Goal: Task Accomplishment & Management: Manage account settings

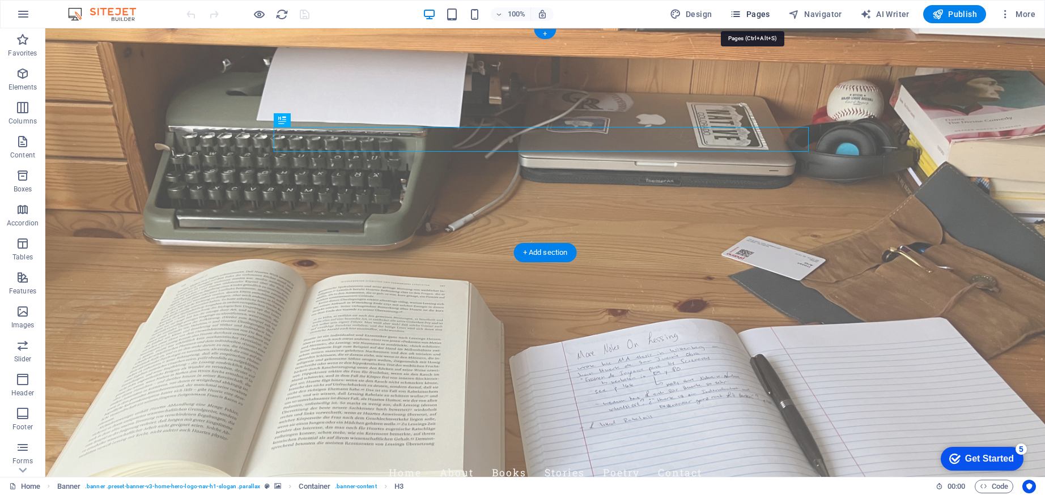
click at [741, 14] on icon "button" at bounding box center [735, 13] width 11 height 11
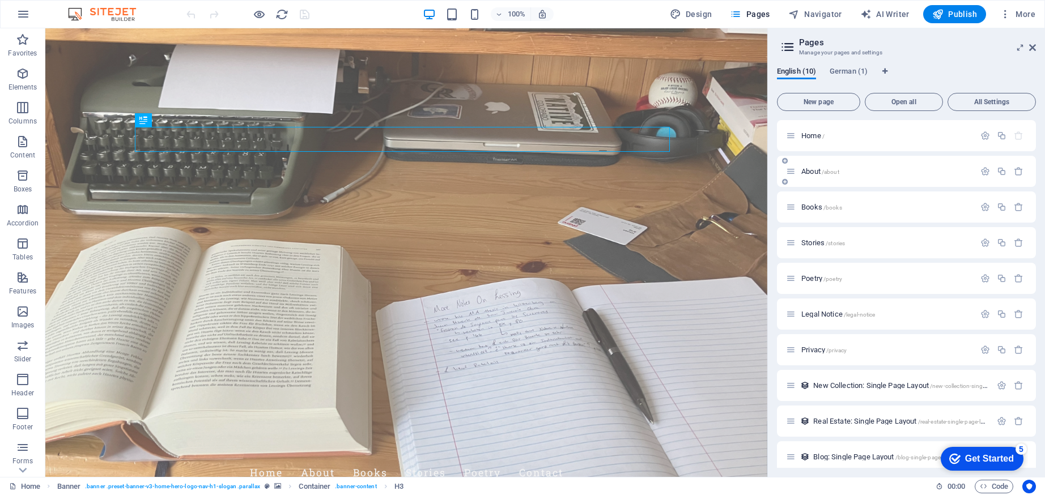
click at [851, 168] on div "About /about" at bounding box center [880, 171] width 189 height 13
click at [817, 170] on span "About /about" at bounding box center [820, 171] width 38 height 8
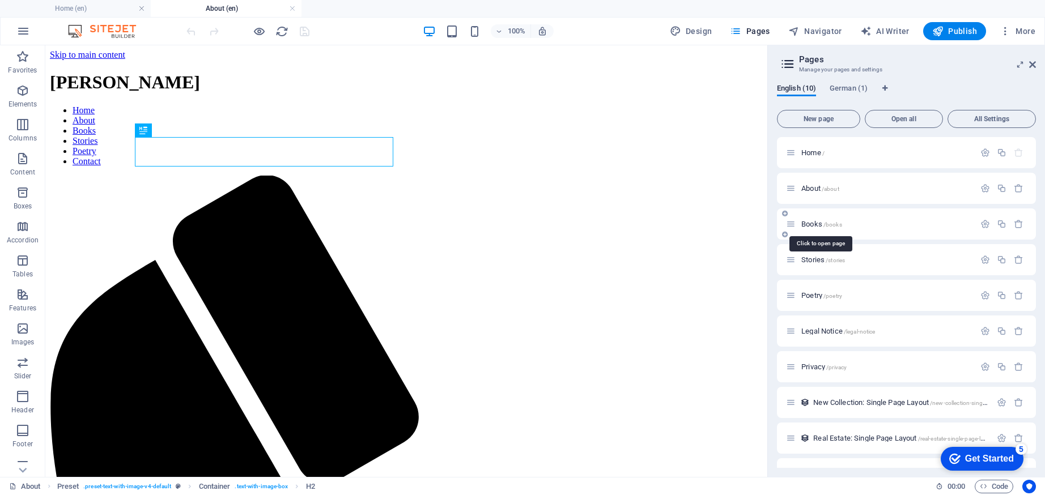
click at [807, 222] on span "Books /books" at bounding box center [821, 224] width 41 height 8
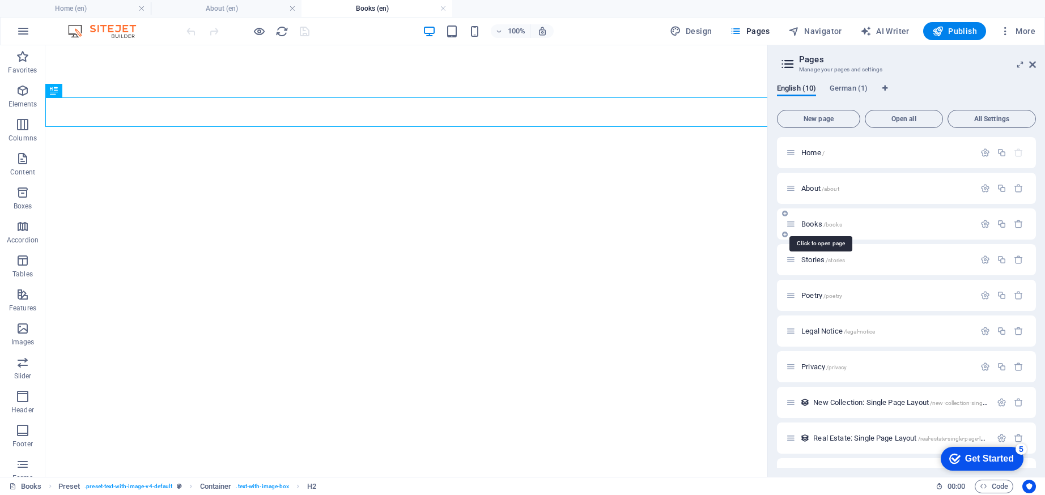
click at [808, 228] on div "Books /books" at bounding box center [880, 224] width 189 height 13
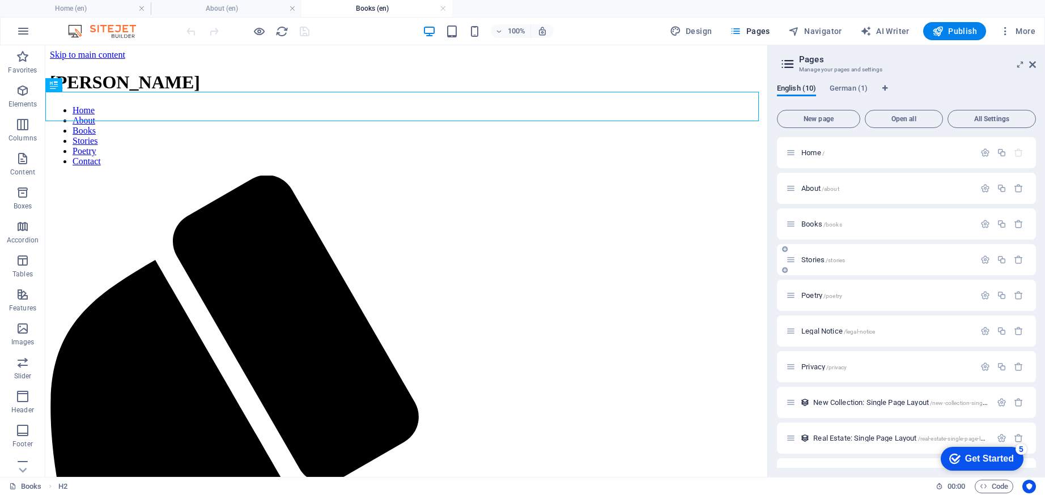
click at [814, 258] on span "Stories /stories" at bounding box center [823, 260] width 44 height 8
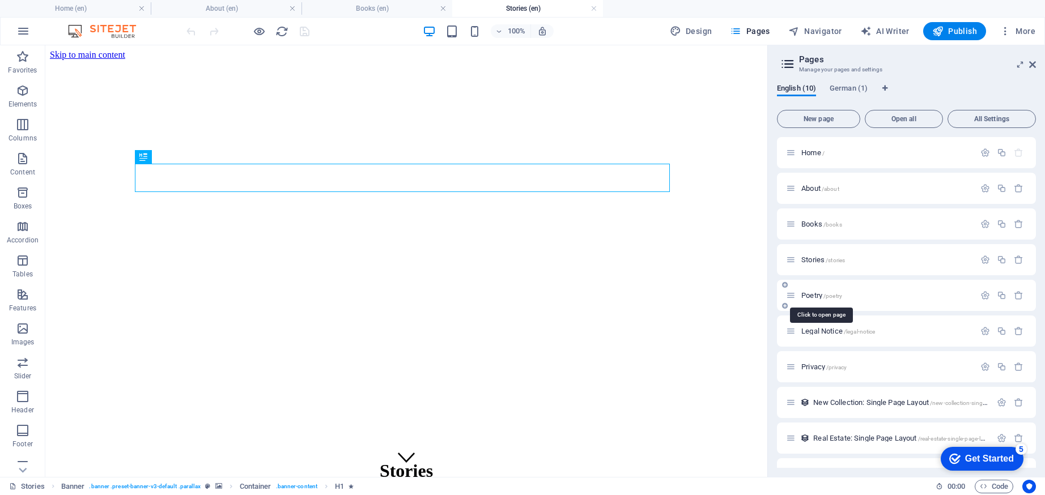
click at [813, 293] on span "Poetry /poetry" at bounding box center [821, 295] width 41 height 8
click at [836, 188] on span "/about" at bounding box center [831, 189] width 18 height 6
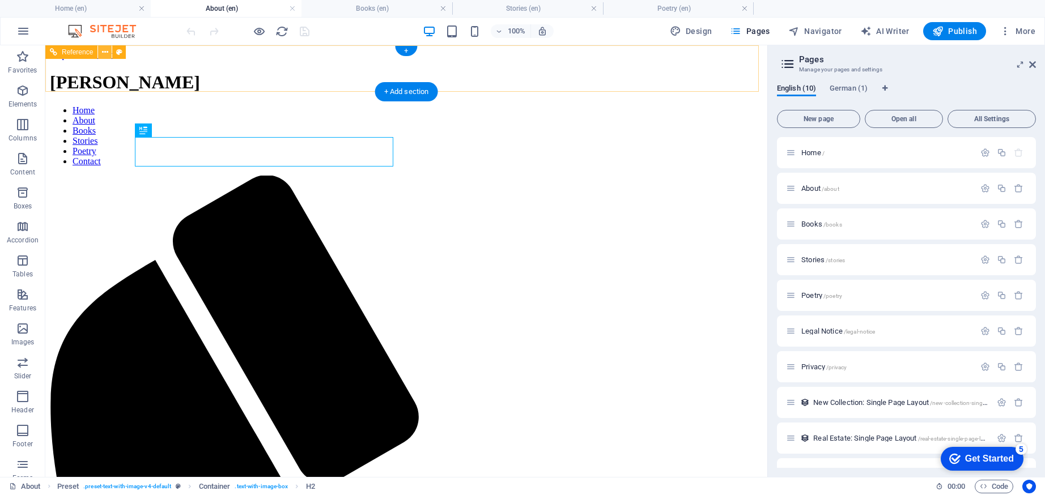
click at [104, 53] on icon at bounding box center [105, 52] width 6 height 12
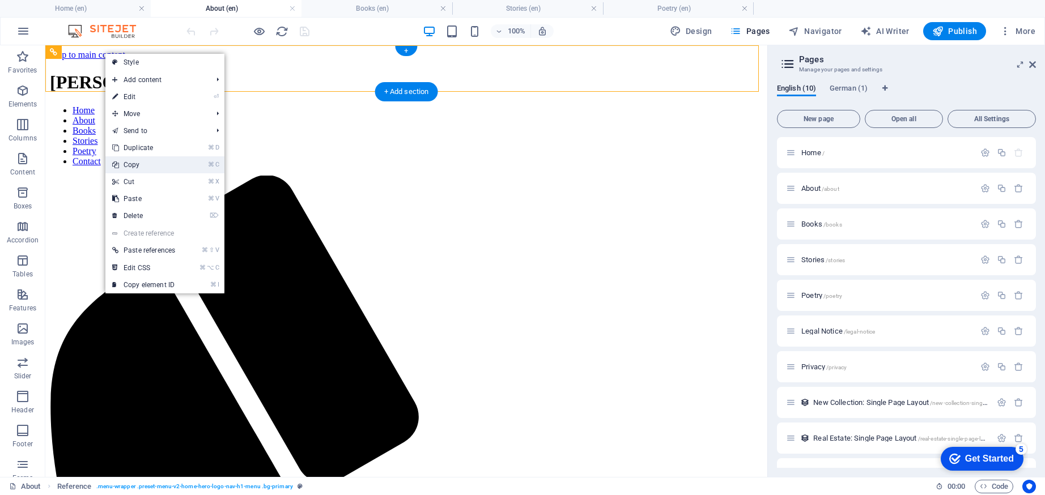
click at [138, 164] on link "⌘ C Copy" at bounding box center [143, 164] width 76 height 17
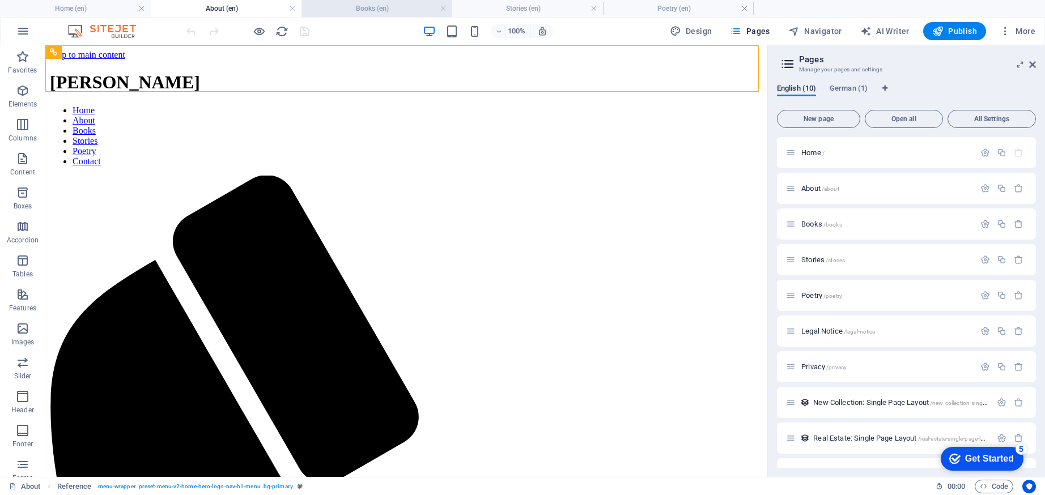
click at [337, 10] on h4 "Books (en)" at bounding box center [376, 8] width 151 height 12
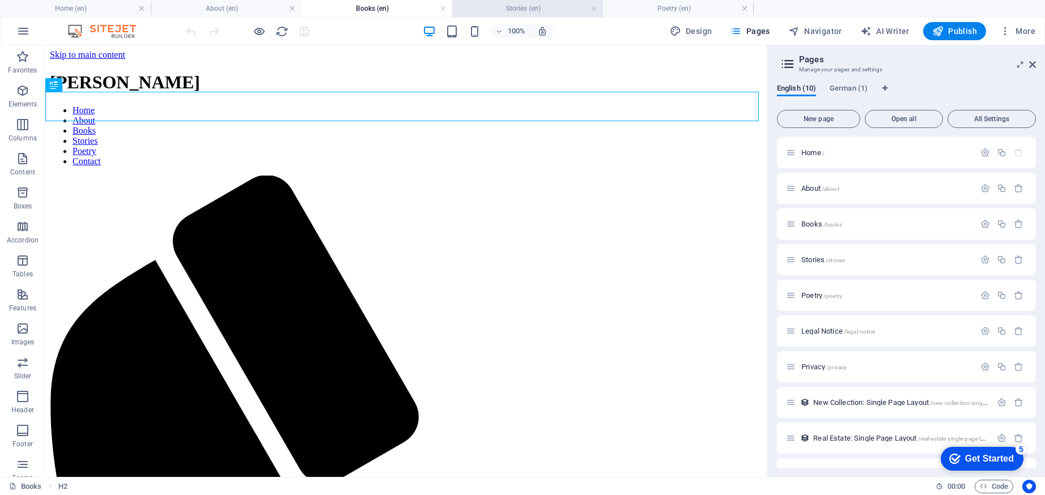
click at [551, 8] on h4 "Stories (en)" at bounding box center [527, 8] width 151 height 12
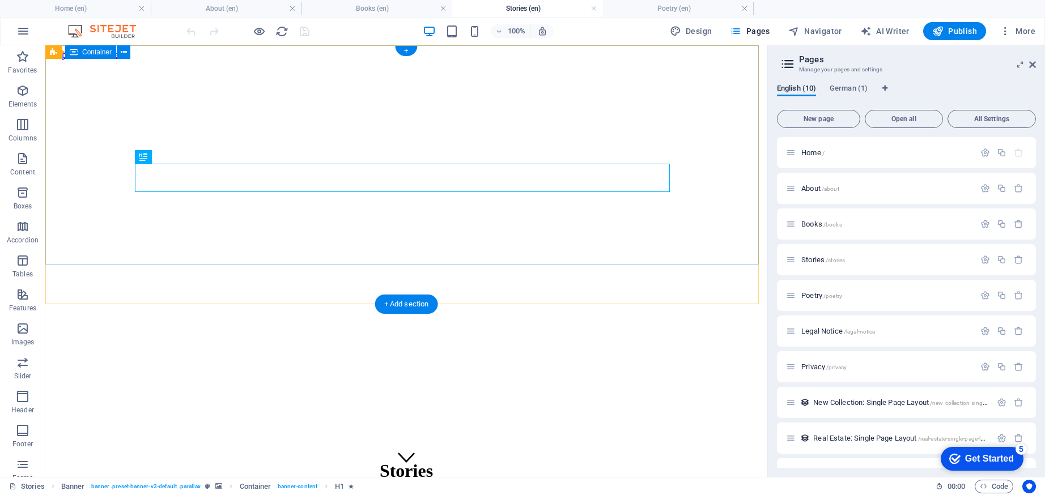
click at [407, 48] on div "+" at bounding box center [406, 51] width 22 height 10
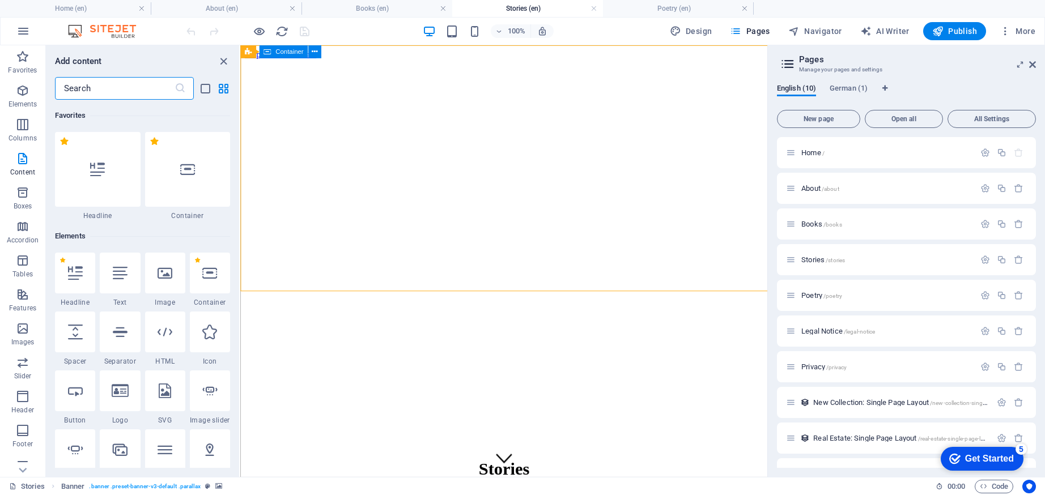
scroll to position [1983, 0]
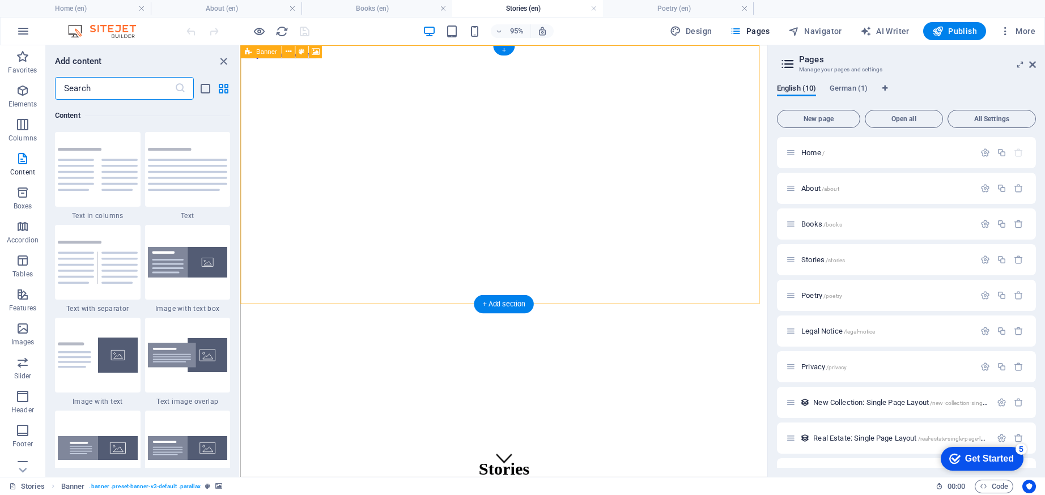
click at [257, 50] on span "Banner" at bounding box center [266, 52] width 21 height 6
drag, startPoint x: 334, startPoint y: 341, endPoint x: 360, endPoint y: 331, distance: 27.6
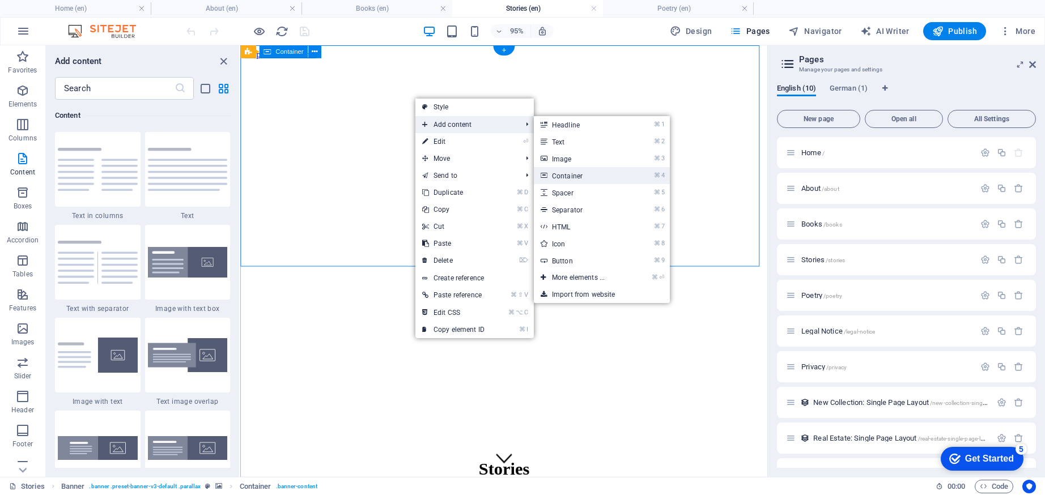
click at [563, 172] on link "⌘ 4 Container" at bounding box center [580, 175] width 93 height 17
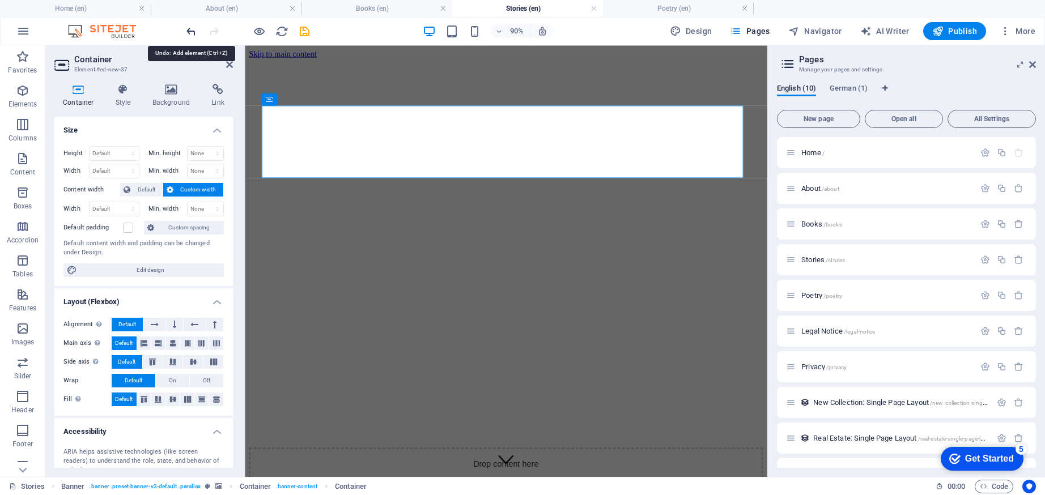
click at [186, 28] on icon "undo" at bounding box center [191, 31] width 13 height 13
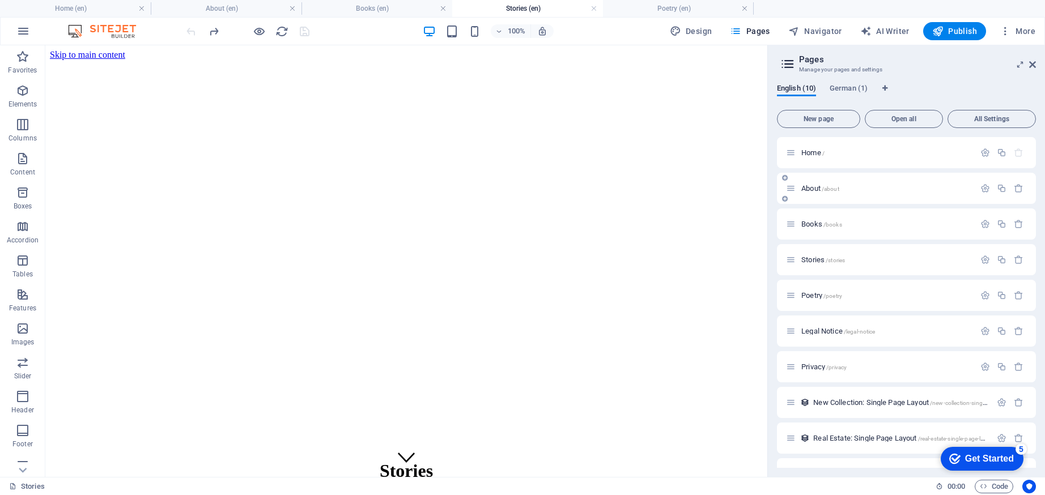
click at [875, 194] on div "About /about" at bounding box center [880, 188] width 189 height 13
click at [824, 188] on span "/about" at bounding box center [831, 189] width 18 height 6
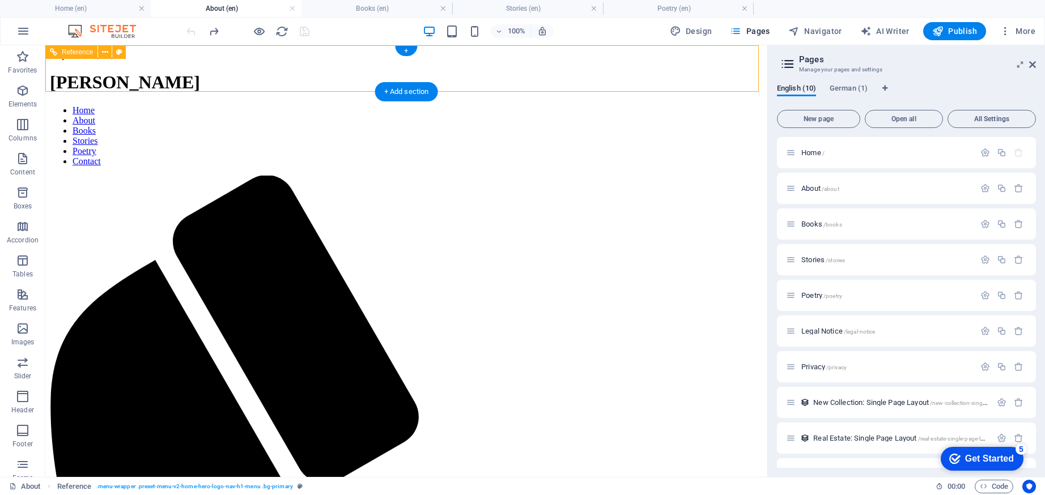
click at [54, 52] on icon at bounding box center [53, 52] width 7 height 14
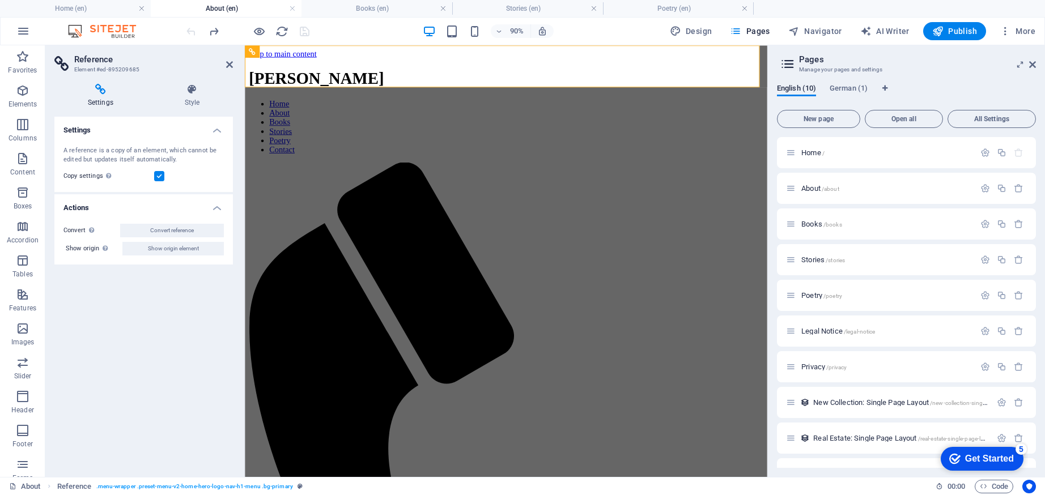
drag, startPoint x: 138, startPoint y: 70, endPoint x: 104, endPoint y: 70, distance: 33.4
click at [104, 70] on h3 "Element #ed-895209685" at bounding box center [142, 70] width 136 height 10
drag, startPoint x: 100, startPoint y: 68, endPoint x: 143, endPoint y: 69, distance: 43.1
click at [143, 69] on h3 "Element #ed-895209685" at bounding box center [142, 70] width 136 height 10
click at [824, 224] on span "/books" at bounding box center [832, 225] width 19 height 6
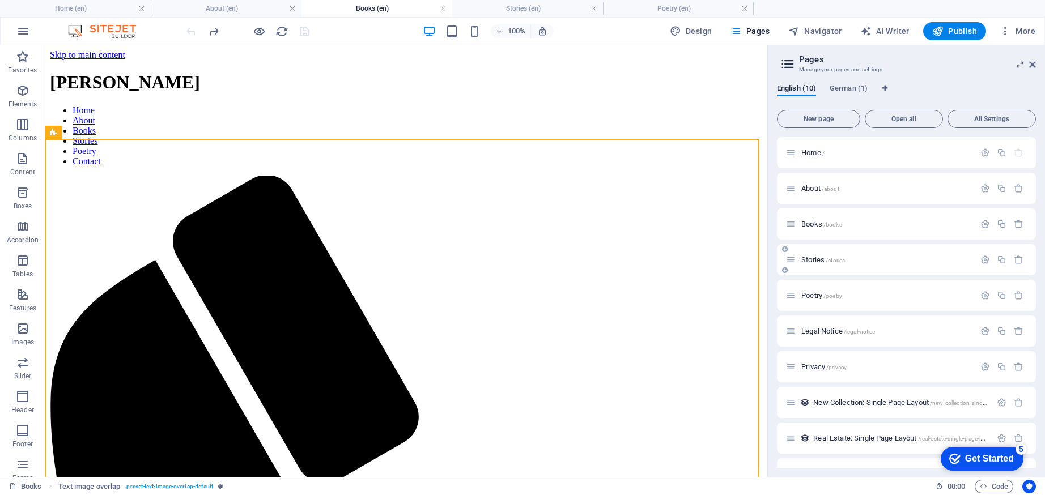
click at [814, 257] on span "Stories /stories" at bounding box center [823, 260] width 44 height 8
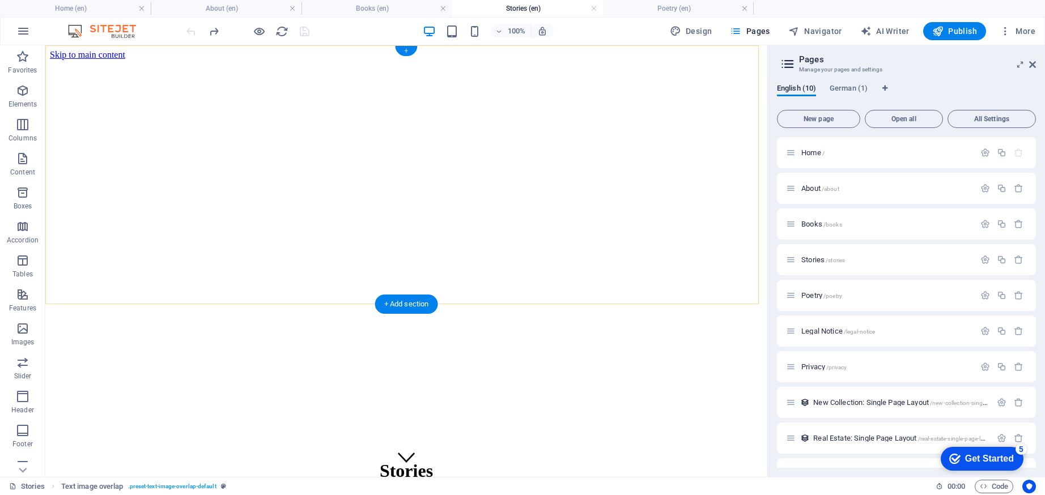
click at [406, 50] on div "+" at bounding box center [406, 51] width 22 height 10
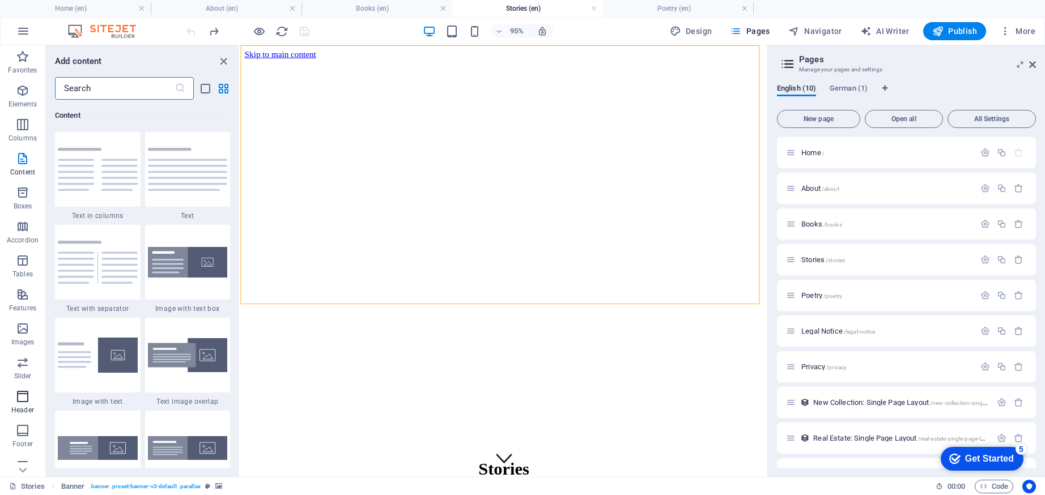
click at [27, 392] on icon "button" at bounding box center [23, 397] width 14 height 14
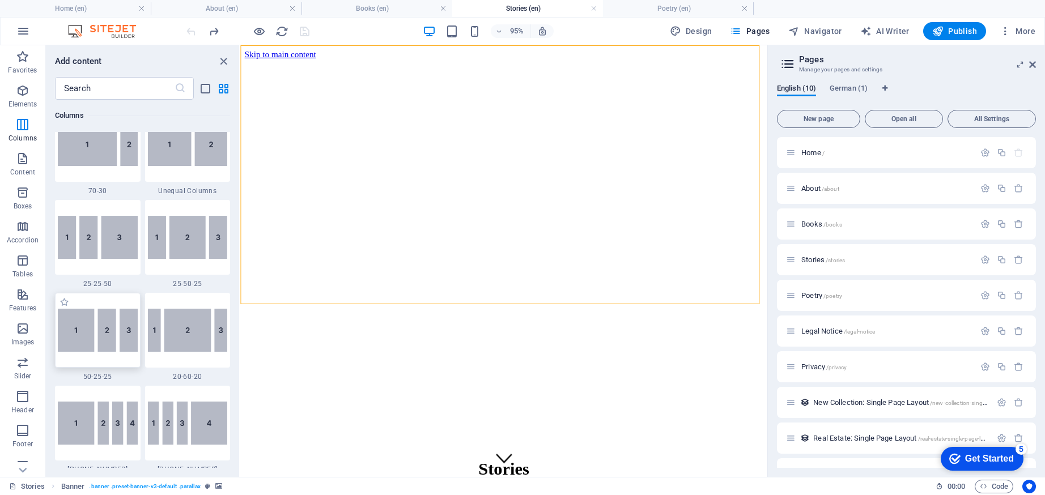
scroll to position [2368, 0]
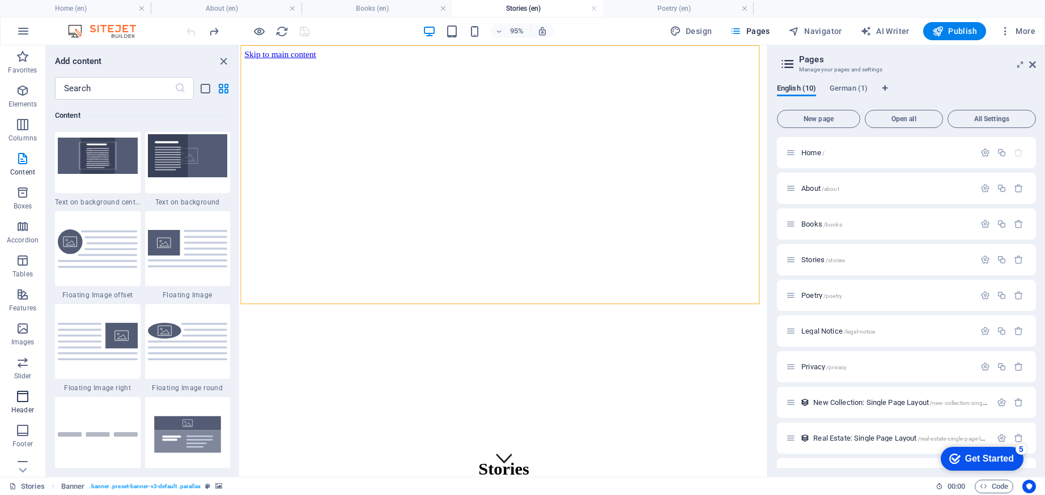
click at [27, 402] on icon "button" at bounding box center [23, 397] width 14 height 14
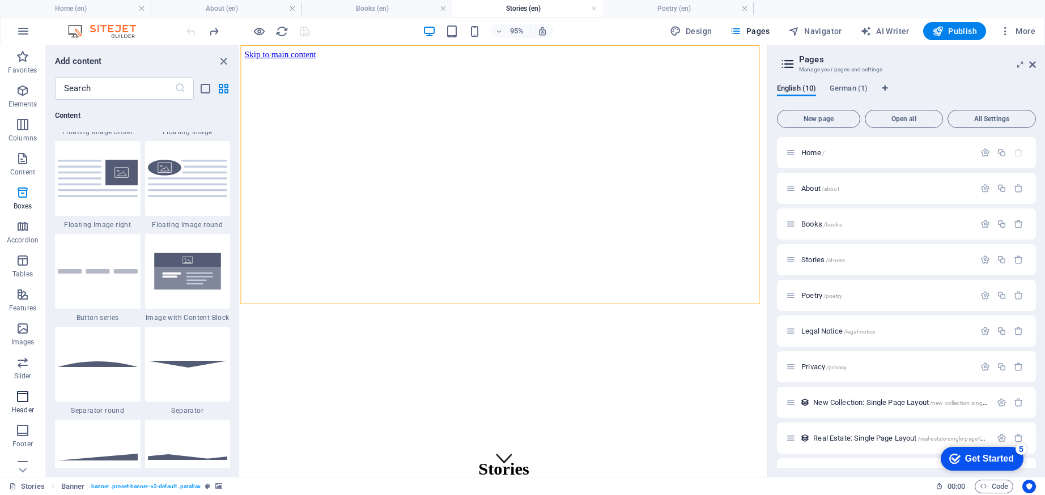
scroll to position [6824, 0]
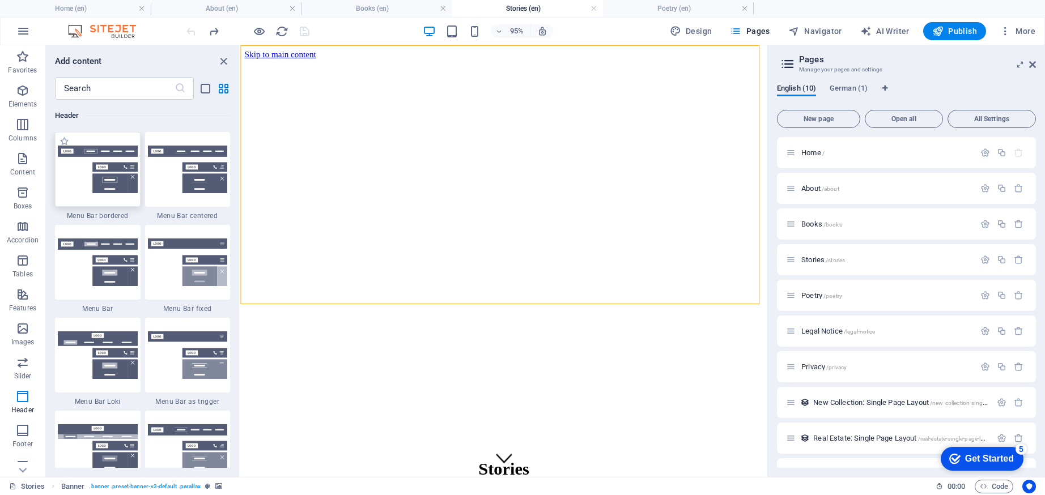
click at [87, 181] on img at bounding box center [98, 170] width 80 height 48
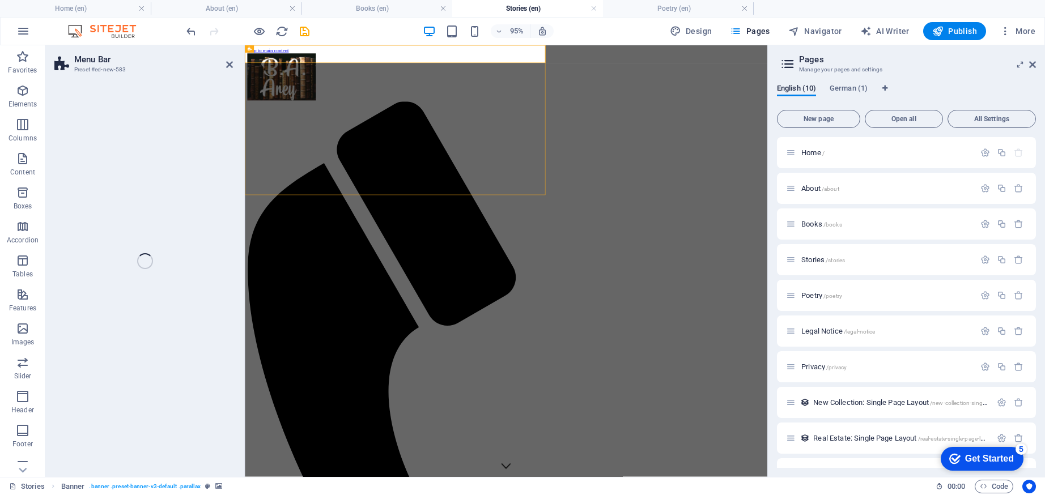
click at [87, 181] on div "Menu Bar Preset #ed-new-583 H1 Banner Banner Container H6 Spacer Container Text…" at bounding box center [406, 261] width 722 height 432
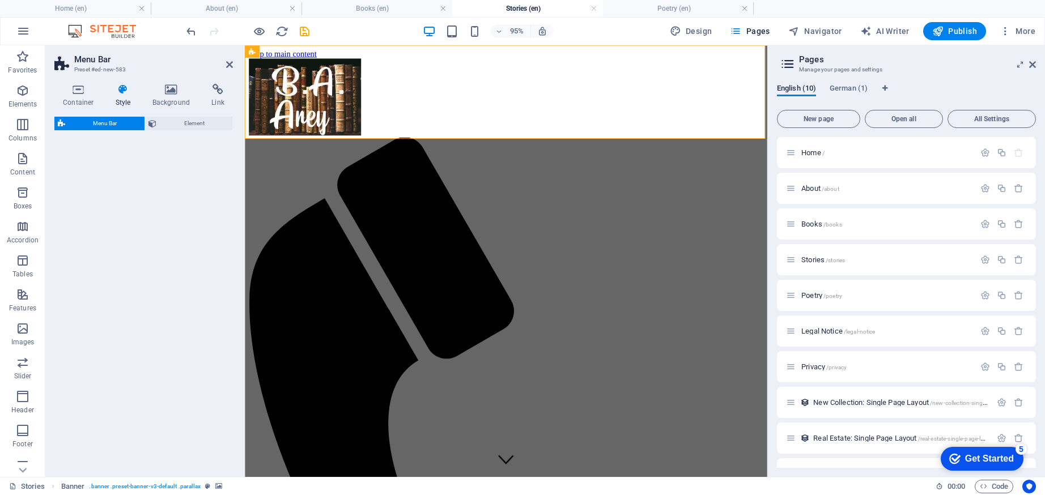
select select "rem"
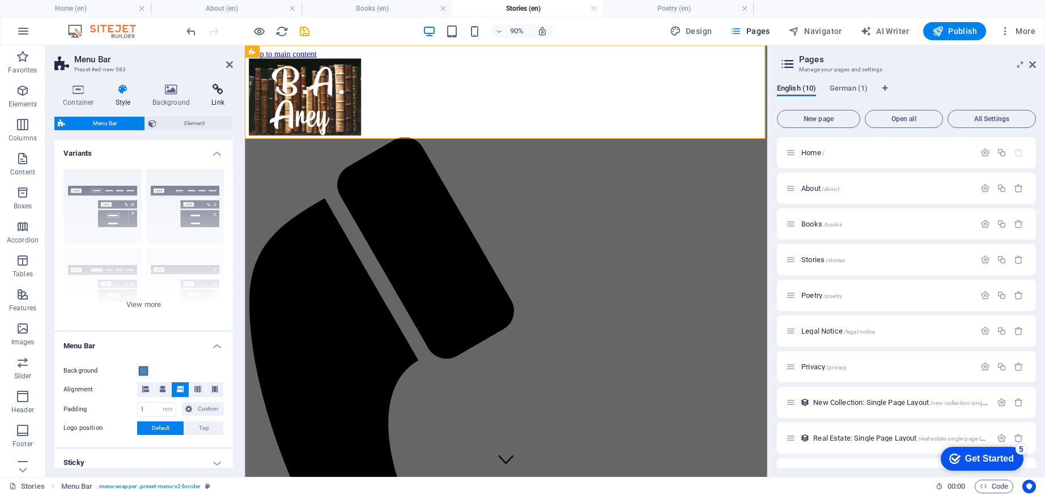
click at [222, 96] on h4 "Link" at bounding box center [218, 96] width 30 height 24
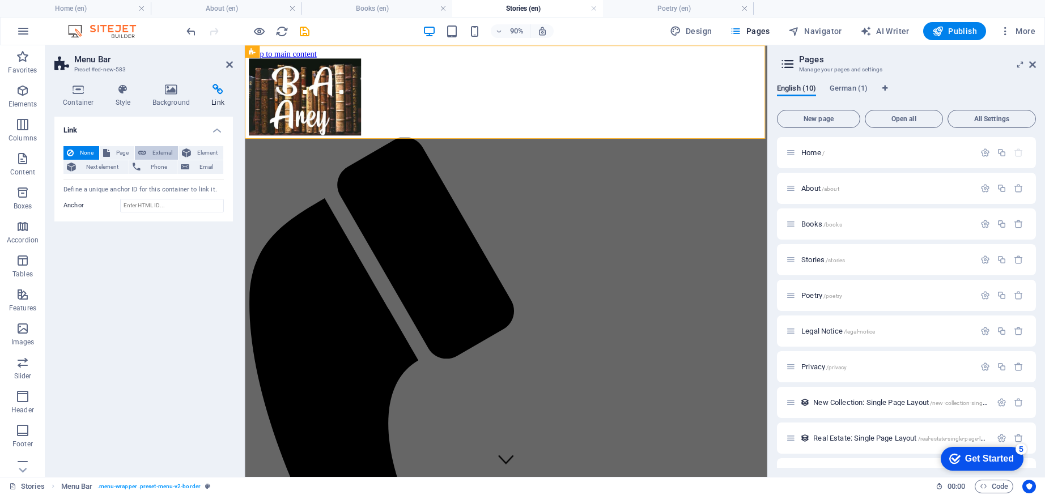
click at [156, 149] on span "External" at bounding box center [162, 153] width 25 height 14
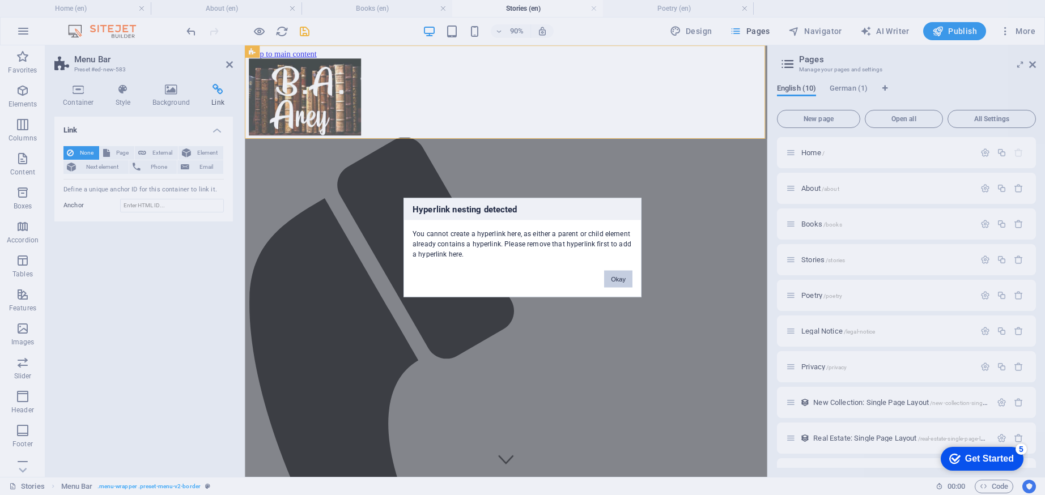
click at [613, 280] on button "Okay" at bounding box center [618, 279] width 28 height 17
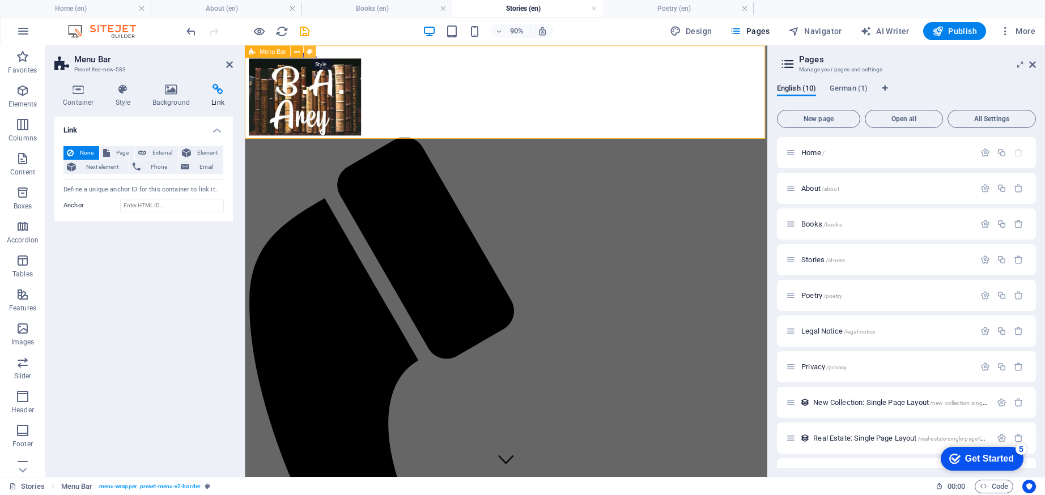
click at [313, 51] on button at bounding box center [310, 51] width 12 height 12
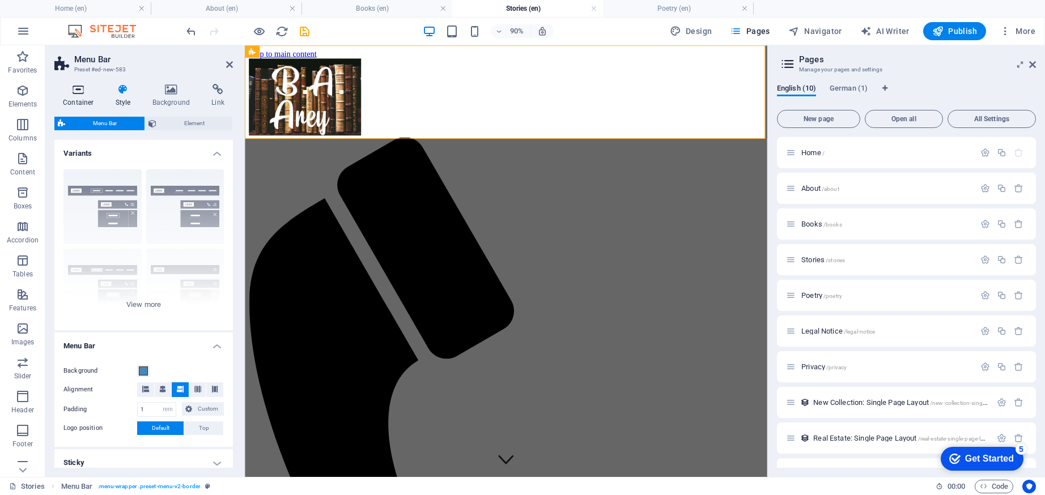
click at [88, 98] on h4 "Container" at bounding box center [80, 96] width 53 height 24
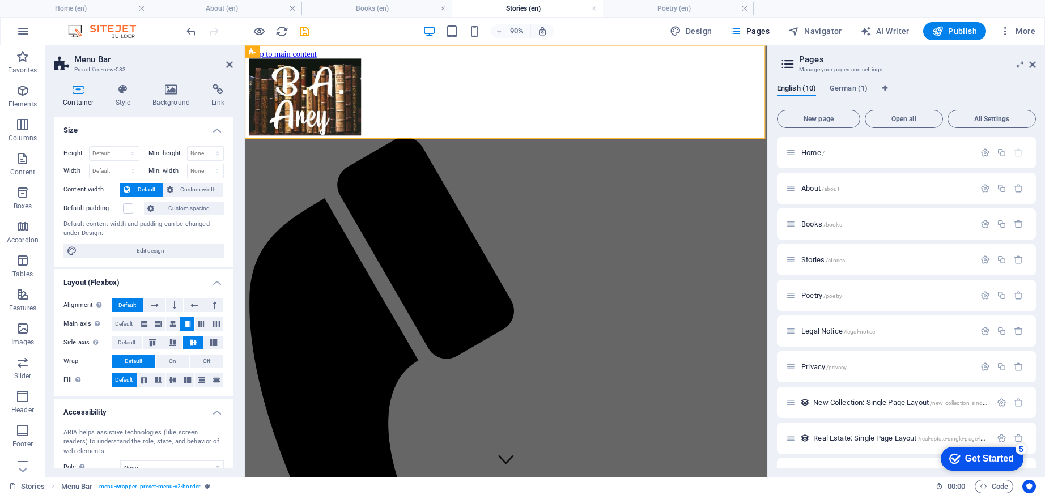
scroll to position [86, 0]
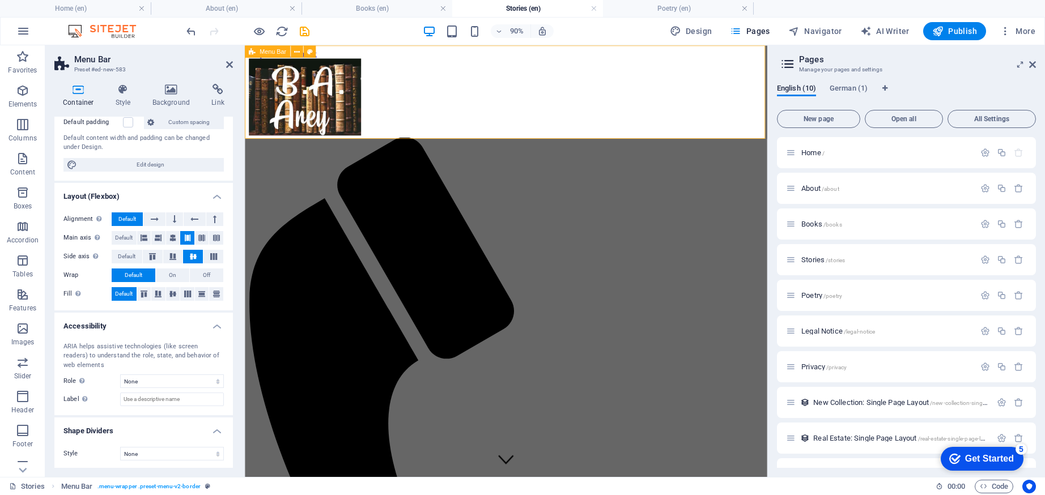
click at [253, 52] on icon at bounding box center [252, 51] width 7 height 12
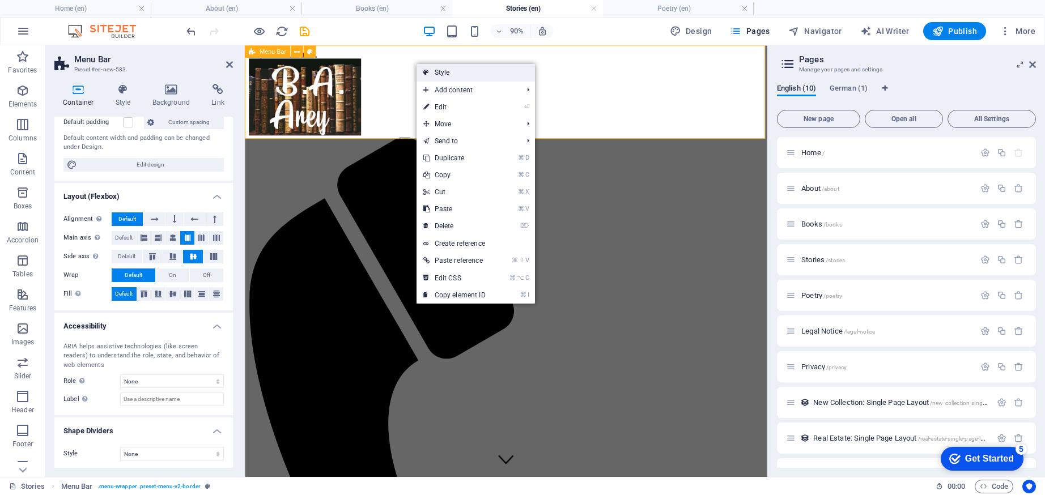
click at [419, 69] on link "Style" at bounding box center [475, 72] width 118 height 17
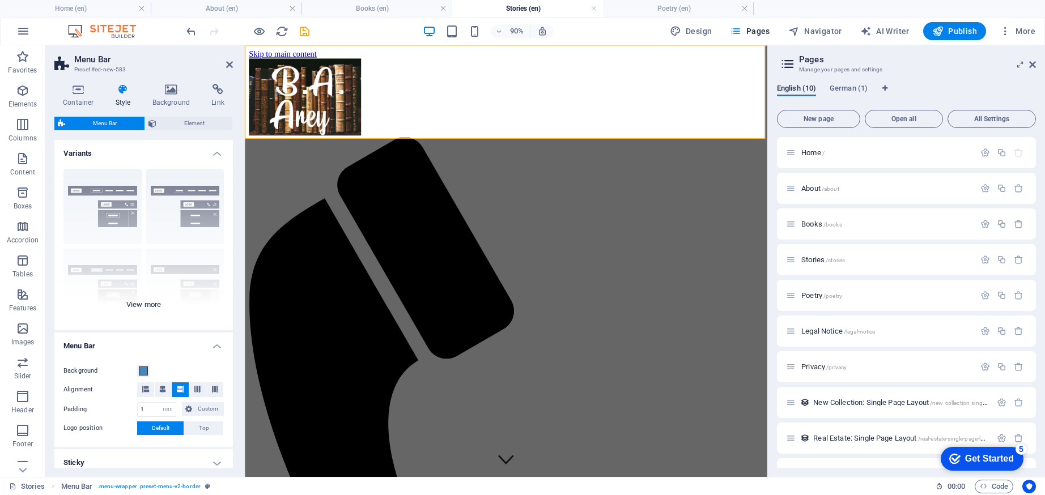
scroll to position [171, 0]
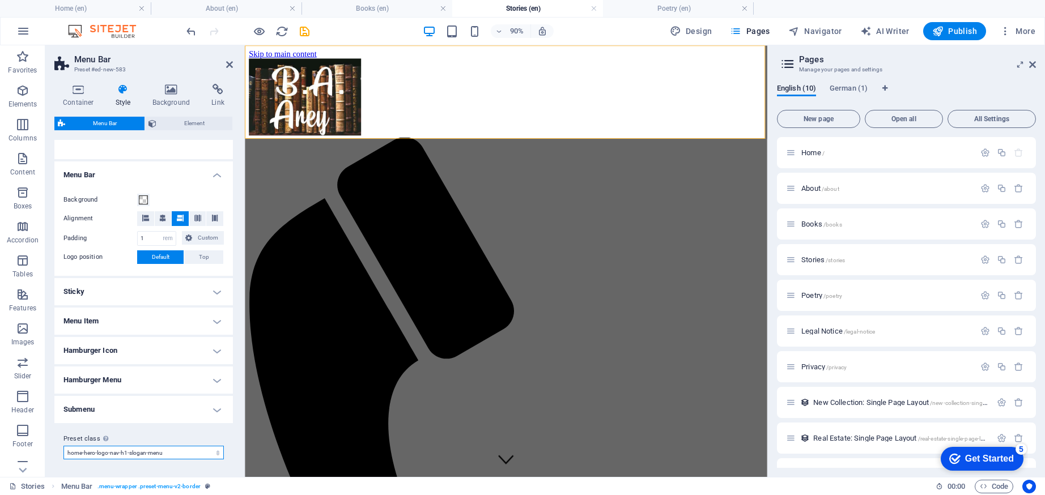
select select "preset-menu-v2-home-7"
select select "DISABLED_OPTION_VALUE"
type input "0"
type input "2"
type input "0"
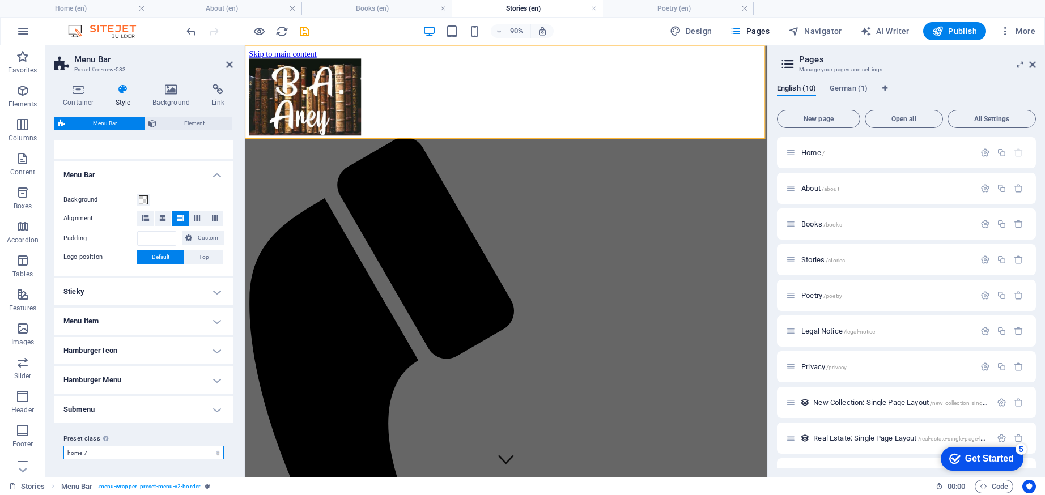
select select "preset-menu-v2-home-7"
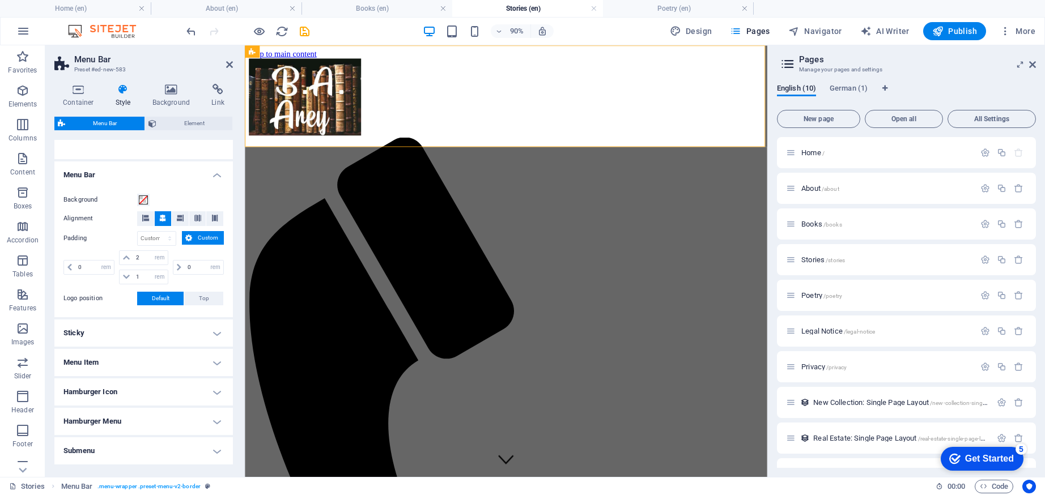
scroll to position [212, 0]
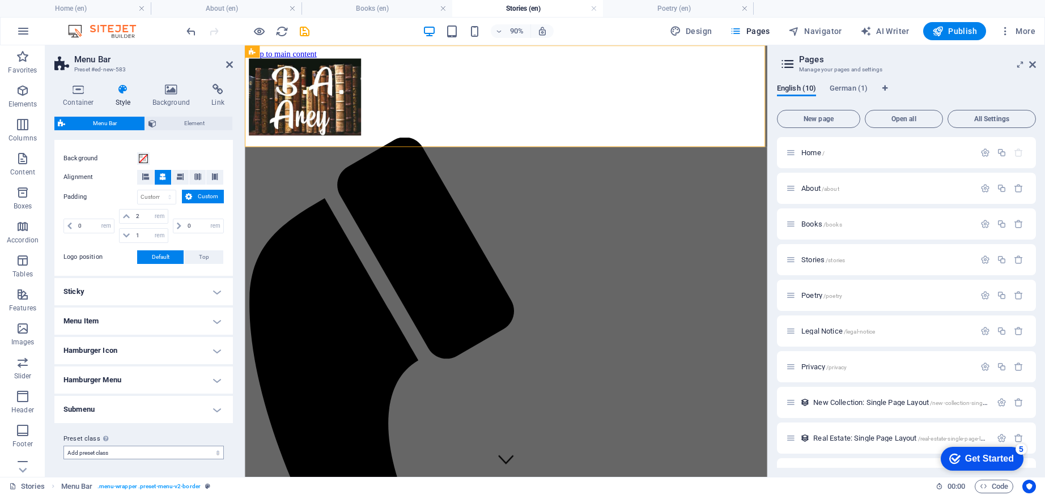
select select "preset-menu-v2-home-7"
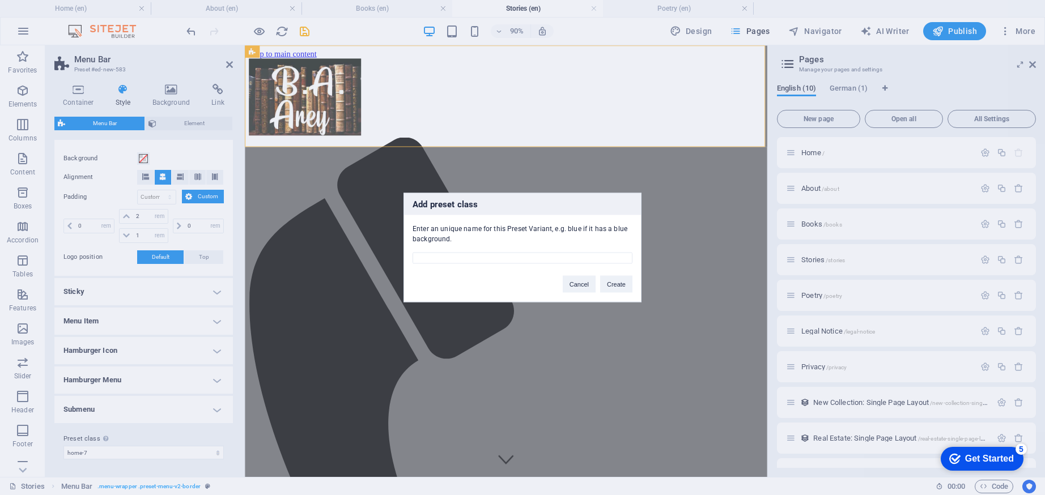
type input "Arey is a writer and English teacher based in Germany, where he lives with his …"
click at [532, 258] on input "Arey is a writer and English teacher based in Germany, where he lives with his …" at bounding box center [523, 258] width 220 height 11
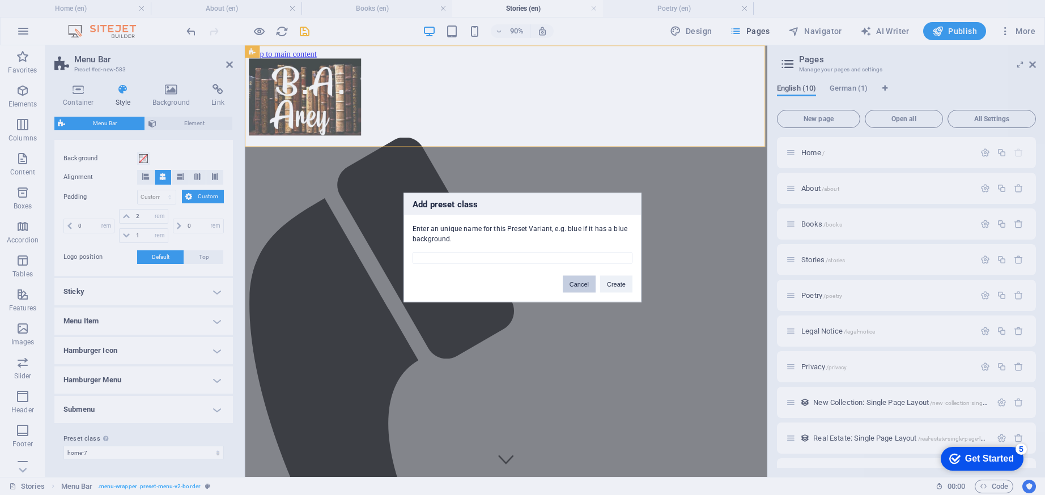
click at [577, 280] on button "Cancel" at bounding box center [579, 284] width 33 height 17
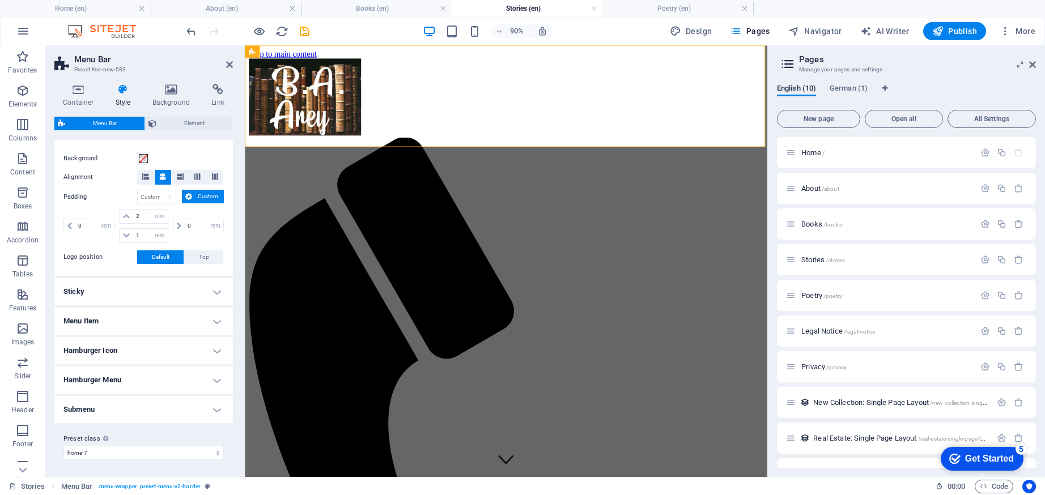
scroll to position [0, 0]
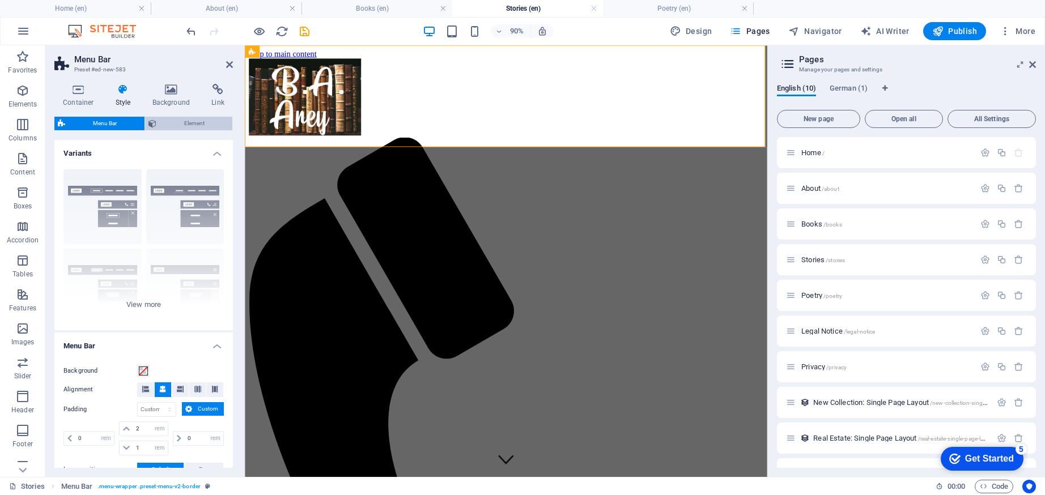
click at [181, 129] on span "Element" at bounding box center [194, 124] width 69 height 14
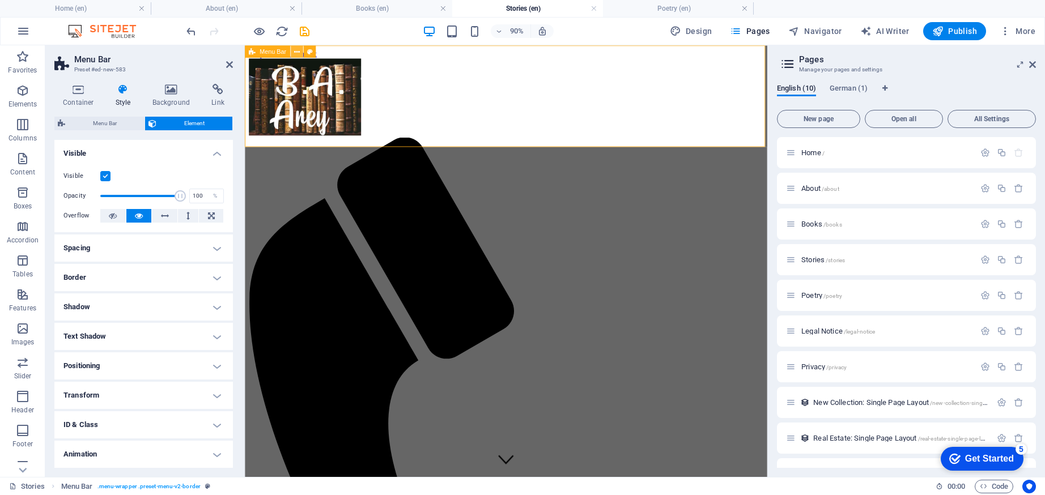
click at [301, 53] on button at bounding box center [297, 51] width 12 height 12
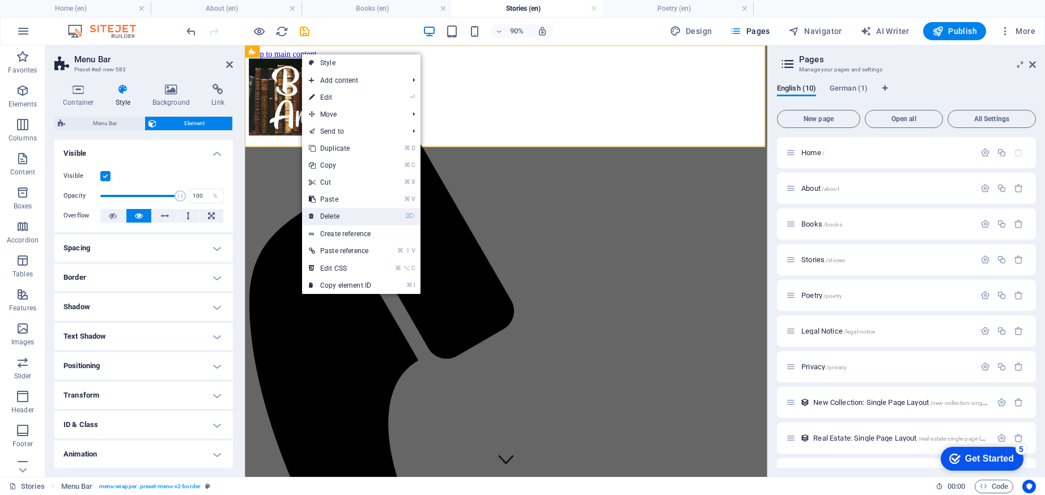
click at [338, 214] on link "⌦ Delete" at bounding box center [340, 216] width 76 height 17
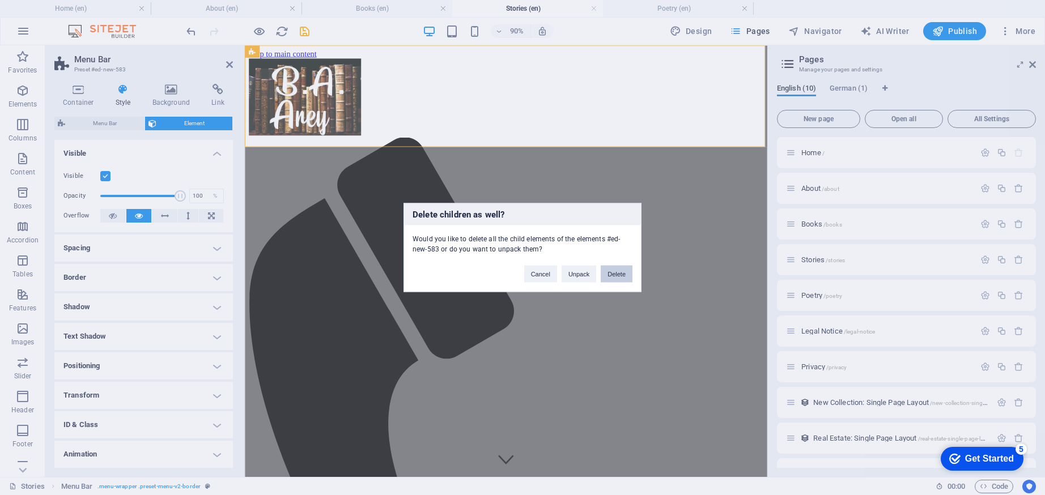
click at [609, 274] on button "Delete" at bounding box center [617, 274] width 32 height 17
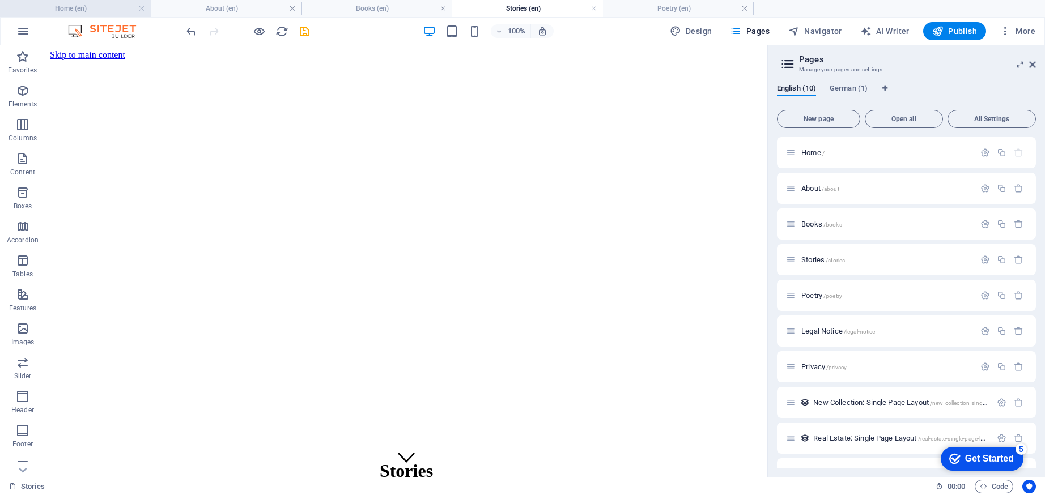
click at [50, 7] on h4 "Home (en)" at bounding box center [75, 8] width 151 height 12
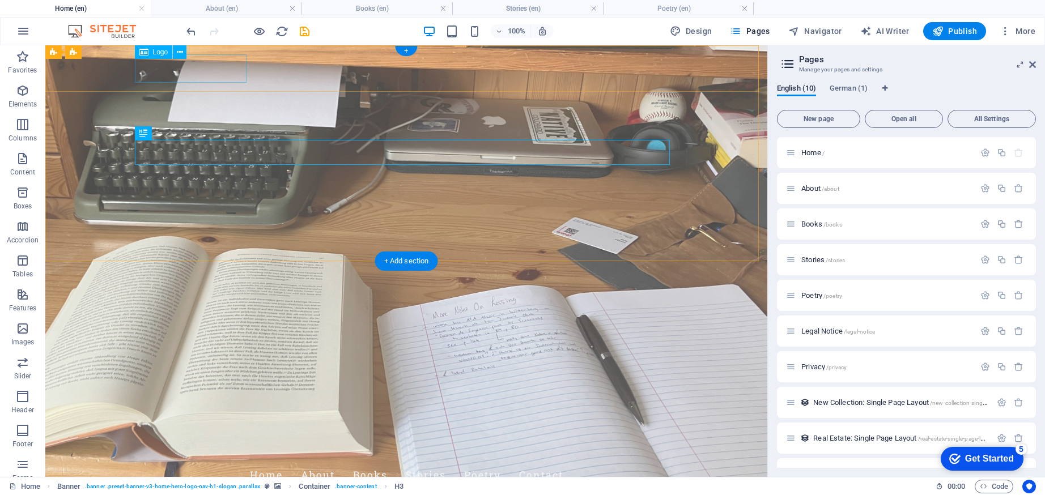
click at [158, 52] on span "Logo" at bounding box center [160, 52] width 15 height 7
click at [180, 52] on icon at bounding box center [180, 52] width 6 height 12
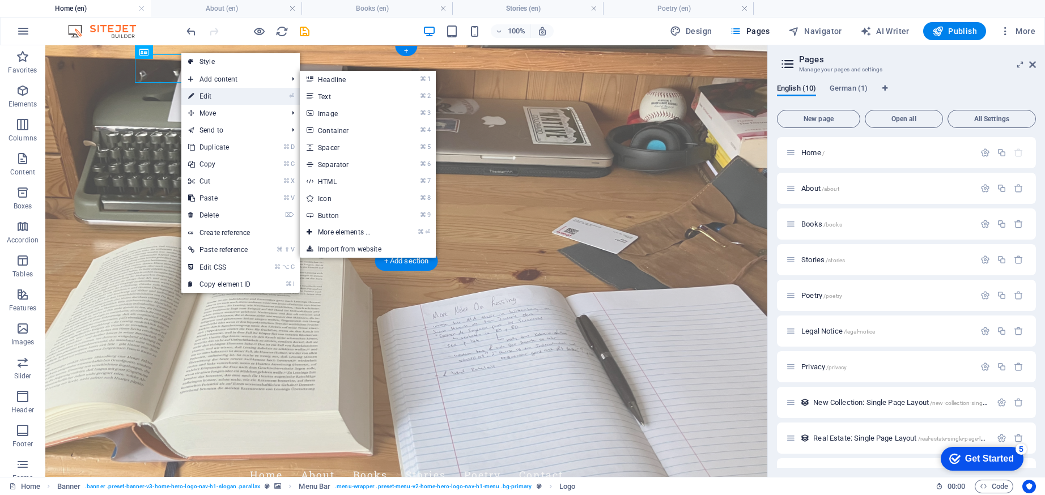
click at [214, 92] on link "⏎ Edit" at bounding box center [219, 96] width 76 height 17
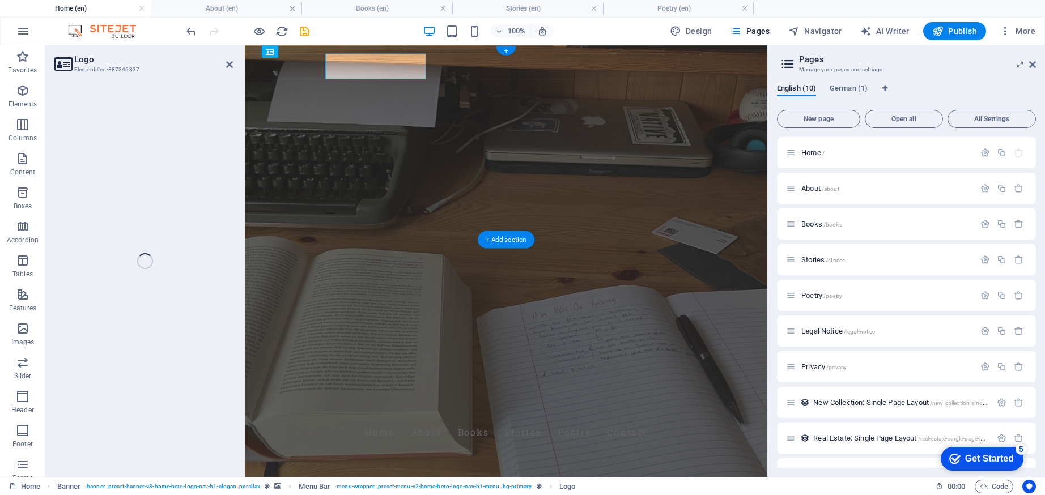
select select "px"
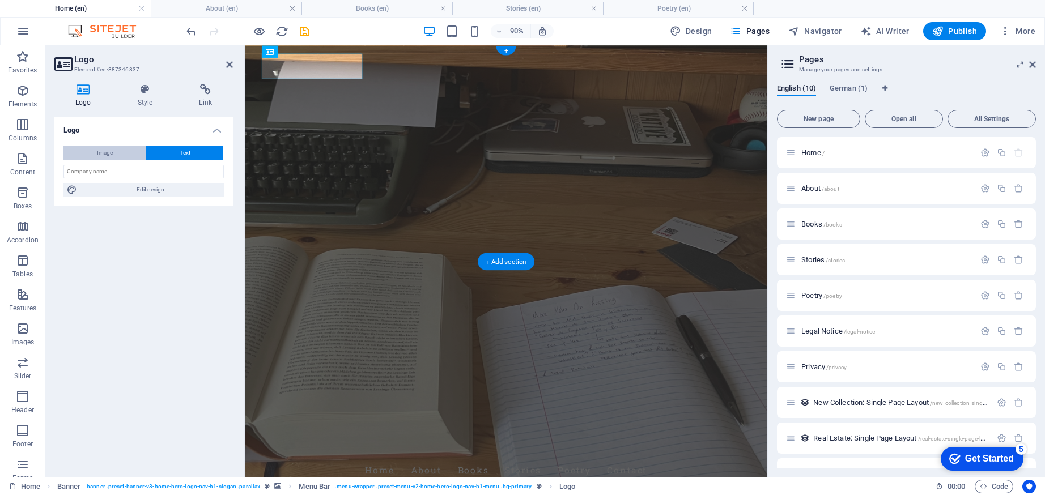
click at [101, 151] on span "Image" at bounding box center [105, 153] width 16 height 14
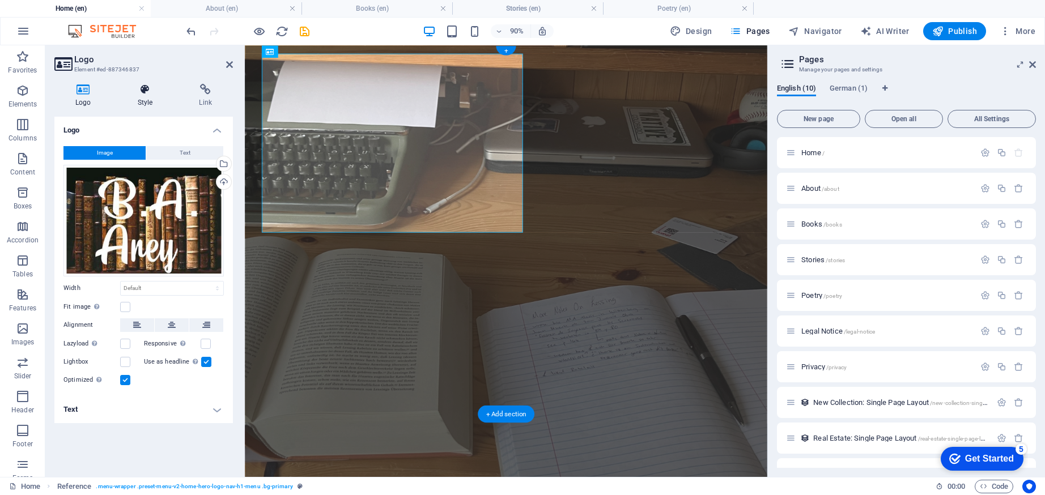
click at [143, 85] on icon at bounding box center [145, 89] width 57 height 11
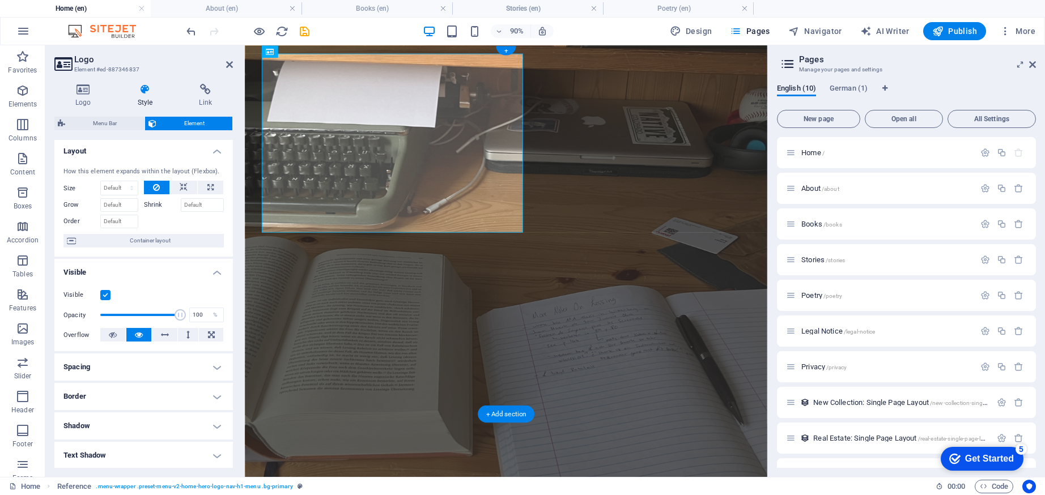
scroll to position [150, 0]
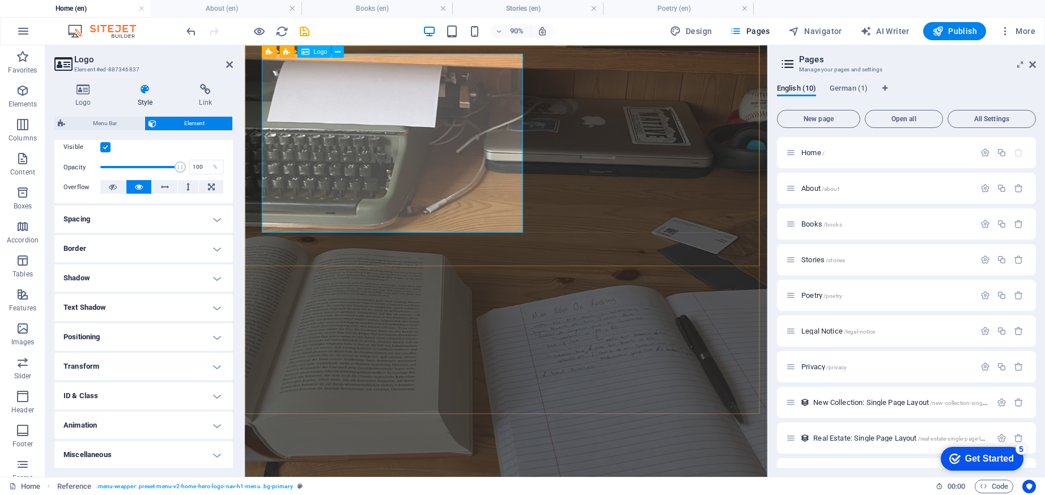
click at [146, 94] on icon at bounding box center [145, 89] width 57 height 11
click at [89, 97] on h4 "Logo" at bounding box center [85, 96] width 62 height 24
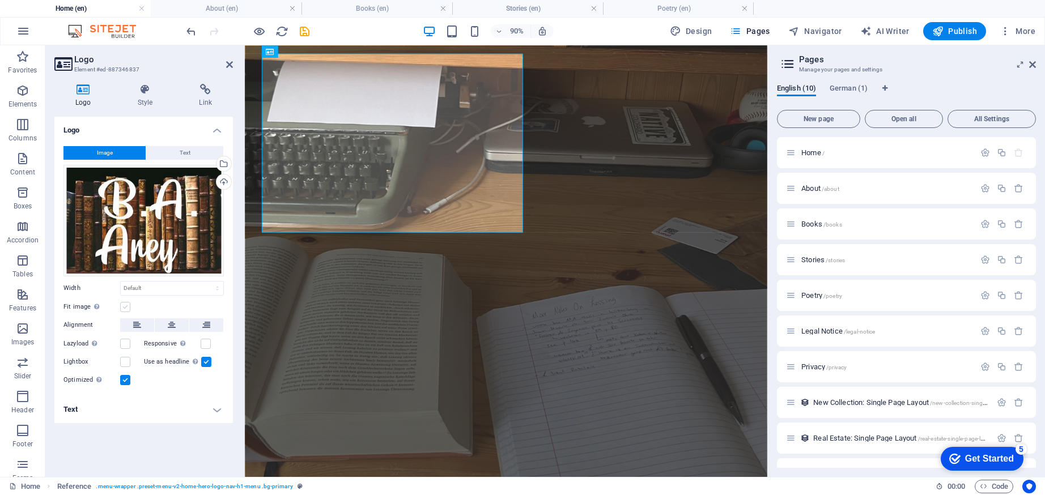
click at [126, 307] on label at bounding box center [125, 307] width 10 height 10
click at [0, 0] on input "Fit image Automatically fit image to a fixed width and height" at bounding box center [0, 0] width 0 height 0
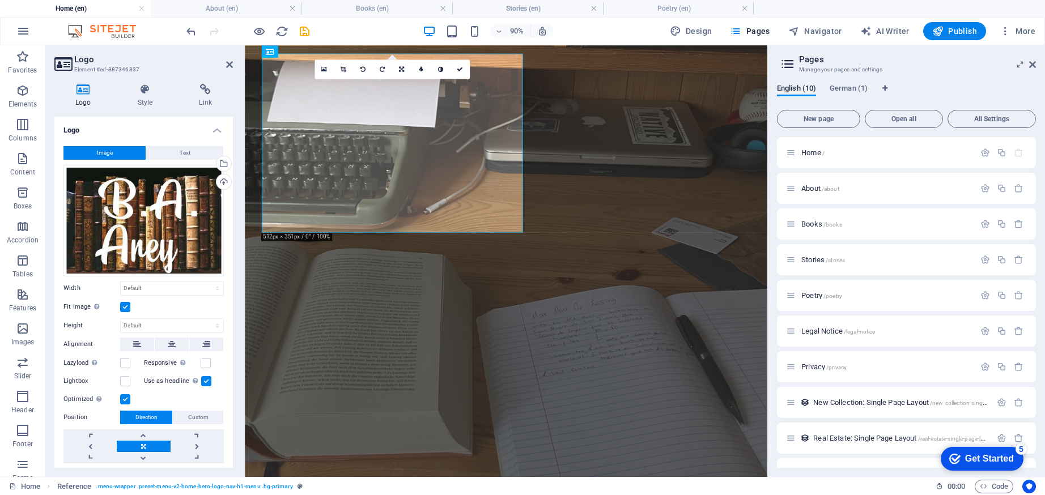
click at [126, 307] on label at bounding box center [125, 307] width 10 height 10
click at [0, 0] on input "Fit image Automatically fit image to a fixed width and height" at bounding box center [0, 0] width 0 height 0
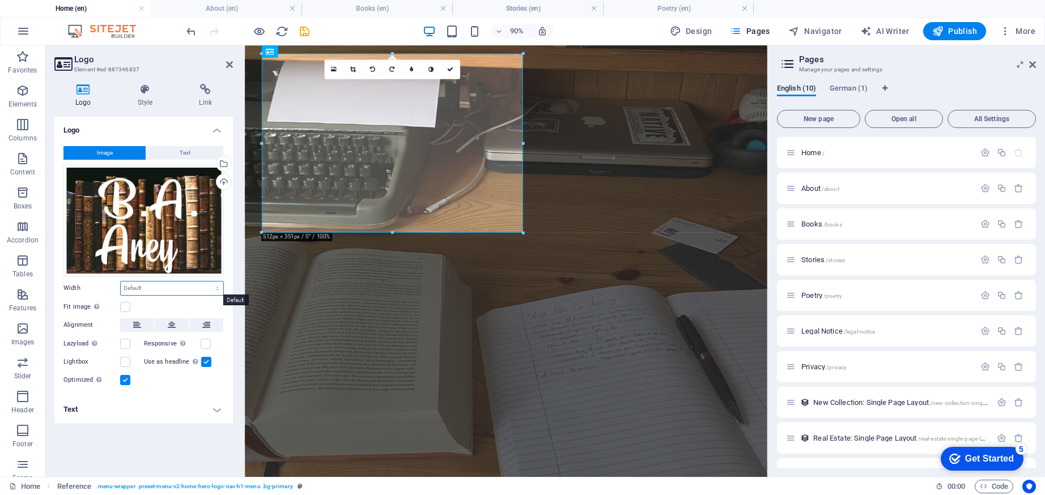
select select "%"
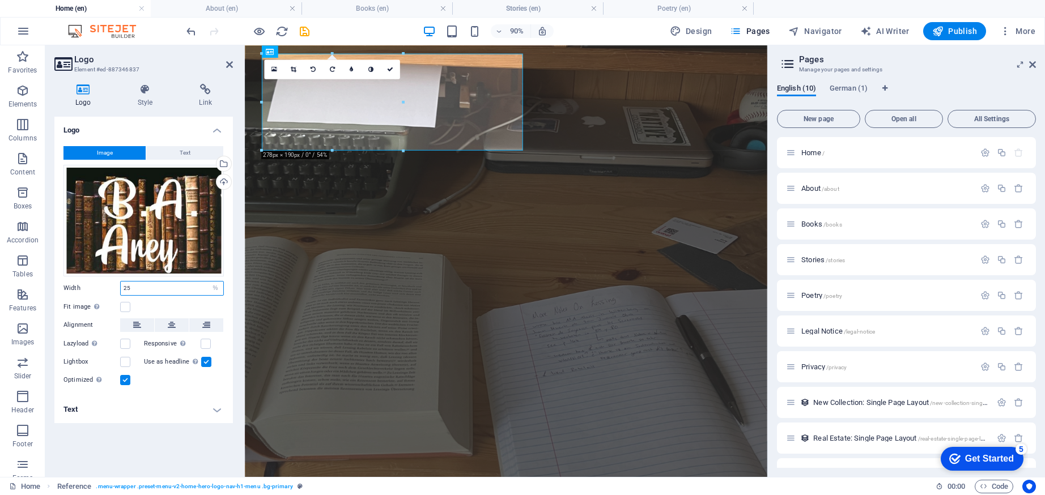
type input "25"
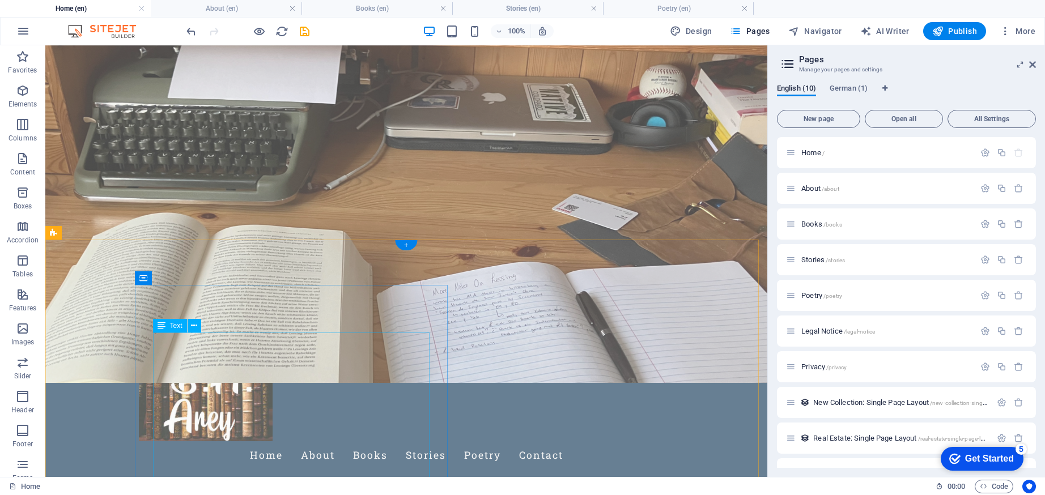
scroll to position [0, 0]
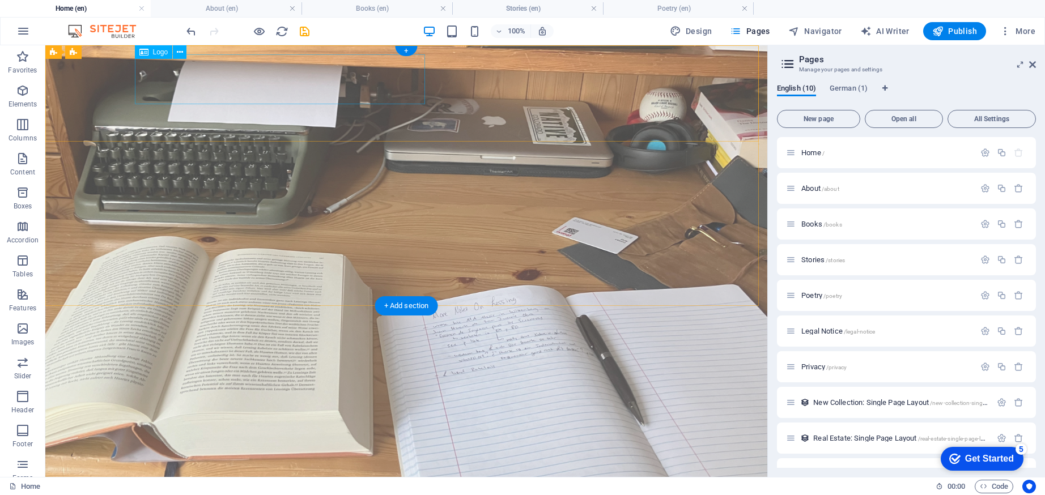
click at [162, 444] on div at bounding box center [406, 490] width 535 height 92
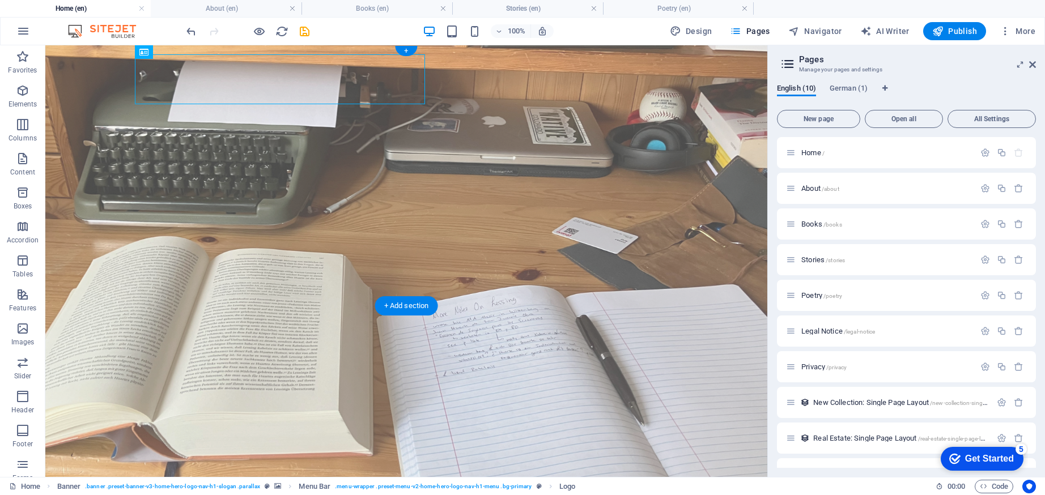
click at [167, 444] on div at bounding box center [406, 490] width 535 height 92
select select "%"
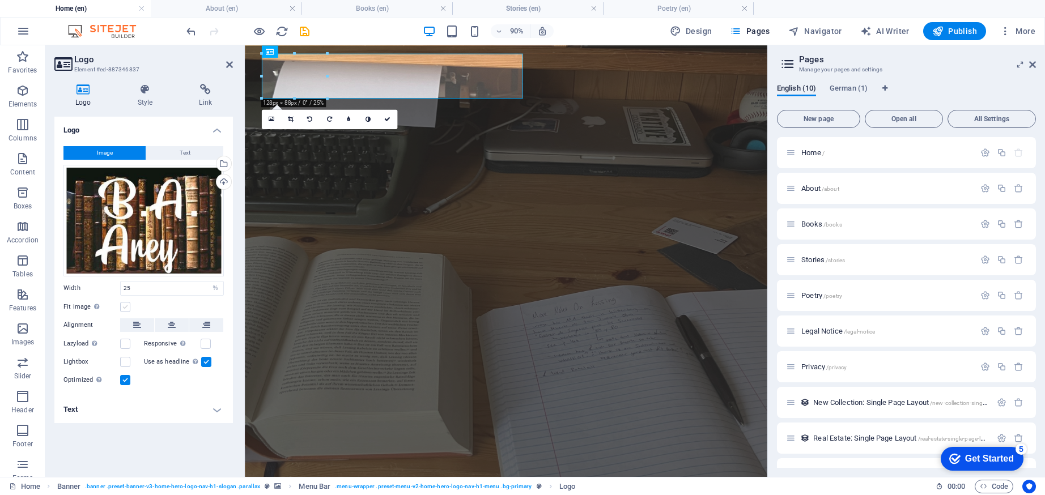
click at [125, 308] on label at bounding box center [125, 307] width 10 height 10
click at [0, 0] on input "Fit image Automatically fit image to a fixed width and height" at bounding box center [0, 0] width 0 height 0
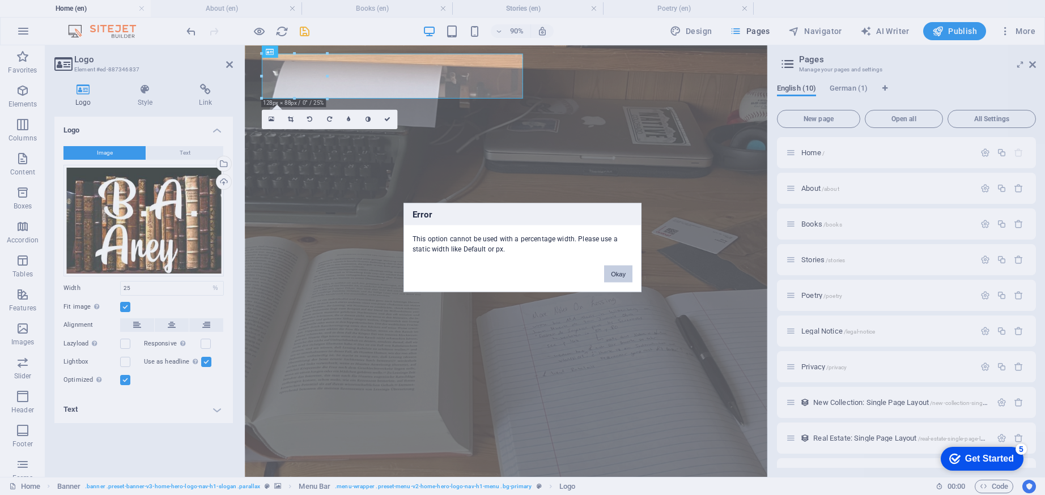
drag, startPoint x: 619, startPoint y: 276, endPoint x: 415, endPoint y: 256, distance: 204.4
click at [619, 276] on button "Okay" at bounding box center [618, 274] width 28 height 17
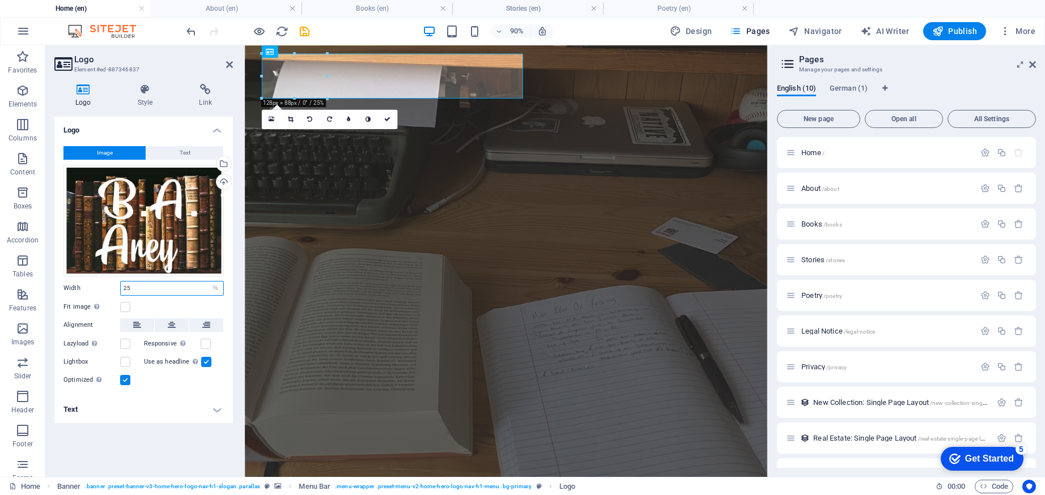
click at [135, 290] on input "25" at bounding box center [172, 289] width 103 height 14
type input "45"
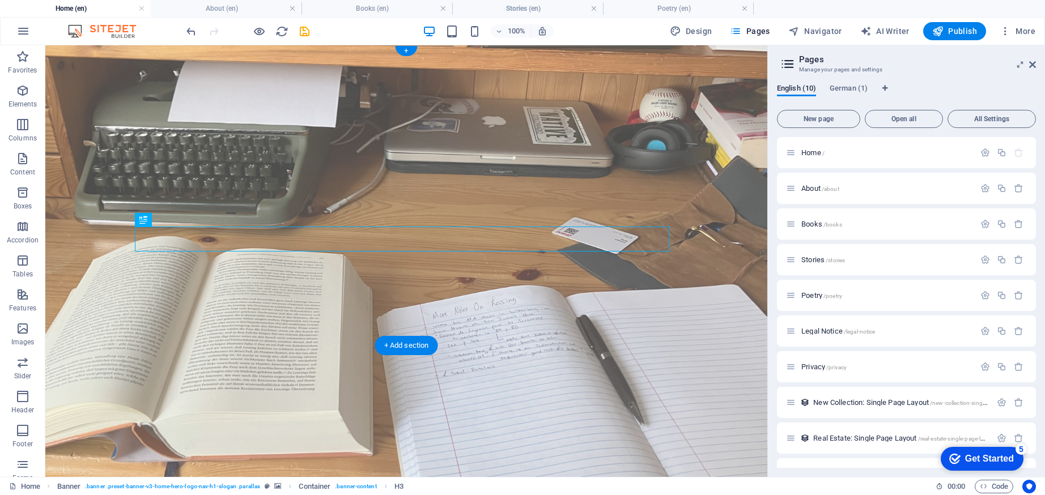
click at [645, 343] on figure at bounding box center [406, 261] width 722 height 432
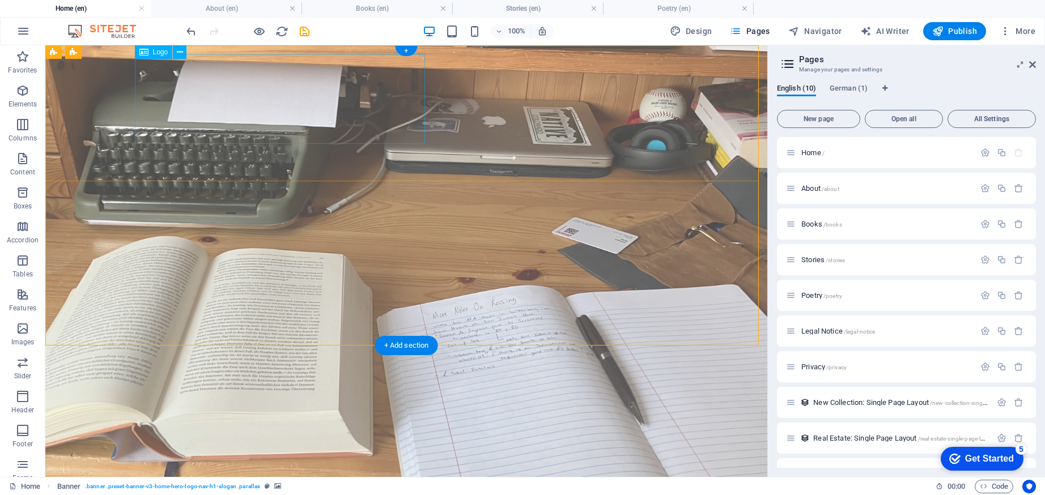
select select "%"
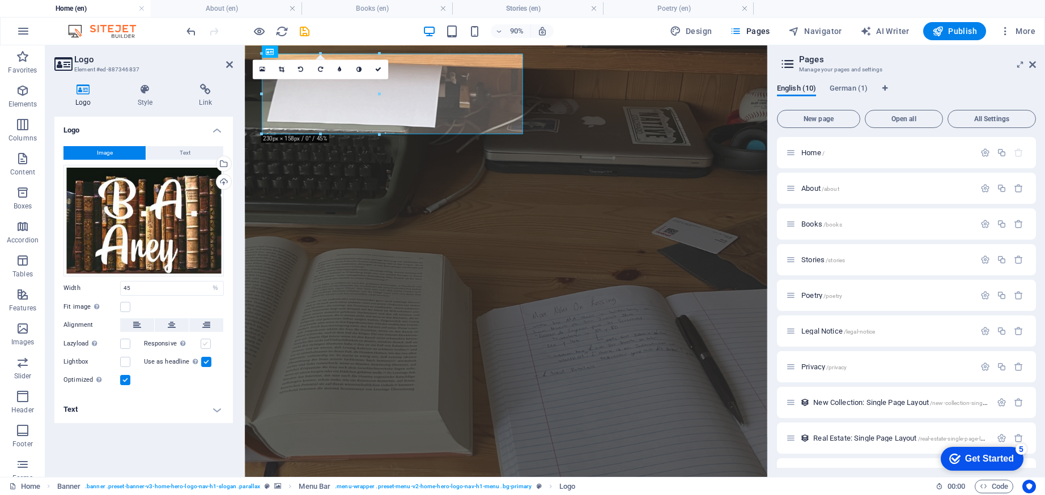
click at [203, 342] on label at bounding box center [206, 344] width 10 height 10
click at [0, 0] on input "Responsive Automatically load retina image and smartphone optimized sizes." at bounding box center [0, 0] width 0 height 0
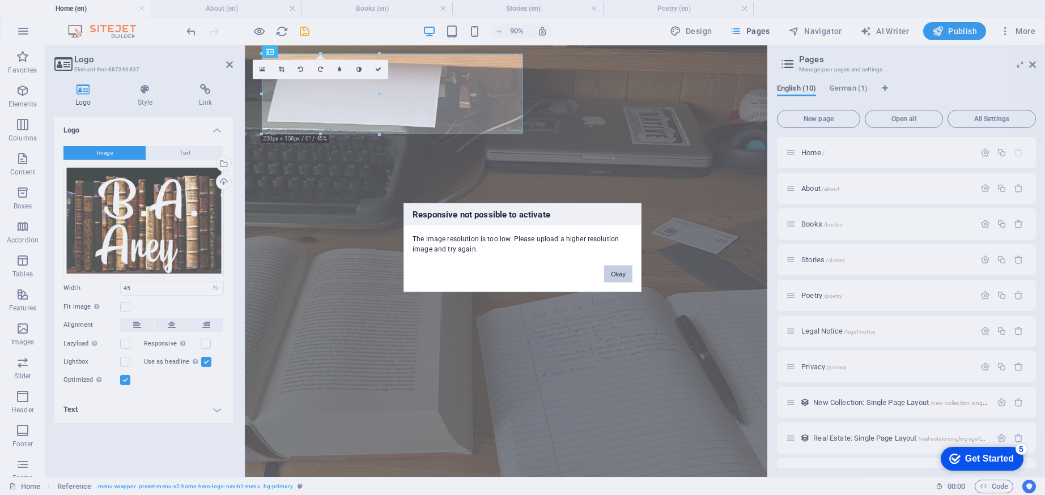
click at [610, 277] on button "Okay" at bounding box center [618, 274] width 28 height 17
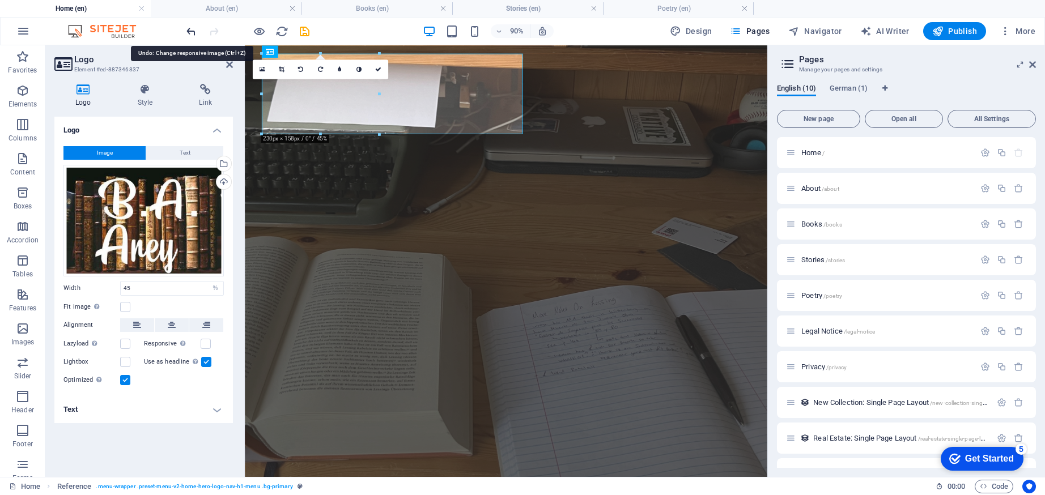
click at [190, 32] on icon "undo" at bounding box center [191, 31] width 13 height 13
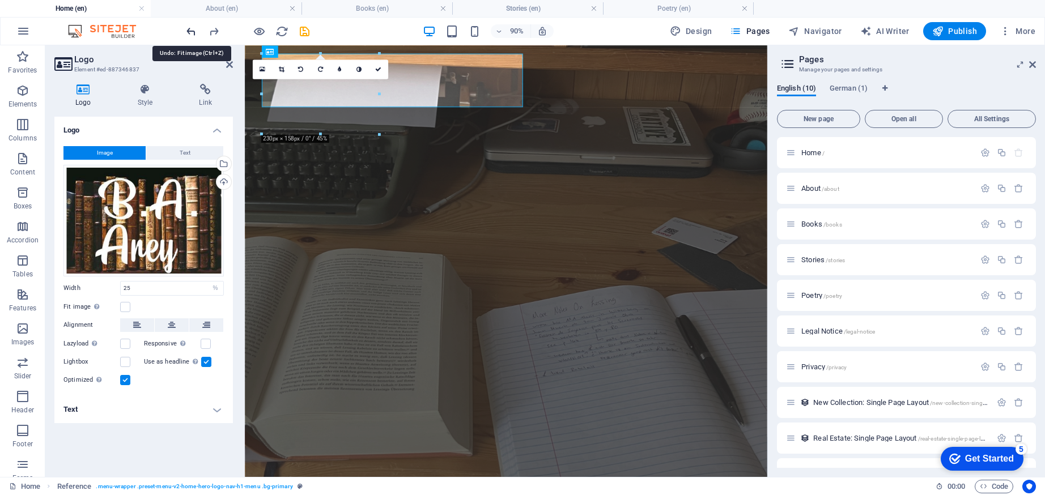
click at [190, 32] on icon "undo" at bounding box center [191, 31] width 13 height 13
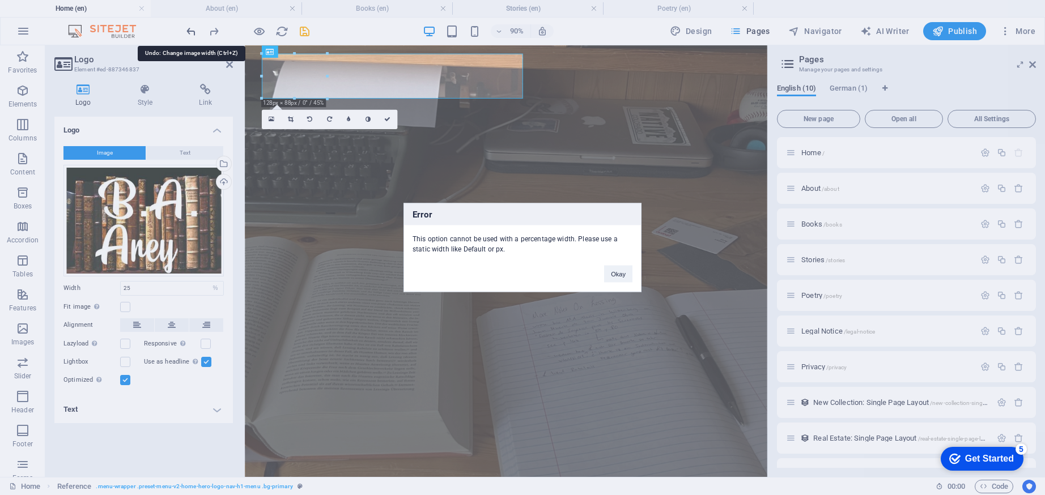
click at [190, 32] on div "Error This option cannot be used with a percentage width. Please use a static w…" at bounding box center [522, 247] width 1045 height 495
click at [619, 277] on button "Okay" at bounding box center [618, 274] width 28 height 17
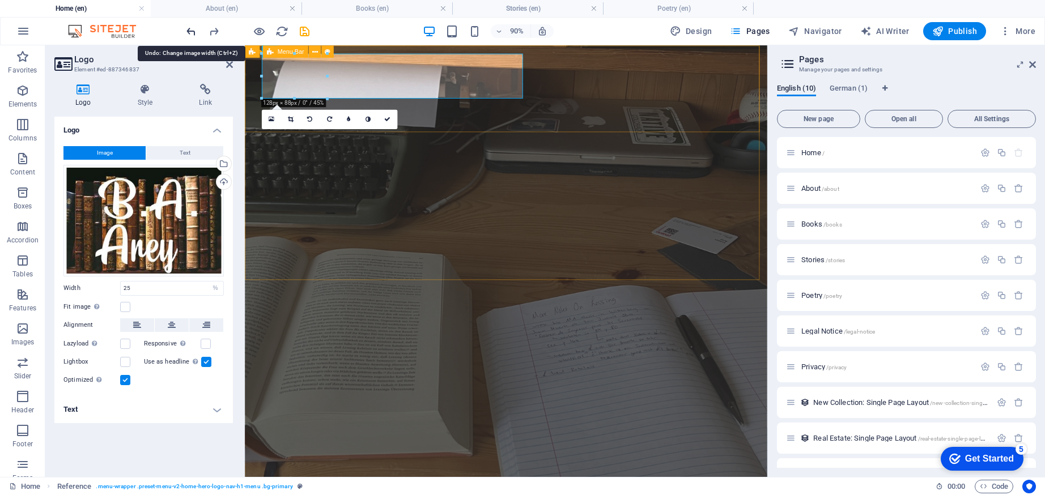
click at [194, 32] on icon "undo" at bounding box center [191, 31] width 13 height 13
type input "54.2"
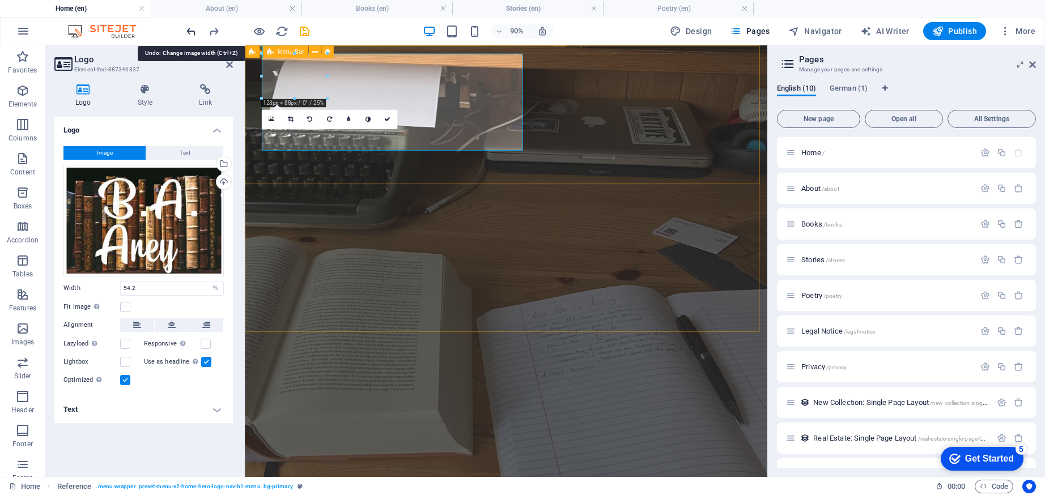
click at [194, 32] on icon "undo" at bounding box center [191, 31] width 13 height 13
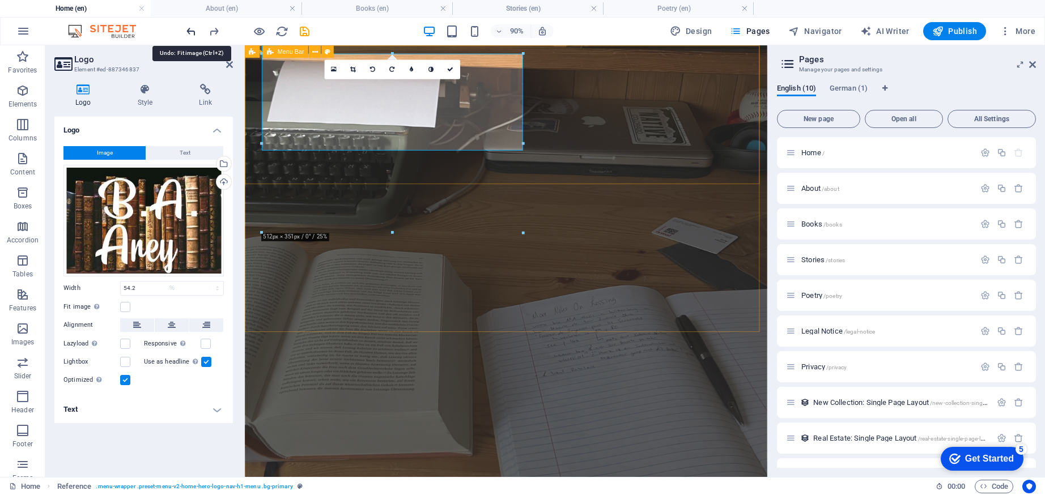
select select "DISABLED_OPTION_VALUE"
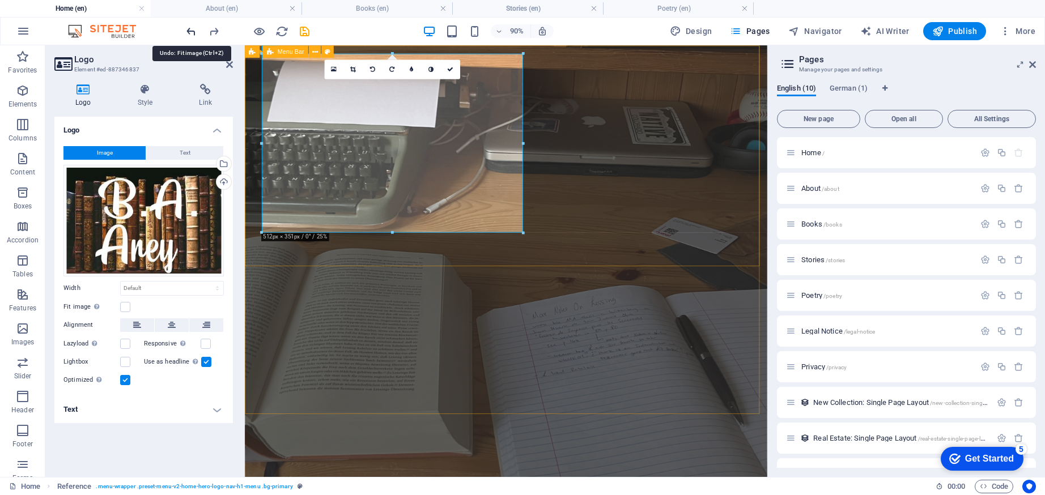
click at [194, 32] on icon "undo" at bounding box center [191, 31] width 13 height 13
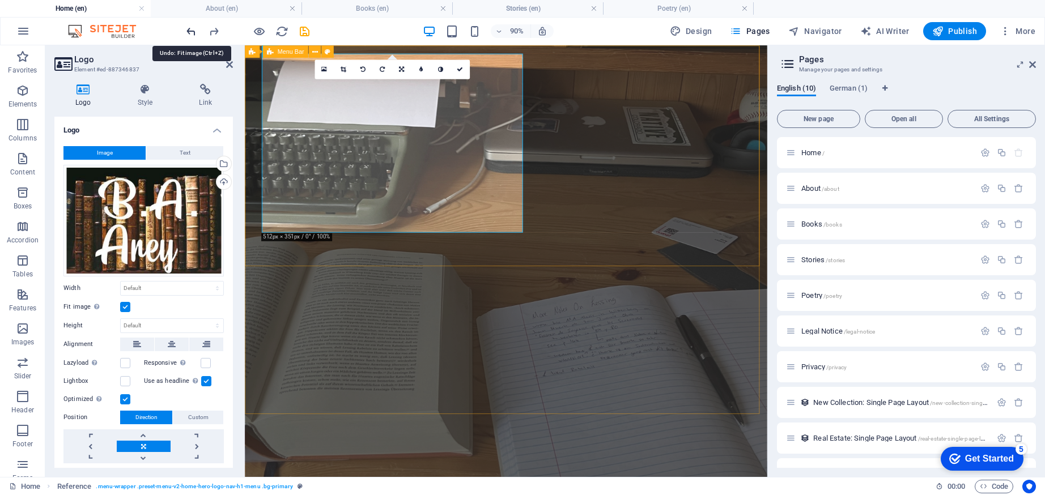
click at [194, 32] on icon "undo" at bounding box center [191, 31] width 13 height 13
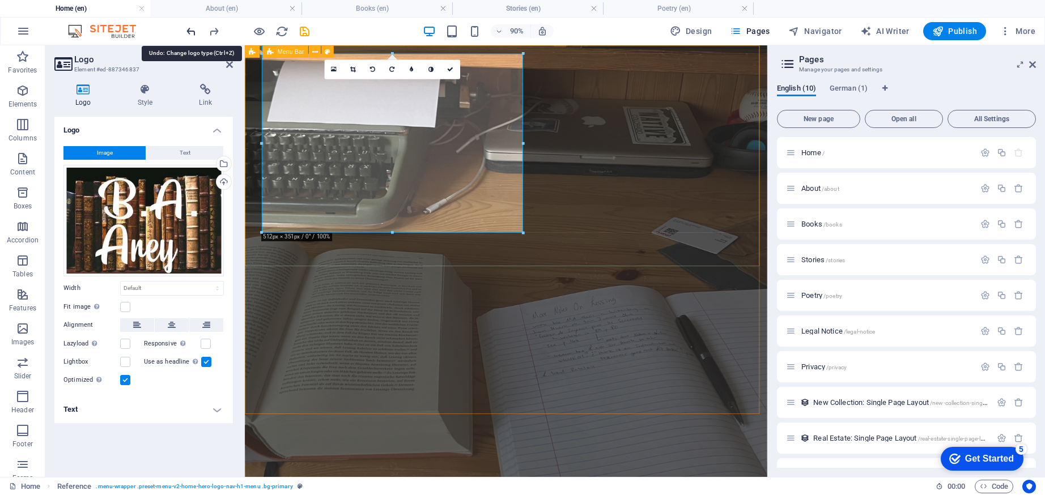
click at [194, 30] on icon "undo" at bounding box center [191, 31] width 13 height 13
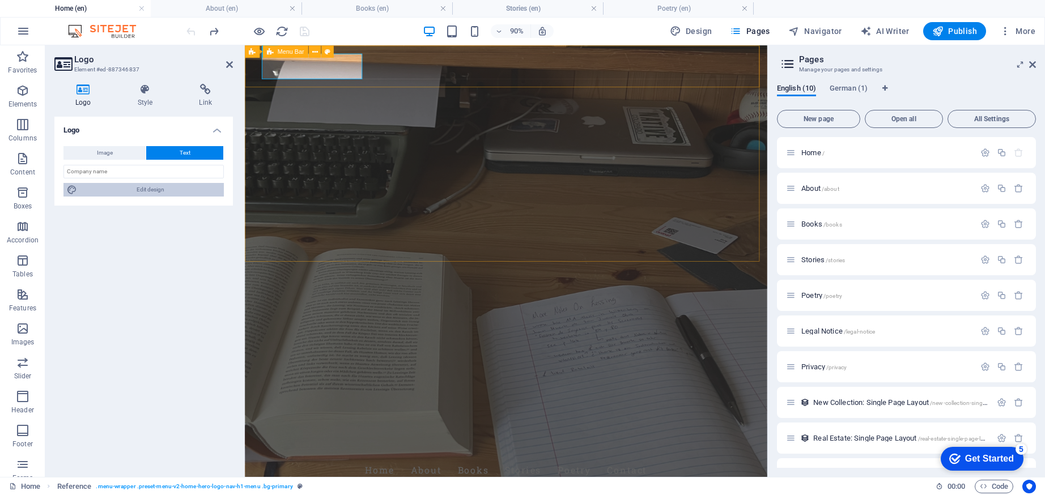
click at [122, 188] on span "Edit design" at bounding box center [150, 190] width 140 height 14
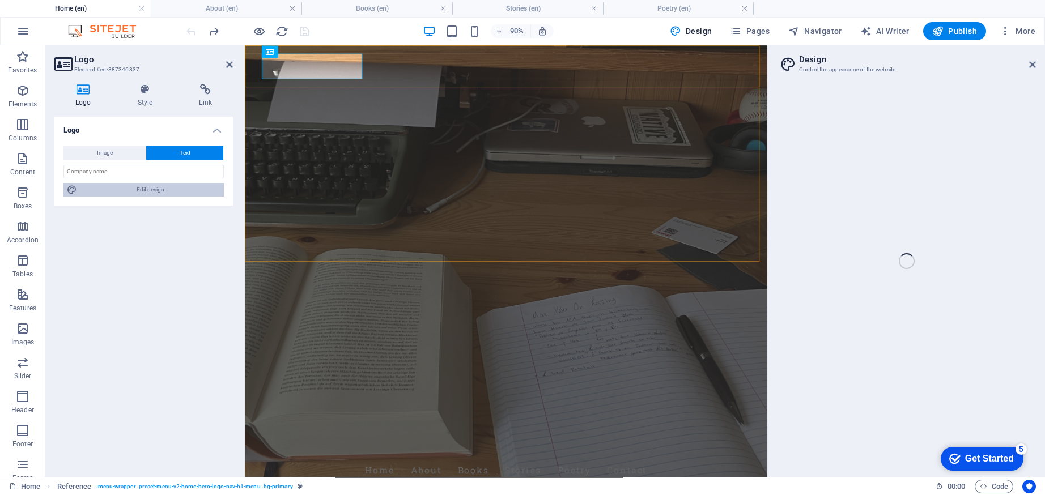
select select "rem"
select select "800"
select select "px"
select select "rem"
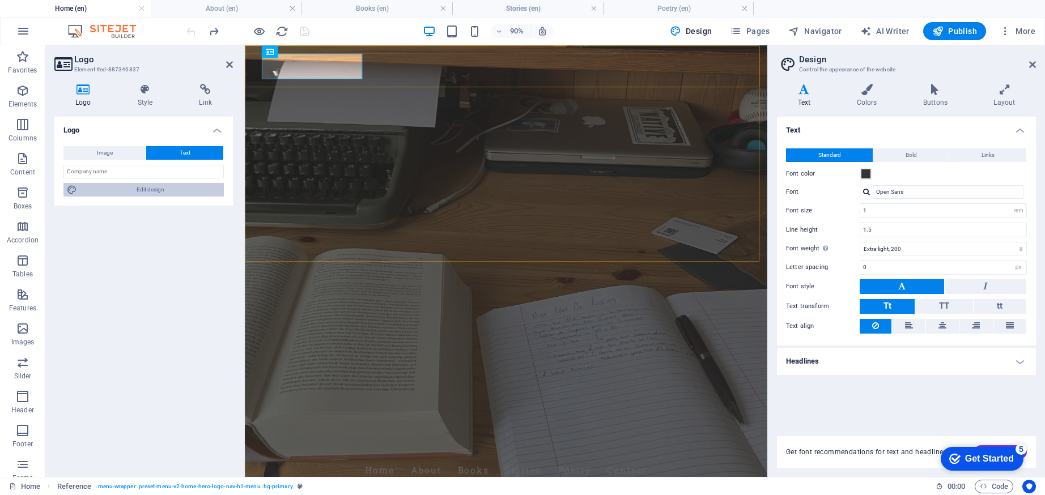
click at [122, 188] on span "Edit design" at bounding box center [150, 190] width 140 height 14
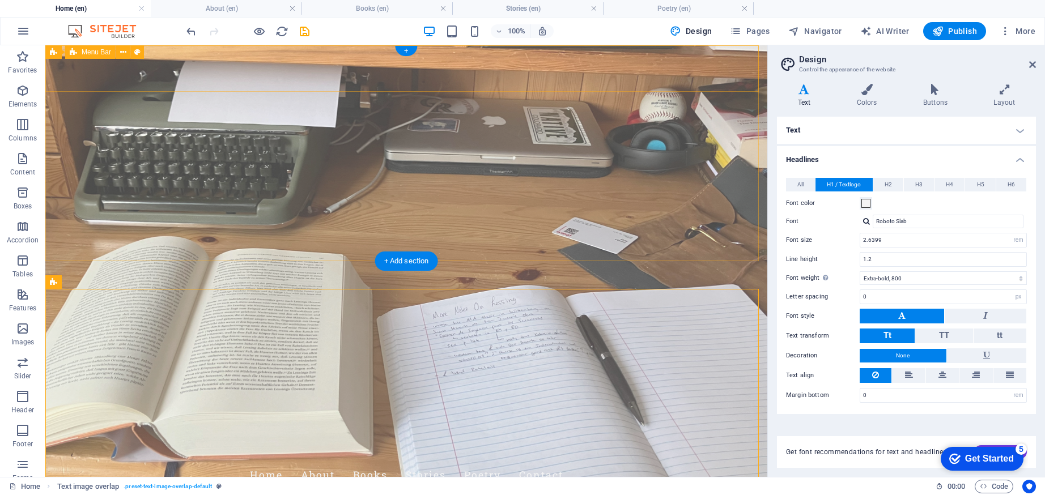
click at [91, 52] on span "Menu Bar" at bounding box center [96, 52] width 29 height 7
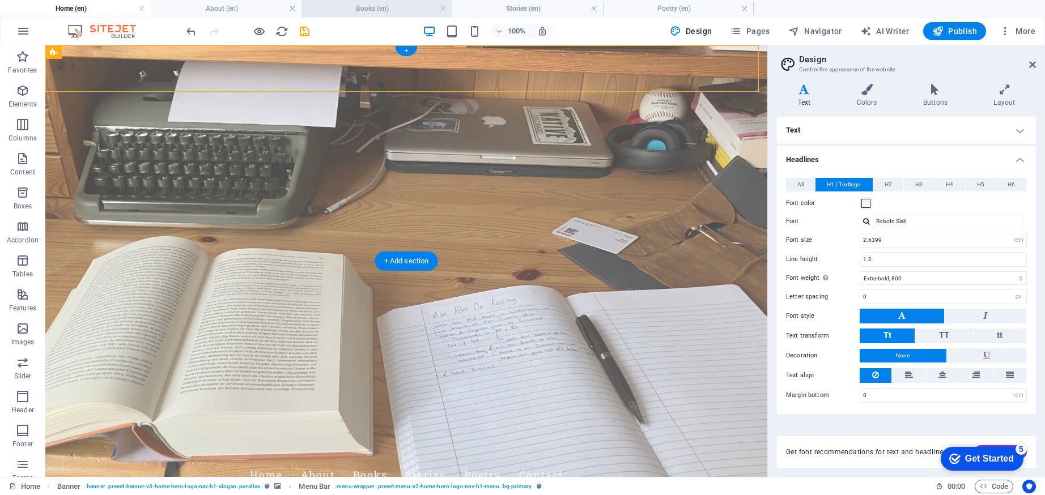
click at [389, 10] on h4 "Books (en)" at bounding box center [376, 8] width 151 height 12
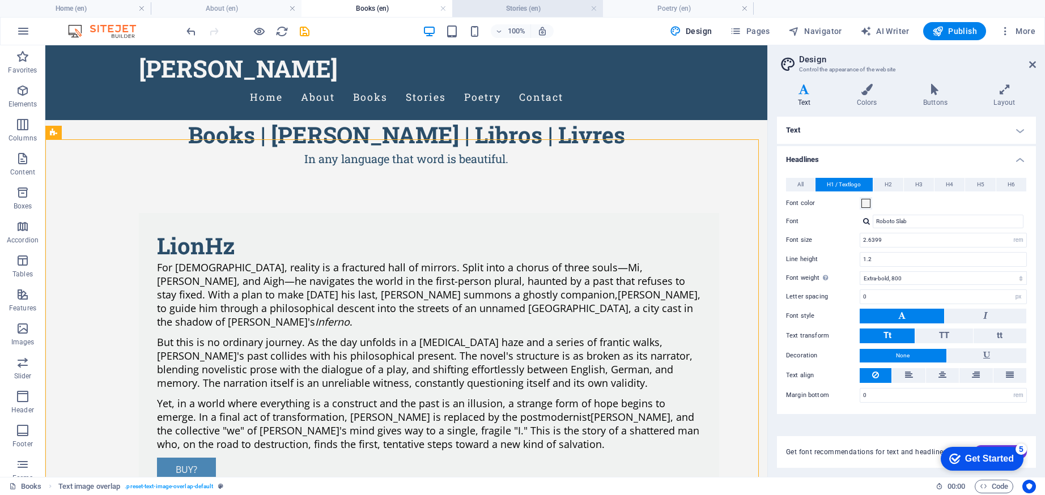
click at [511, 12] on h4 "Stories (en)" at bounding box center [527, 8] width 151 height 12
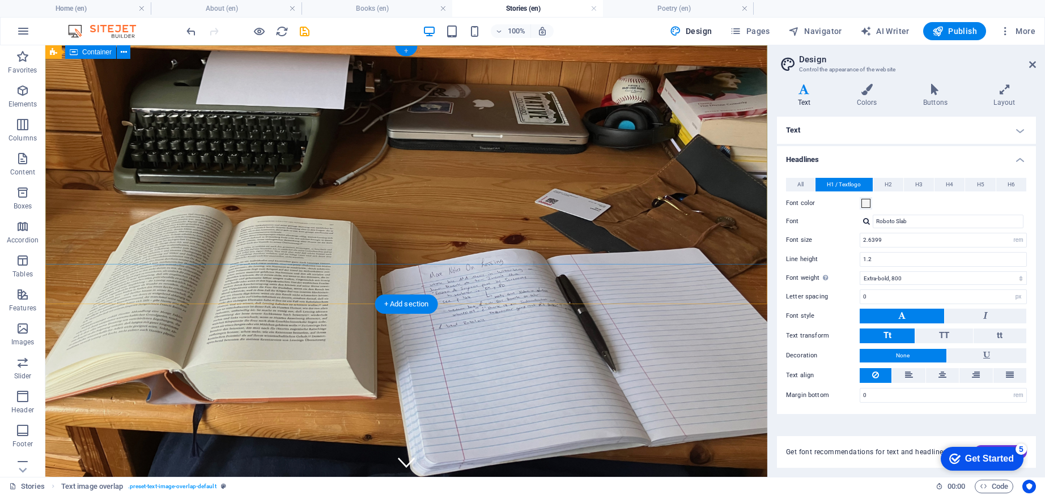
click at [409, 48] on div "+" at bounding box center [406, 51] width 22 height 10
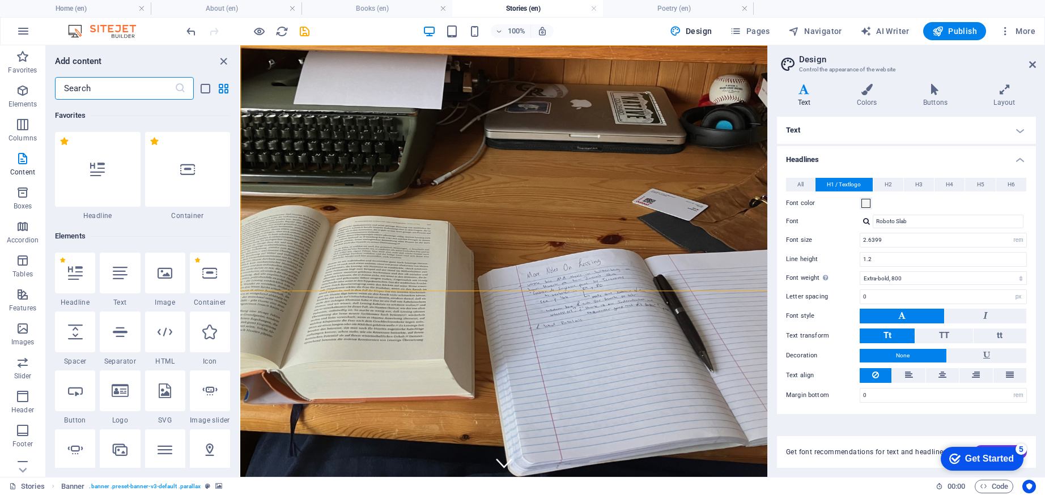
scroll to position [1983, 0]
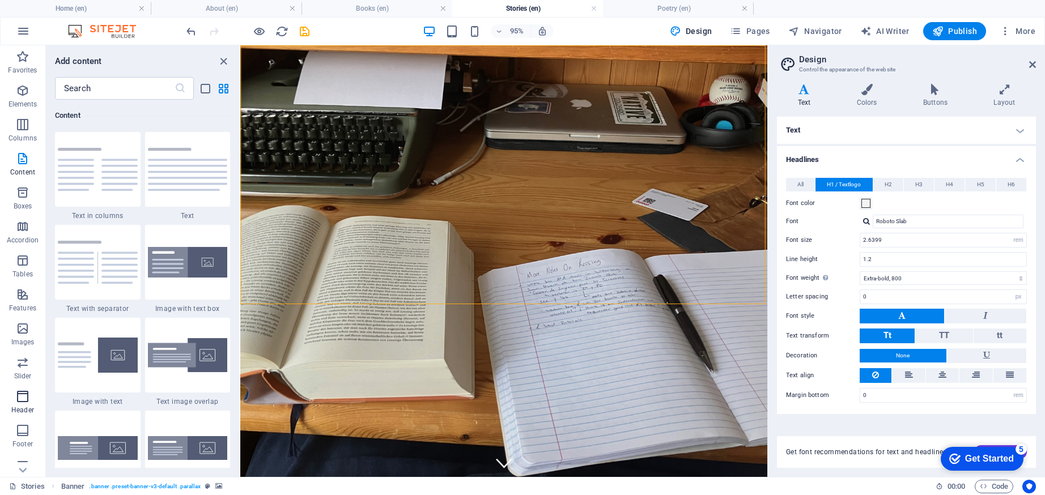
click at [22, 397] on icon "button" at bounding box center [23, 397] width 14 height 14
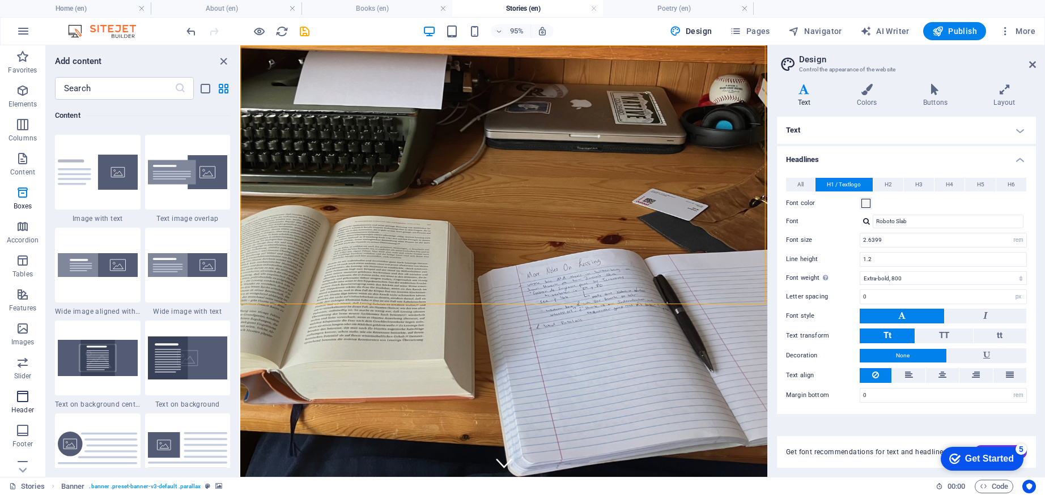
scroll to position [6824, 0]
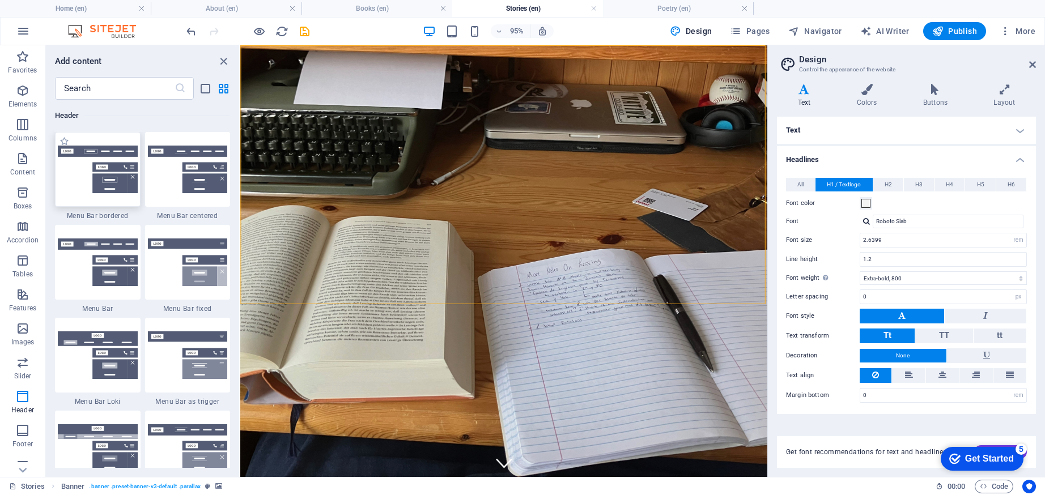
click at [80, 192] on img at bounding box center [98, 170] width 80 height 48
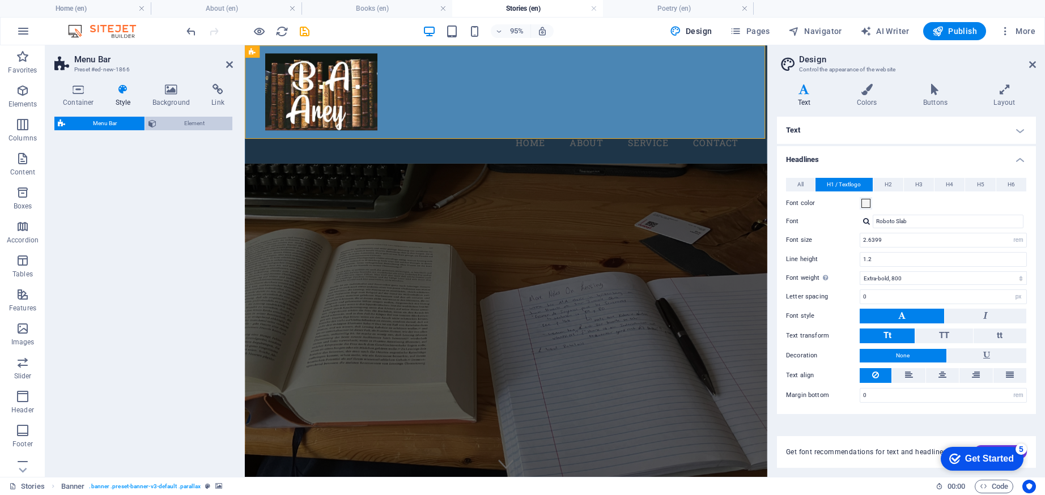
select select "rem"
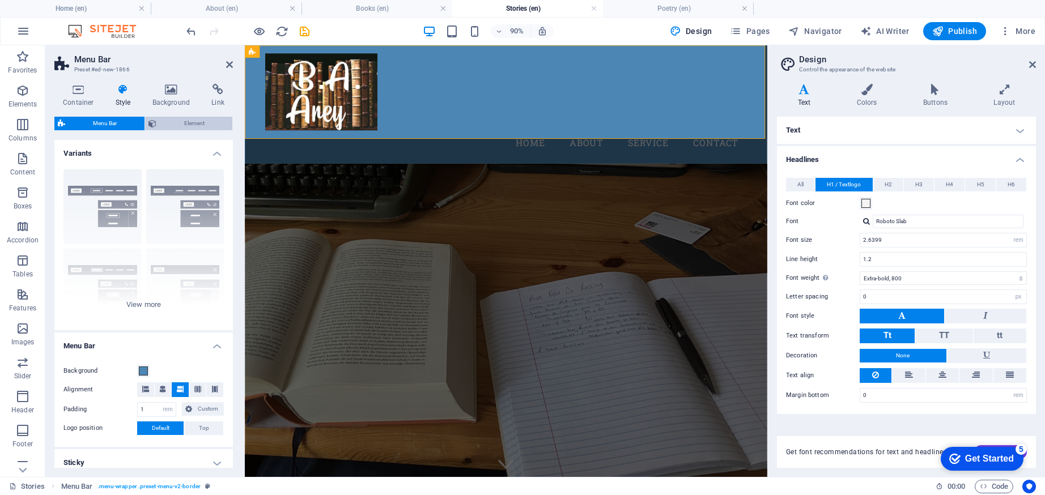
click at [179, 124] on span "Element" at bounding box center [194, 124] width 69 height 14
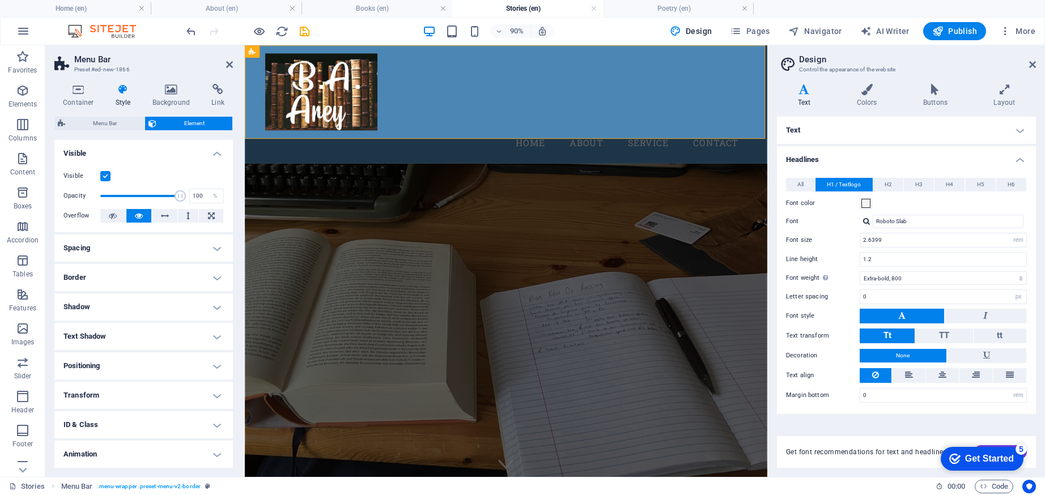
scroll to position [29, 0]
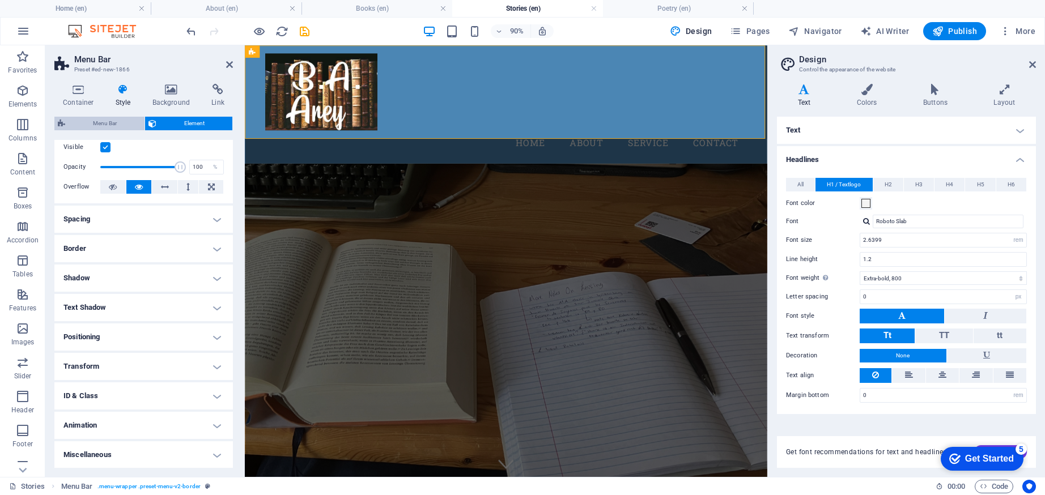
click at [90, 125] on span "Menu Bar" at bounding box center [105, 124] width 73 height 14
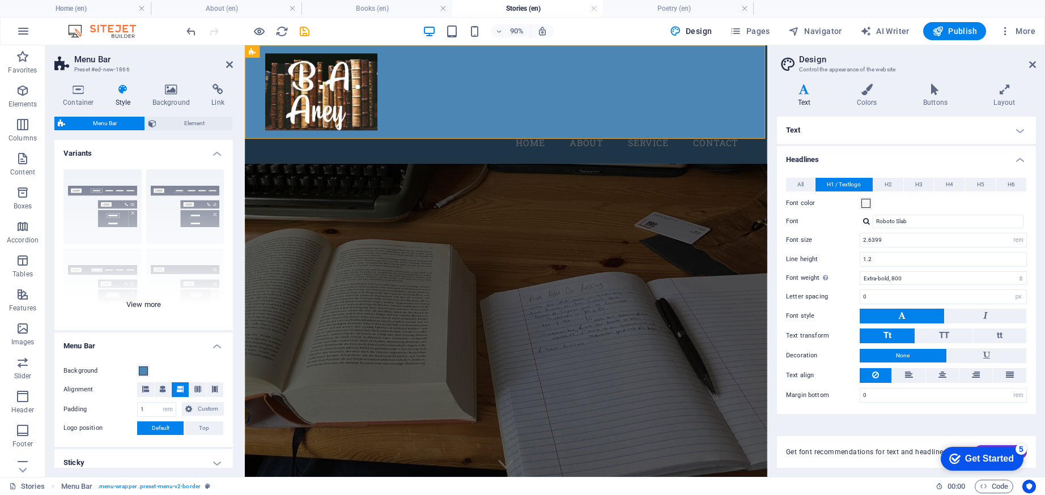
scroll to position [171, 0]
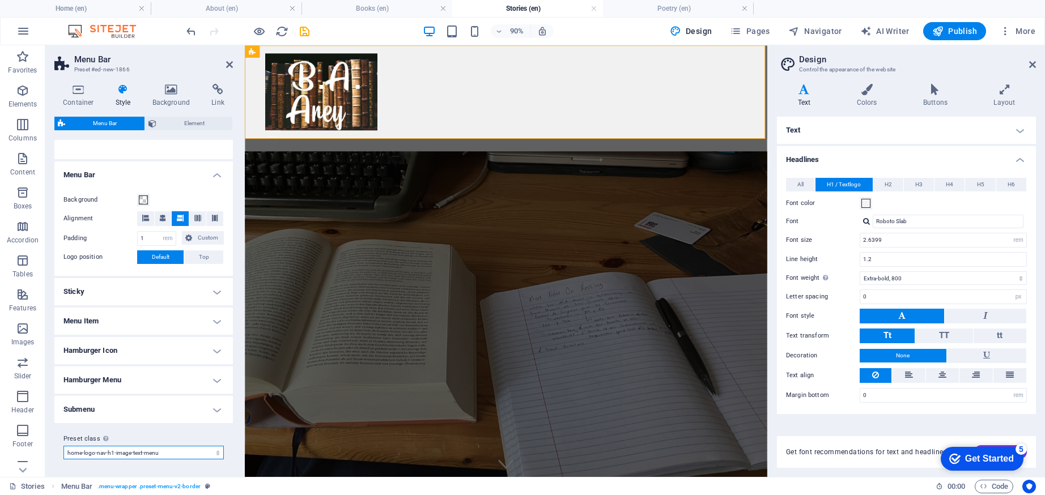
select select "preset-menu-v2-home-logo-nav-h1-image-text-menu"
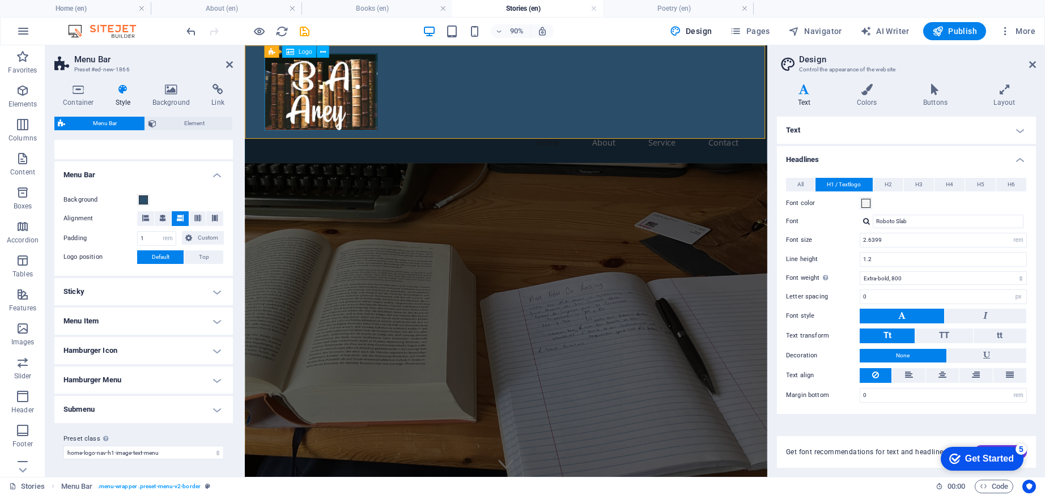
click at [340, 102] on div at bounding box center [534, 97] width 535 height 86
click at [339, 102] on div at bounding box center [534, 97] width 535 height 86
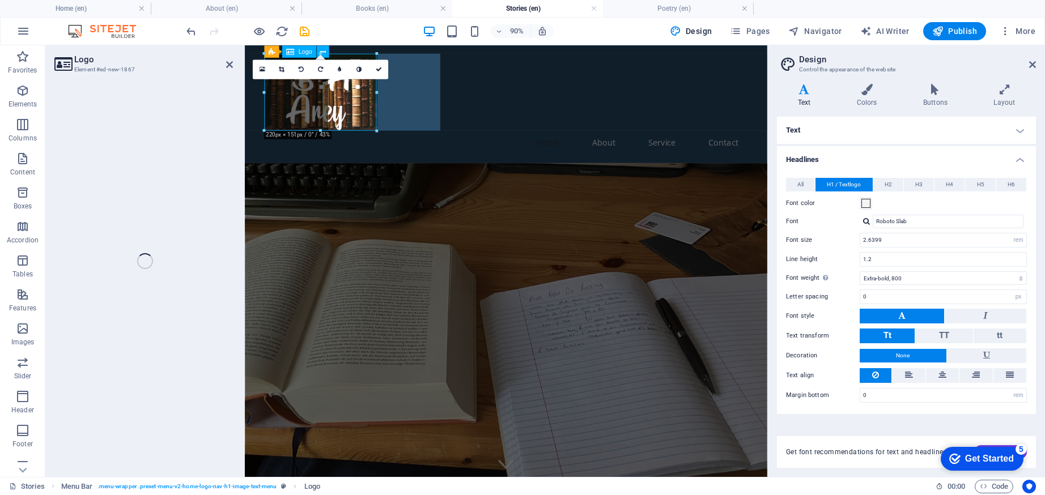
select select "px"
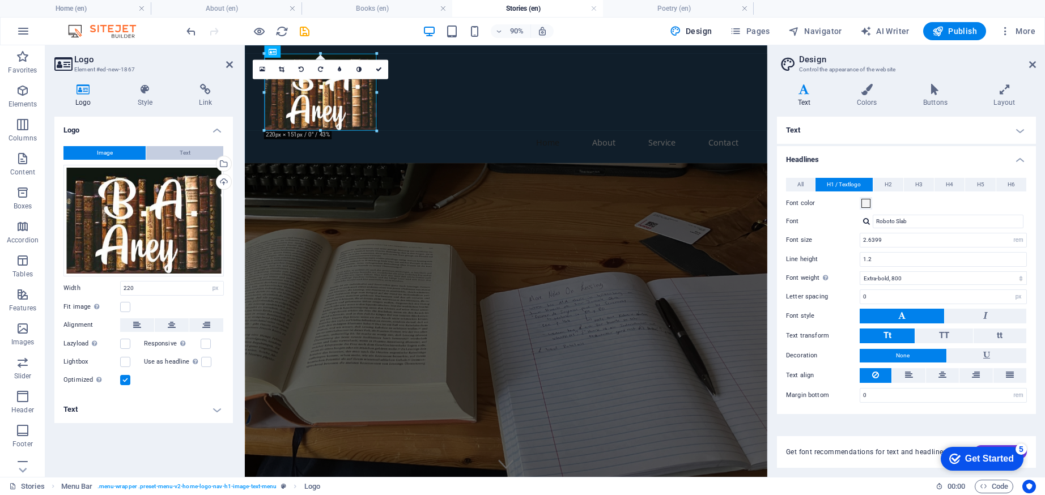
click at [180, 156] on span "Text" at bounding box center [185, 153] width 11 height 14
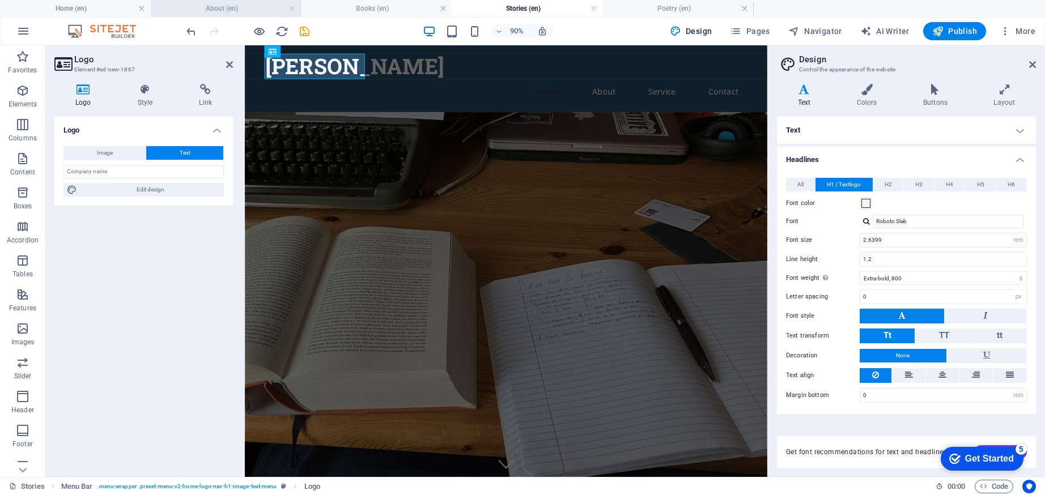
click at [236, 9] on h4 "About (en)" at bounding box center [226, 8] width 151 height 12
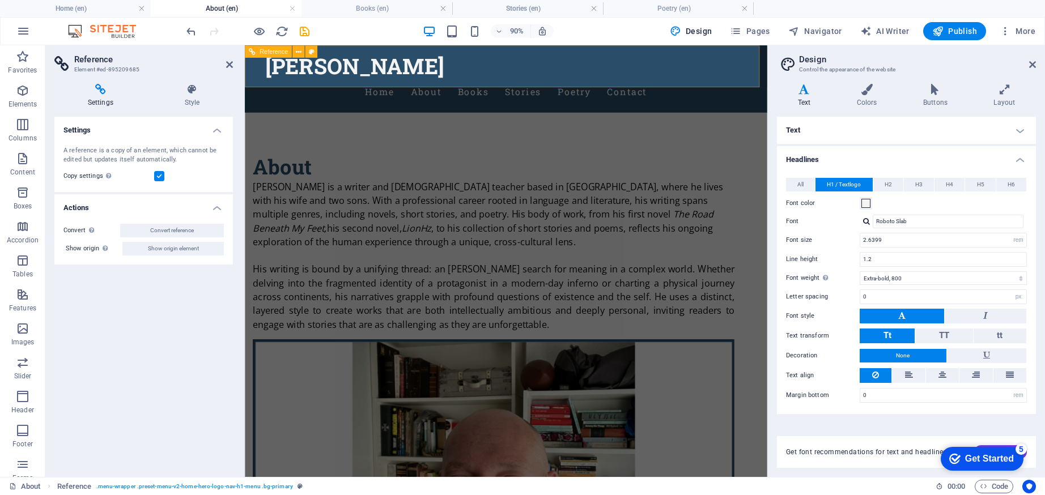
click at [267, 53] on span "Reference" at bounding box center [274, 51] width 28 height 6
click at [338, 78] on div "[PERSON_NAME]" at bounding box center [534, 68] width 535 height 29
click at [501, 8] on h4 "Stories (en)" at bounding box center [527, 8] width 151 height 12
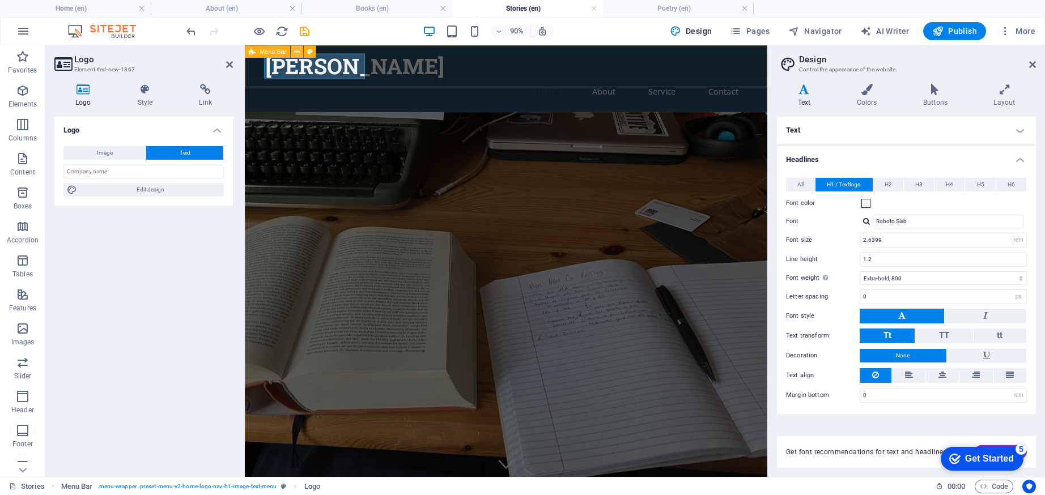
click at [295, 52] on icon at bounding box center [297, 51] width 6 height 11
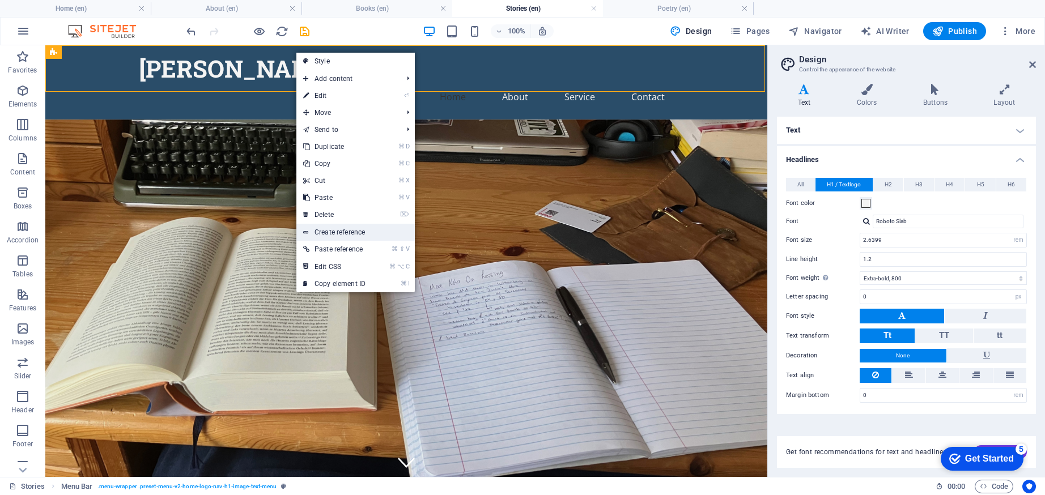
click at [341, 228] on link "Create reference" at bounding box center [355, 232] width 118 height 17
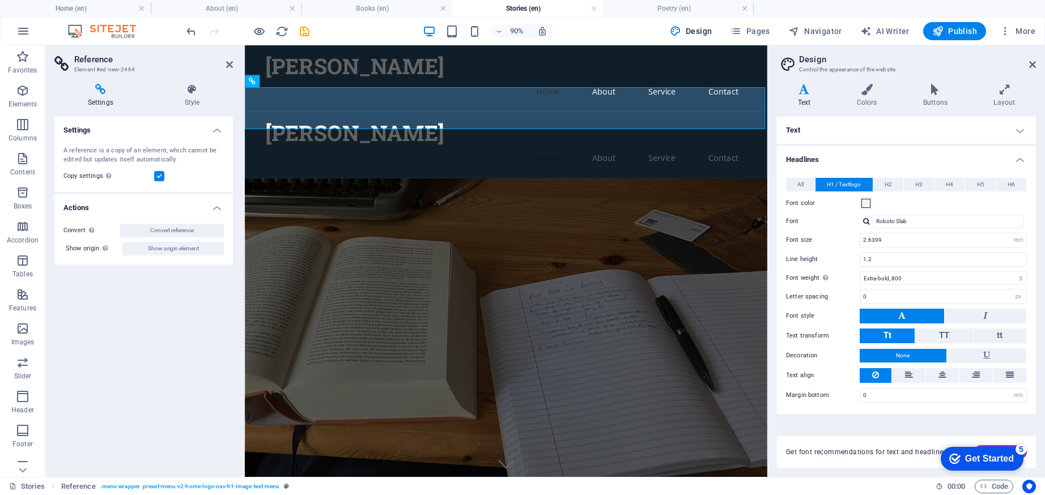
click at [110, 70] on h3 "Element #ed-new-2464" at bounding box center [142, 70] width 136 height 10
click at [300, 82] on icon at bounding box center [299, 81] width 6 height 11
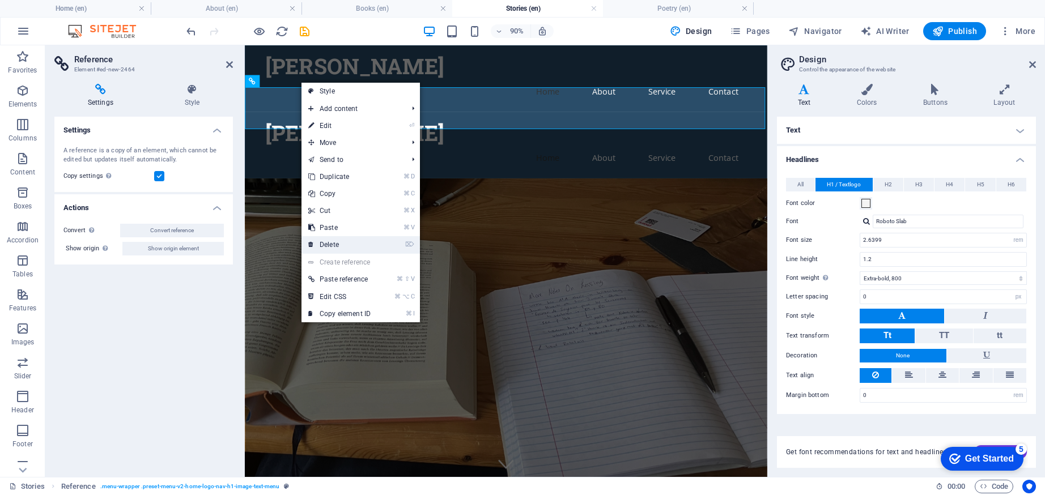
click at [360, 243] on link "⌦ Delete" at bounding box center [339, 244] width 76 height 17
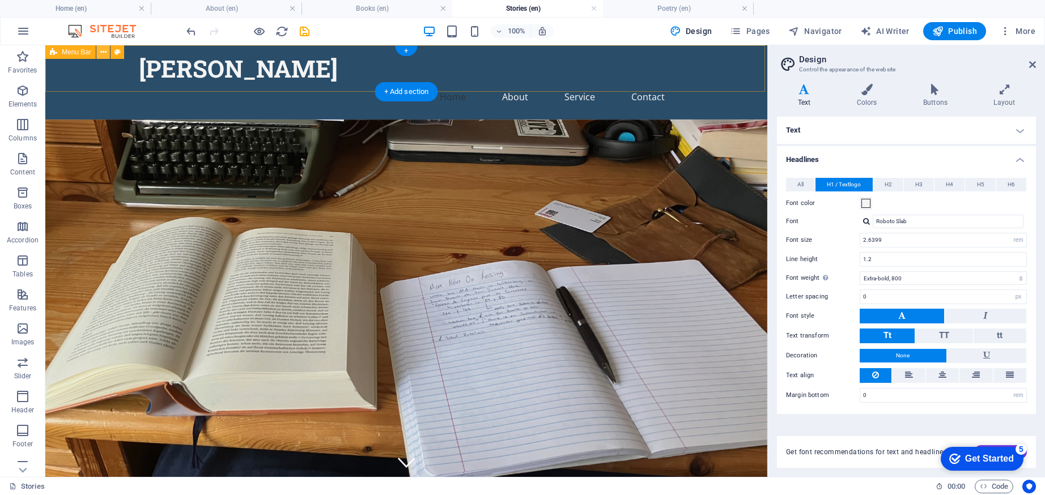
click at [108, 54] on button at bounding box center [103, 52] width 14 height 14
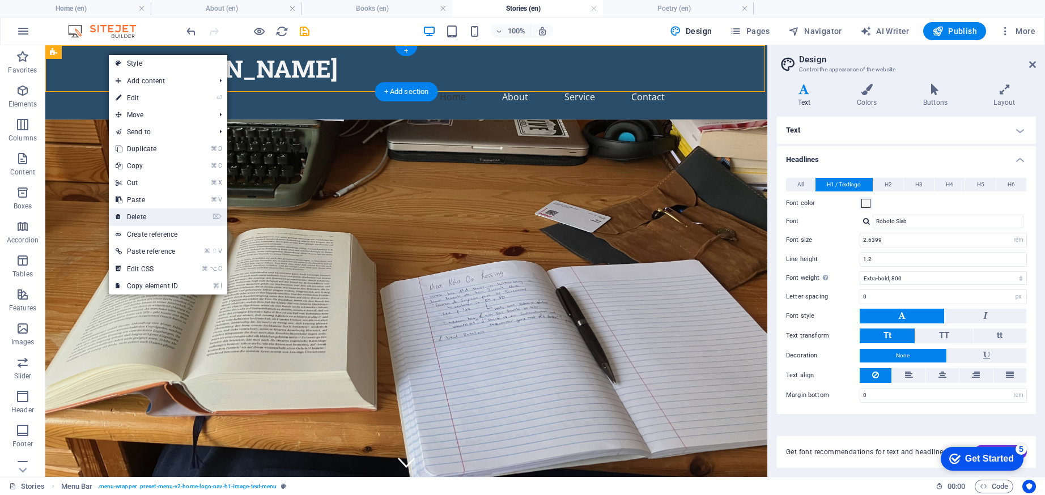
click at [141, 212] on link "⌦ Delete" at bounding box center [147, 217] width 76 height 17
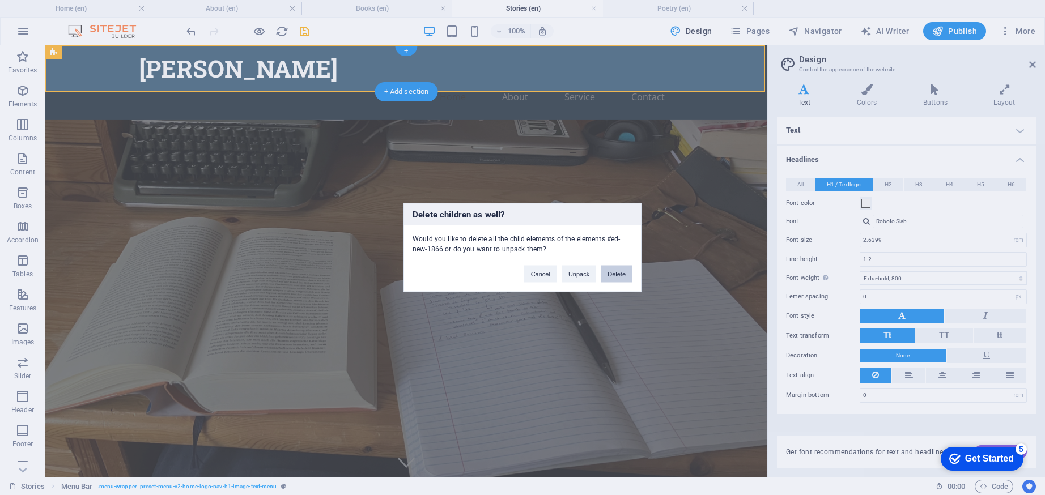
click at [606, 275] on button "Delete" at bounding box center [617, 274] width 32 height 17
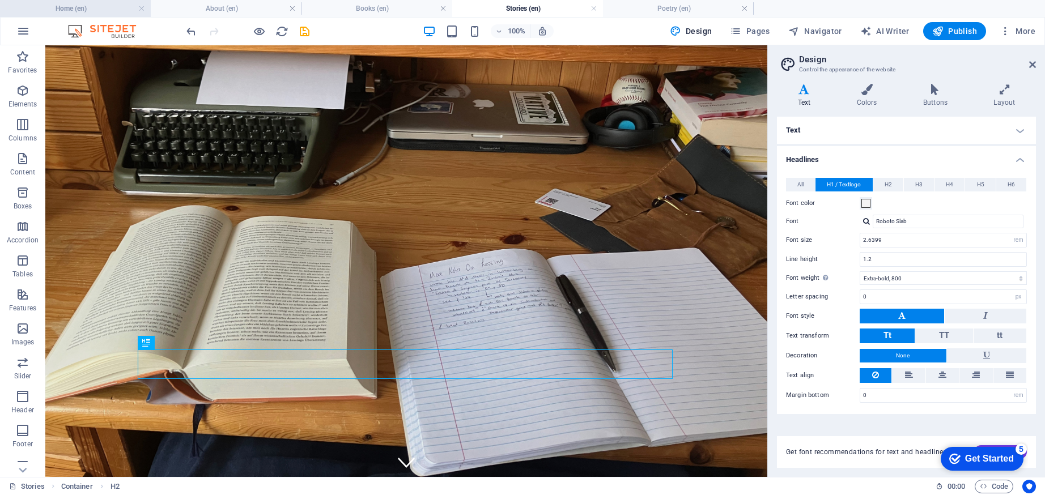
click at [92, 5] on h4 "Home (en)" at bounding box center [75, 8] width 151 height 12
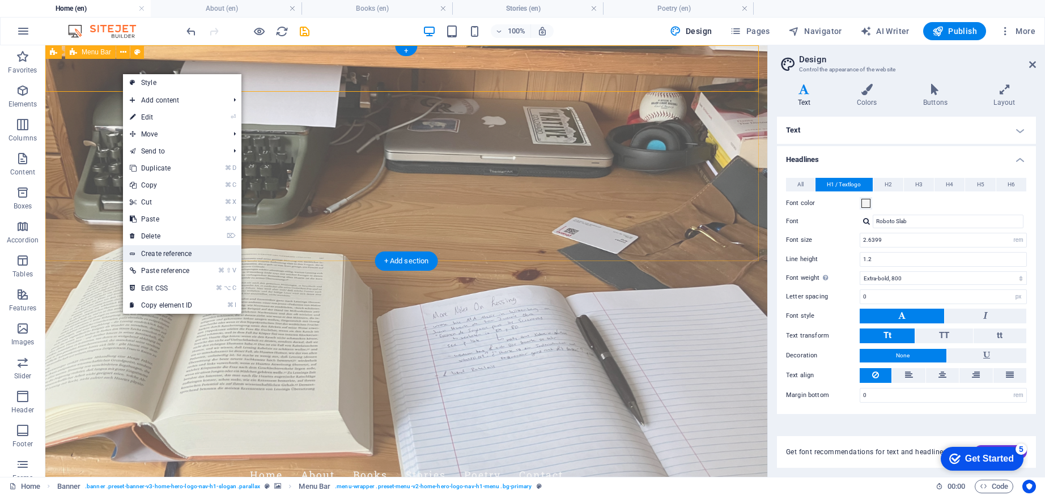
click at [166, 254] on link "Create reference" at bounding box center [182, 253] width 118 height 17
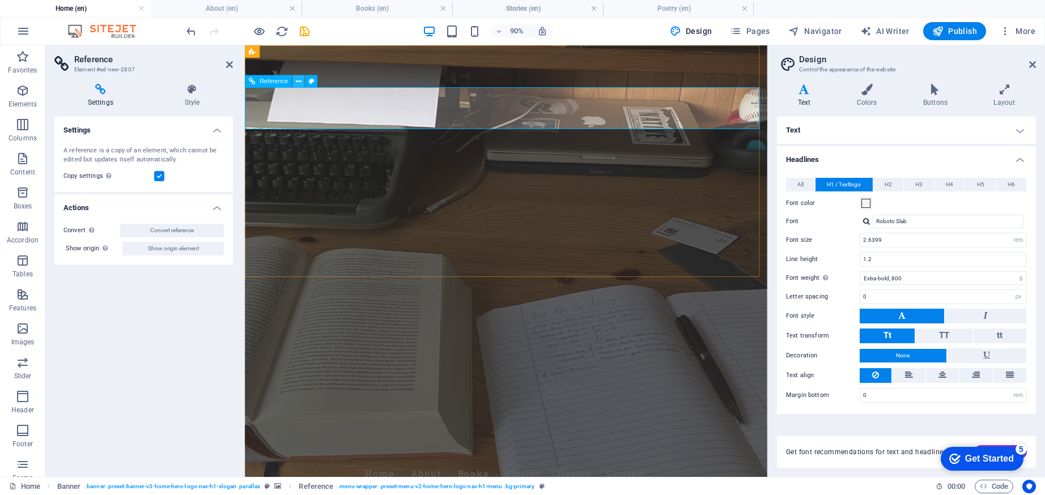
click at [296, 80] on icon at bounding box center [299, 81] width 6 height 11
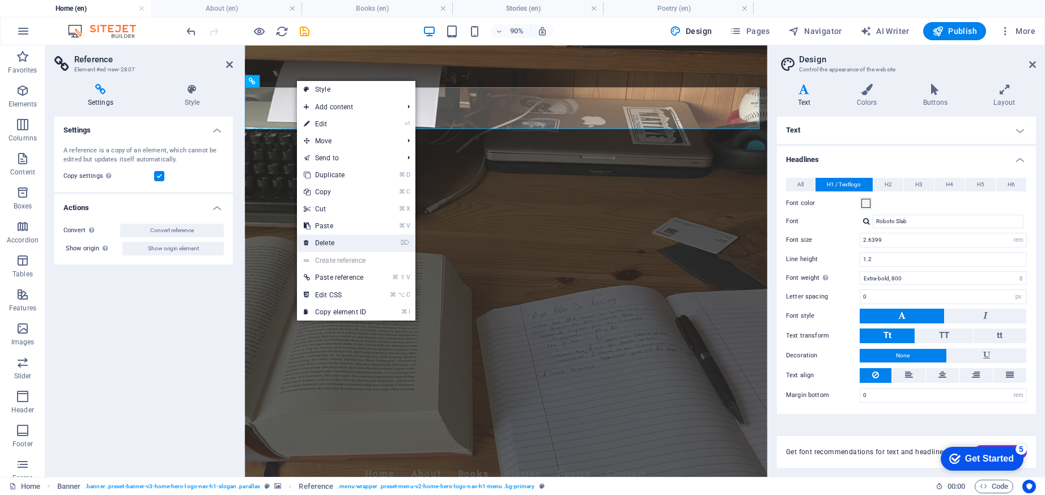
click at [325, 238] on link "⌦ Delete" at bounding box center [335, 243] width 76 height 17
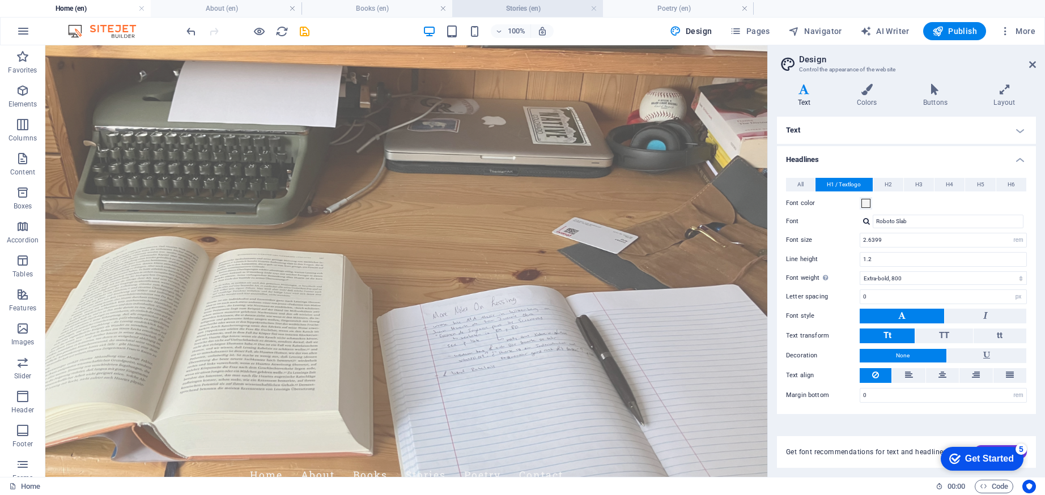
click at [483, 11] on h4 "Stories (en)" at bounding box center [527, 8] width 151 height 12
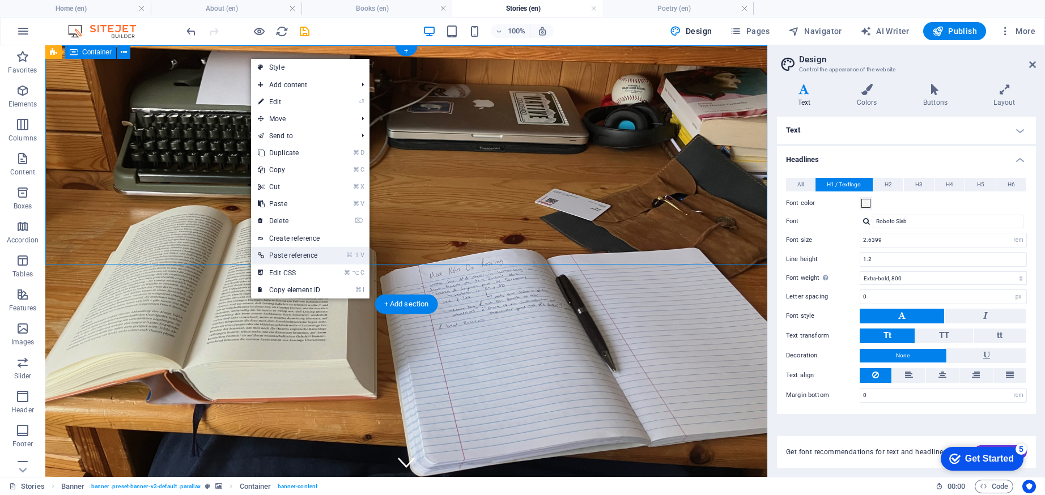
click at [305, 259] on link "⌘ ⇧ V Paste reference" at bounding box center [289, 255] width 76 height 17
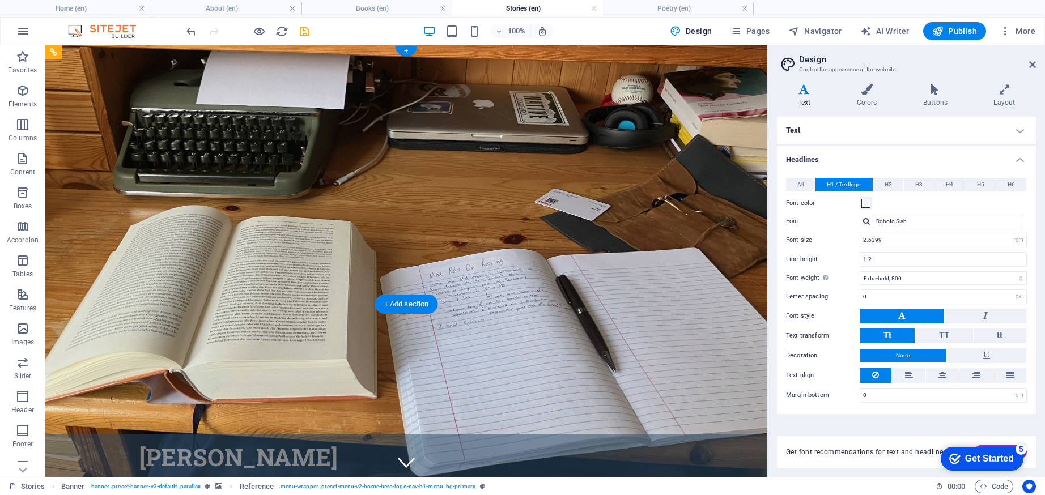
drag, startPoint x: 53, startPoint y: 209, endPoint x: 57, endPoint y: 49, distance: 159.8
click at [57, 49] on icon at bounding box center [53, 52] width 7 height 14
drag, startPoint x: 109, startPoint y: 258, endPoint x: 80, endPoint y: 59, distance: 201.0
drag, startPoint x: 111, startPoint y: 246, endPoint x: 287, endPoint y: 106, distance: 224.6
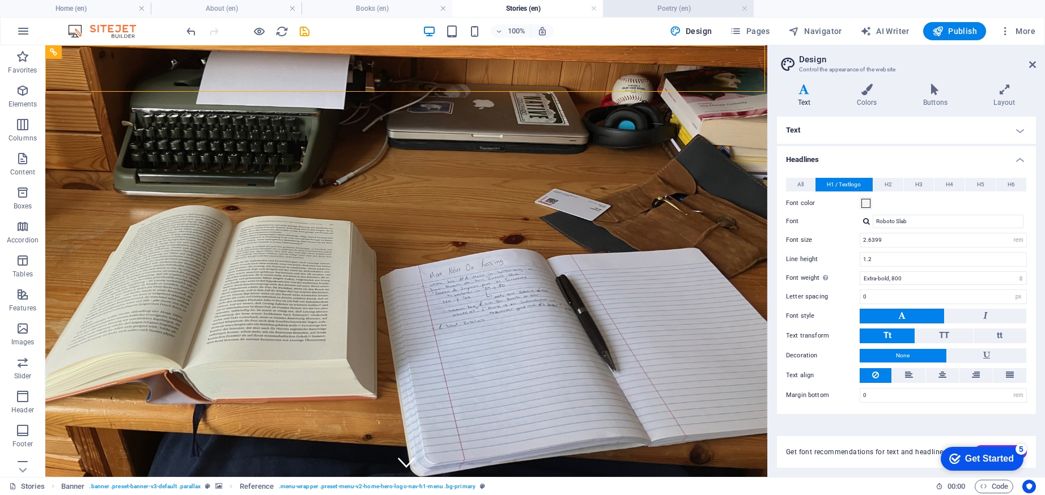
click at [640, 6] on h4 "Poetry (en)" at bounding box center [678, 8] width 151 height 12
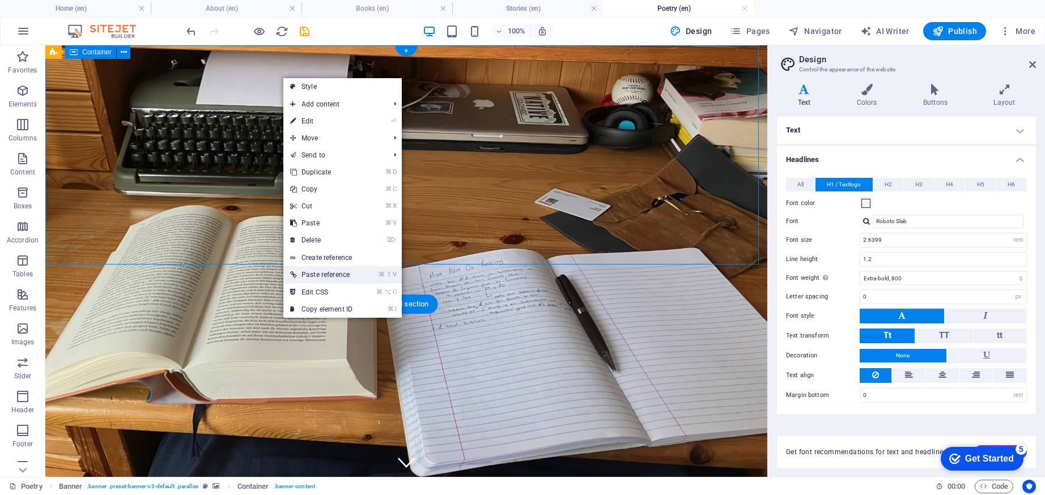
click at [325, 270] on link "⌘ ⇧ V Paste reference" at bounding box center [321, 274] width 76 height 17
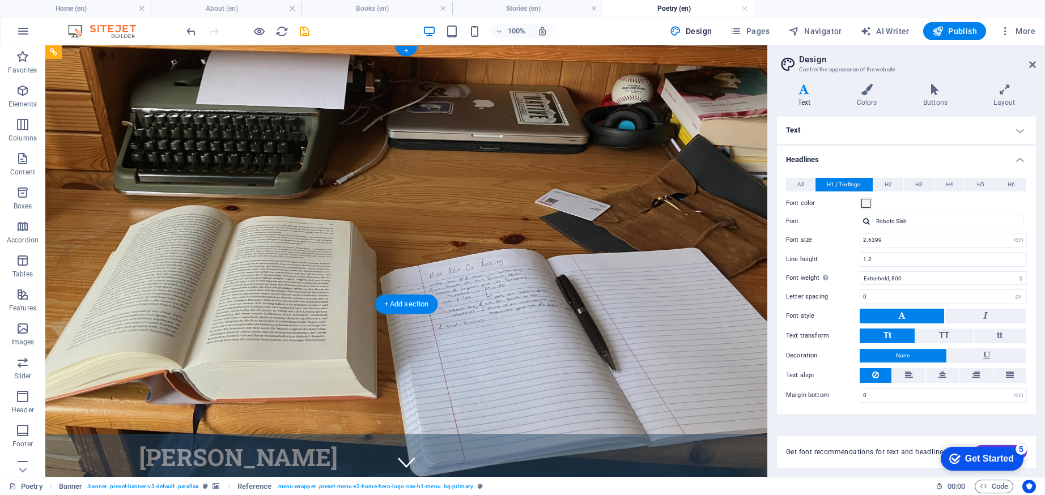
drag, startPoint x: 113, startPoint y: 241, endPoint x: 167, endPoint y: 90, distance: 160.6
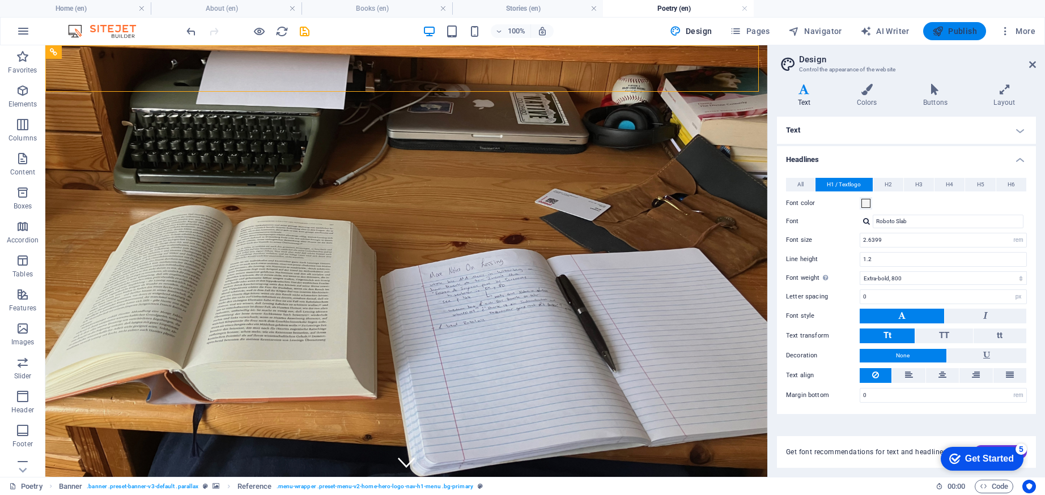
click at [966, 31] on span "Publish" at bounding box center [954, 30] width 45 height 11
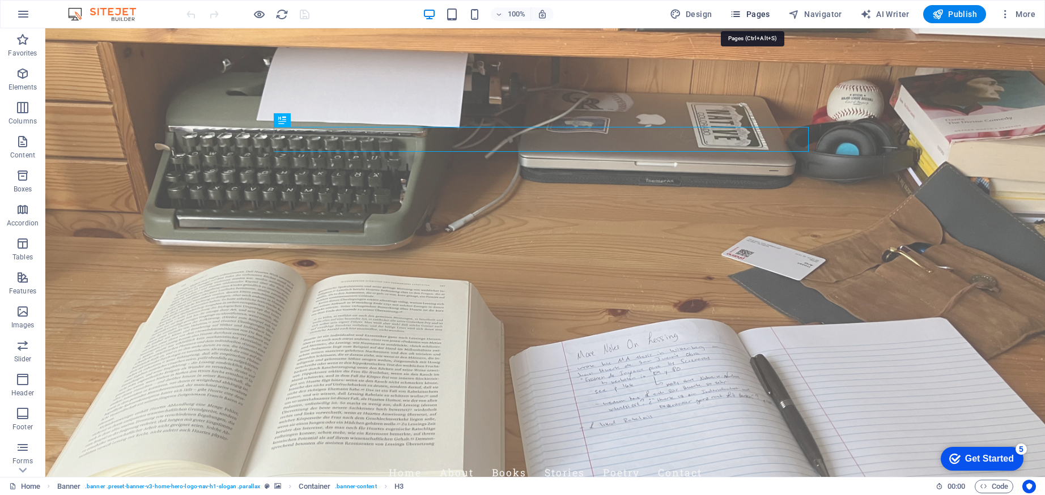
click at [751, 12] on span "Pages" at bounding box center [750, 13] width 40 height 11
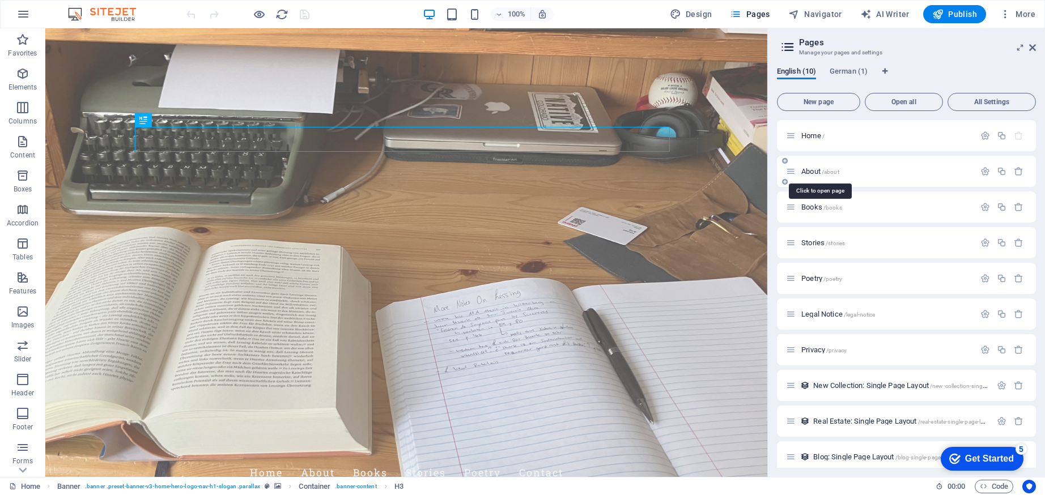
click at [836, 172] on span "/about" at bounding box center [831, 172] width 18 height 6
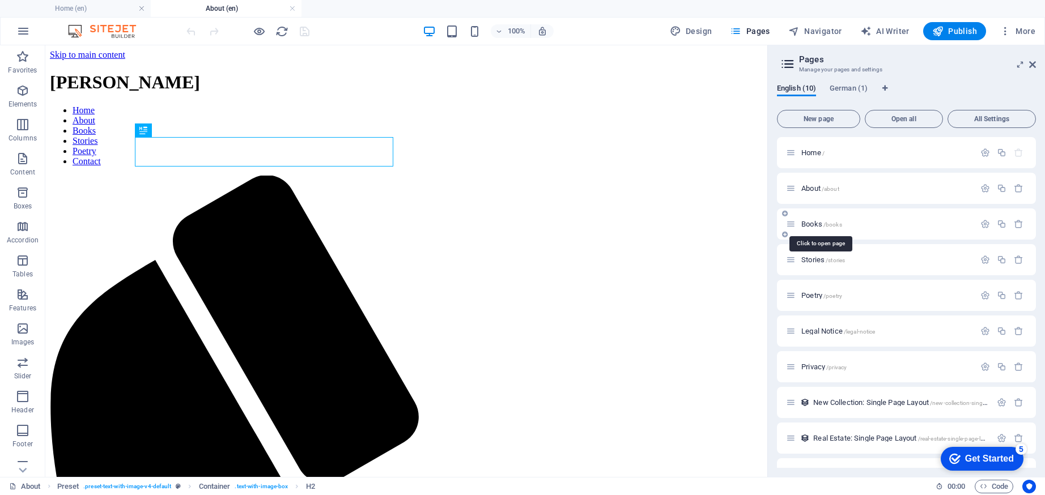
click at [818, 225] on span "Books /books" at bounding box center [821, 224] width 41 height 8
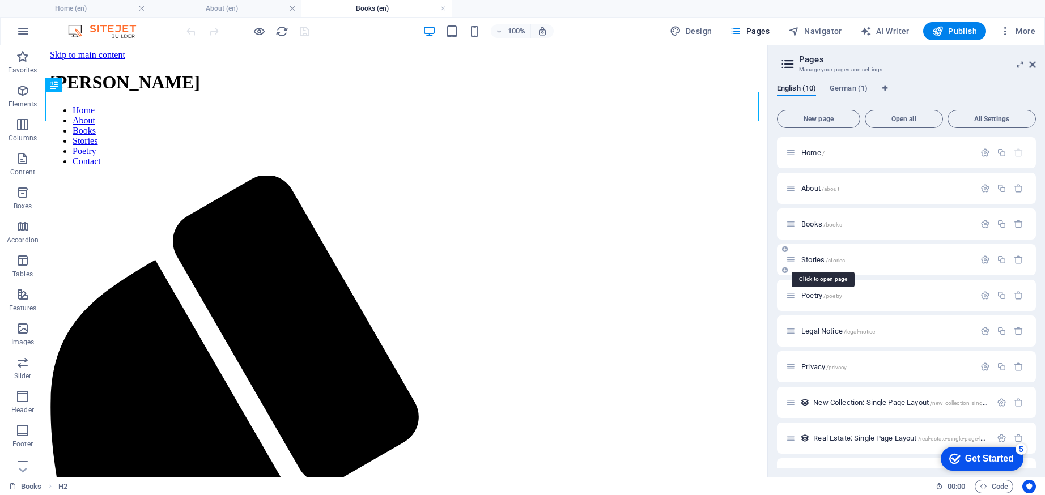
click at [818, 260] on span "Stories /stories" at bounding box center [823, 260] width 44 height 8
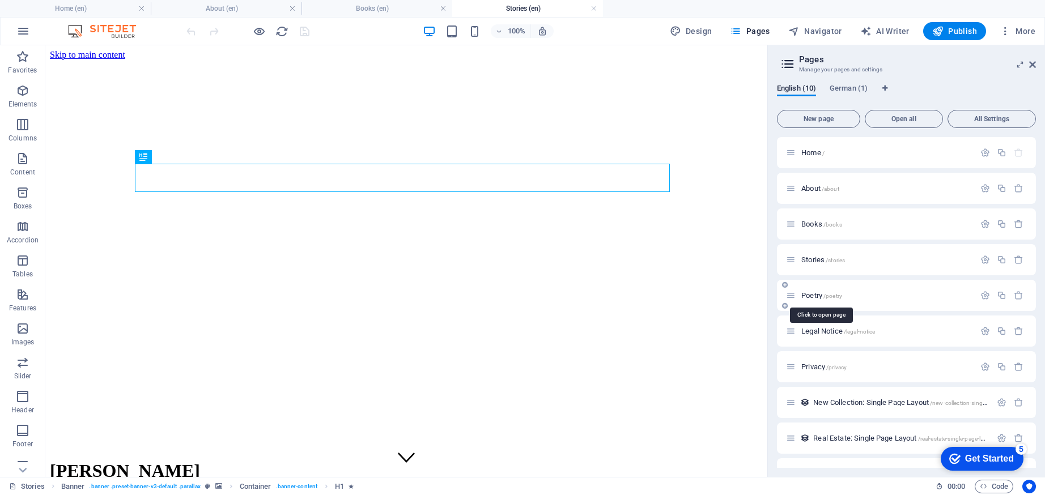
click at [822, 292] on span "Poetry /poetry" at bounding box center [821, 295] width 41 height 8
click at [227, 9] on h4 "About (en)" at bounding box center [226, 8] width 151 height 12
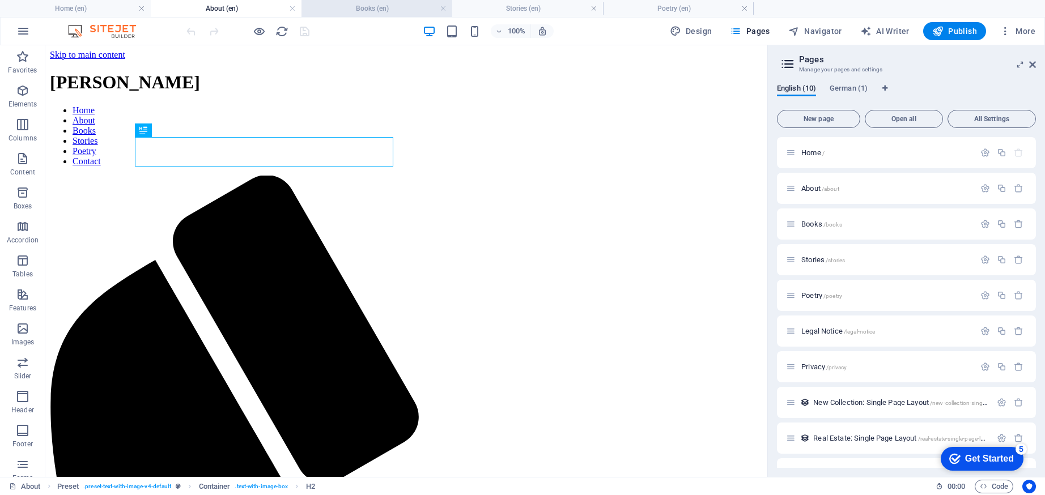
click at [342, 6] on h4 "Books (en)" at bounding box center [376, 8] width 151 height 12
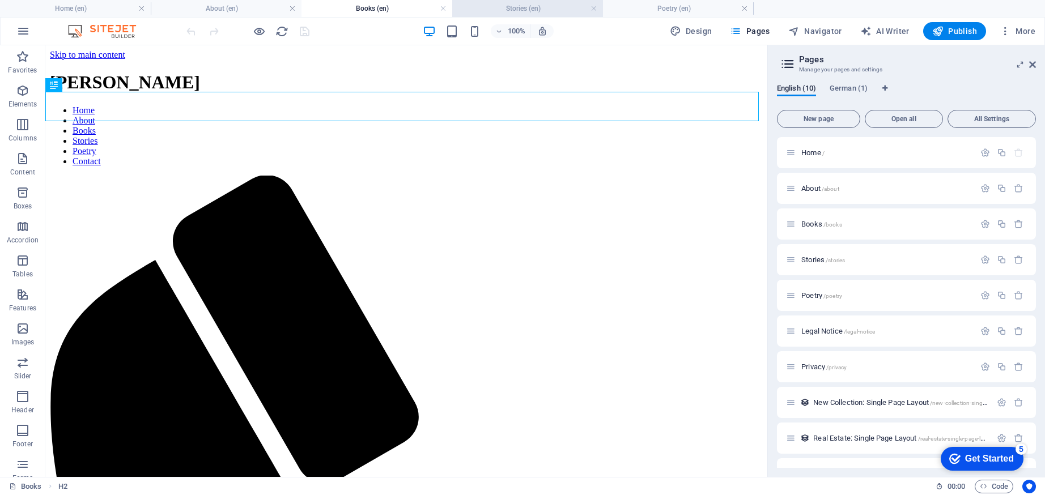
click at [486, 6] on h4 "Stories (en)" at bounding box center [527, 8] width 151 height 12
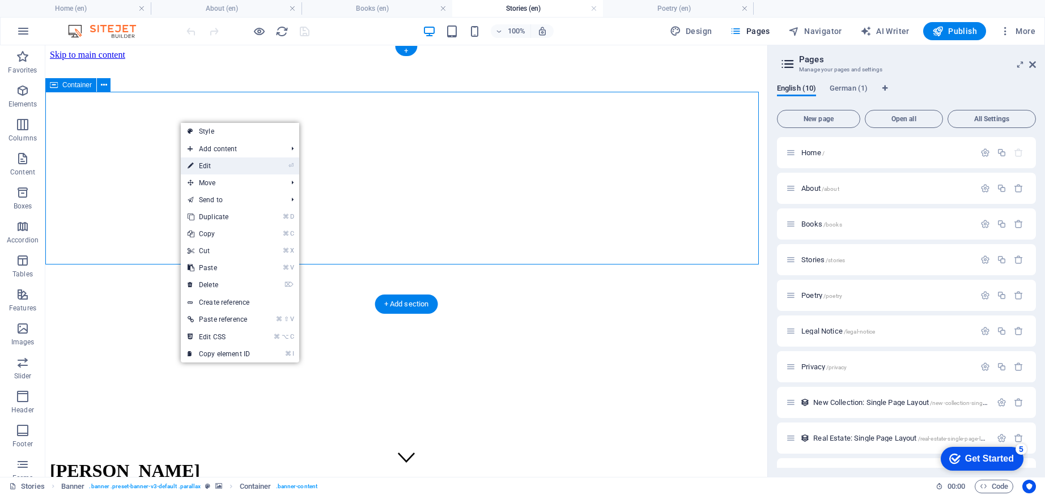
click at [203, 159] on link "⏎ Edit" at bounding box center [219, 166] width 76 height 17
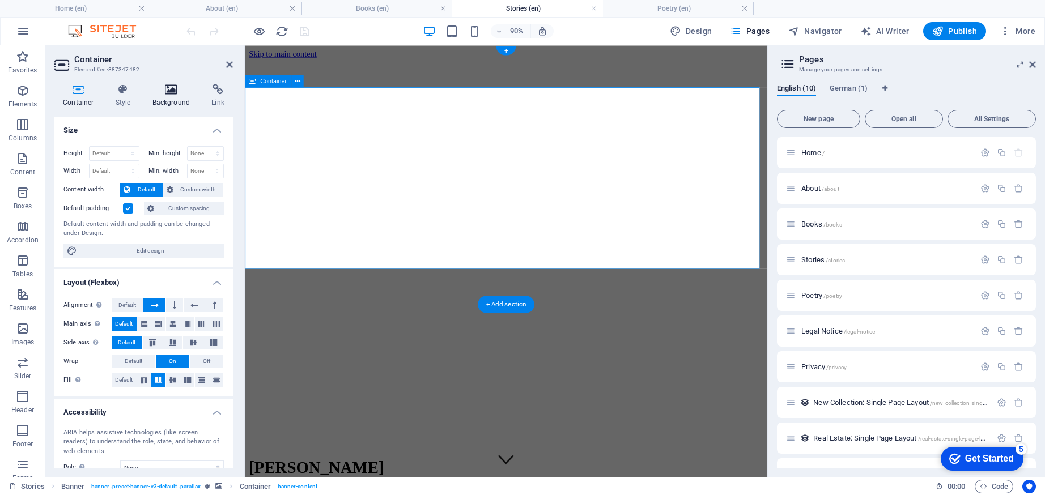
click at [171, 92] on icon at bounding box center [171, 89] width 55 height 11
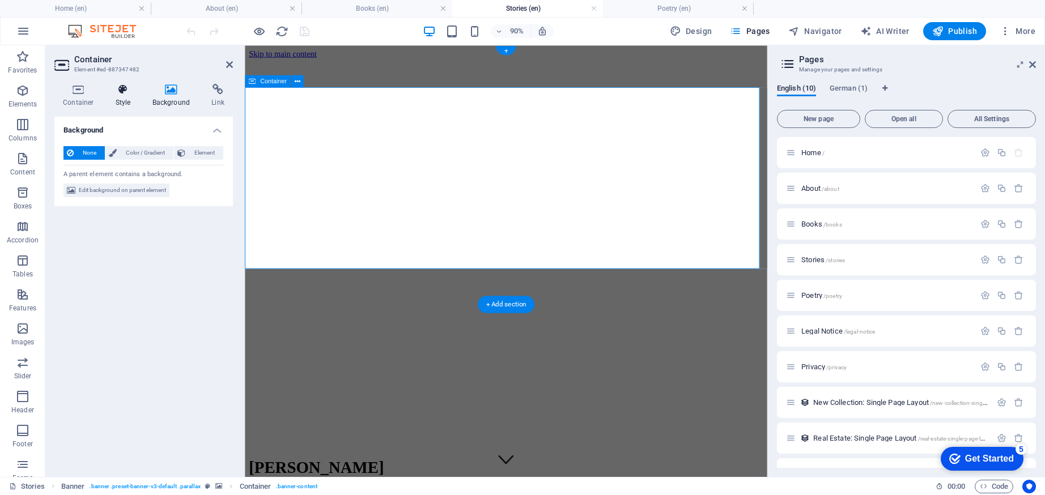
click at [129, 98] on h4 "Style" at bounding box center [125, 96] width 37 height 24
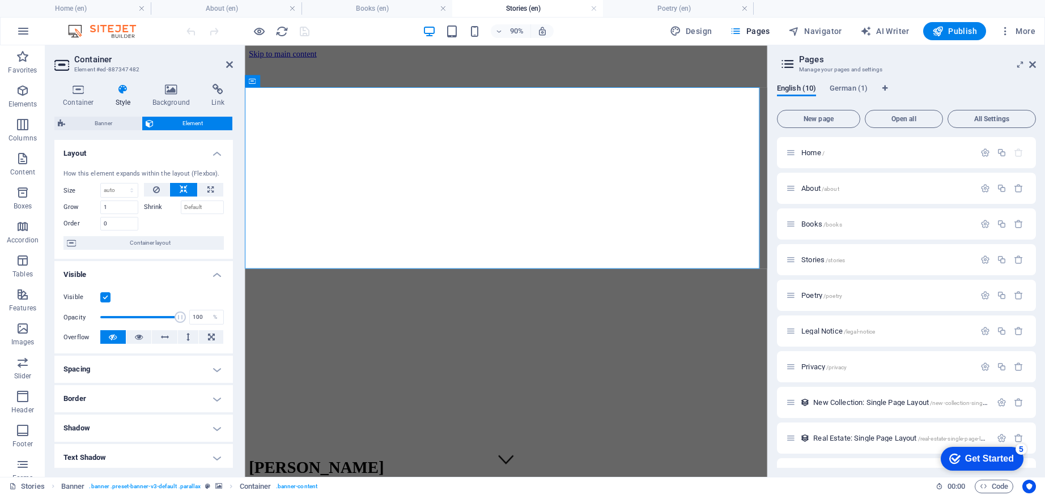
click at [300, 60] on figure at bounding box center [534, 60] width 571 height 0
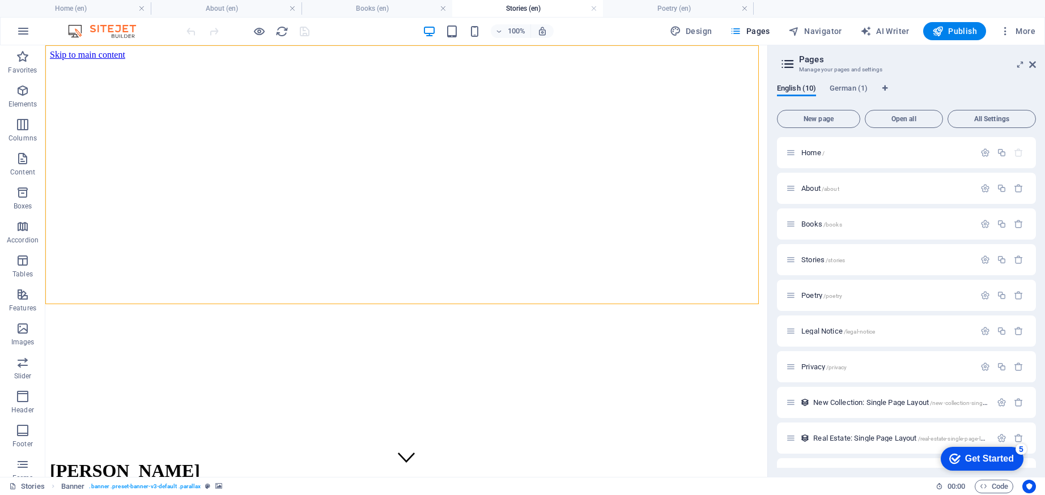
click at [246, 60] on figure at bounding box center [406, 60] width 713 height 0
select select "vh"
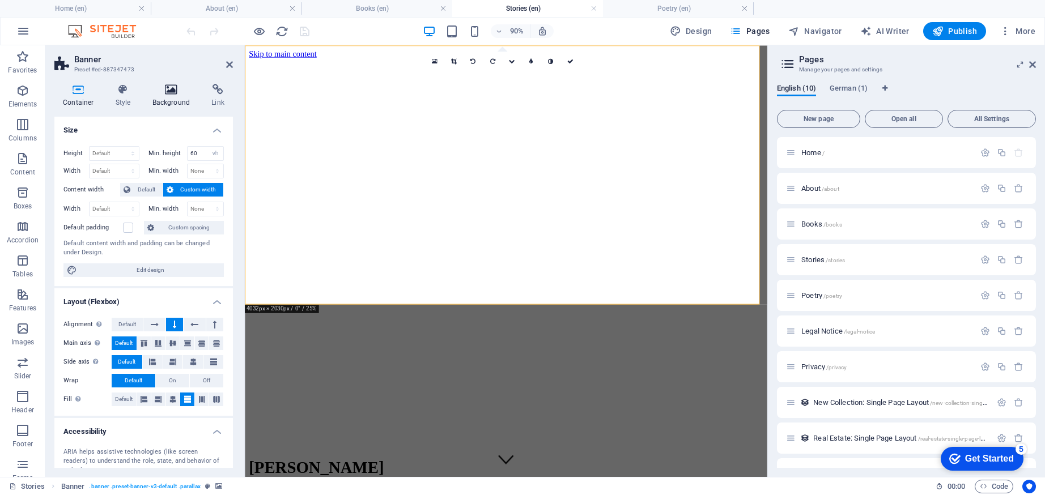
click at [168, 88] on icon at bounding box center [171, 89] width 55 height 11
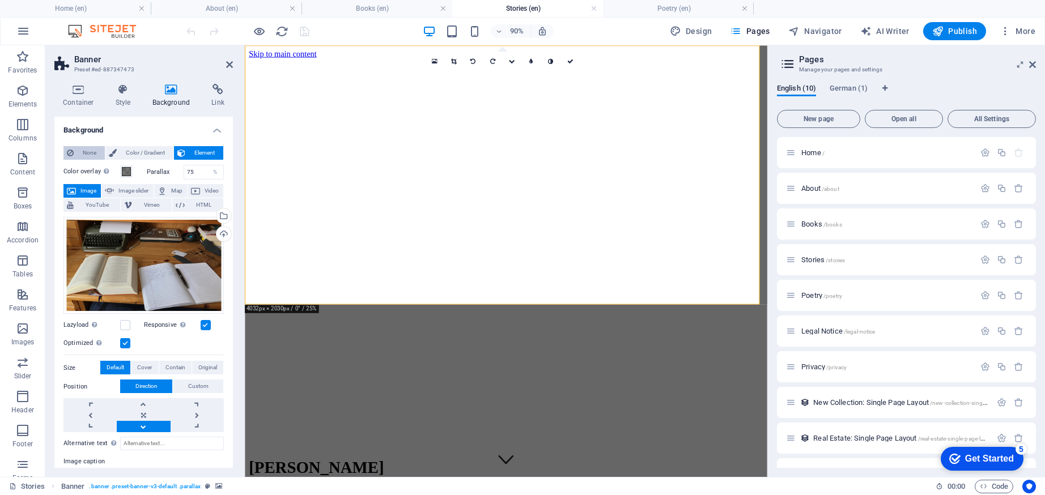
click at [77, 152] on button "None" at bounding box center [83, 153] width 41 height 14
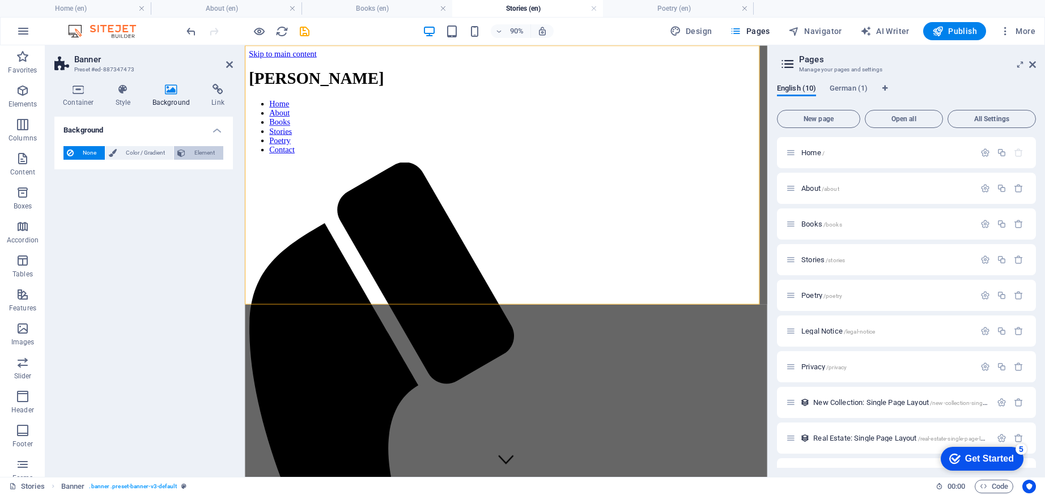
click at [190, 152] on span "Element" at bounding box center [204, 153] width 31 height 14
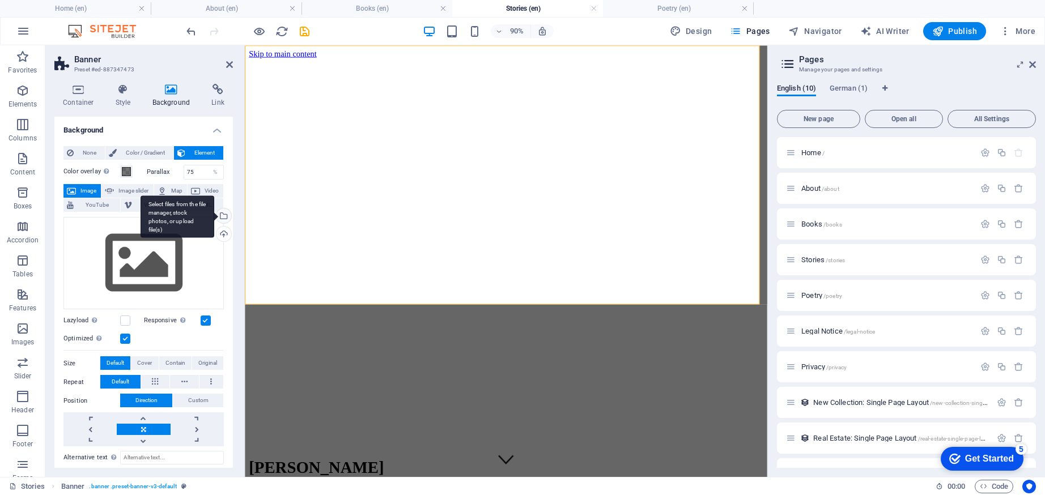
click at [214, 212] on div "Select files from the file manager, stock photos, or upload file(s)" at bounding box center [178, 216] width 74 height 42
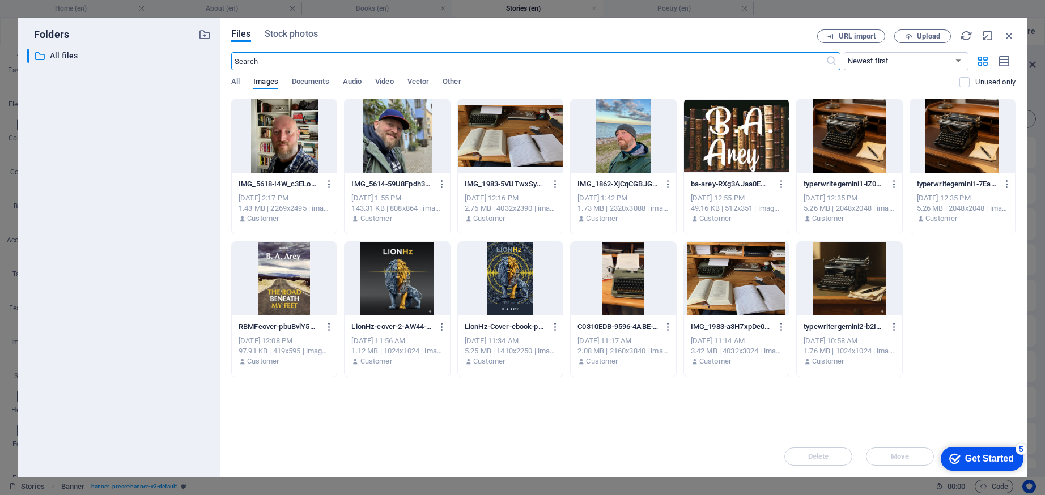
click at [546, 125] on div at bounding box center [510, 136] width 105 height 74
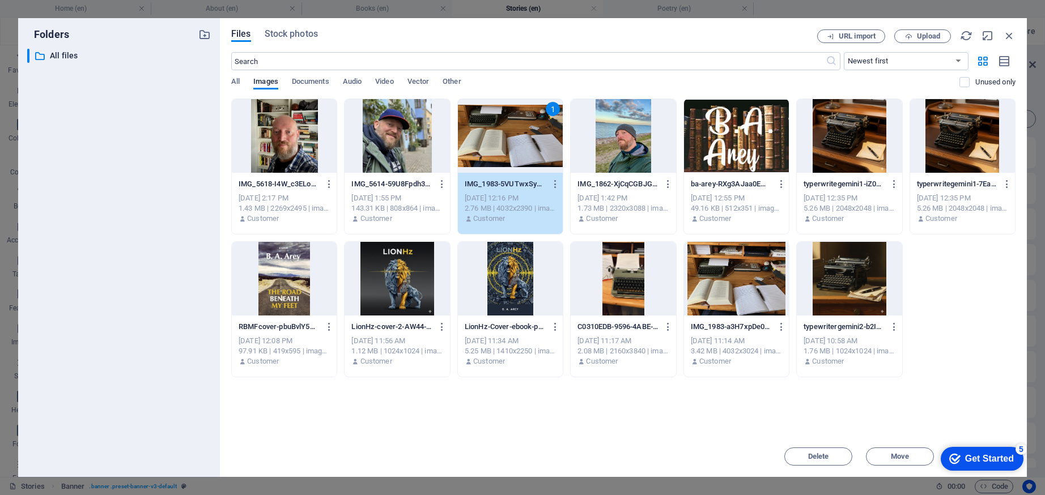
click at [537, 160] on div "1" at bounding box center [510, 136] width 105 height 74
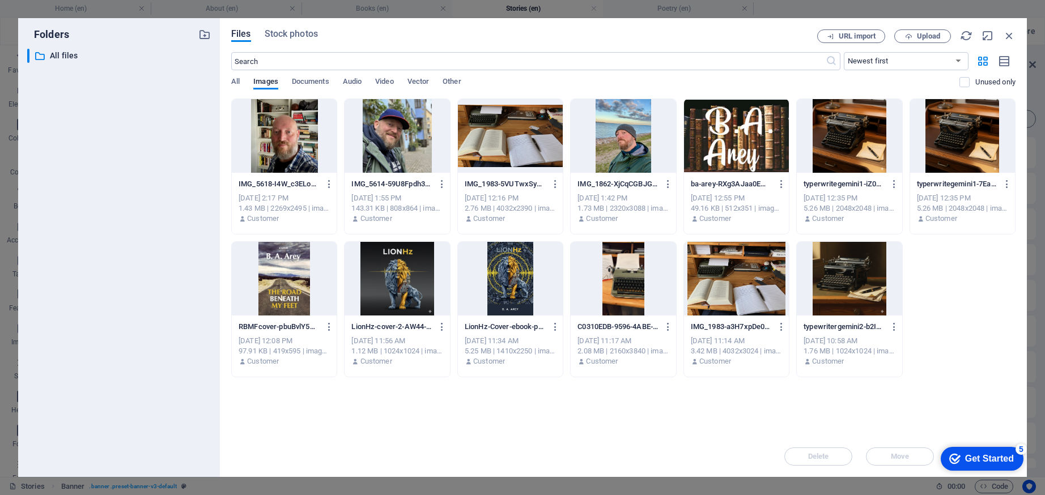
click at [537, 160] on div at bounding box center [510, 136] width 105 height 74
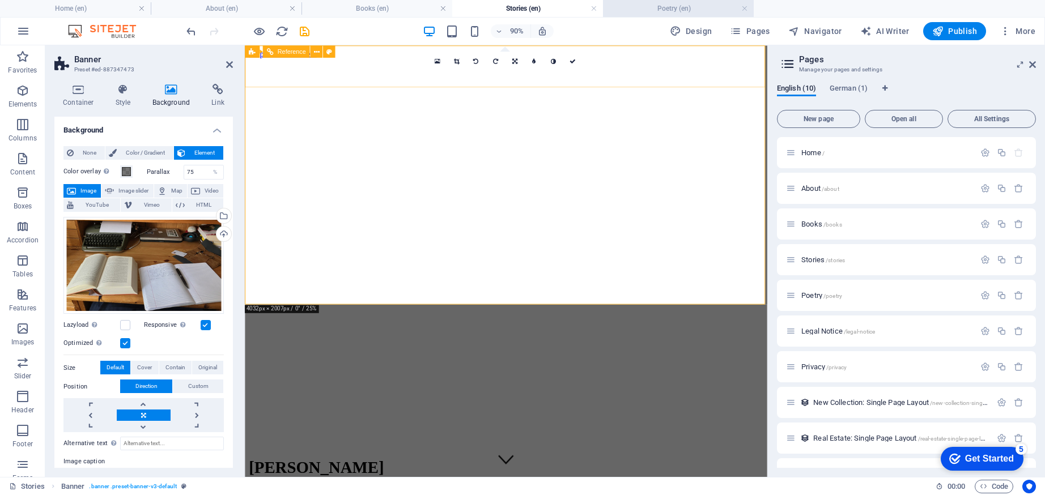
click at [683, 11] on h4 "Poetry (en)" at bounding box center [678, 8] width 151 height 12
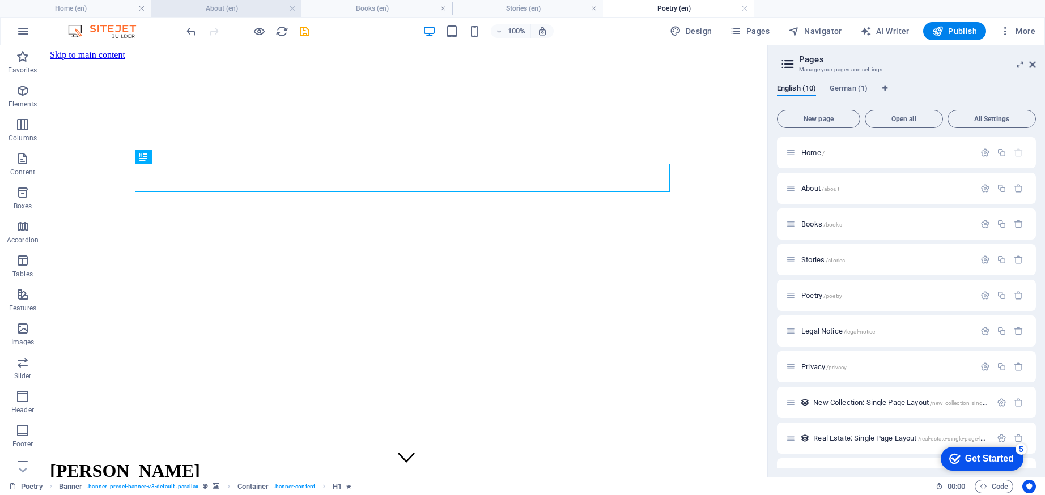
click at [230, 6] on h4 "About (en)" at bounding box center [226, 8] width 151 height 12
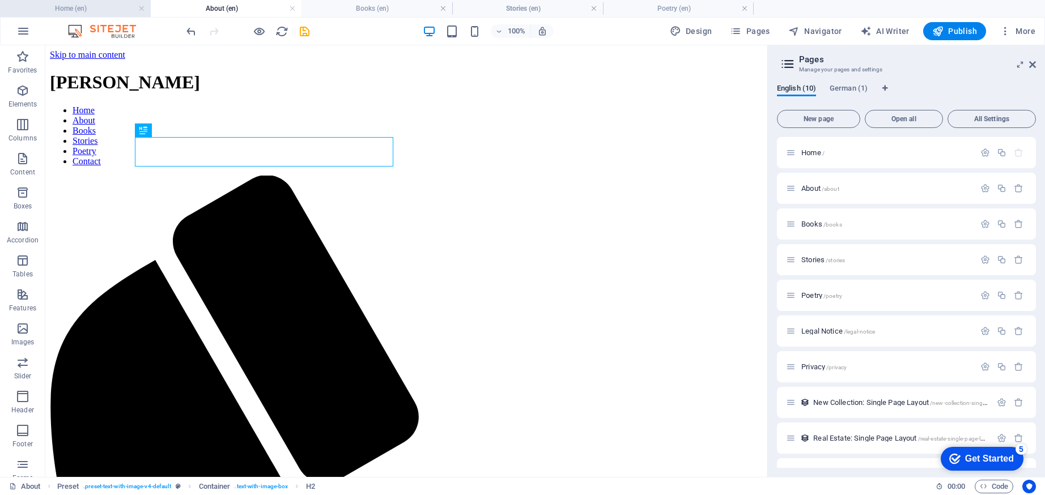
click at [100, 8] on h4 "Home (en)" at bounding box center [75, 8] width 151 height 12
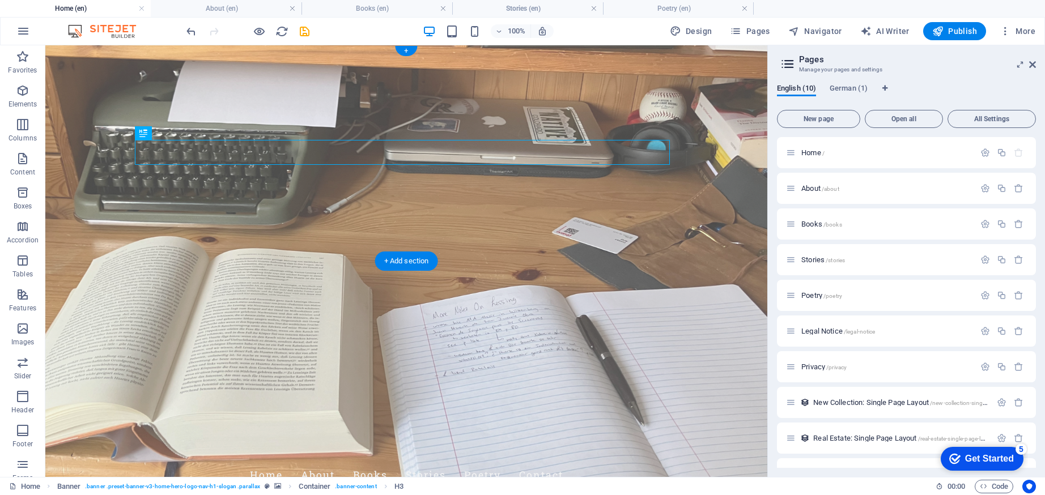
click at [311, 461] on nav "Home About Books Stories Poetry Contact" at bounding box center [406, 475] width 535 height 28
select select
select select "1"
select select
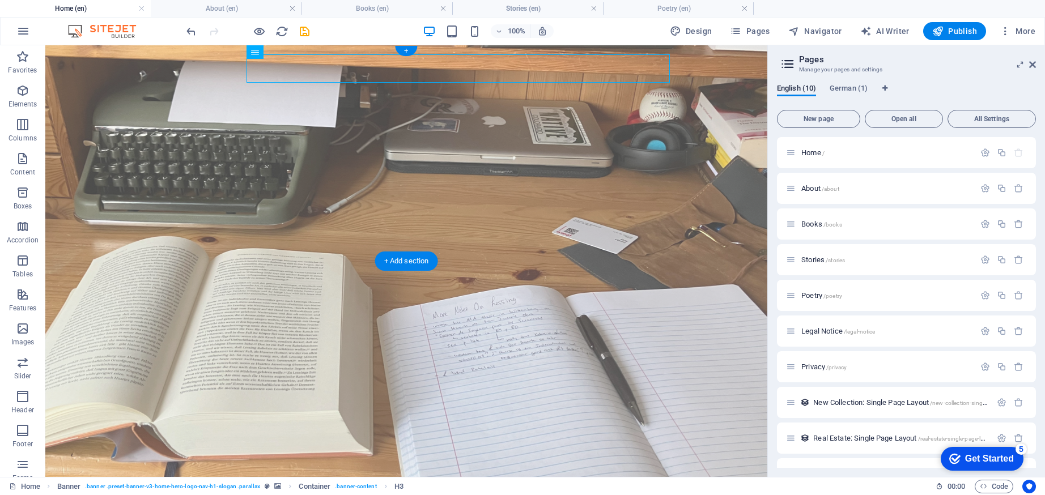
select select "2"
select select
select select "3"
select select
select select "4"
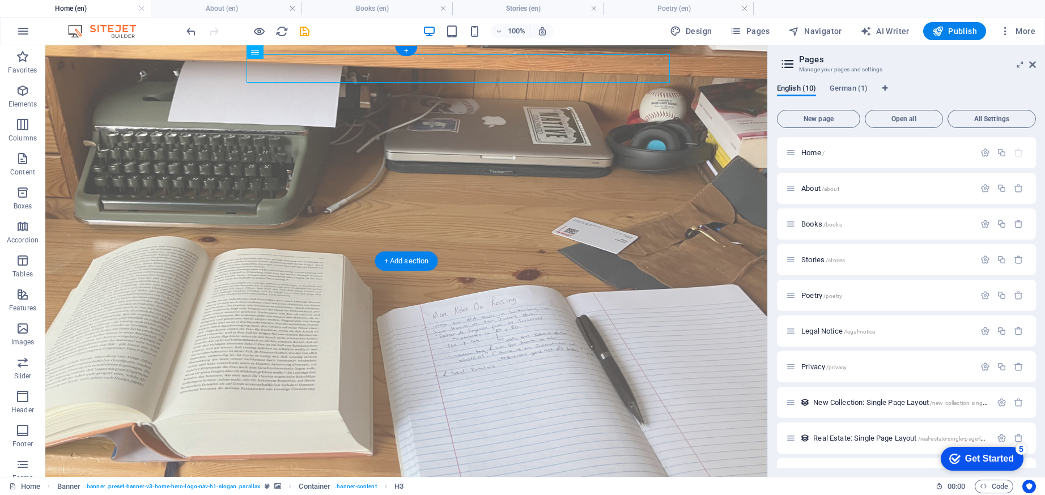
select select
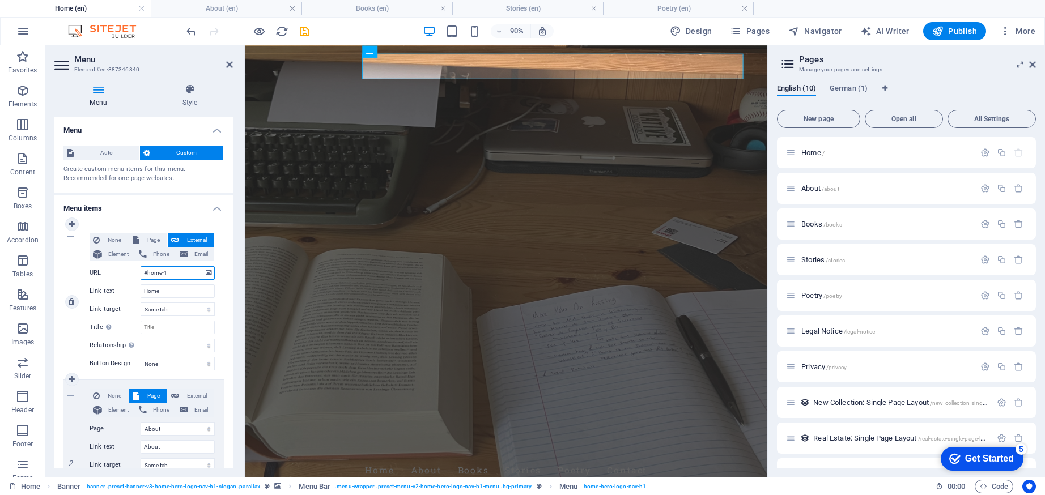
click at [172, 273] on input "#home-1" at bounding box center [178, 273] width 74 height 14
drag, startPoint x: 172, startPoint y: 273, endPoint x: 133, endPoint y: 270, distance: 39.8
click at [133, 270] on div "URL #home-1" at bounding box center [152, 273] width 125 height 14
select select
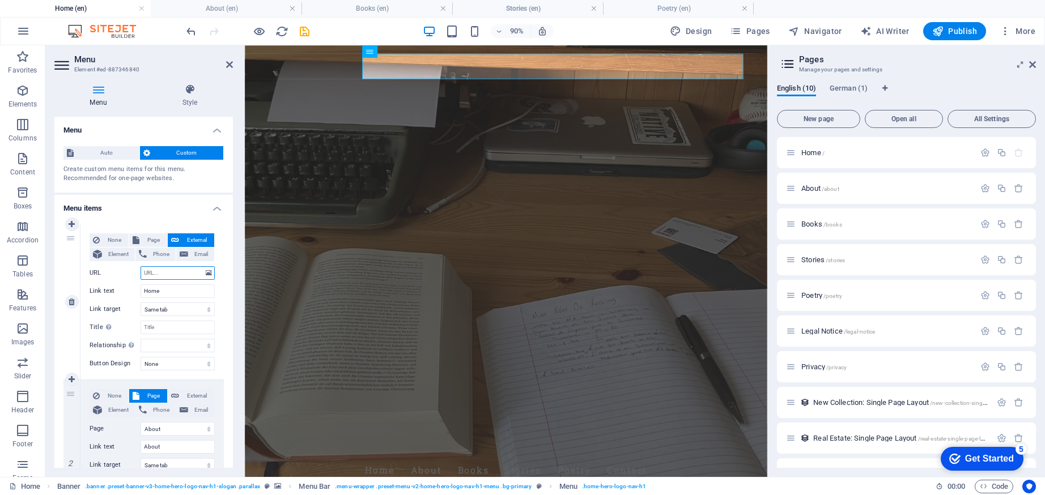
select select
type input "/"
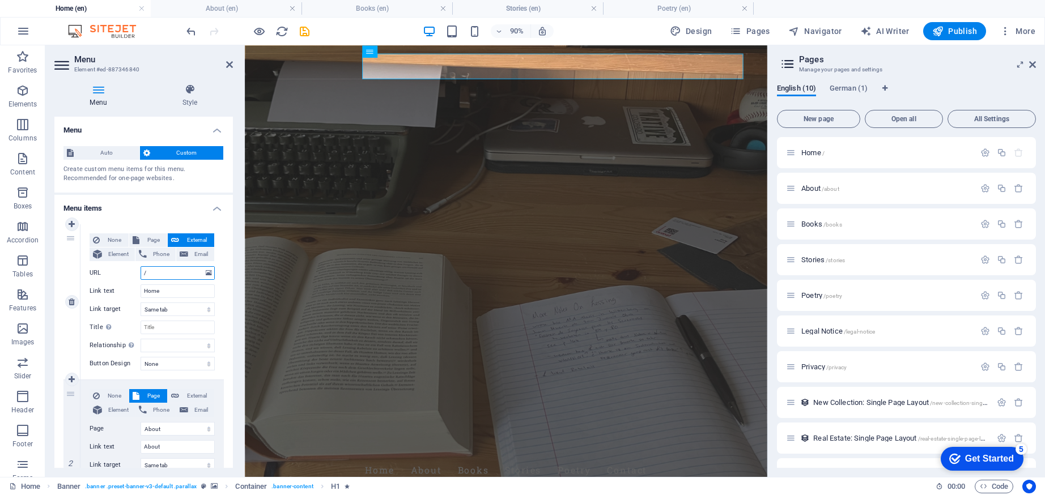
select select
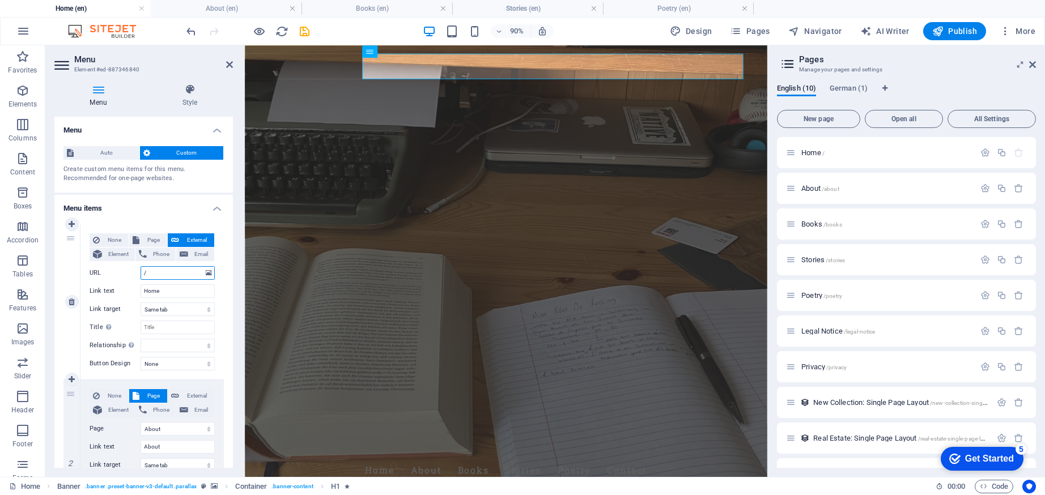
select select
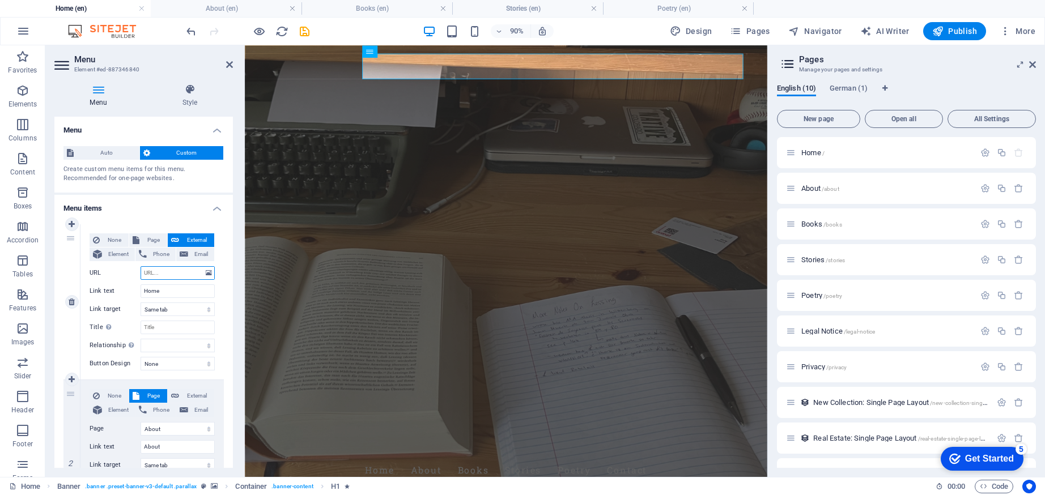
select select
type input "h"
select select
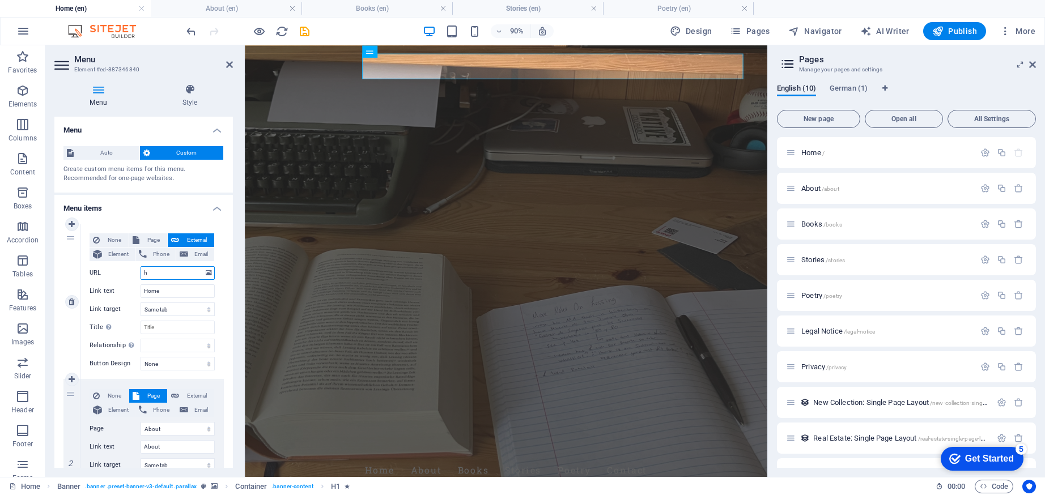
select select
type input "hom"
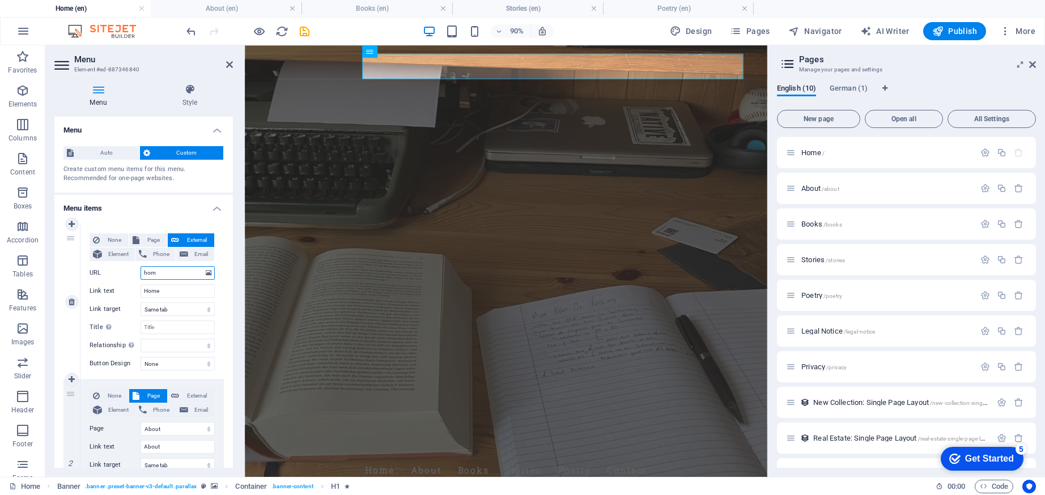
select select
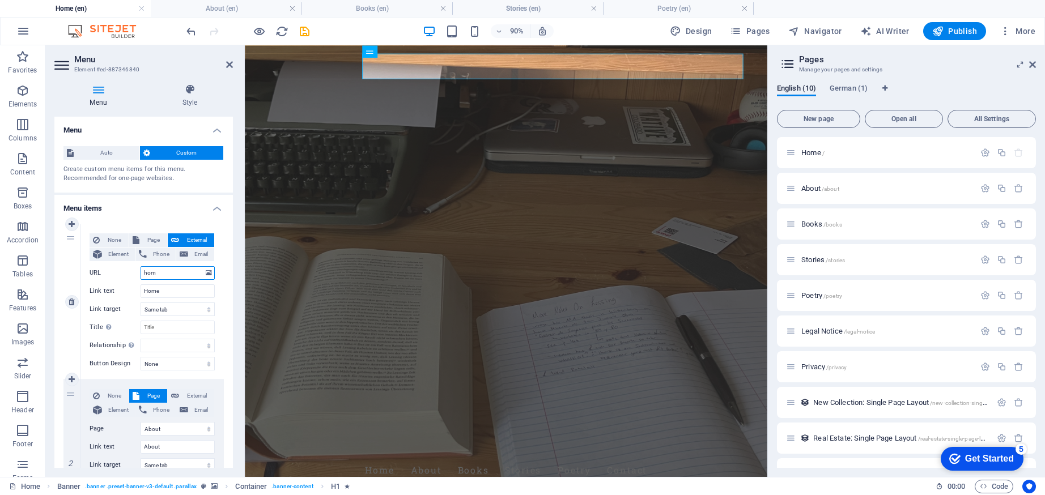
select select
type input "home"
select select
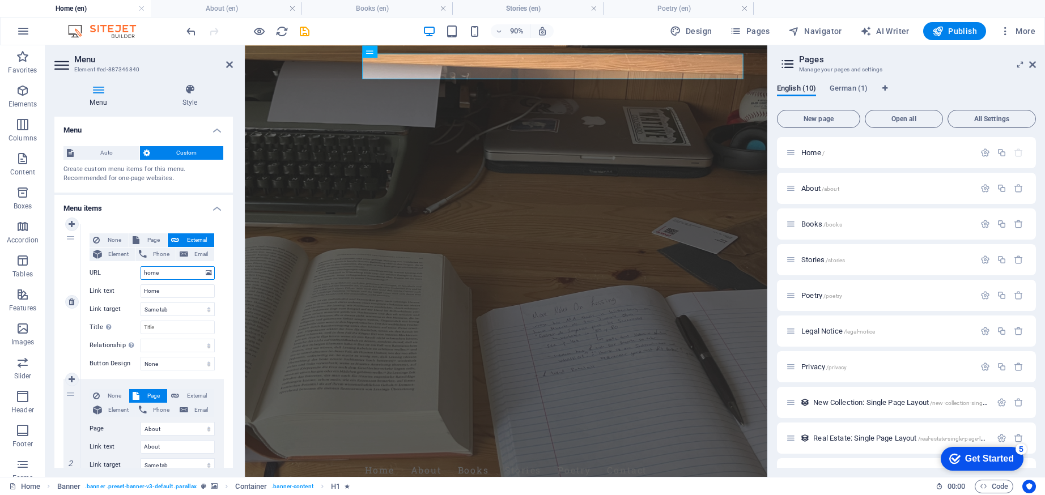
select select
type input "home/"
select select
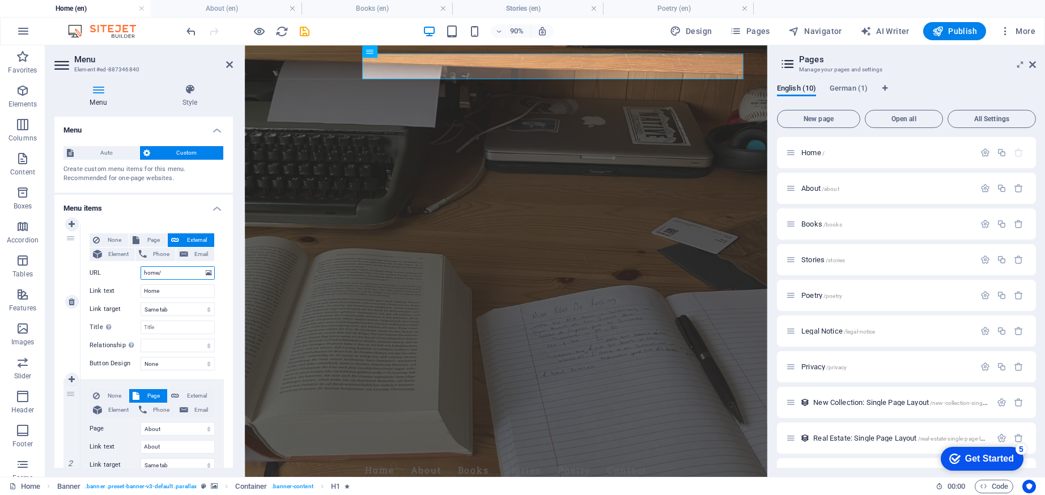
select select
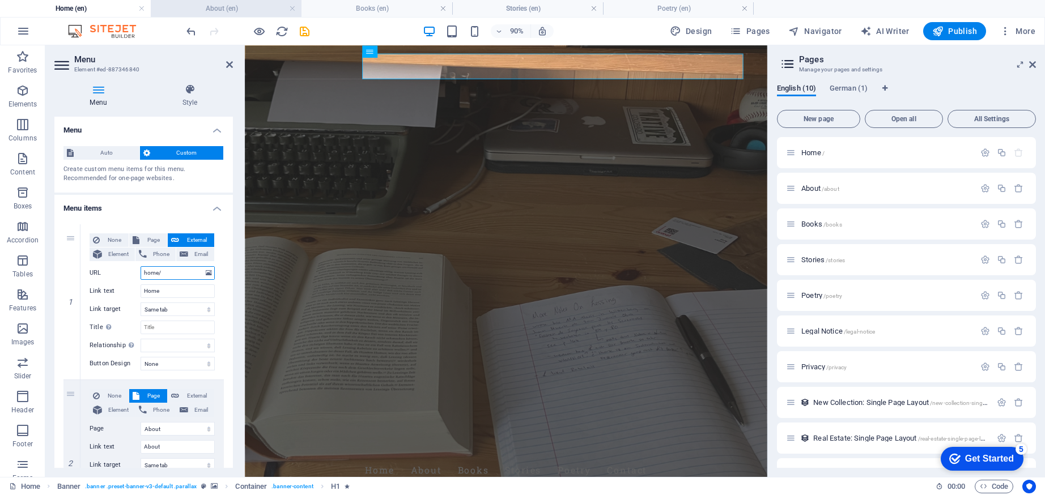
type input "home/"
click at [223, 11] on h4 "About (en)" at bounding box center [226, 8] width 151 height 12
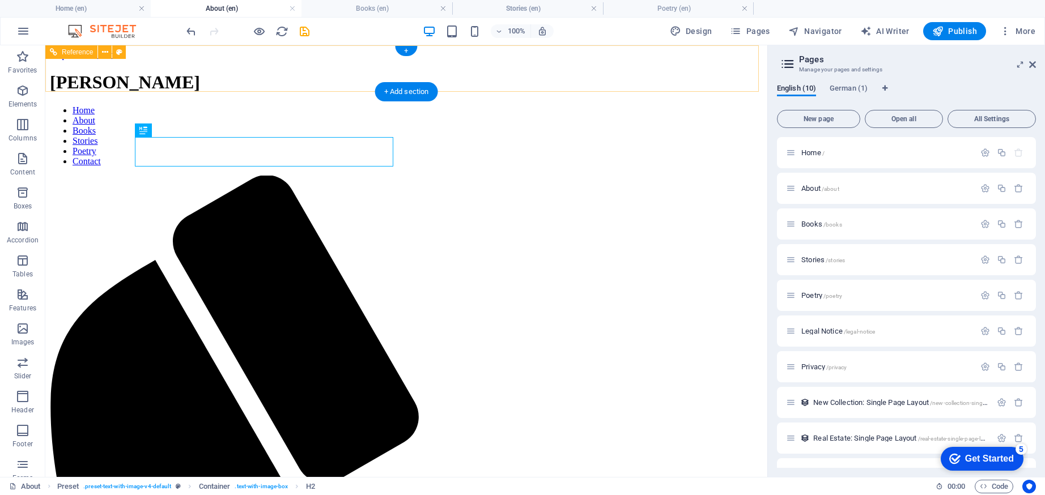
click at [303, 105] on nav "Home About Books Stories Poetry Contact" at bounding box center [406, 135] width 713 height 61
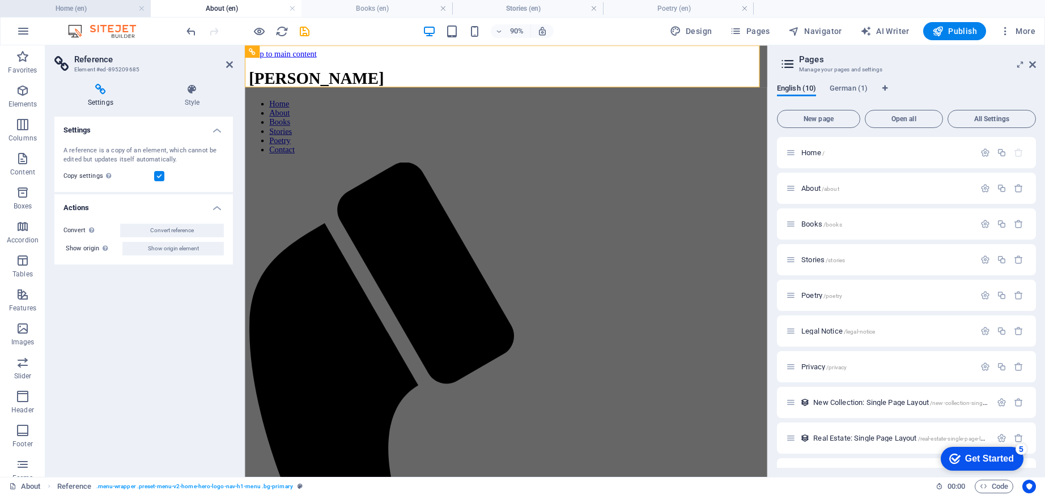
click at [85, 10] on h4 "Home (en)" at bounding box center [75, 8] width 151 height 12
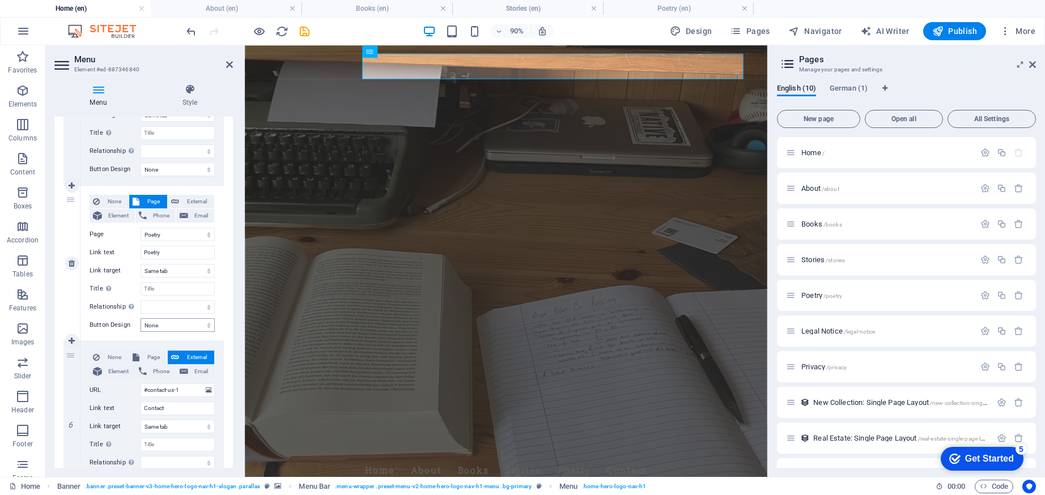
scroll to position [722, 0]
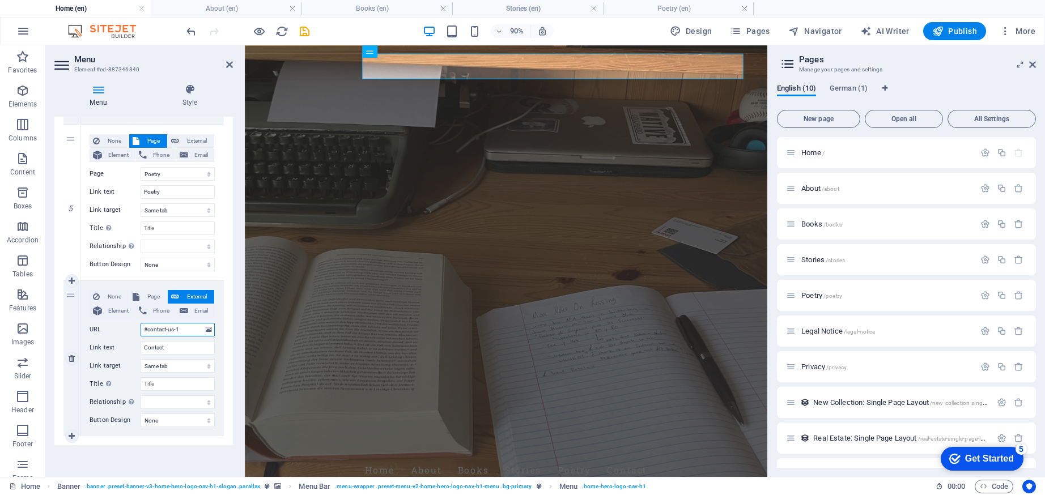
click at [146, 327] on input "#contact-us-1" at bounding box center [178, 330] width 74 height 14
type input "contact-us-1"
select select
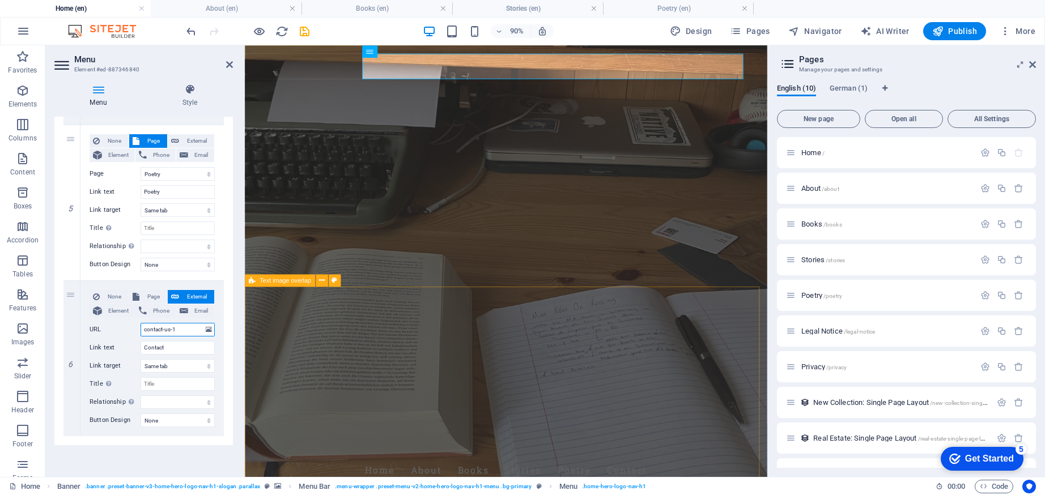
select select
type input "homcontact-us-1"
select select
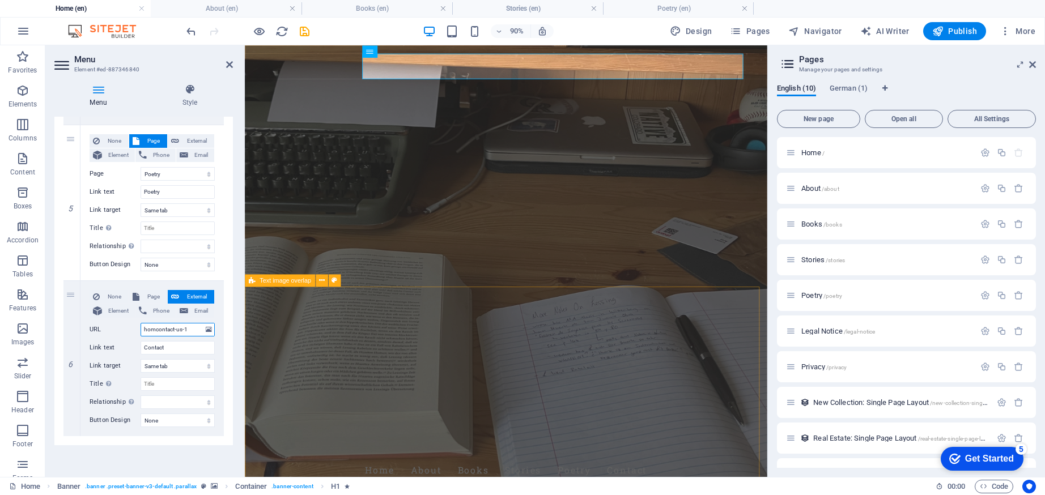
select select
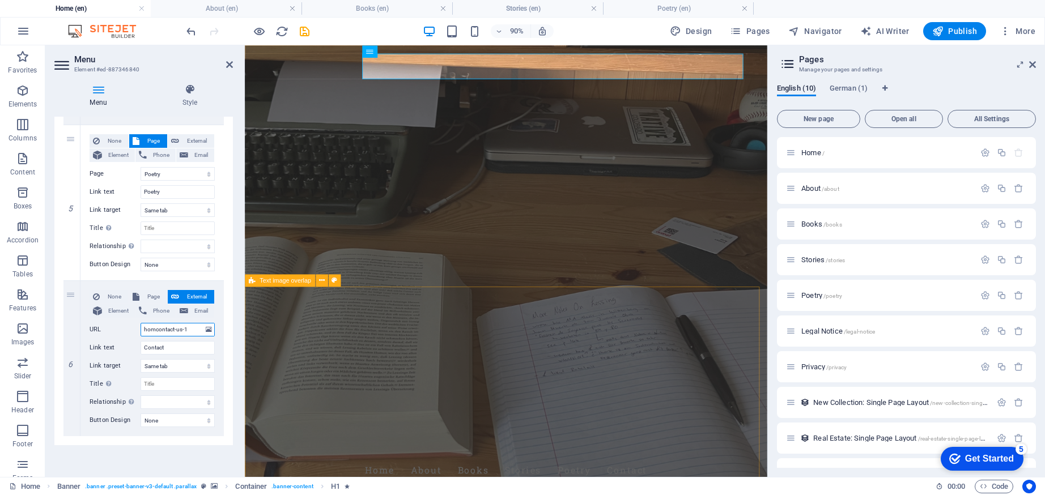
type input "homecontact-us-1"
select select
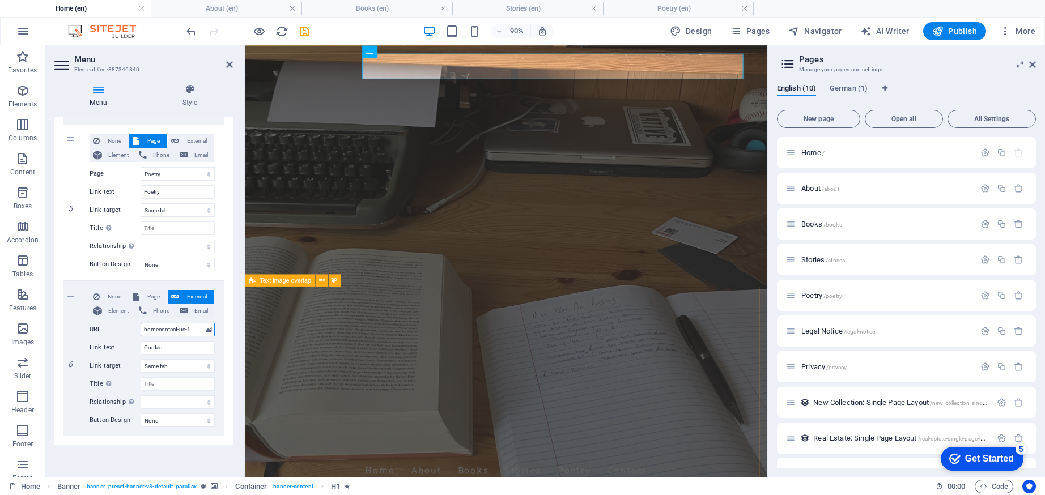
select select
type input "home/contact-us-1"
select select
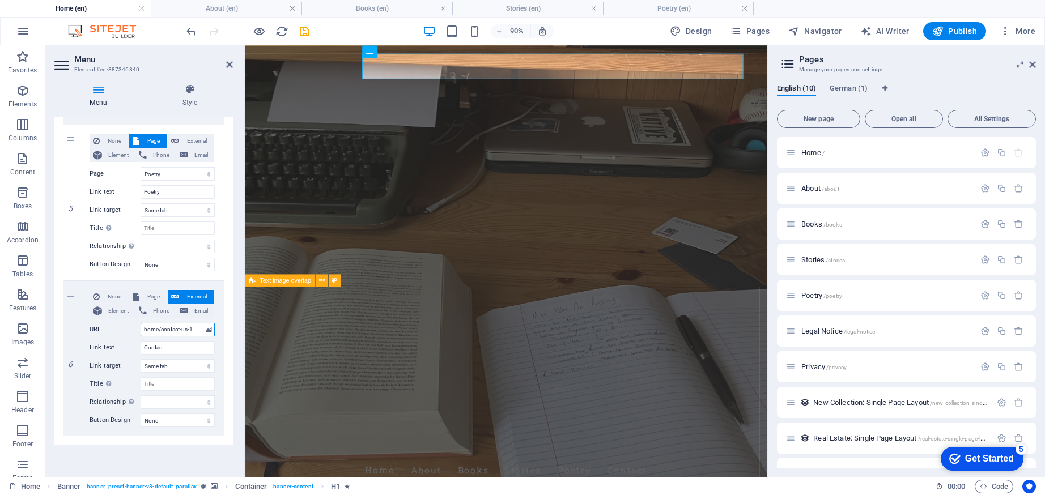
select select
type input "home/#contact-us-1"
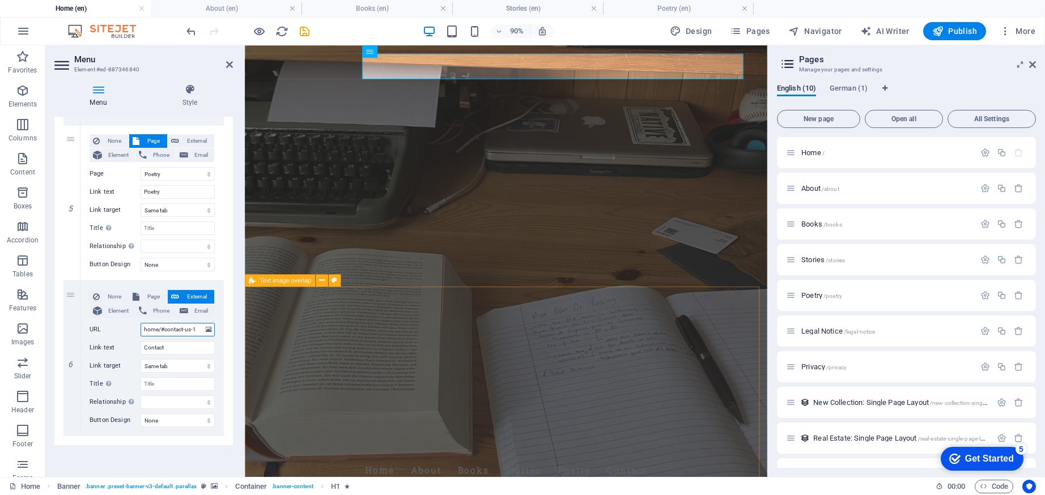
select select
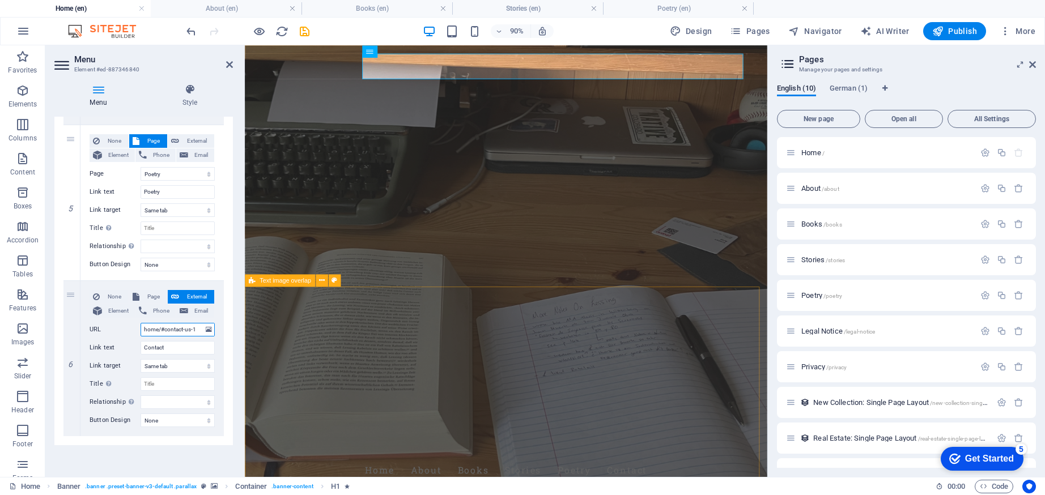
select select
type input "home/#contact-us-1"
click at [305, 28] on icon "save" at bounding box center [304, 31] width 13 height 13
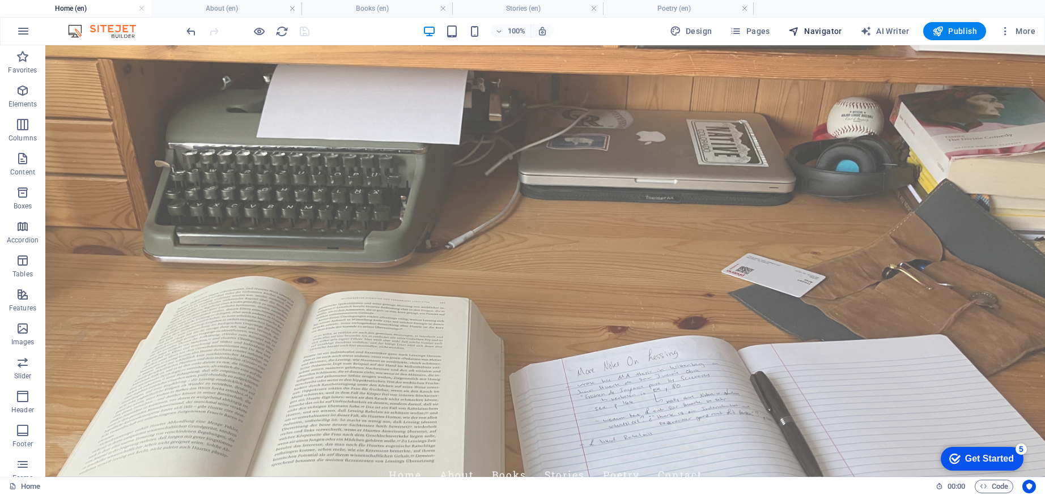
click at [835, 29] on span "Navigator" at bounding box center [815, 30] width 54 height 11
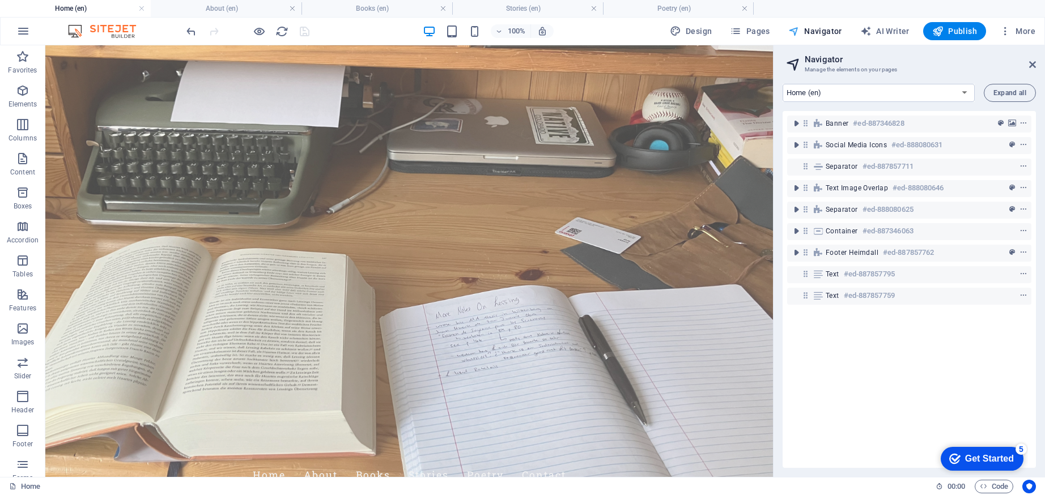
click at [828, 29] on span "Navigator" at bounding box center [815, 30] width 54 height 11
click at [1028, 29] on span "More" at bounding box center [1018, 30] width 36 height 11
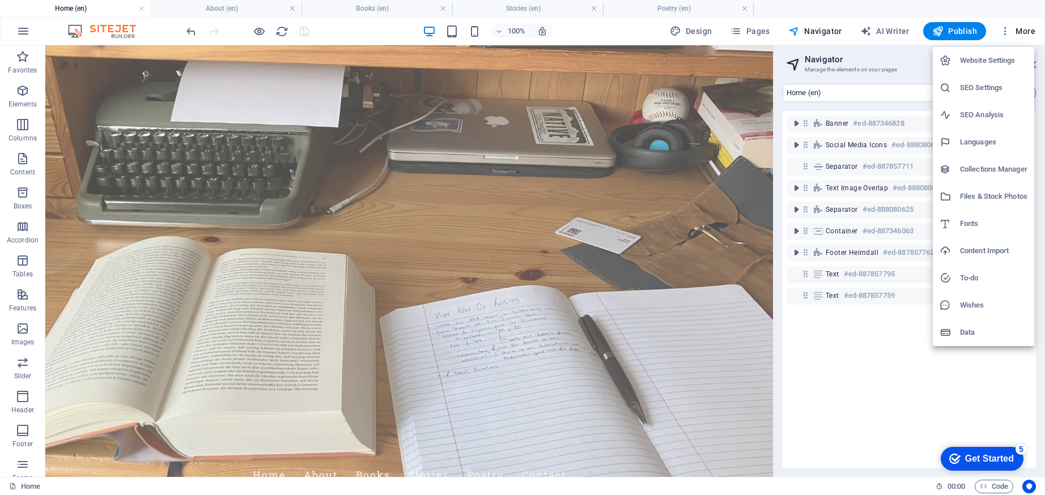
click at [1027, 28] on div at bounding box center [522, 247] width 1045 height 495
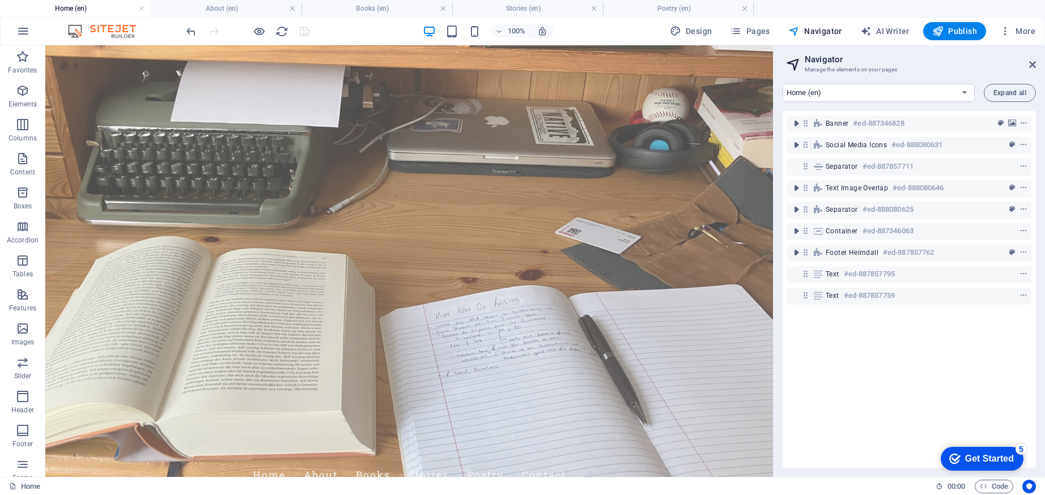
click at [617, 37] on div "100% Design Pages Navigator AI Writer Publish More" at bounding box center [612, 31] width 856 height 18
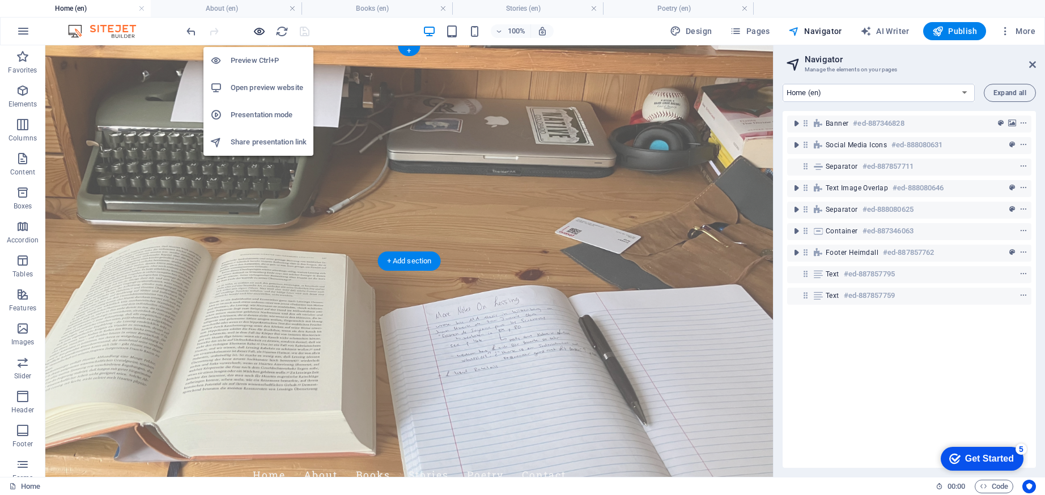
click at [261, 30] on icon "button" at bounding box center [259, 31] width 13 height 13
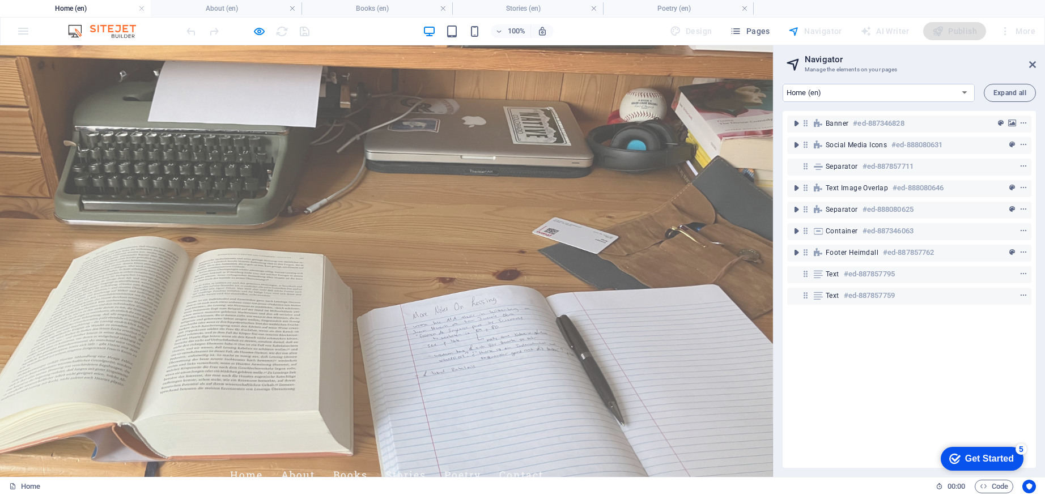
click at [263, 461] on link "Home" at bounding box center [246, 475] width 33 height 28
click at [426, 461] on link "Stories" at bounding box center [406, 475] width 40 height 28
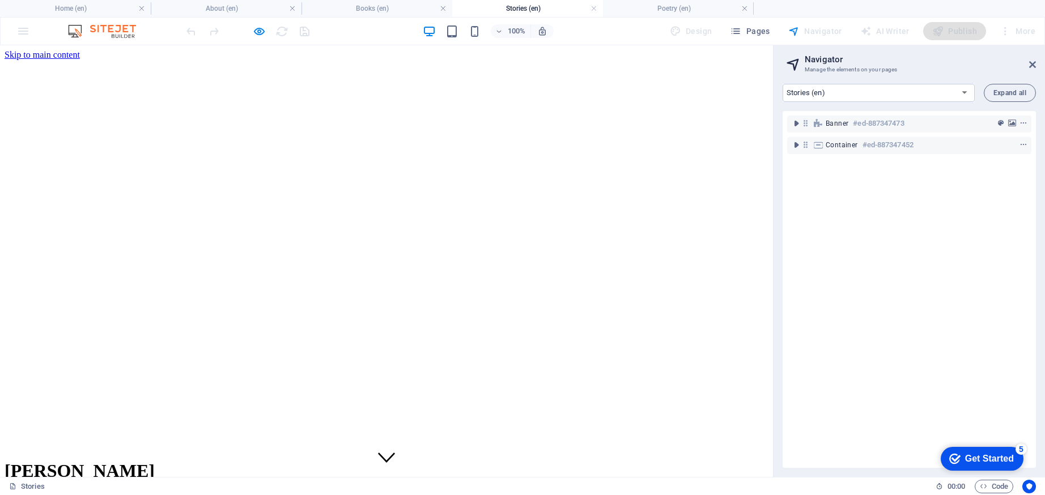
click at [49, 494] on link "Home" at bounding box center [38, 499] width 22 height 10
click at [256, 30] on icon "button" at bounding box center [259, 31] width 13 height 13
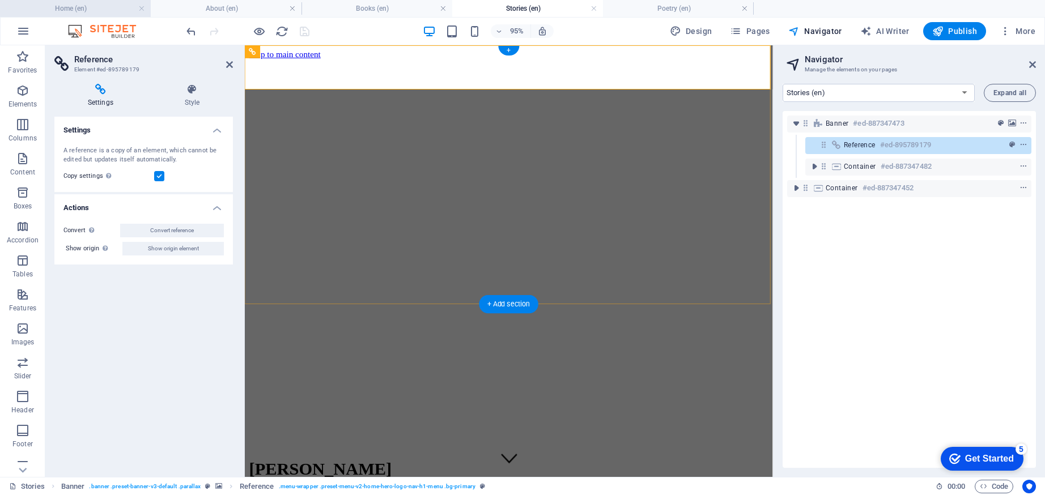
click at [112, 12] on h4 "Home (en)" at bounding box center [75, 8] width 151 height 12
select select "16763442-en"
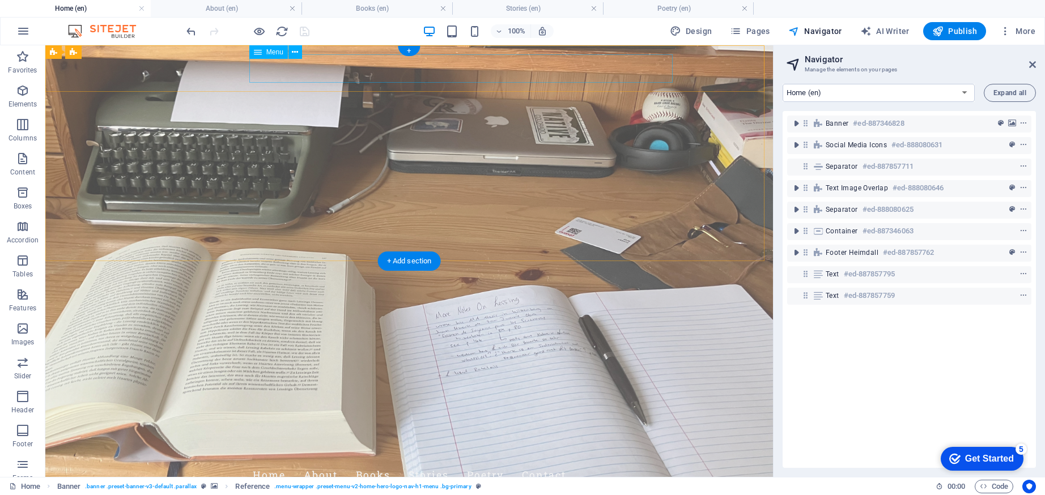
click at [318, 461] on nav "Home About Books Stories Poetry Contact" at bounding box center [409, 475] width 535 height 28
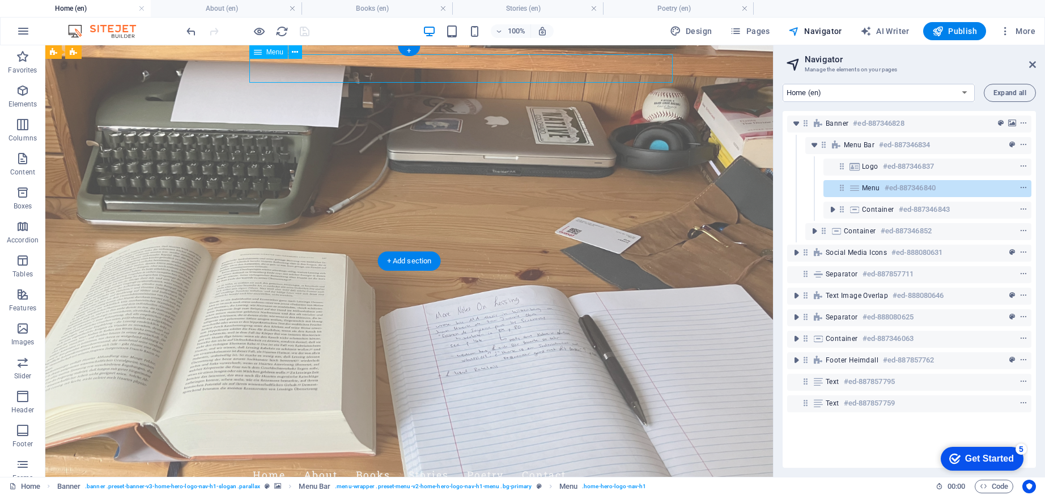
click at [318, 461] on nav "Home About Books Stories Poetry Contact" at bounding box center [409, 475] width 535 height 28
select select
select select "1"
select select
select select "2"
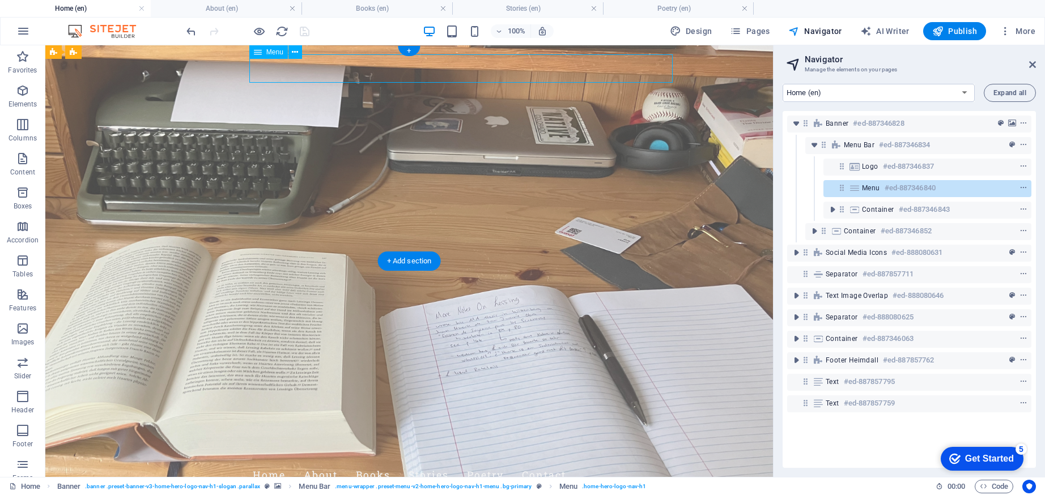
select select
select select "3"
select select
select select "4"
select select
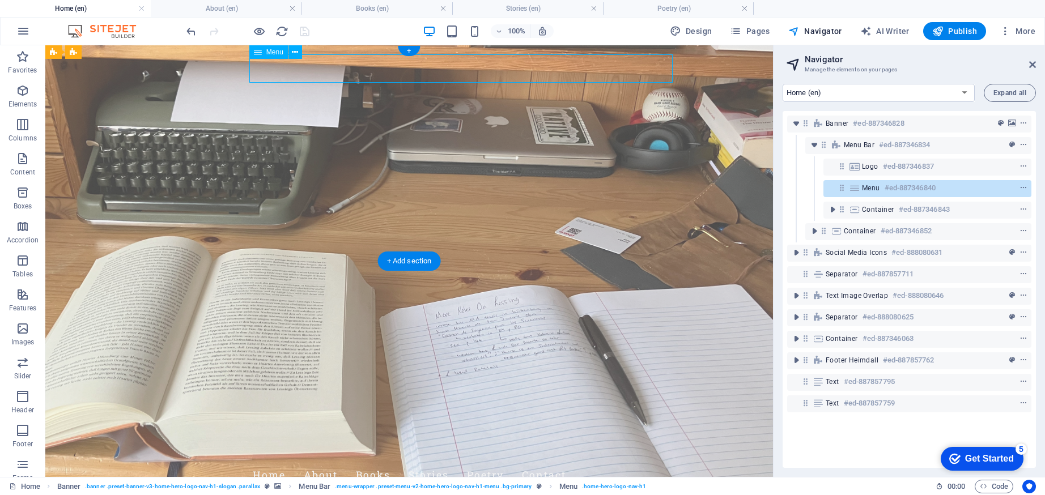
select select
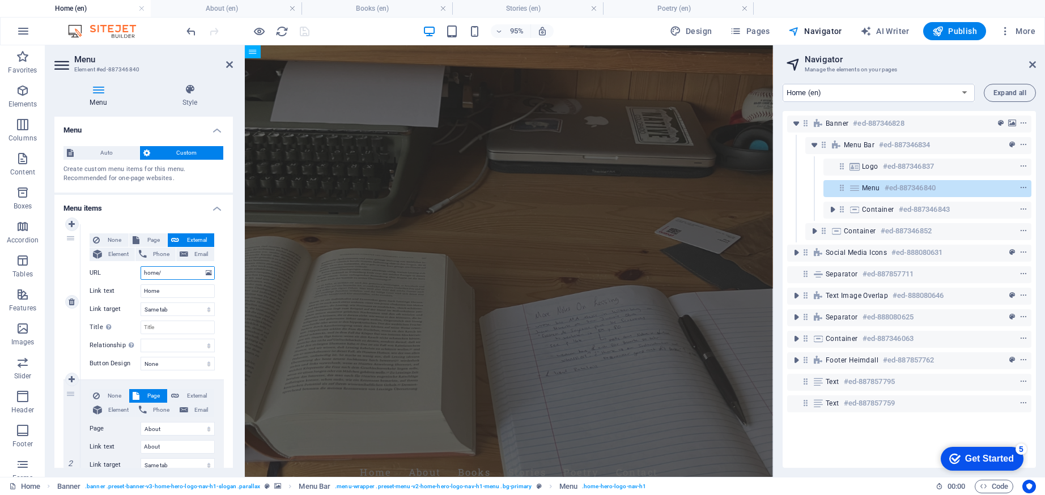
click at [161, 275] on input "home/" at bounding box center [178, 273] width 74 height 14
select select
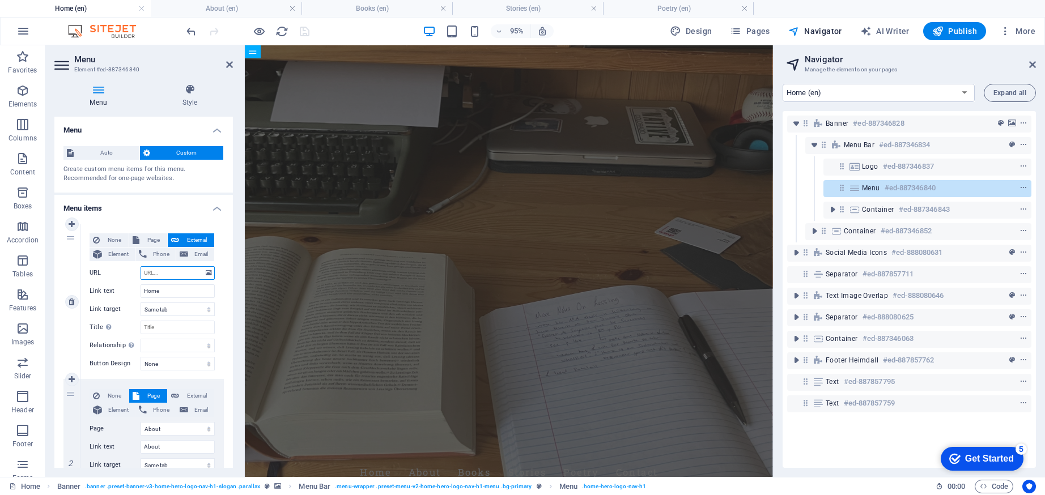
select select
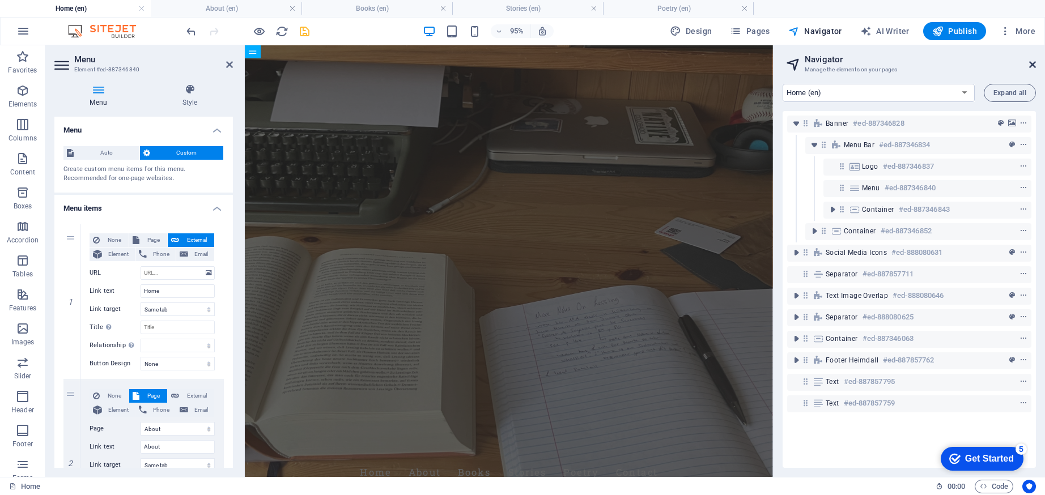
click at [1030, 62] on icon at bounding box center [1032, 64] width 7 height 9
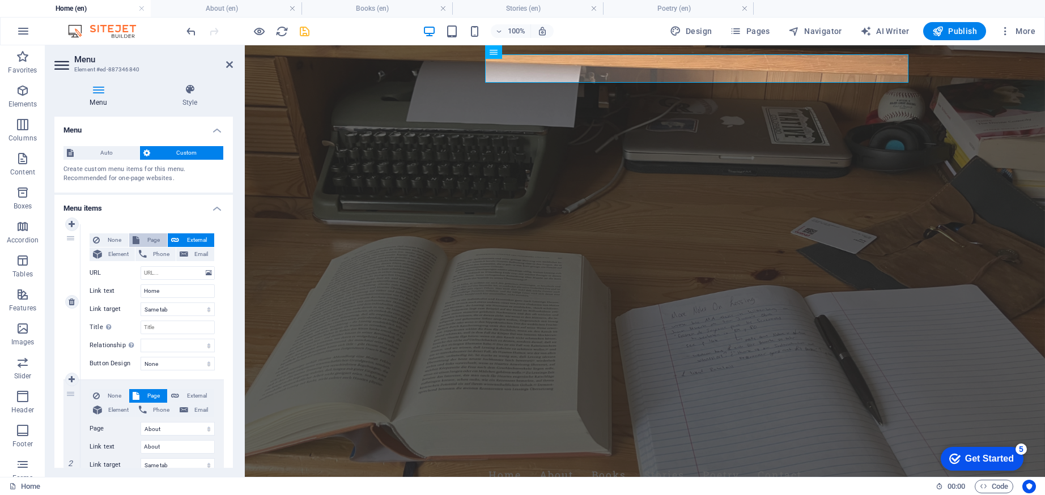
click at [150, 239] on span "Page" at bounding box center [153, 240] width 21 height 14
select select
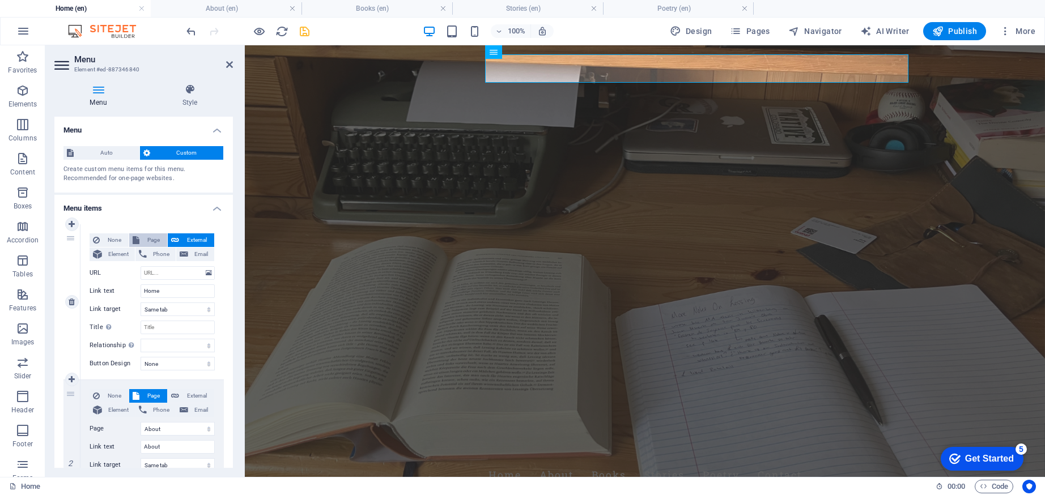
select select
select select "0"
select select
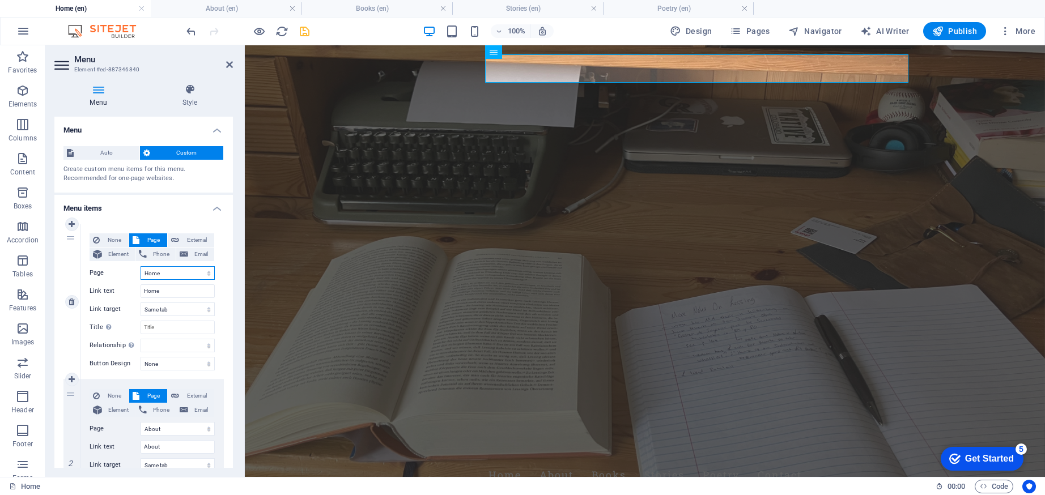
select select
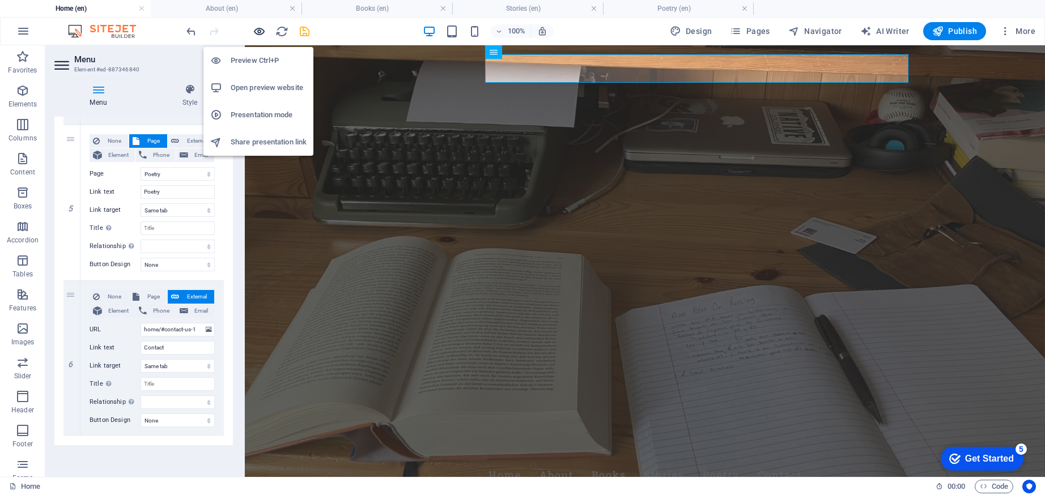
click at [259, 29] on icon "button" at bounding box center [259, 31] width 13 height 13
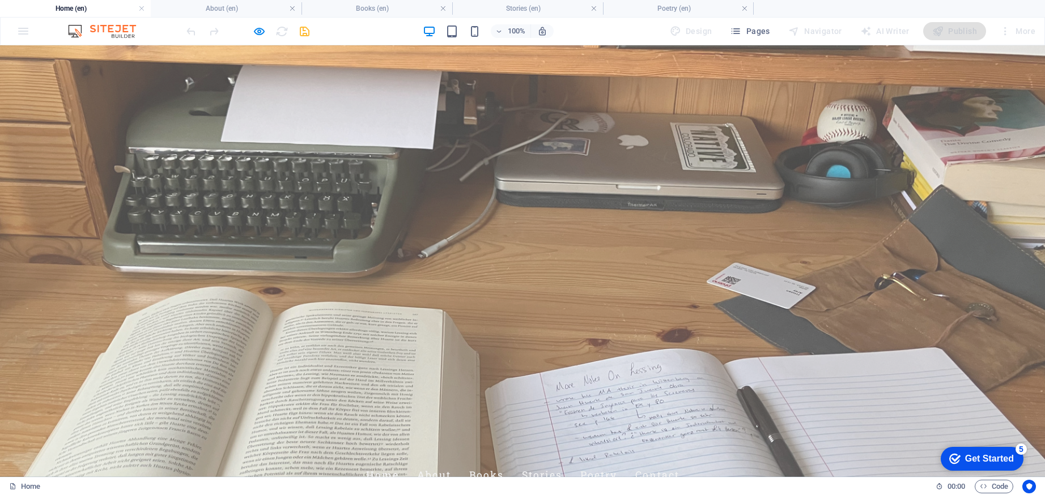
click at [399, 461] on link "Home" at bounding box center [382, 475] width 33 height 28
click at [451, 461] on link "About" at bounding box center [434, 475] width 34 height 28
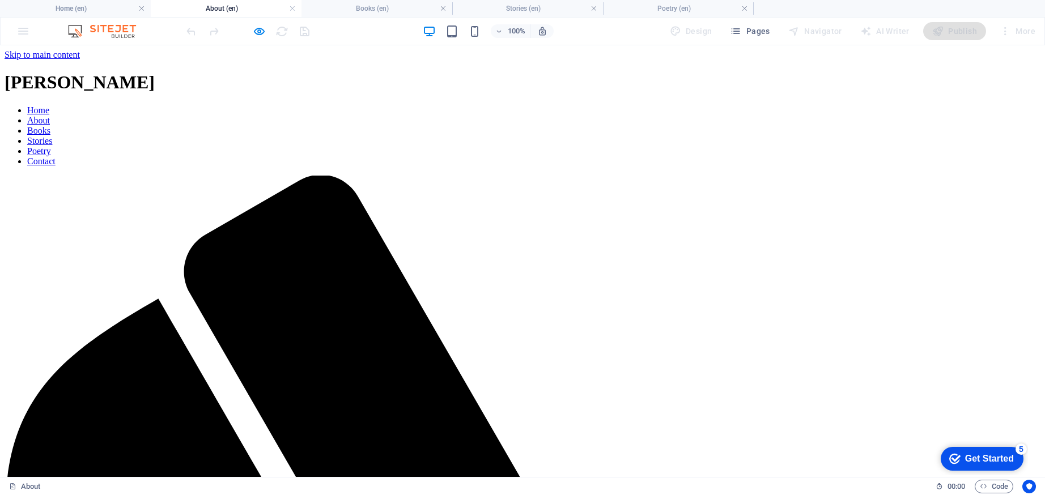
click at [49, 105] on link "Home" at bounding box center [38, 110] width 22 height 10
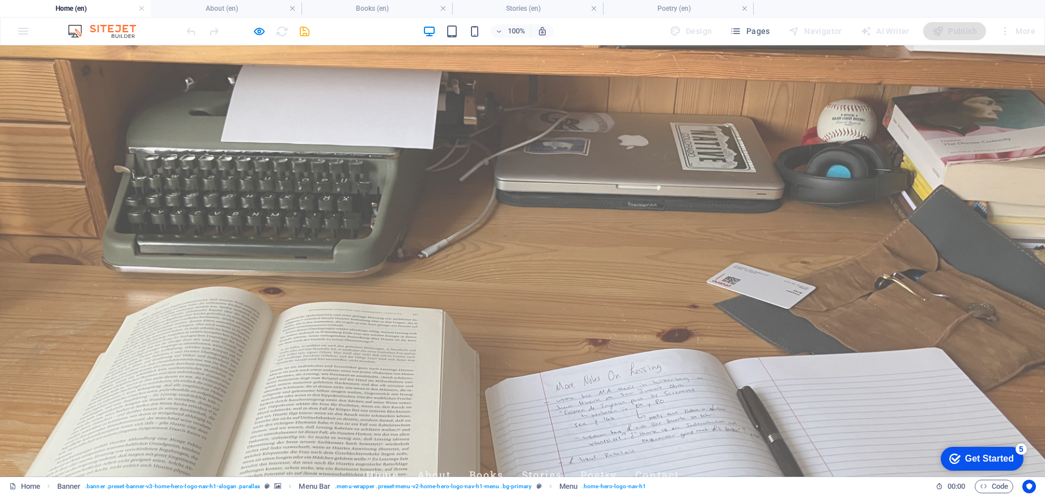
click at [504, 461] on link "Books" at bounding box center [486, 475] width 35 height 28
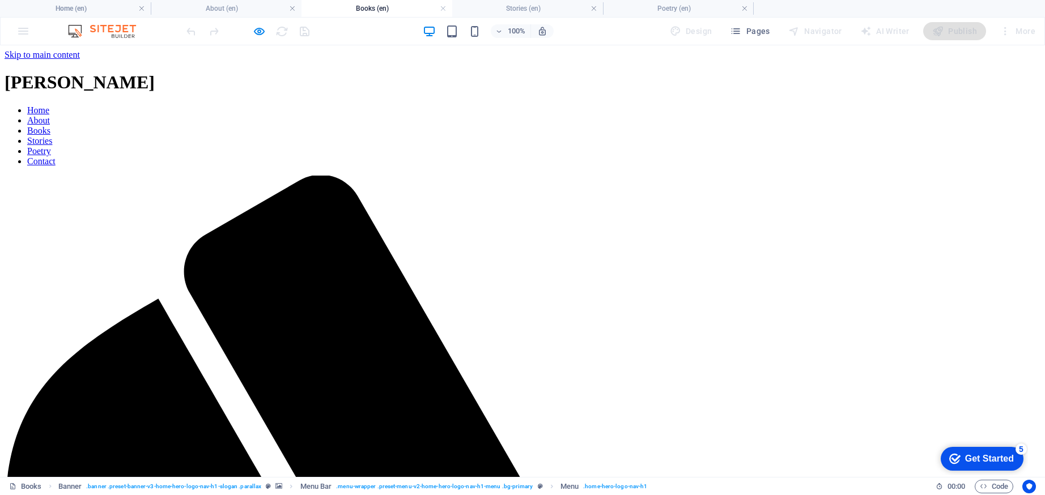
click at [49, 105] on link "Home" at bounding box center [38, 110] width 22 height 10
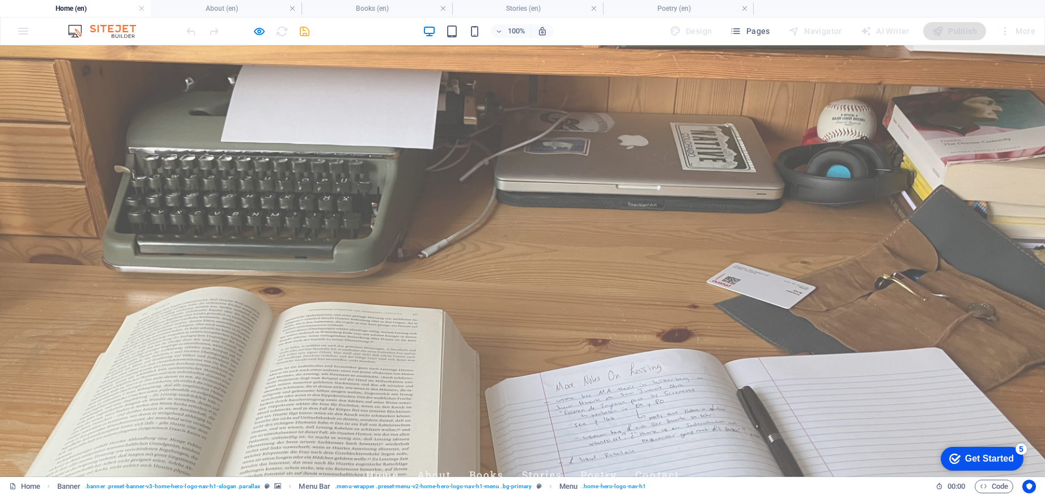
click at [562, 461] on link "Stories" at bounding box center [542, 475] width 40 height 28
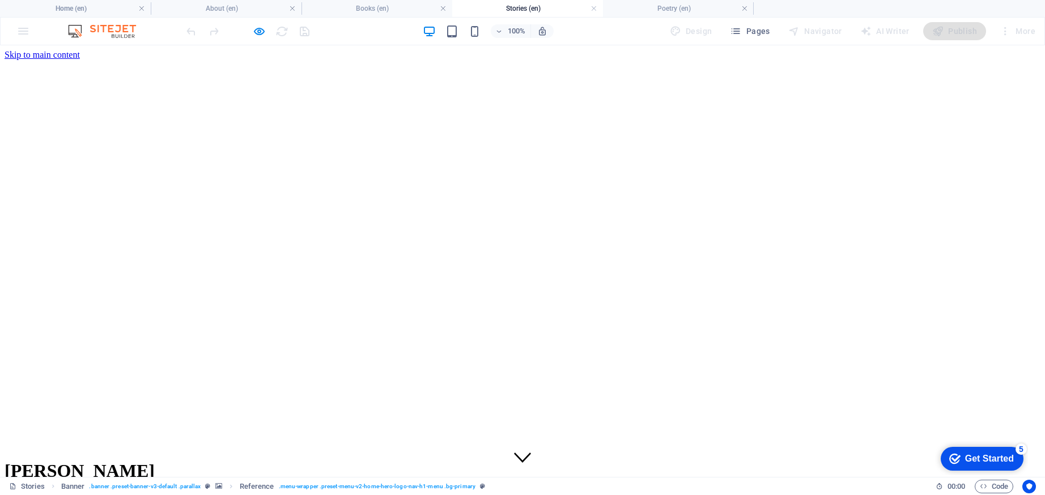
click at [49, 494] on link "Home" at bounding box center [38, 499] width 22 height 10
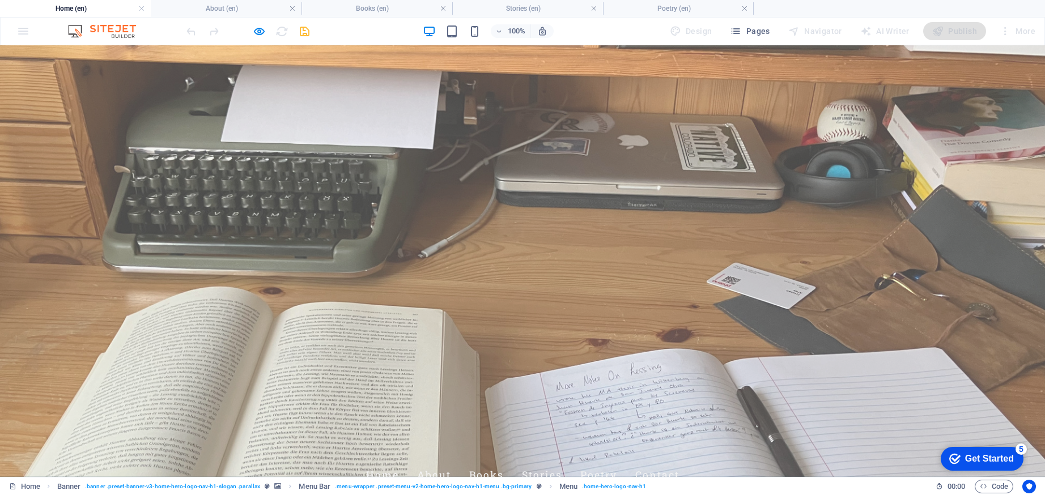
click at [617, 461] on link "Poetry" at bounding box center [598, 475] width 37 height 28
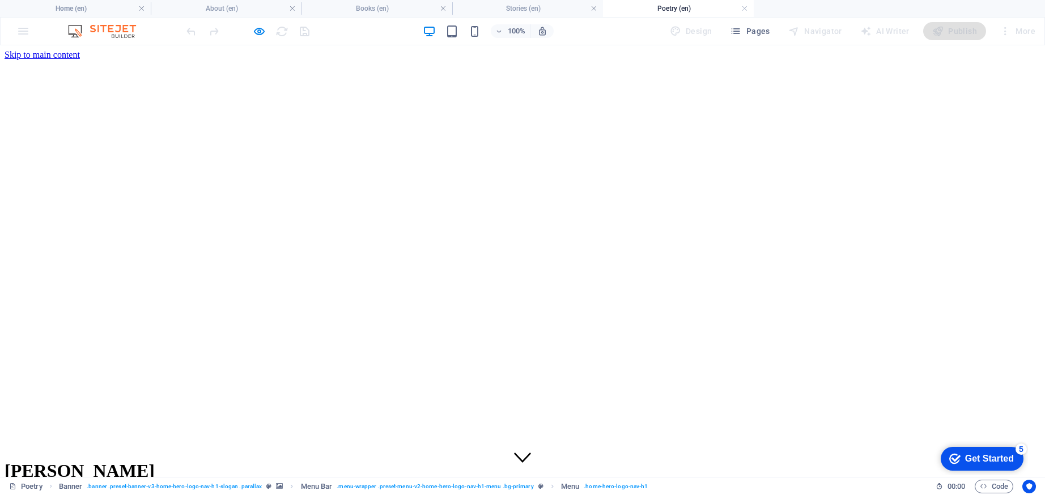
click at [49, 494] on link "Home" at bounding box center [38, 499] width 22 height 10
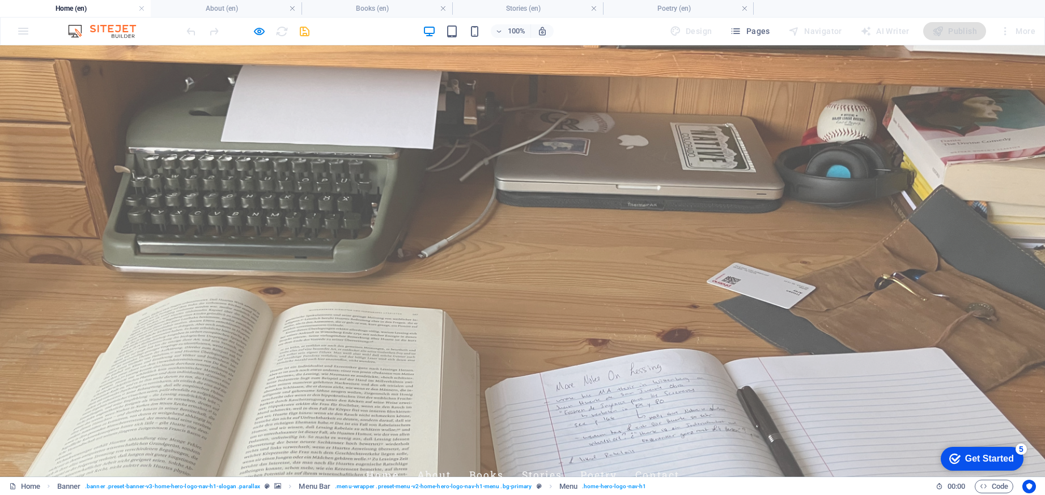
click at [679, 461] on link "Contact" at bounding box center [657, 475] width 44 height 28
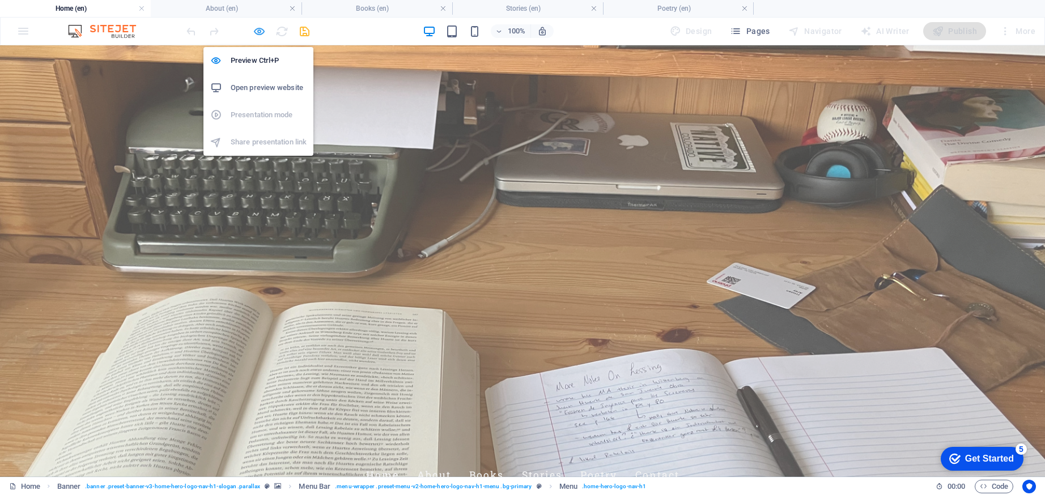
click at [262, 31] on icon "button" at bounding box center [259, 31] width 13 height 13
select select
select select "1"
select select
select select "2"
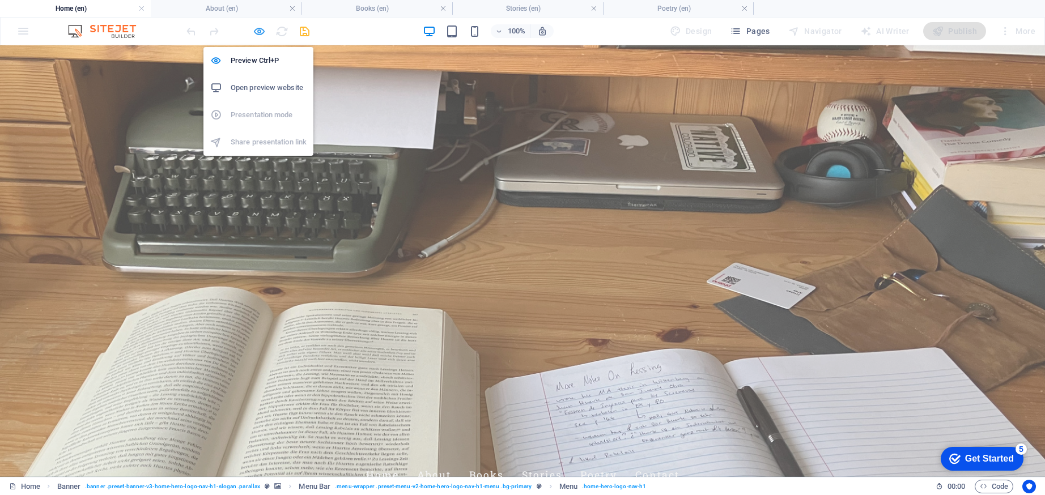
select select
select select "3"
select select
select select "4"
select select
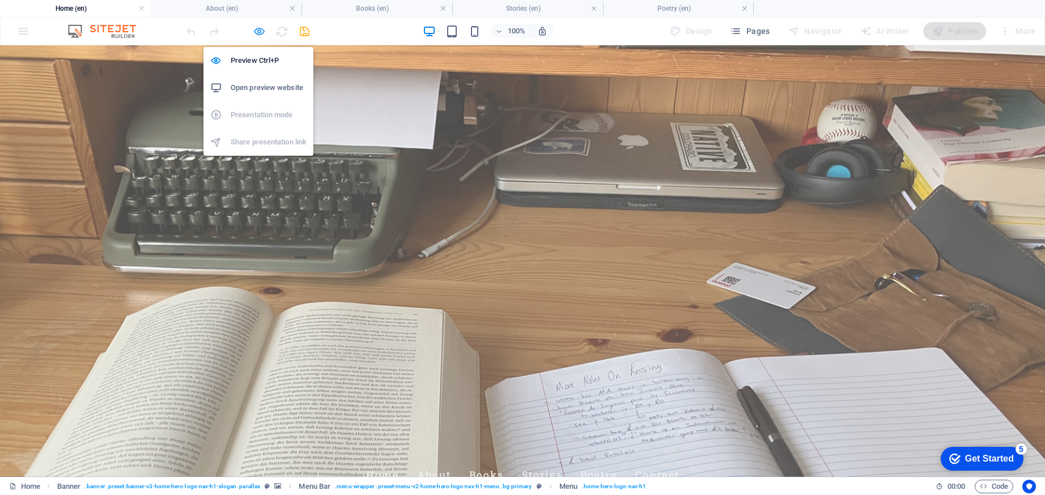
select select
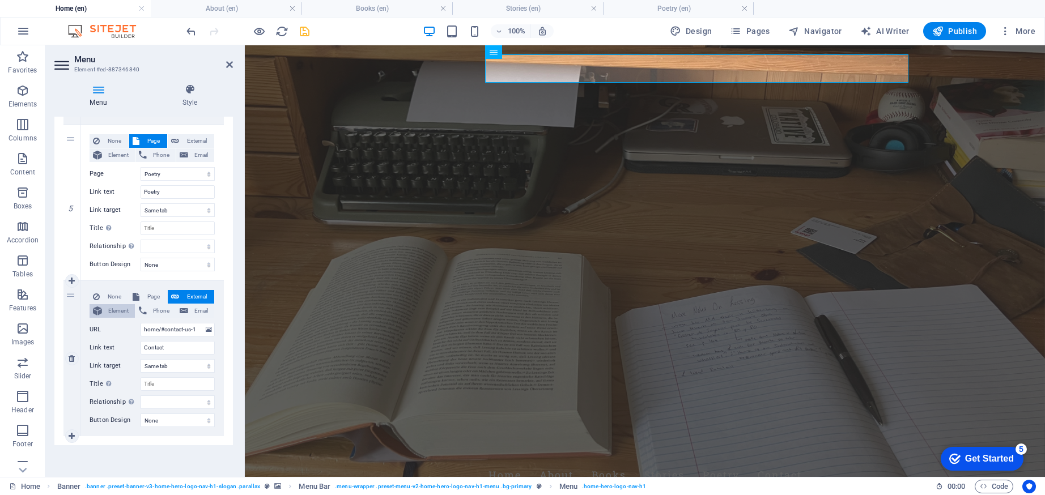
click at [101, 305] on icon at bounding box center [97, 311] width 9 height 14
select select
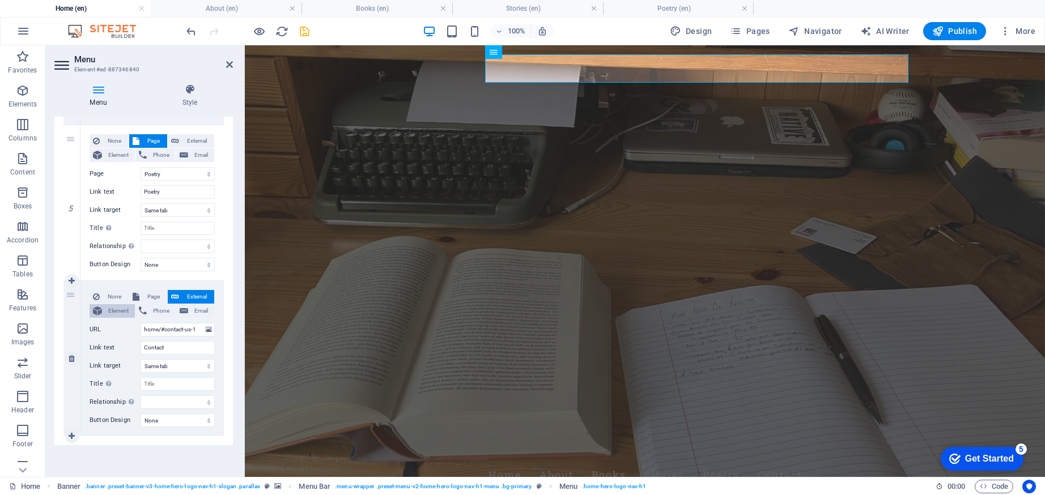
select select
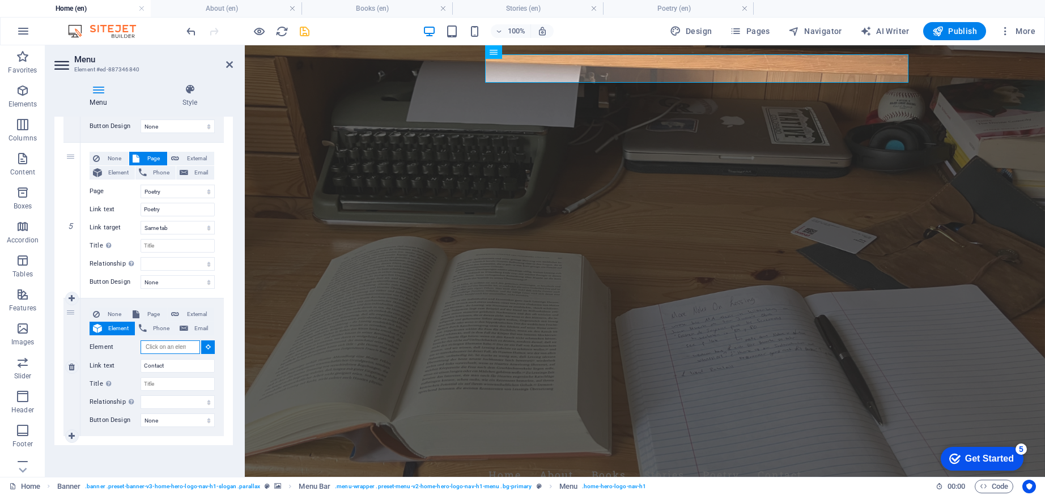
scroll to position [705, 0]
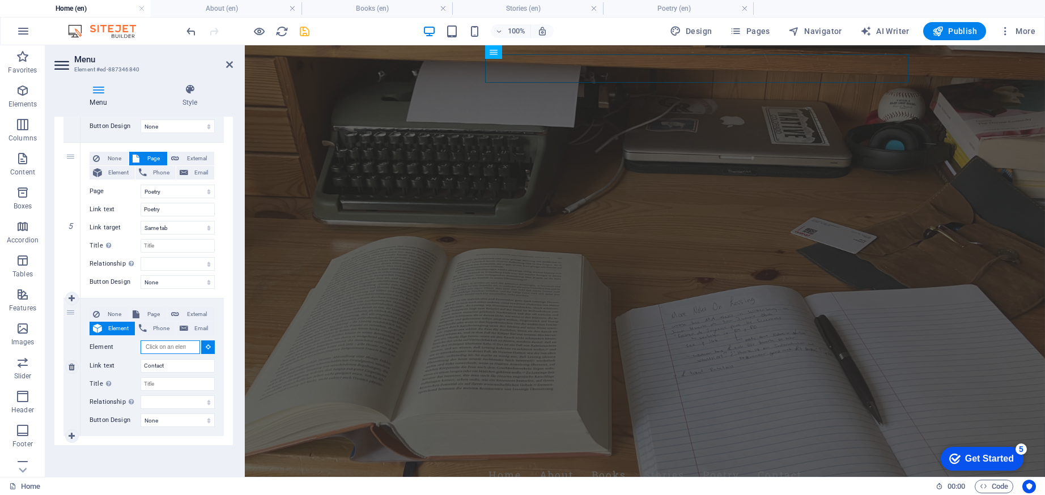
click at [165, 345] on input "Element" at bounding box center [170, 348] width 59 height 14
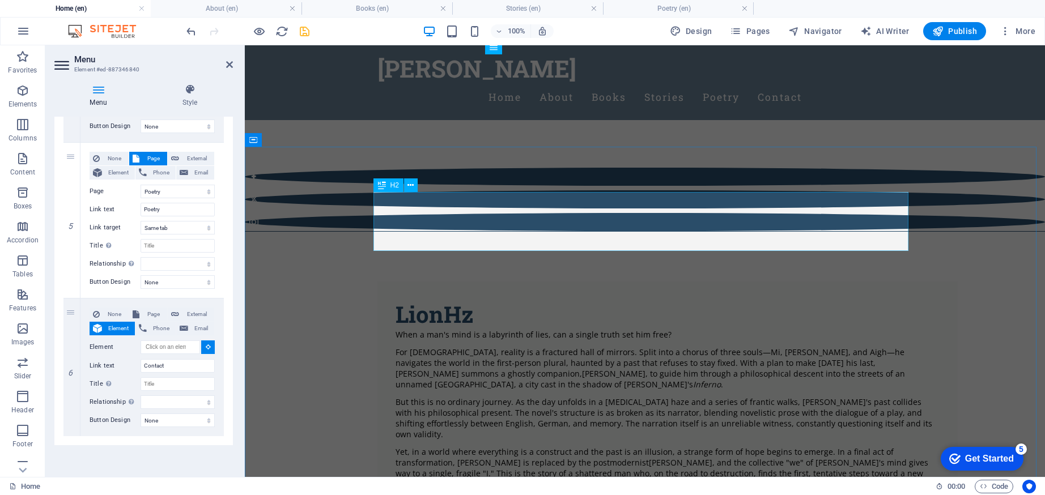
scroll to position [600, 0]
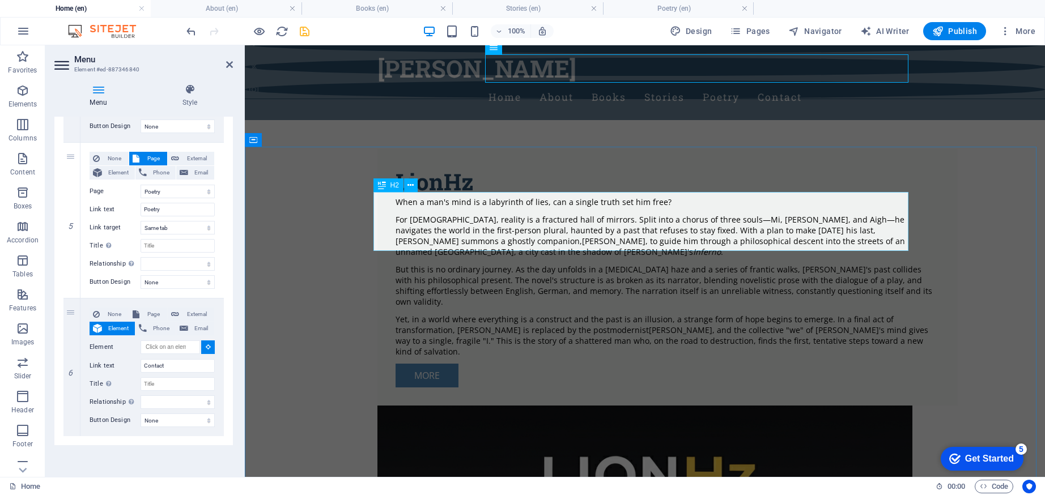
select select
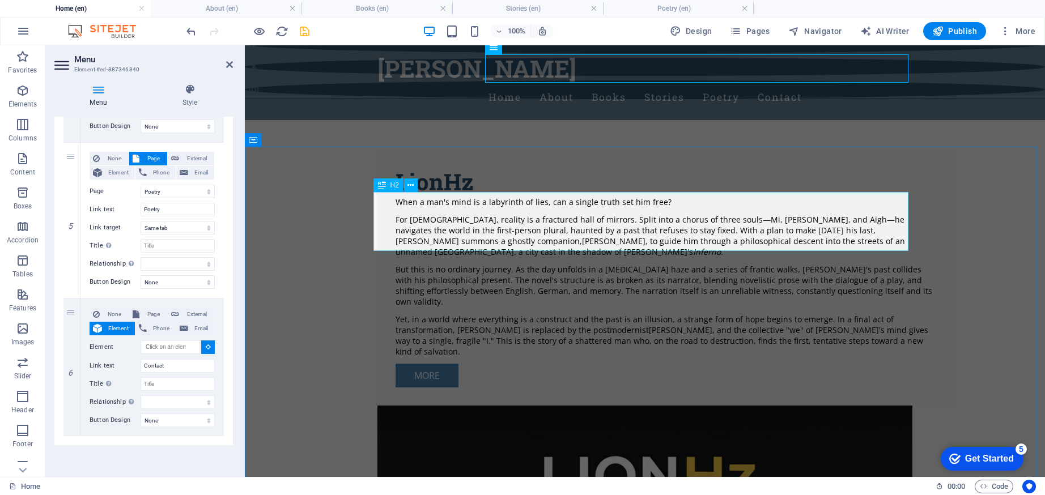
select select
type input "#ed-887346066"
select select
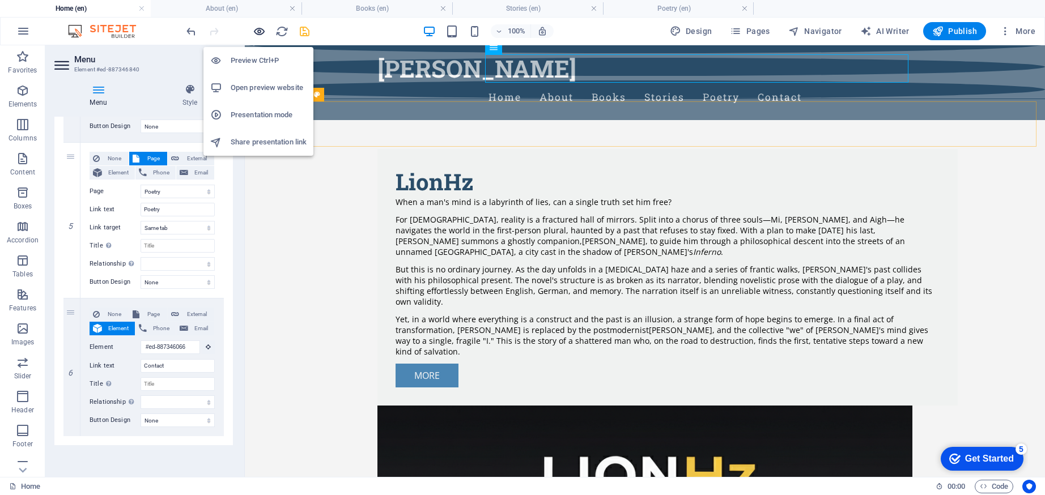
click at [256, 27] on icon "button" at bounding box center [259, 31] width 13 height 13
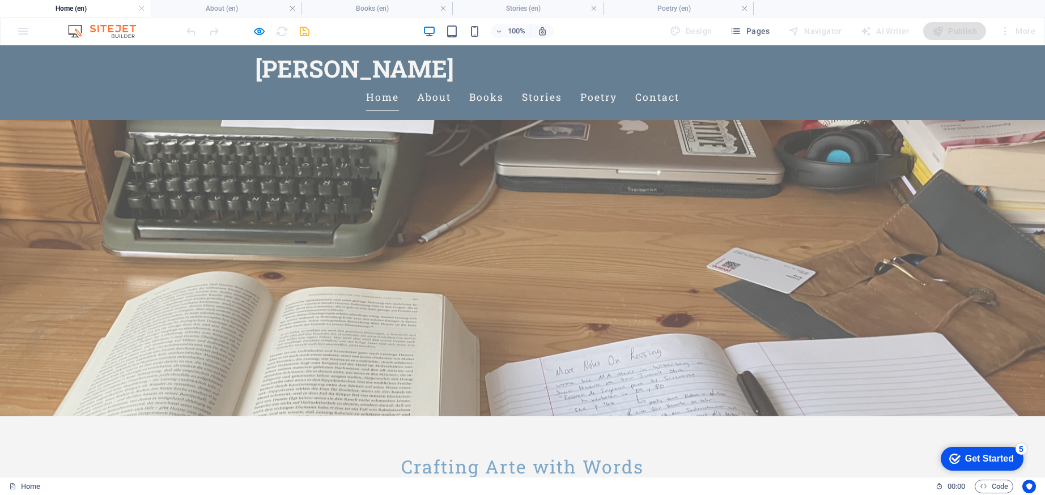
click at [399, 83] on link "Home" at bounding box center [382, 97] width 33 height 28
click at [679, 83] on link "Contact" at bounding box center [657, 97] width 44 height 28
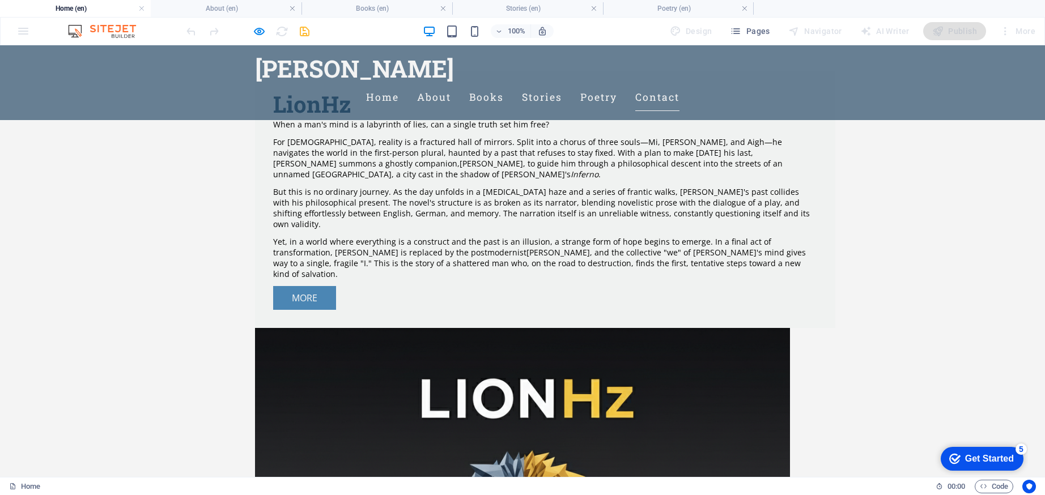
scroll to position [700, 0]
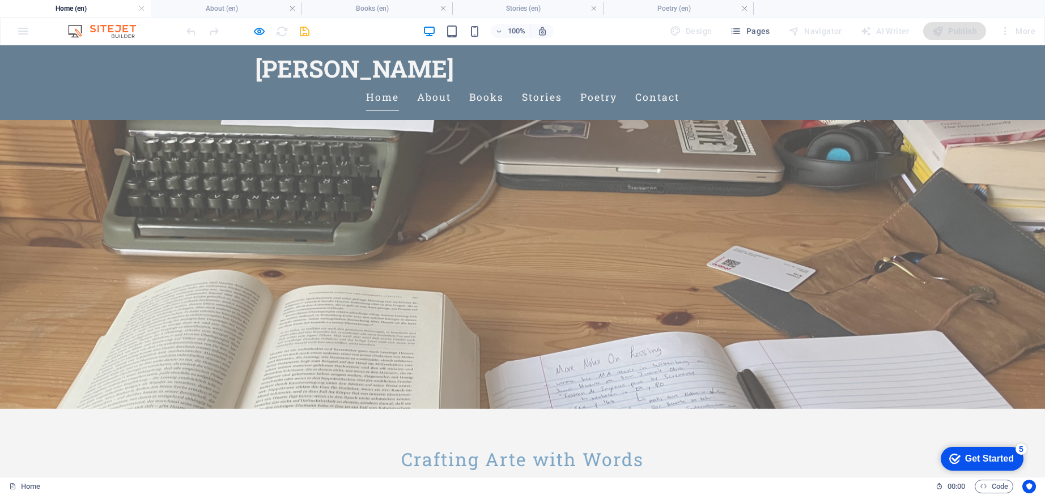
click at [399, 83] on link "Home" at bounding box center [382, 97] width 33 height 28
click at [451, 83] on link "About" at bounding box center [434, 97] width 34 height 28
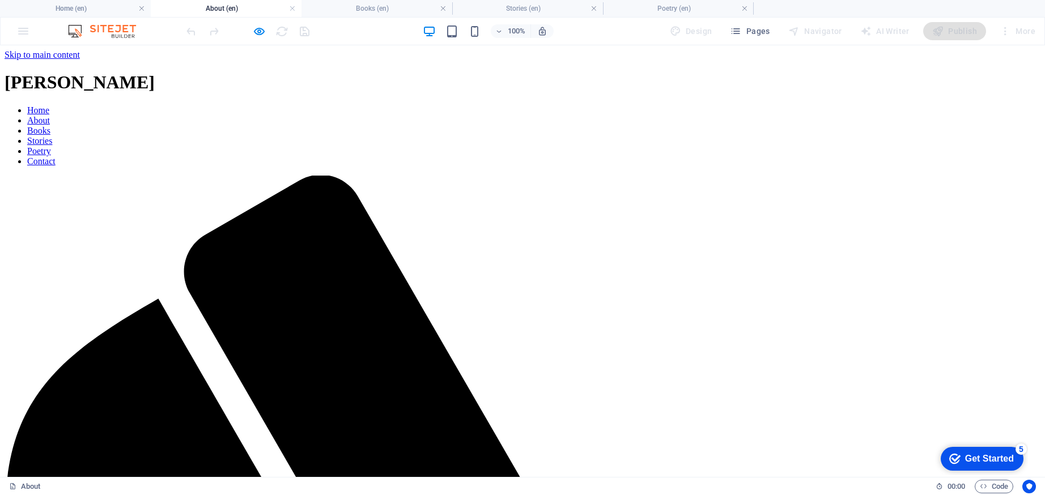
click at [56, 156] on link "Contact" at bounding box center [41, 161] width 28 height 10
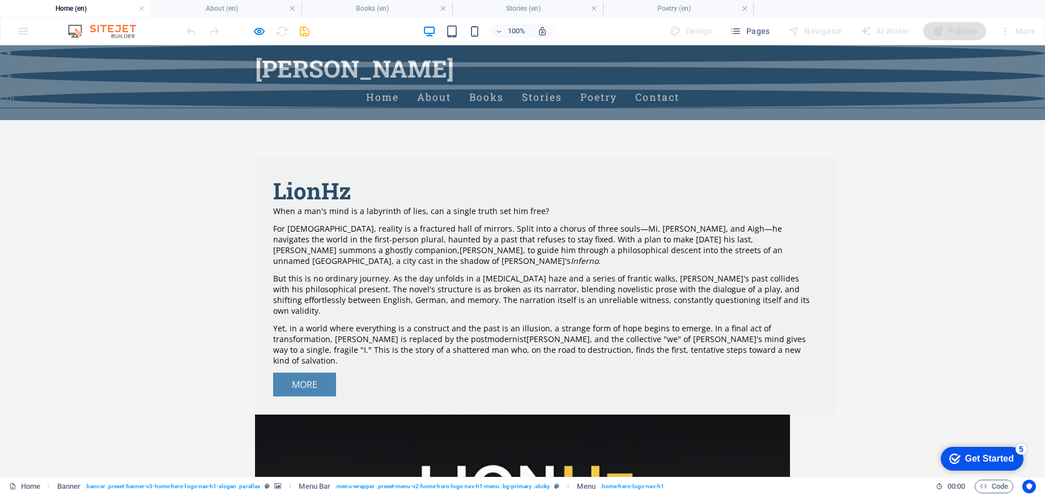
scroll to position [0, 0]
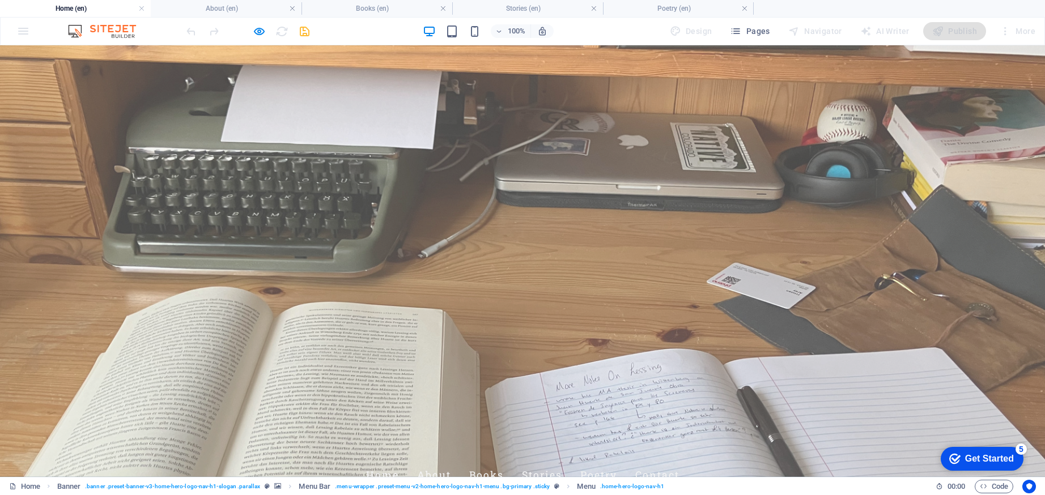
click at [679, 461] on link "Contact" at bounding box center [657, 475] width 44 height 28
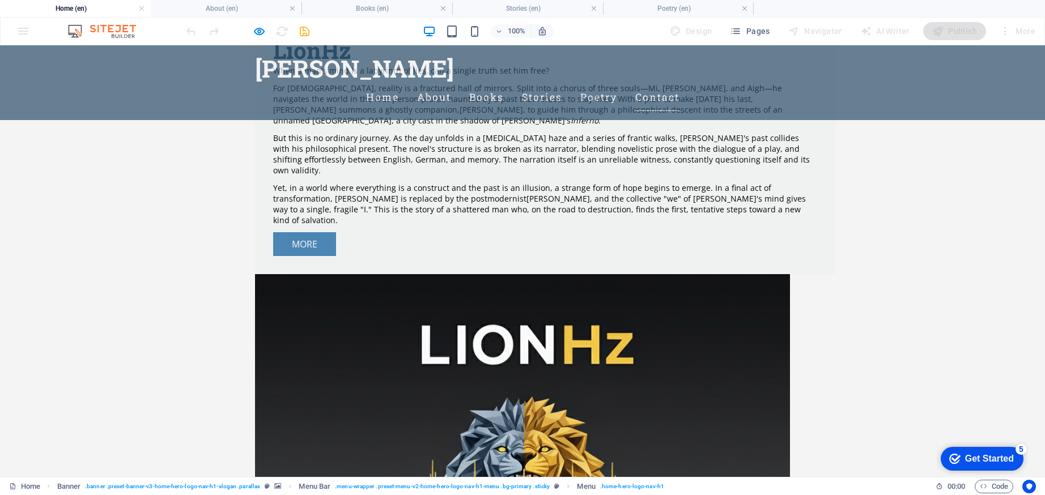
scroll to position [700, 0]
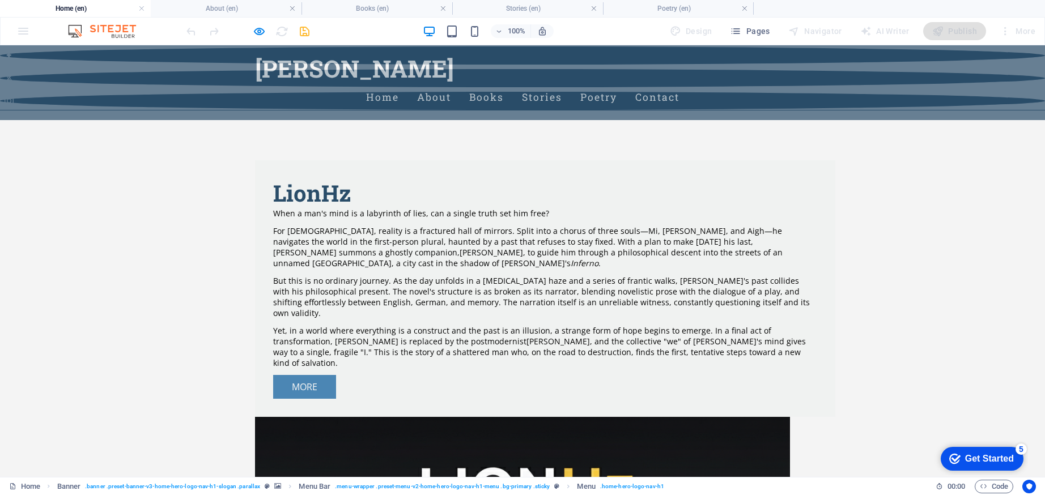
scroll to position [387, 0]
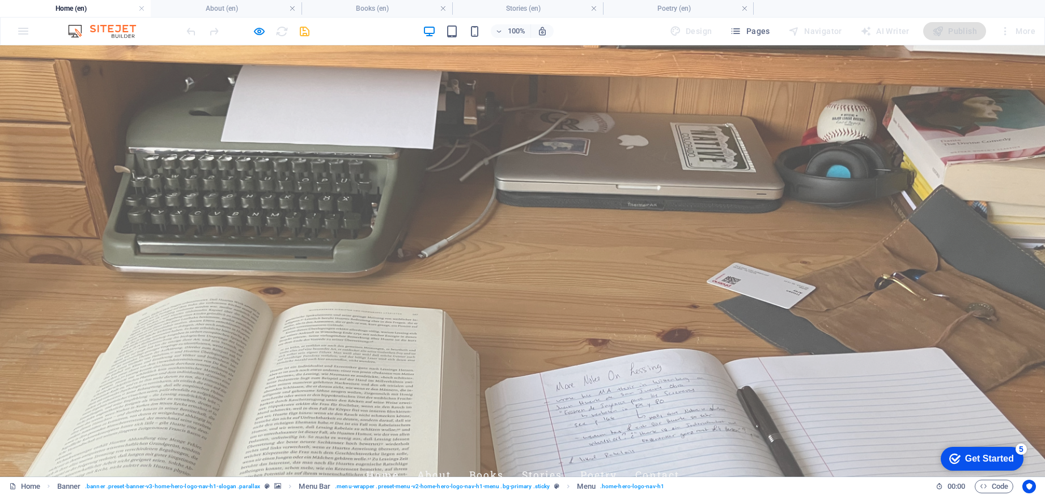
click at [617, 461] on link "Poetry" at bounding box center [598, 475] width 37 height 28
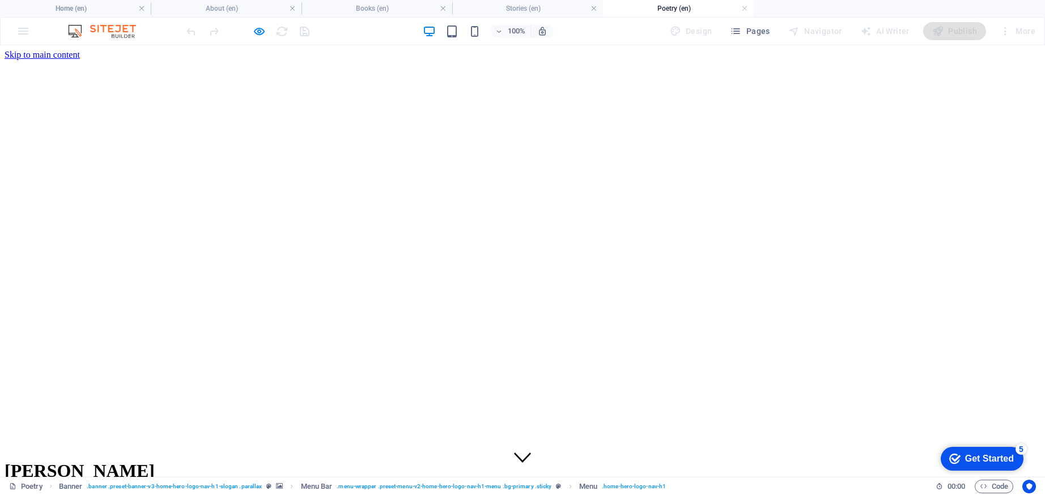
scroll to position [62, 0]
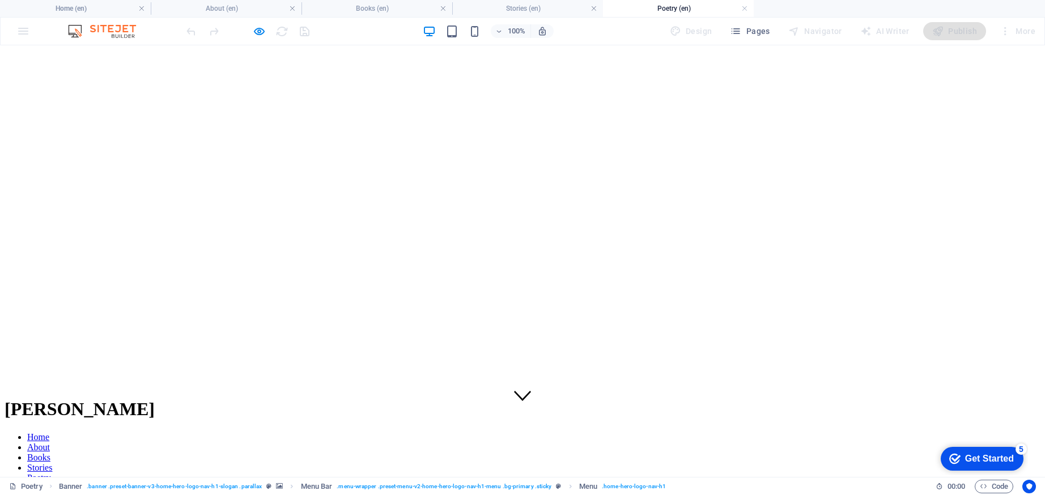
click at [50, 443] on link "About" at bounding box center [38, 448] width 23 height 10
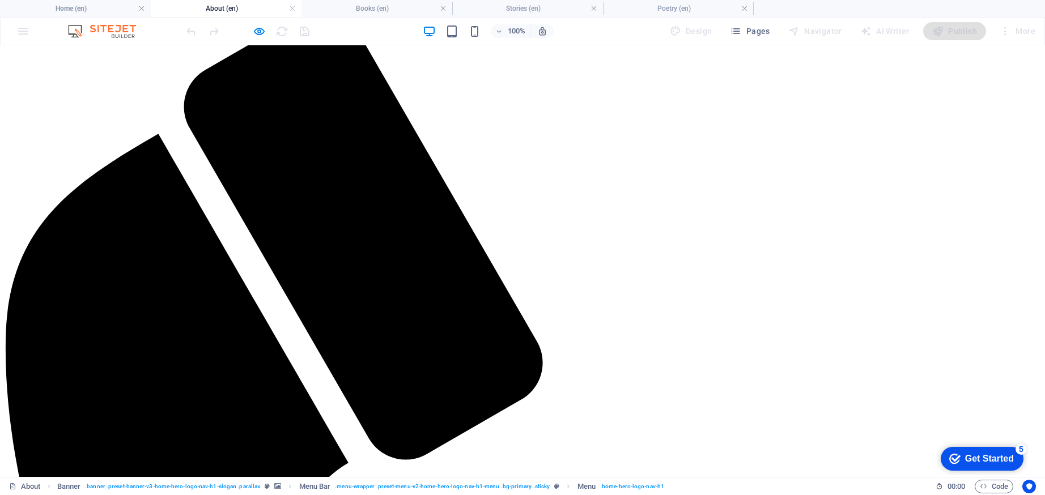
scroll to position [0, 0]
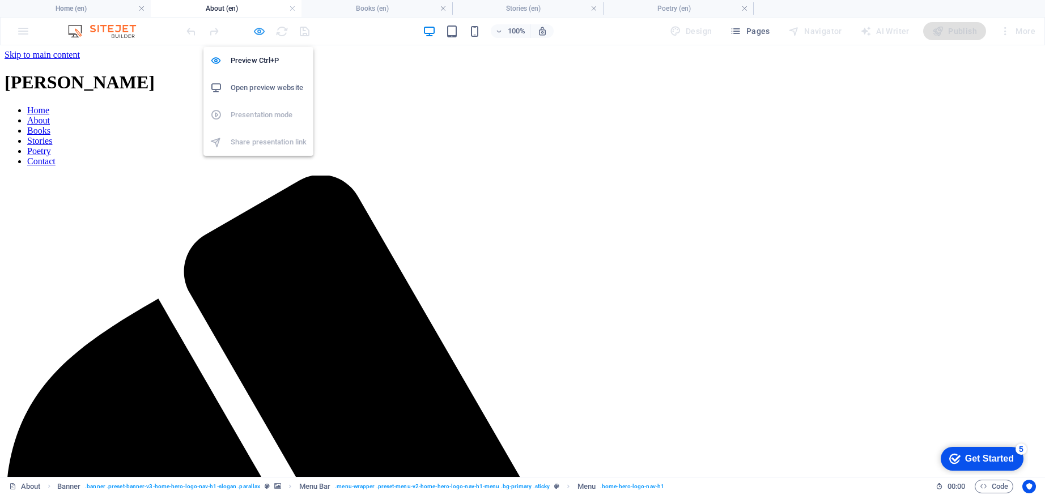
click at [261, 29] on icon "button" at bounding box center [259, 31] width 13 height 13
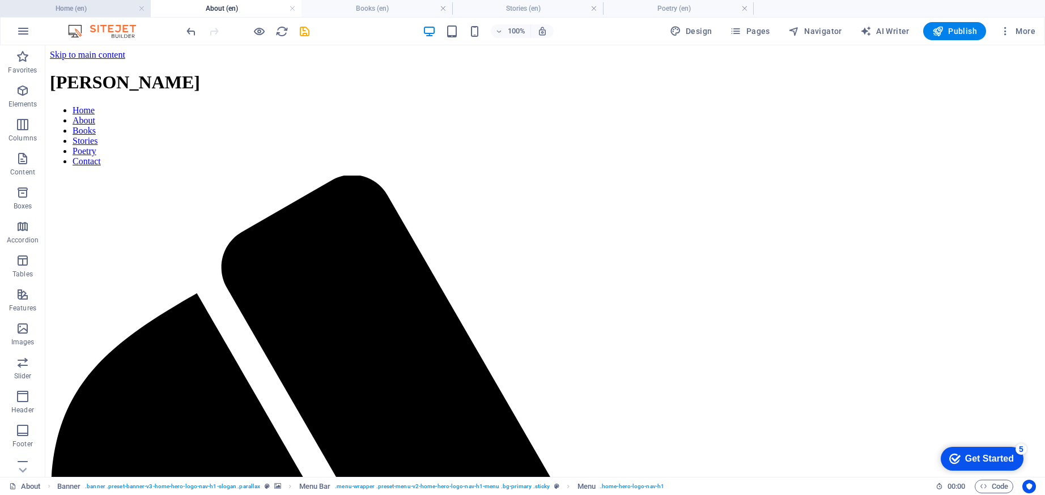
click at [114, 10] on h4 "Home (en)" at bounding box center [75, 8] width 151 height 12
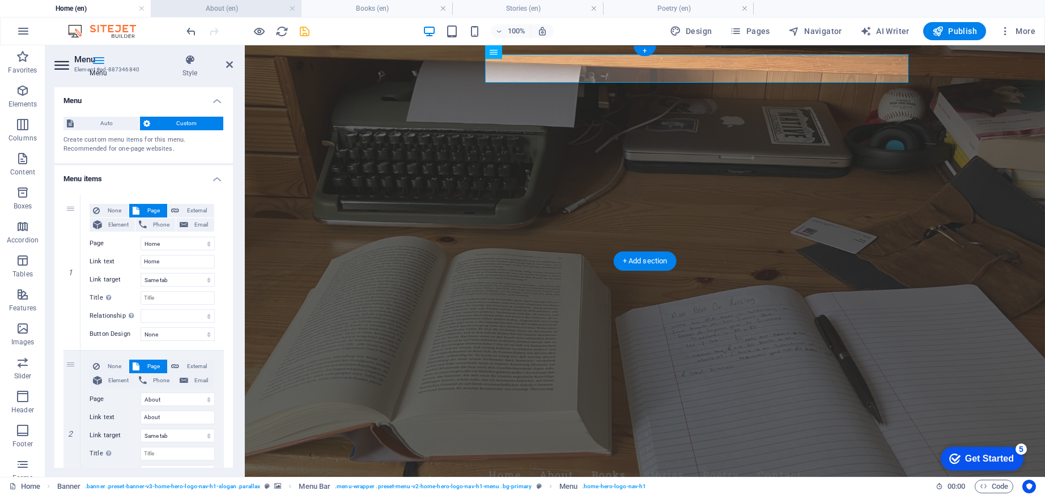
click at [188, 9] on h4 "About (en)" at bounding box center [226, 8] width 151 height 12
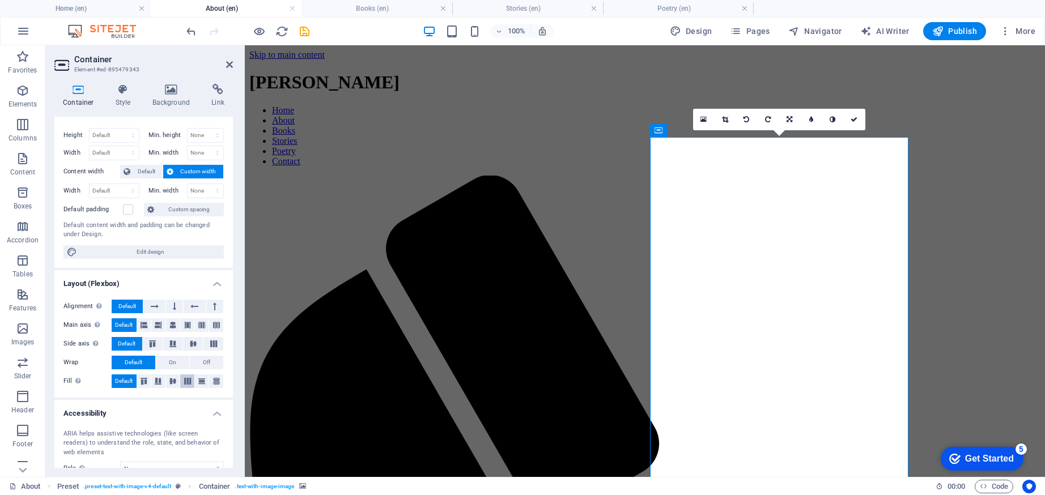
scroll to position [105, 0]
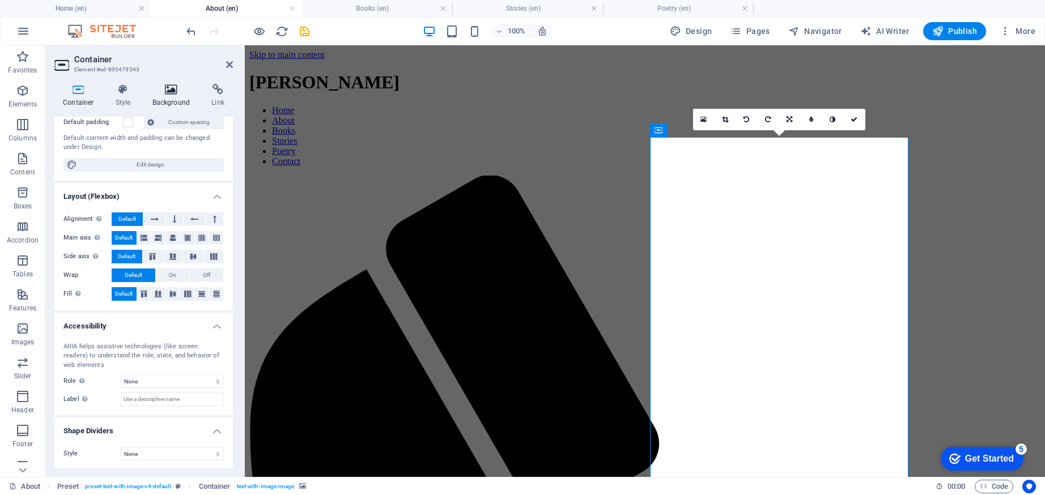
click at [179, 100] on h4 "Background" at bounding box center [173, 96] width 59 height 24
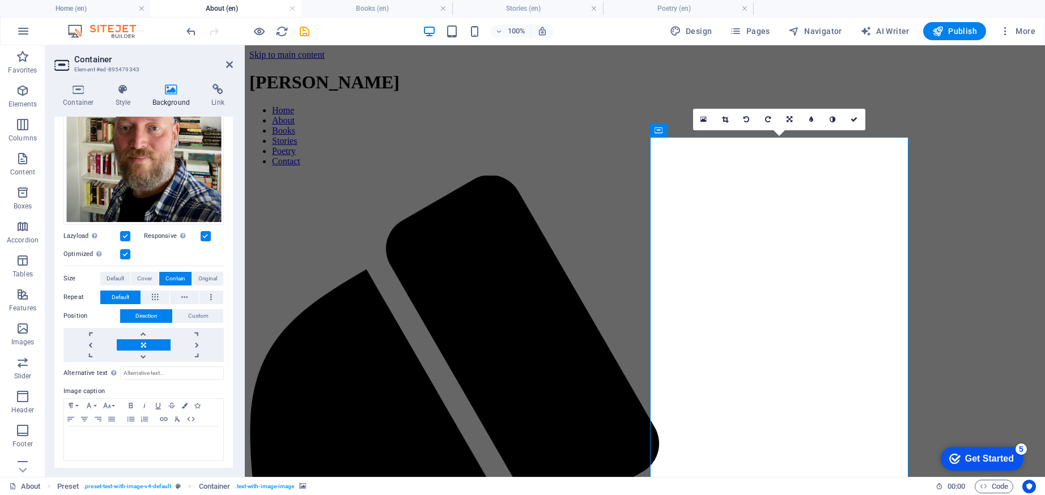
scroll to position [0, 0]
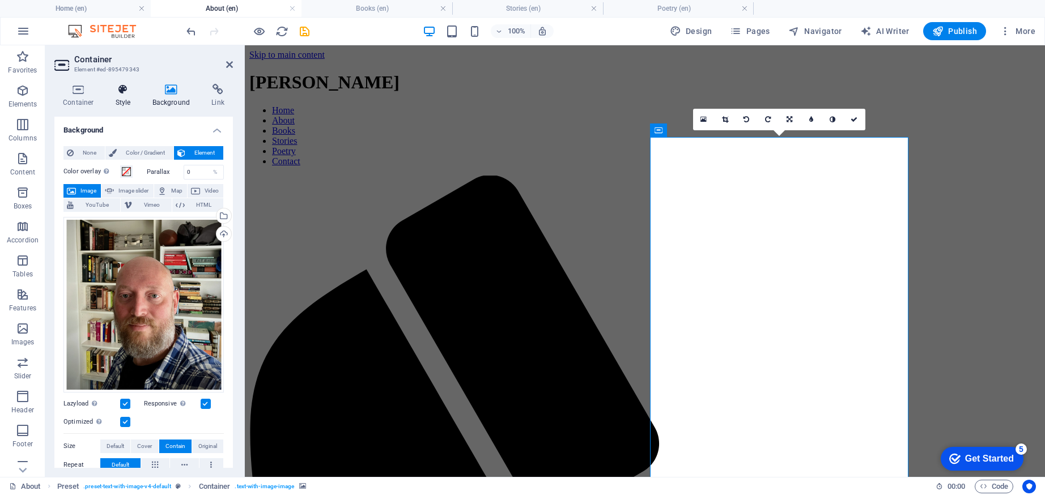
click at [125, 100] on h4 "Style" at bounding box center [125, 96] width 37 height 24
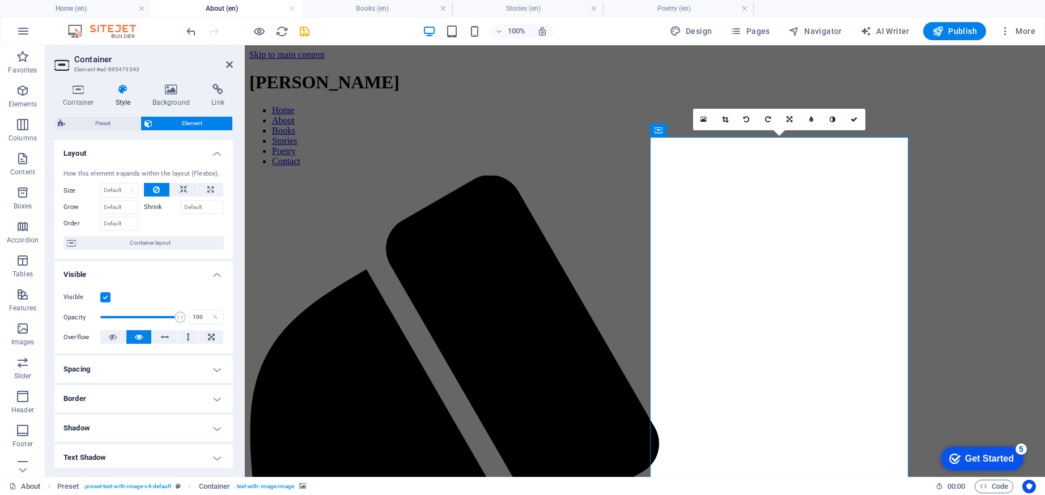
scroll to position [150, 0]
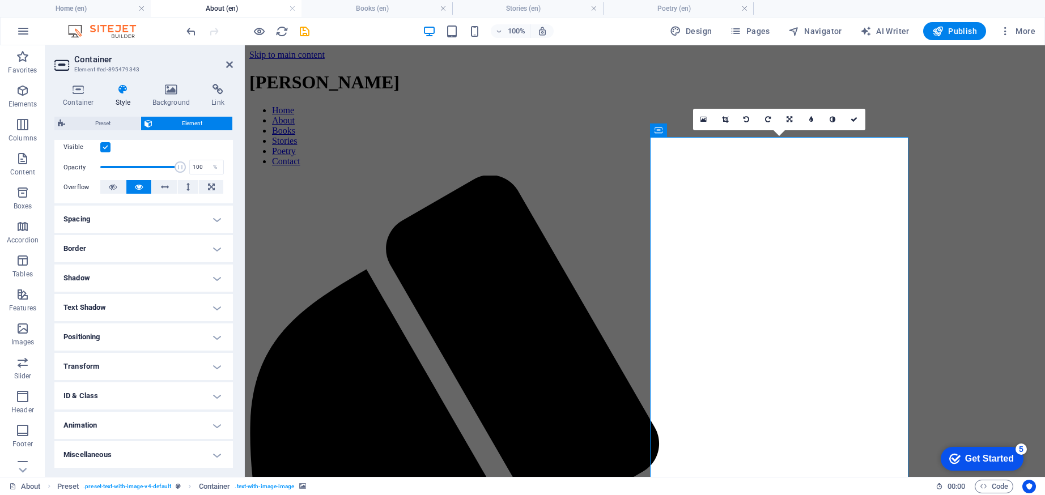
click at [133, 258] on h4 "Border" at bounding box center [143, 248] width 178 height 27
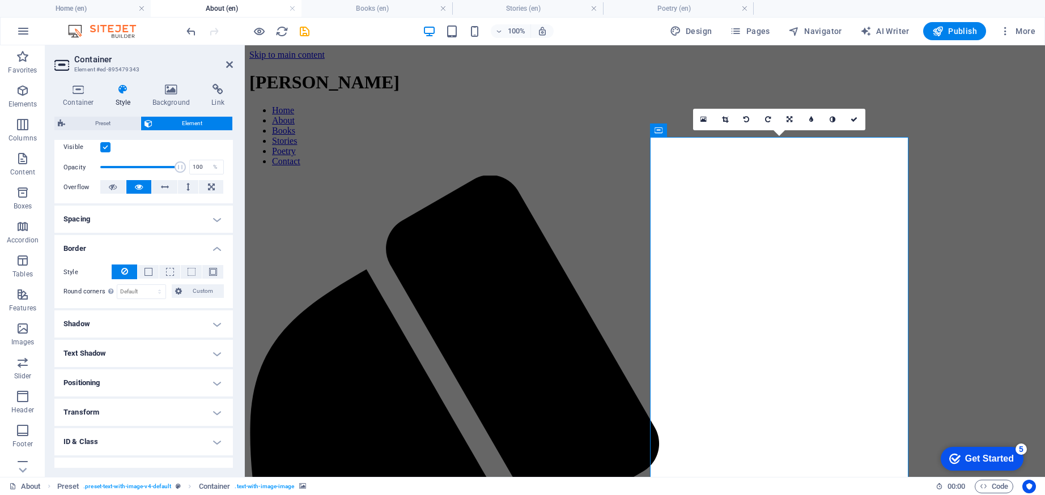
click at [129, 269] on button at bounding box center [124, 272] width 25 height 15
click at [69, 82] on div "Container Style Background Link Size Height Default px rem % vh vw Min. height …" at bounding box center [143, 276] width 197 height 402
click at [71, 90] on icon at bounding box center [78, 89] width 48 height 11
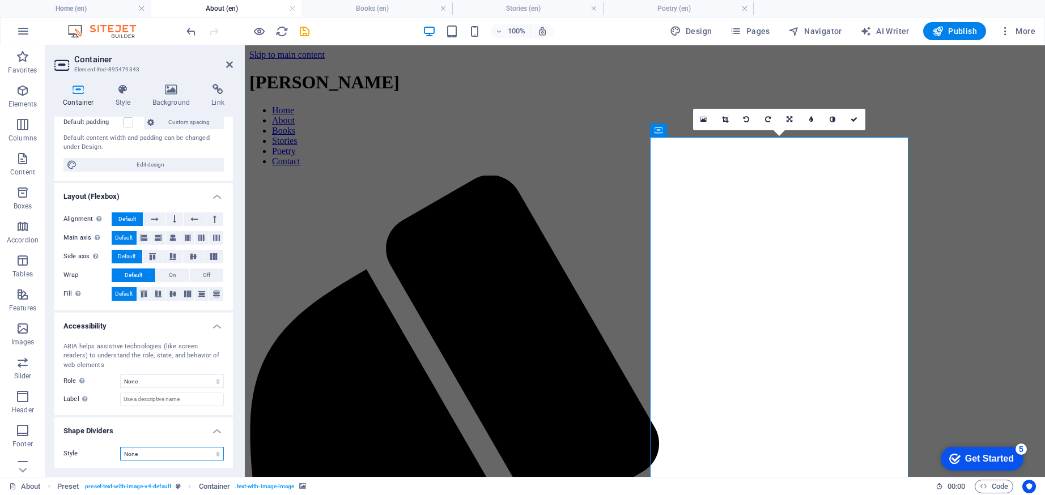
scroll to position [0, 0]
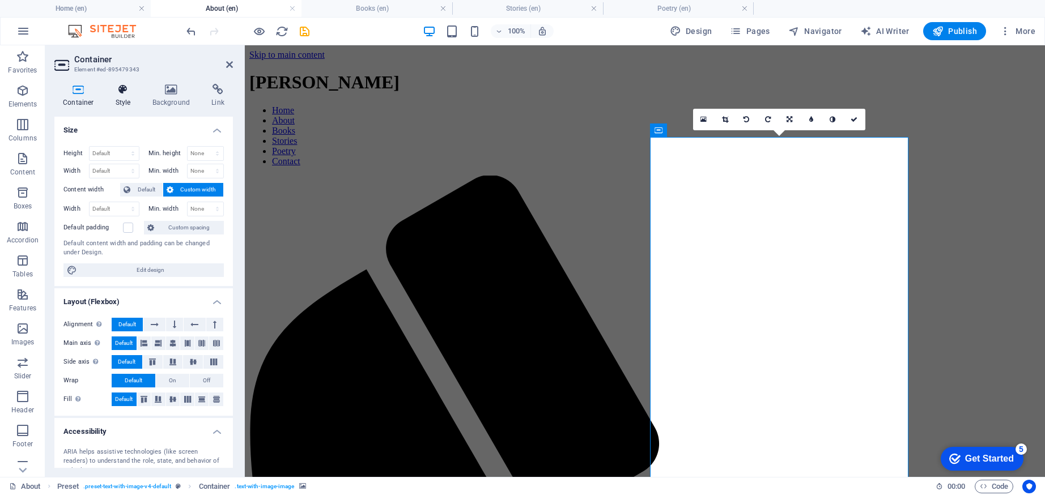
click at [124, 99] on h4 "Style" at bounding box center [125, 96] width 37 height 24
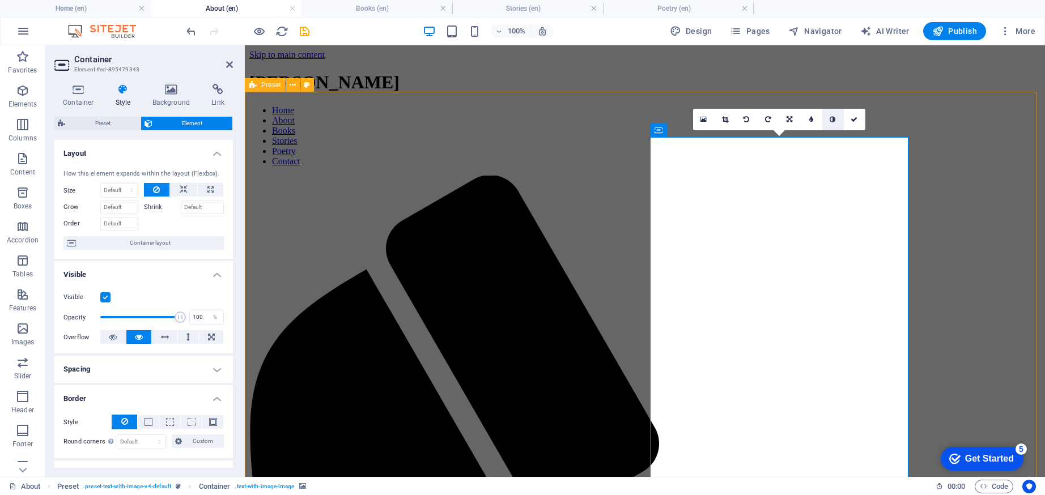
click at [830, 117] on icon at bounding box center [833, 119] width 6 height 7
click at [809, 121] on icon at bounding box center [811, 119] width 4 height 7
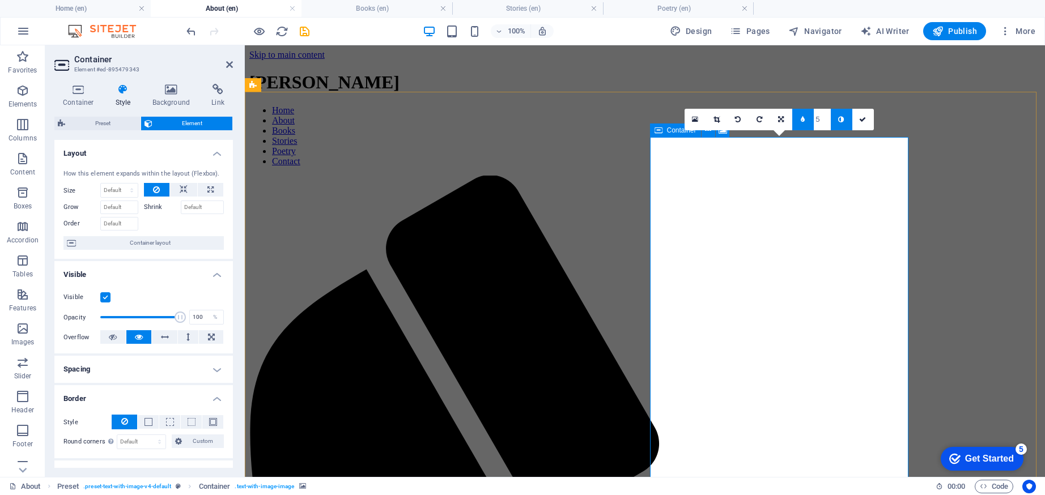
click at [802, 120] on icon at bounding box center [803, 119] width 4 height 7
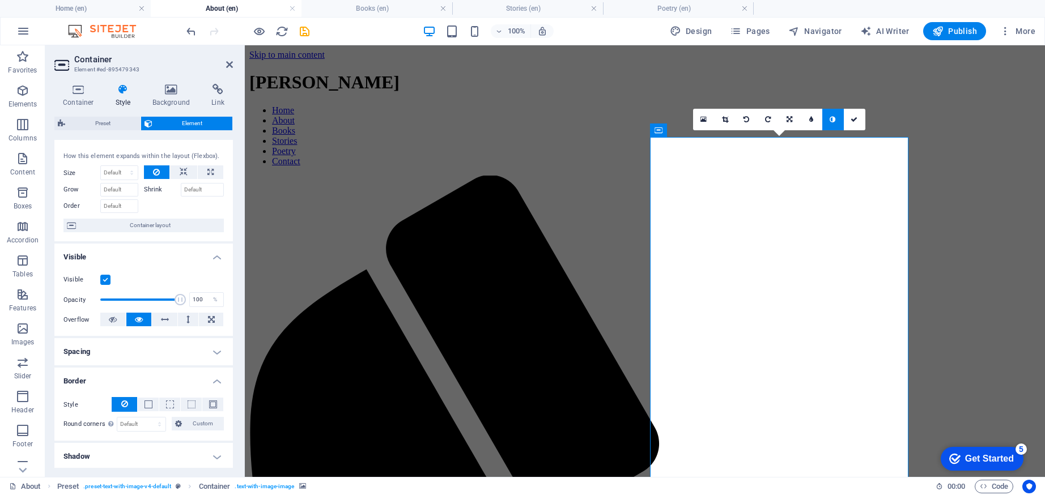
scroll to position [116, 0]
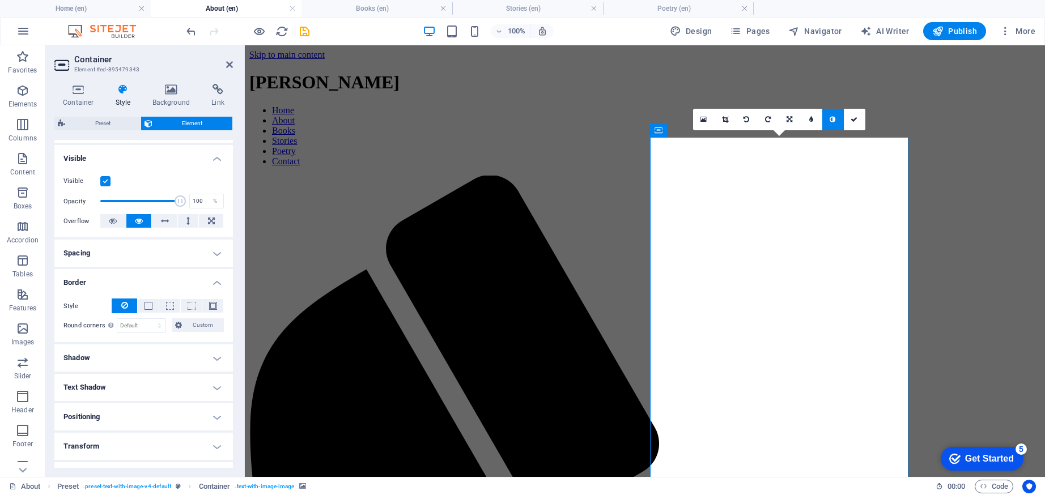
click at [125, 304] on icon at bounding box center [124, 306] width 7 height 14
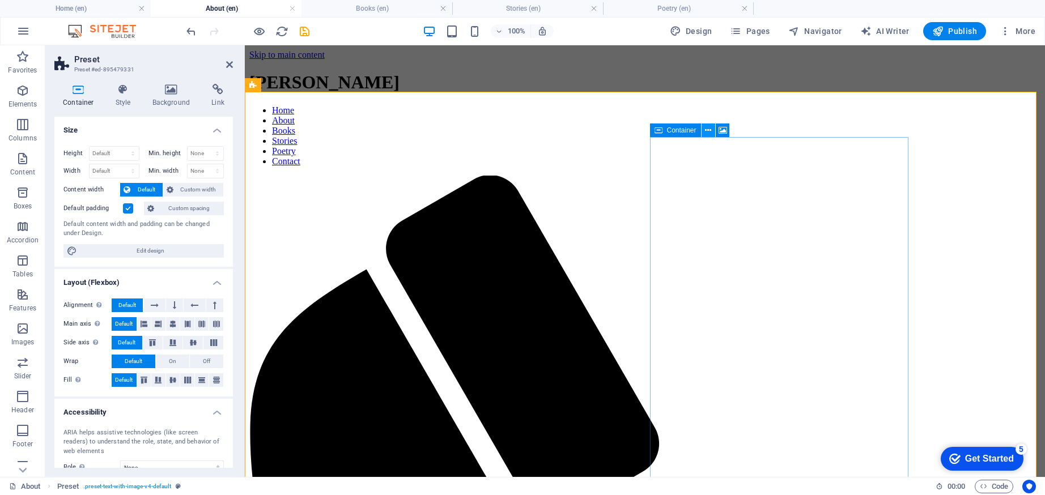
click at [708, 131] on icon at bounding box center [708, 131] width 6 height 12
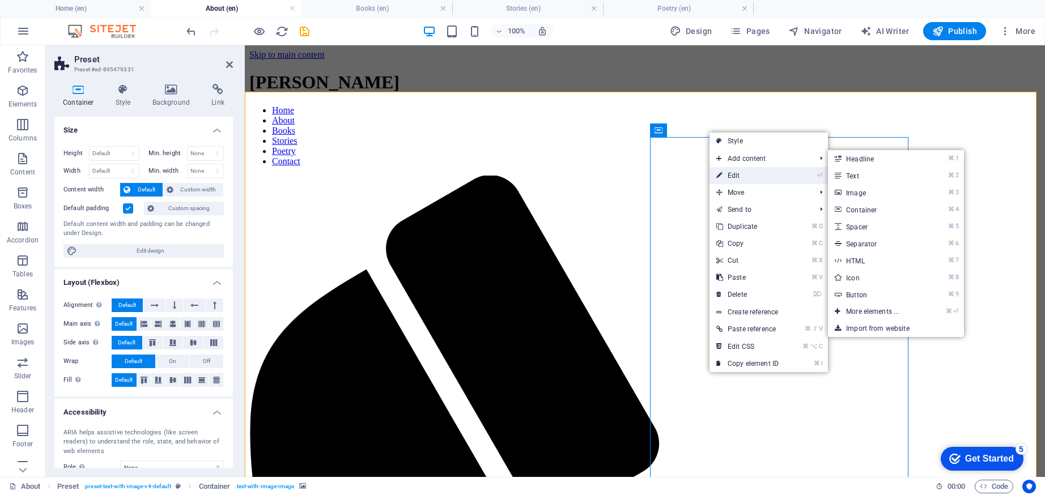
click at [739, 173] on link "⏎ Edit" at bounding box center [747, 175] width 76 height 17
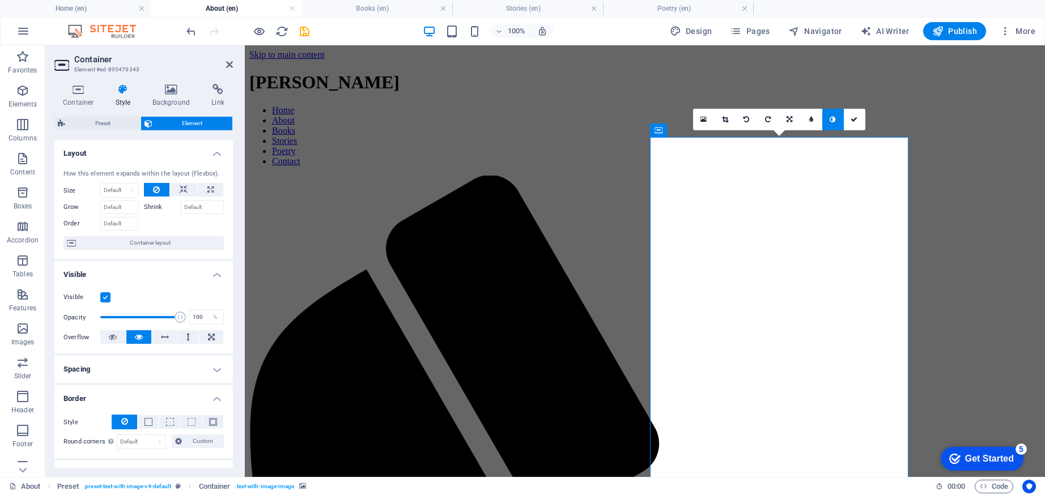
scroll to position [82, 0]
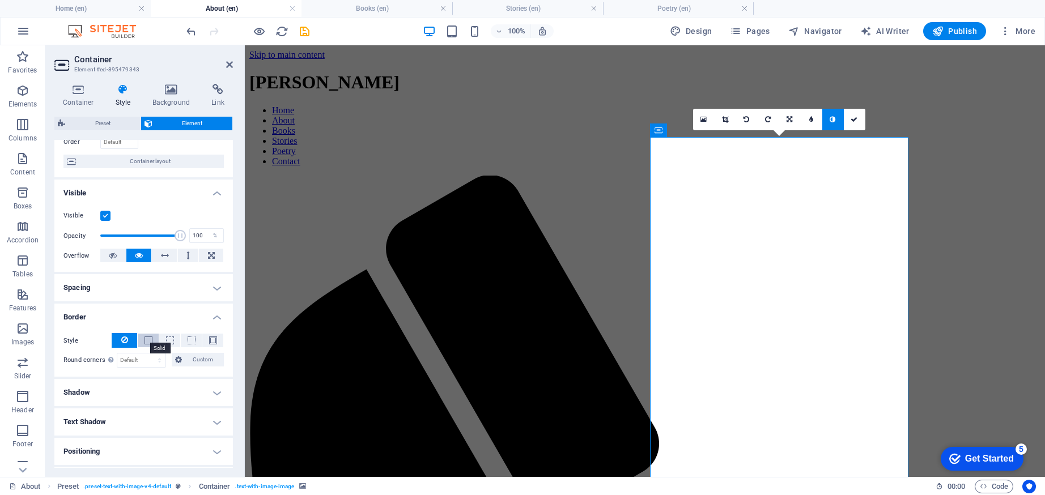
click at [146, 341] on span at bounding box center [148, 341] width 8 height 8
click at [128, 341] on button at bounding box center [124, 340] width 25 height 15
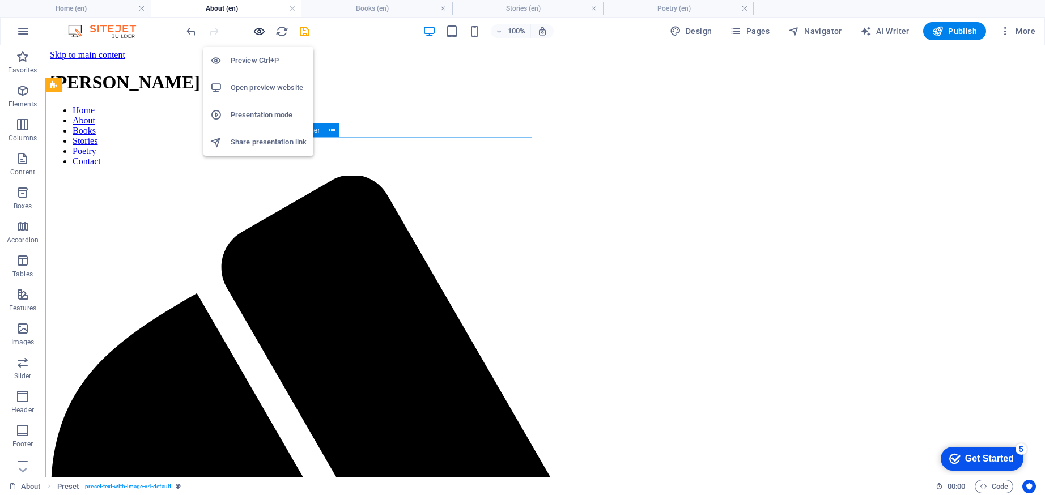
click at [259, 33] on icon "button" at bounding box center [259, 31] width 13 height 13
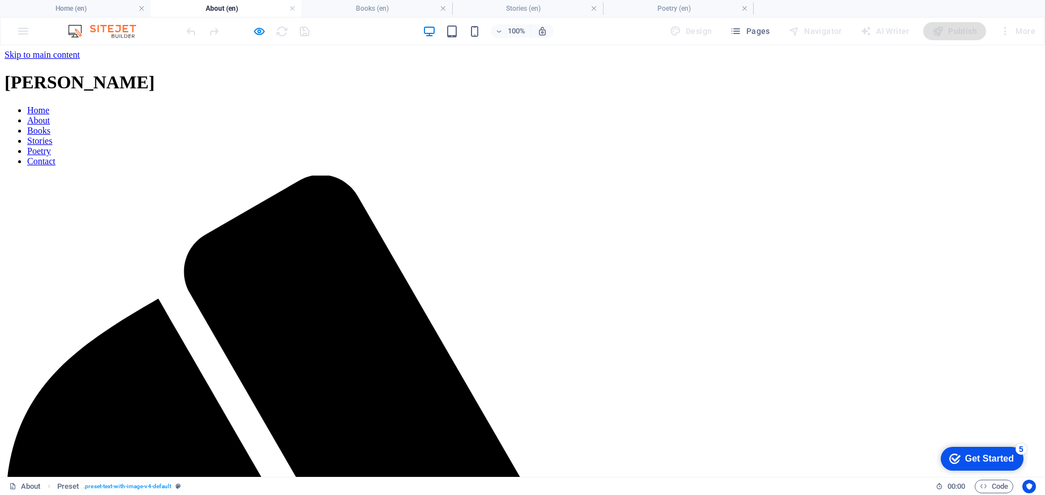
click at [260, 25] on icon "button" at bounding box center [259, 31] width 13 height 13
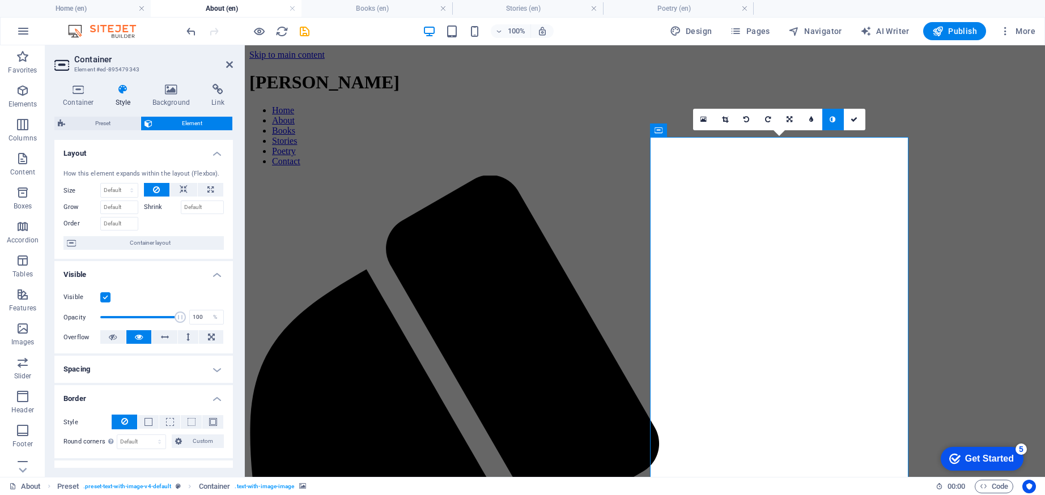
click at [176, 81] on div "Container Style Background Link Size Height Default px rem % vh vw Min. height …" at bounding box center [143, 276] width 197 height 402
click at [179, 83] on div "Container Style Background Link Size Height Default px rem % vh vw Min. height …" at bounding box center [143, 276] width 197 height 402
click at [171, 97] on h4 "Background" at bounding box center [173, 96] width 59 height 24
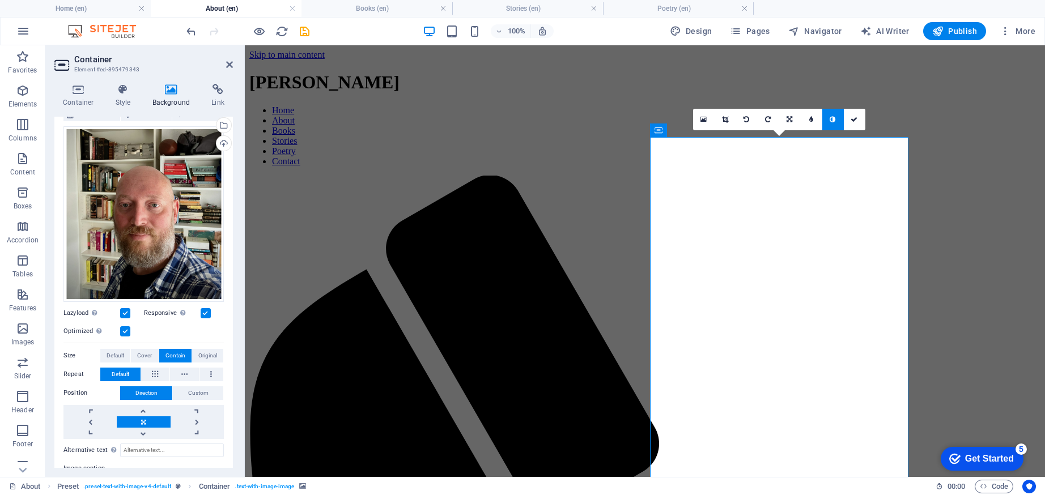
scroll to position [0, 0]
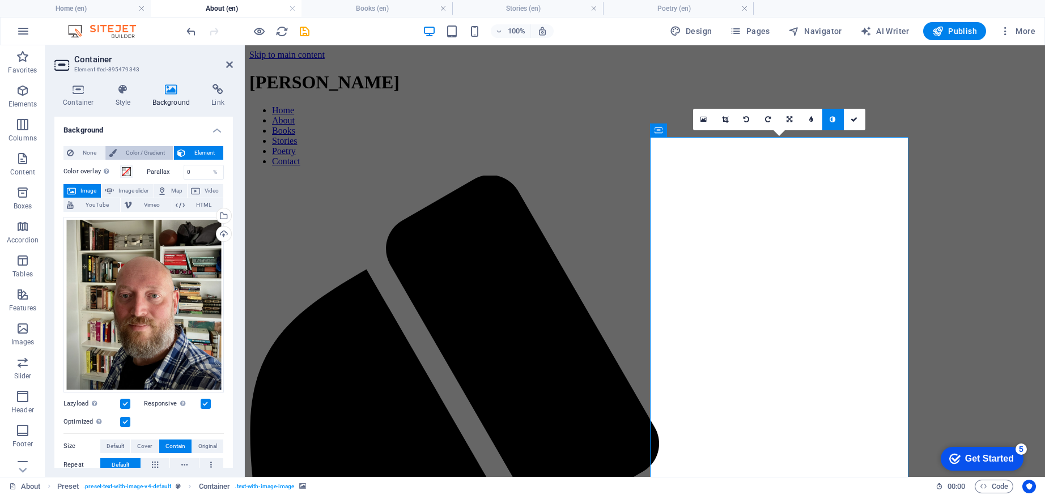
click at [148, 148] on span "Color / Gradient" at bounding box center [145, 153] width 50 height 14
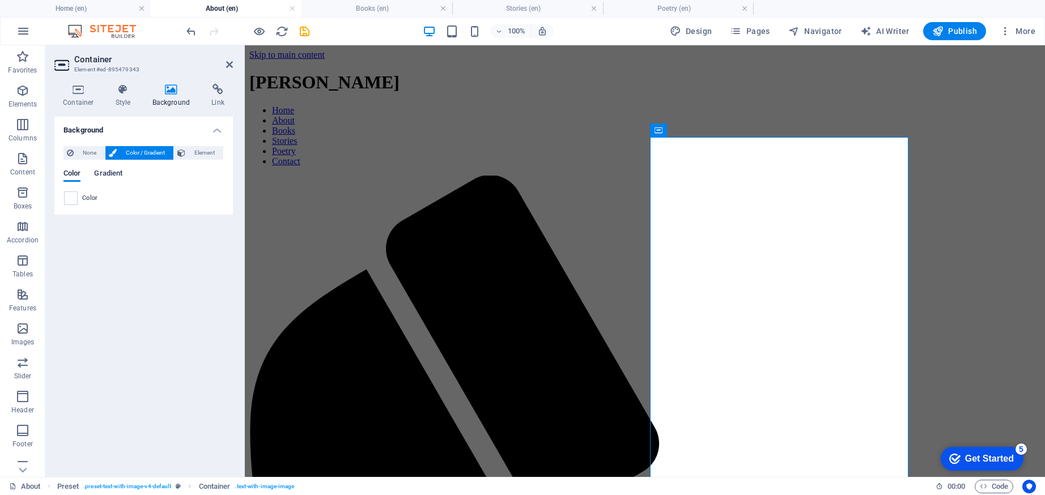
click at [107, 171] on span "Gradient" at bounding box center [108, 175] width 28 height 16
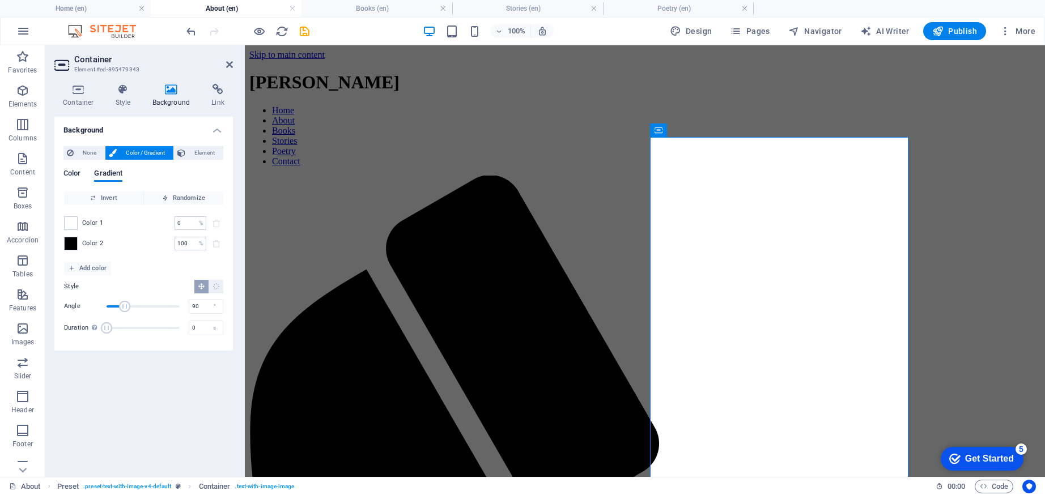
click at [76, 169] on span "Color" at bounding box center [71, 175] width 17 height 16
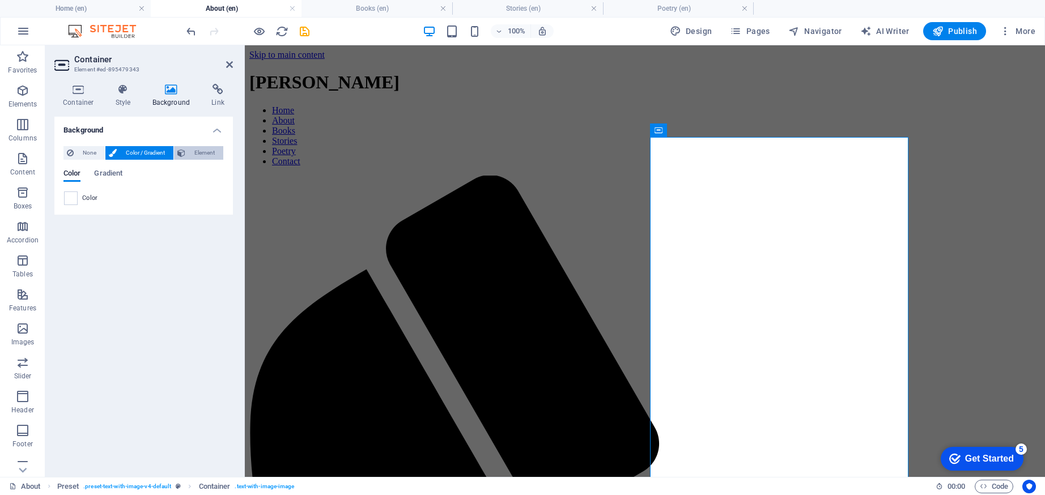
click at [190, 153] on span "Element" at bounding box center [204, 153] width 31 height 14
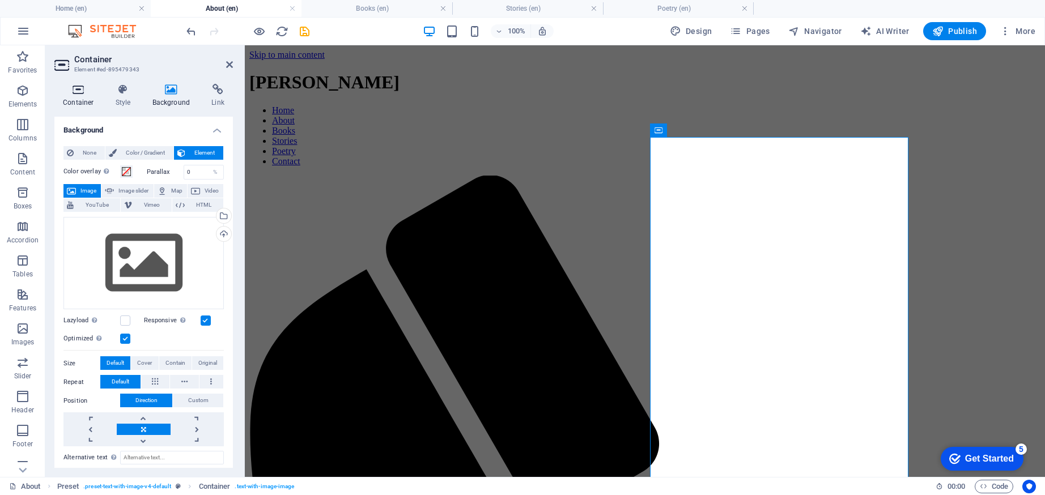
click at [77, 107] on h4 "Container" at bounding box center [80, 96] width 53 height 24
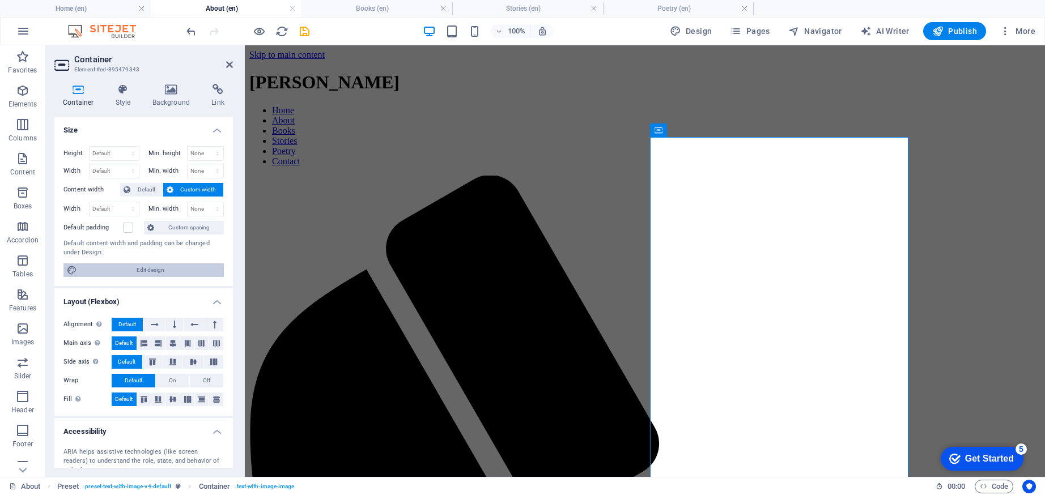
click at [140, 268] on span "Edit design" at bounding box center [150, 270] width 140 height 14
select select "rem"
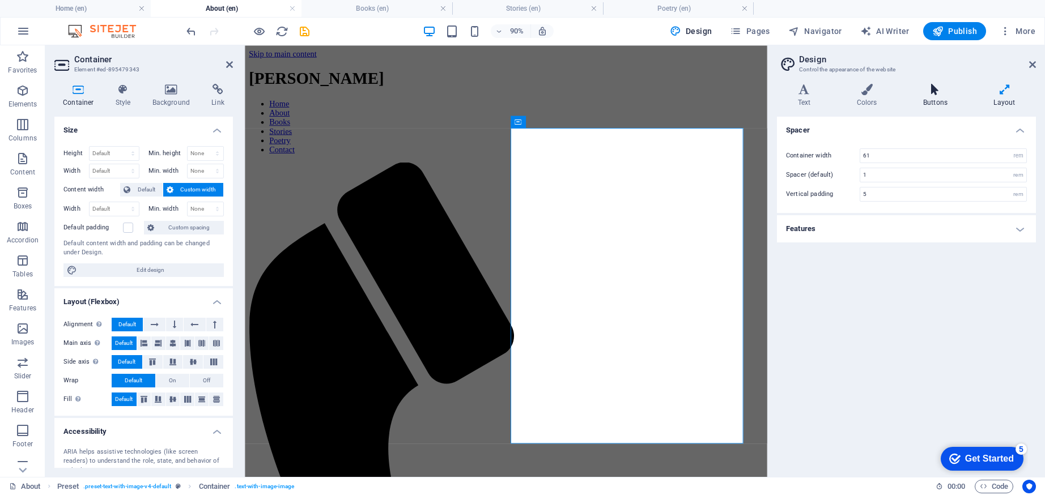
click at [938, 96] on h4 "Buttons" at bounding box center [937, 96] width 70 height 24
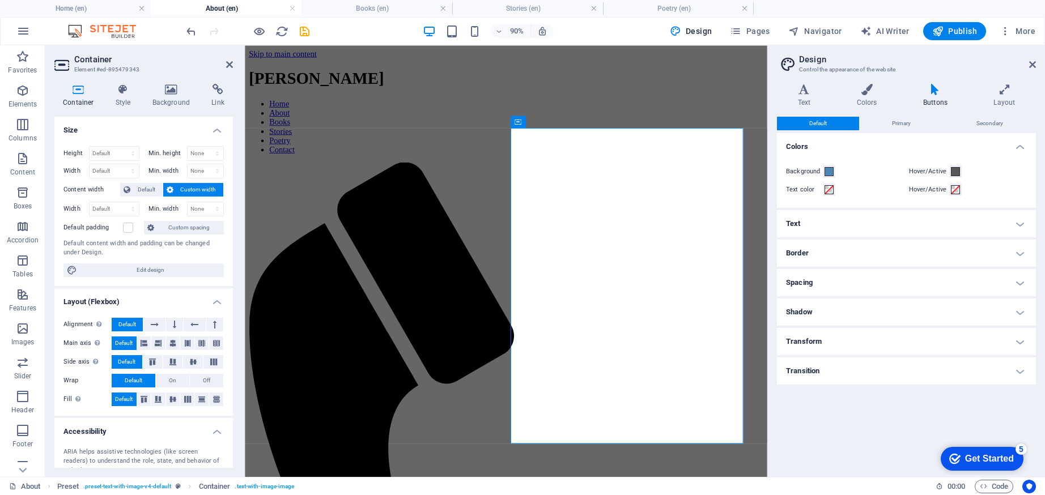
click at [931, 259] on h4 "Border" at bounding box center [906, 253] width 259 height 27
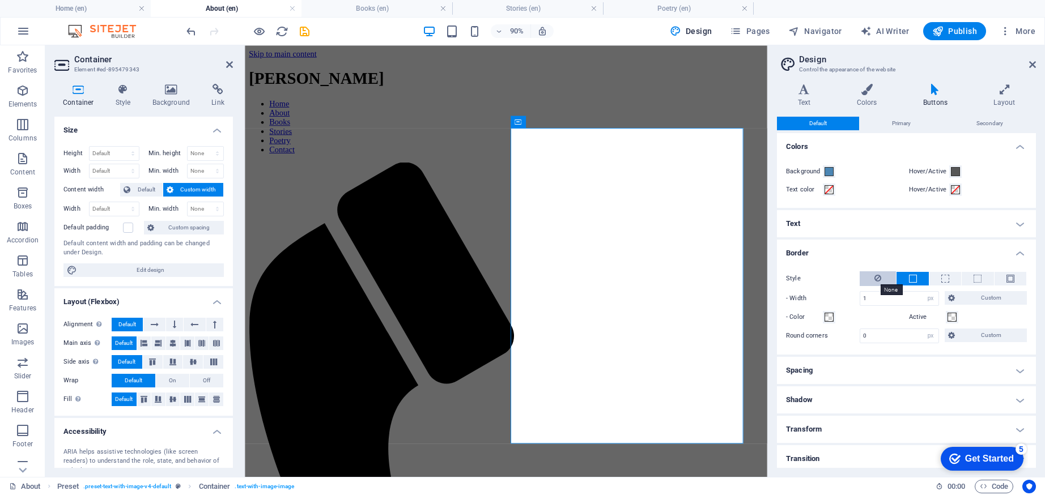
click at [877, 280] on icon at bounding box center [877, 278] width 7 height 14
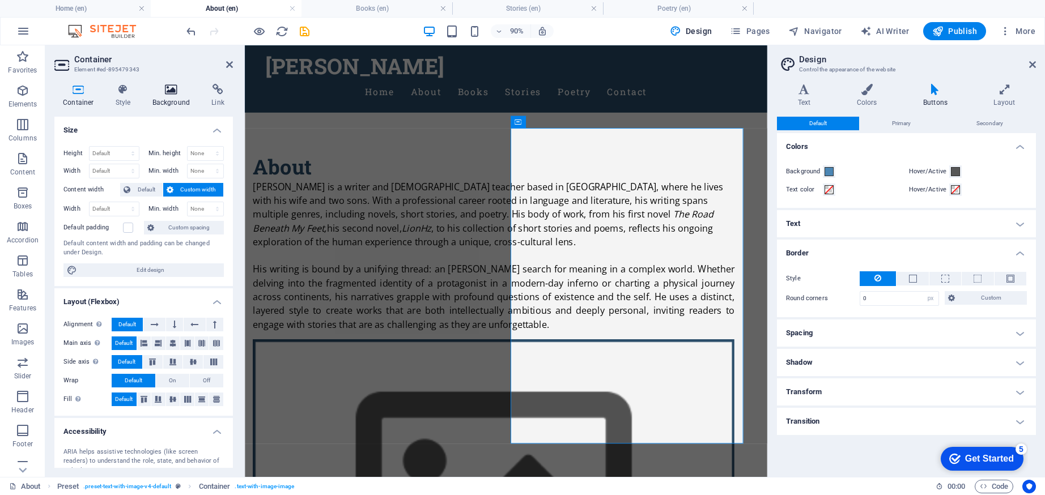
click at [172, 99] on h4 "Background" at bounding box center [173, 96] width 59 height 24
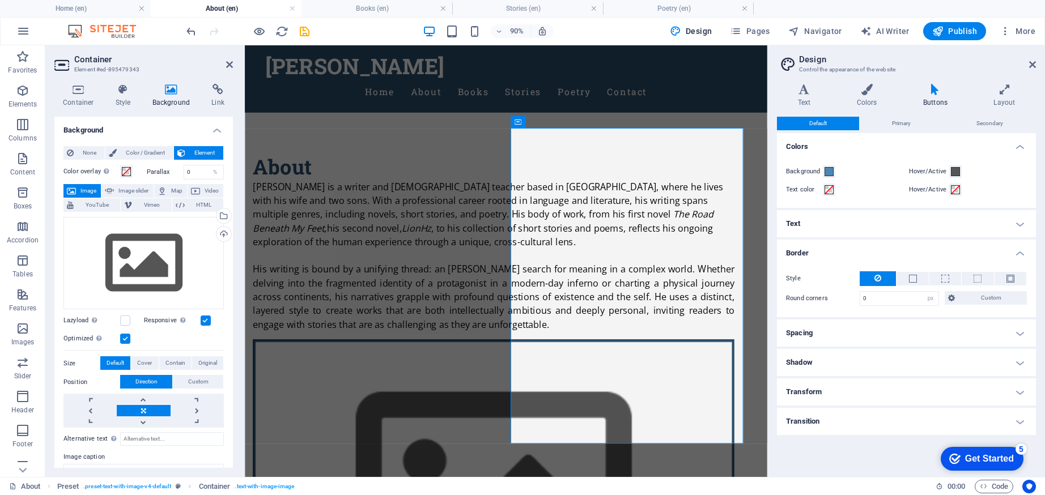
scroll to position [59, 0]
click at [214, 213] on div "Select files from the file manager, stock photos, or upload file(s)" at bounding box center [178, 216] width 74 height 42
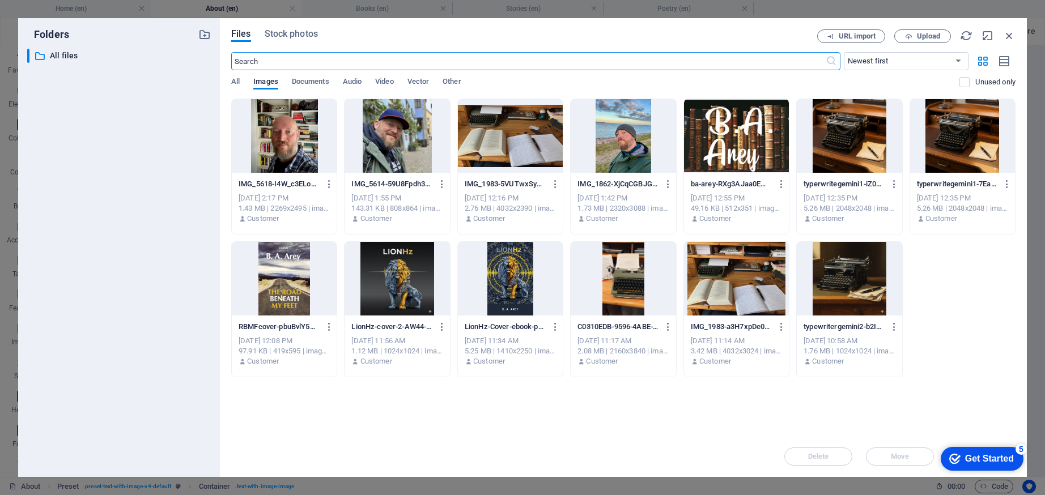
click at [303, 143] on div at bounding box center [284, 136] width 105 height 74
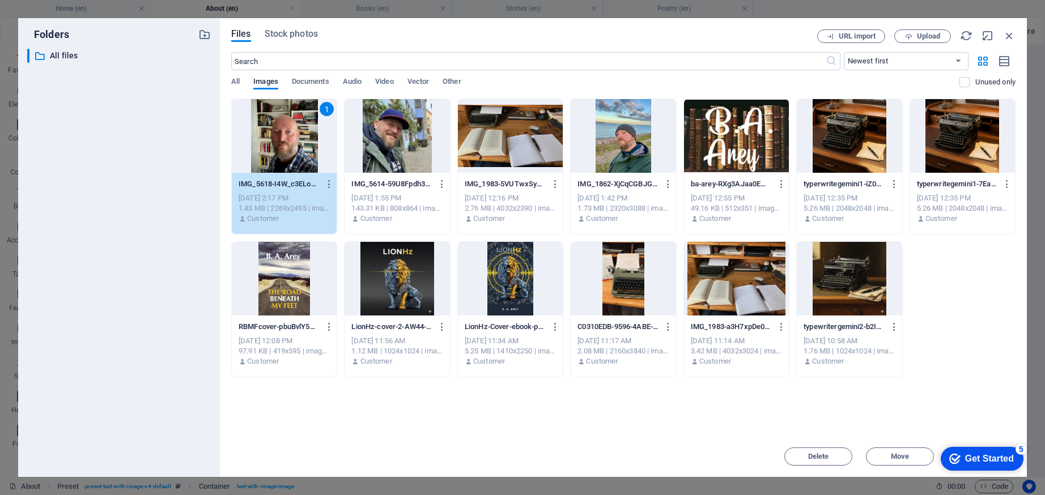
click at [406, 143] on div at bounding box center [397, 136] width 105 height 74
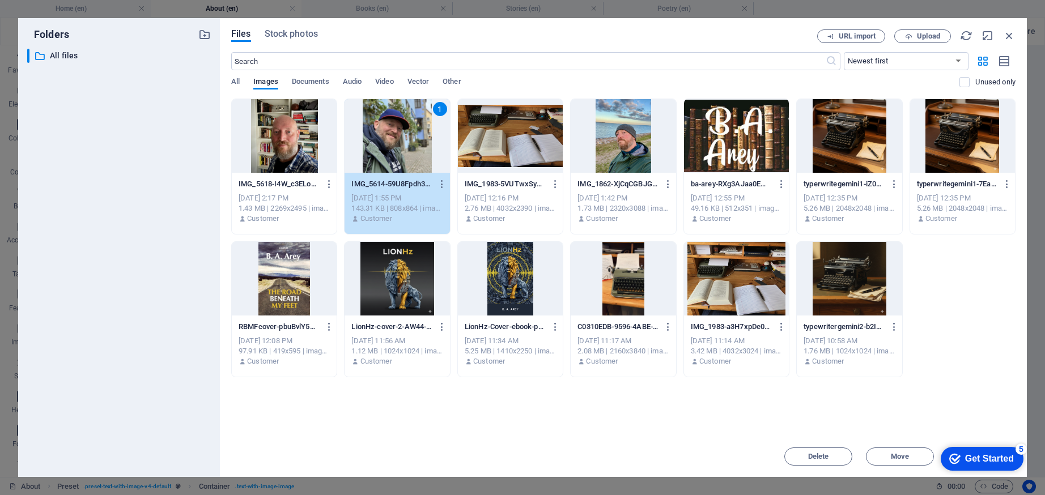
click at [408, 143] on div "1" at bounding box center [397, 136] width 105 height 74
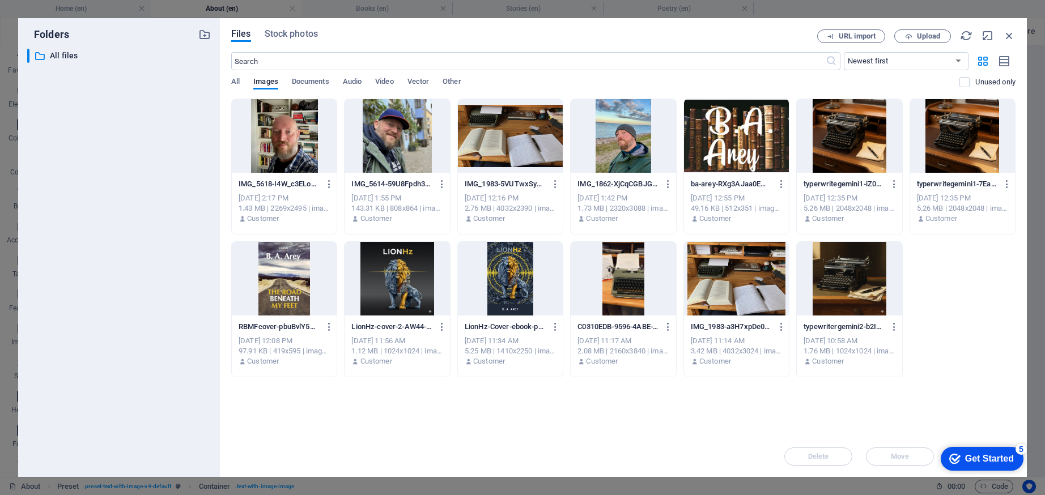
click at [408, 143] on div at bounding box center [397, 136] width 105 height 74
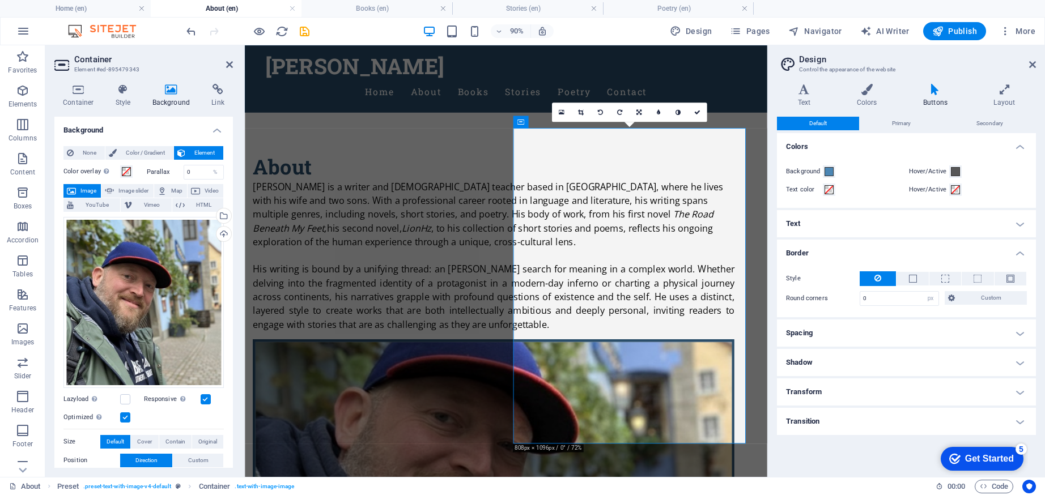
scroll to position [18, 0]
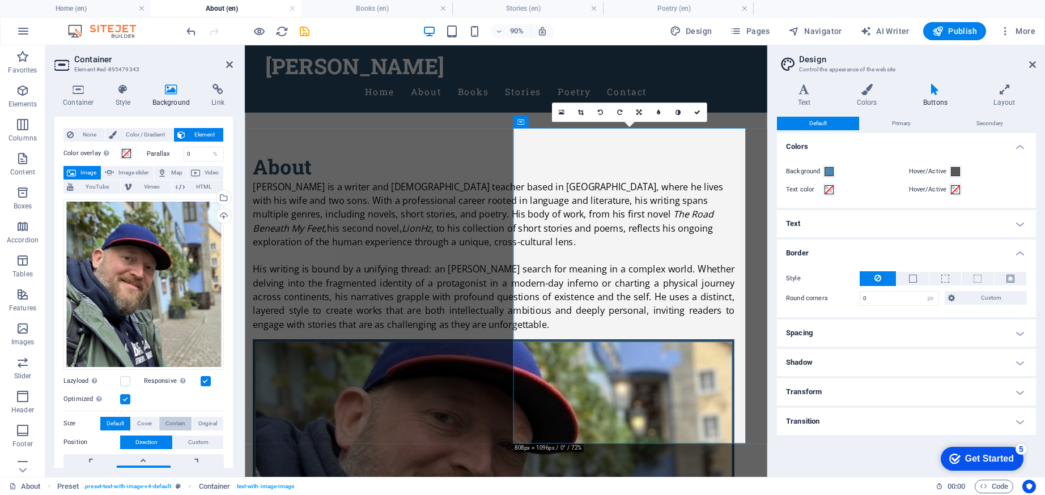
click at [182, 417] on span "Contain" at bounding box center [175, 424] width 20 height 14
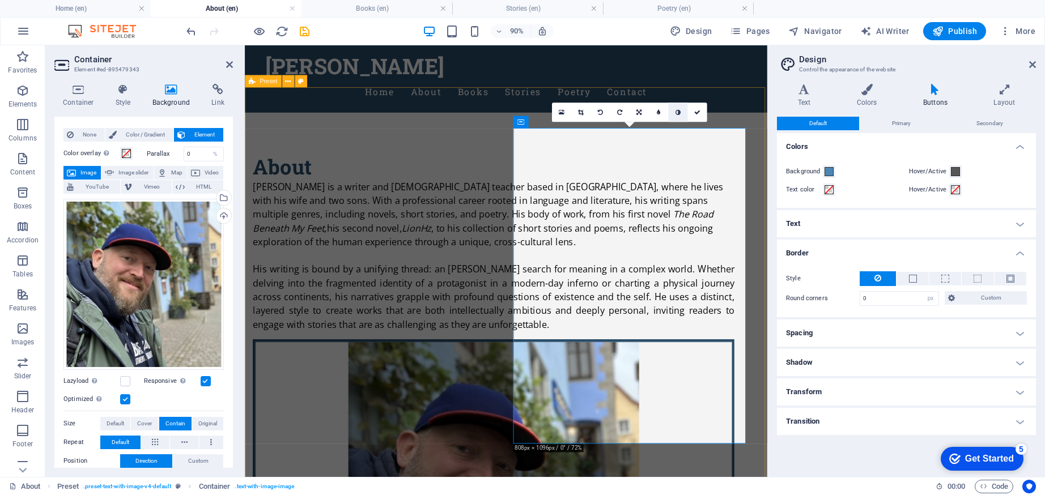
click at [681, 110] on link at bounding box center [677, 112] width 19 height 19
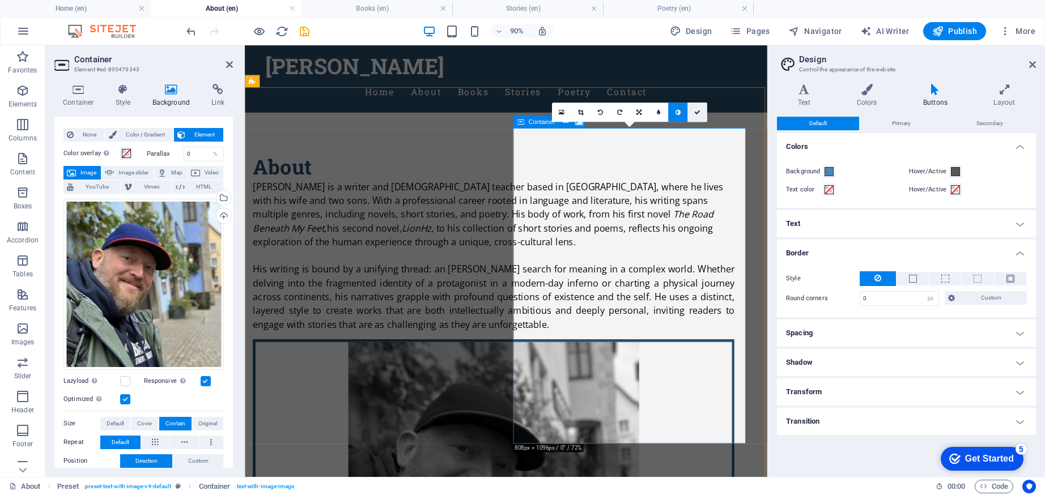
click at [702, 110] on link at bounding box center [696, 112] width 19 height 19
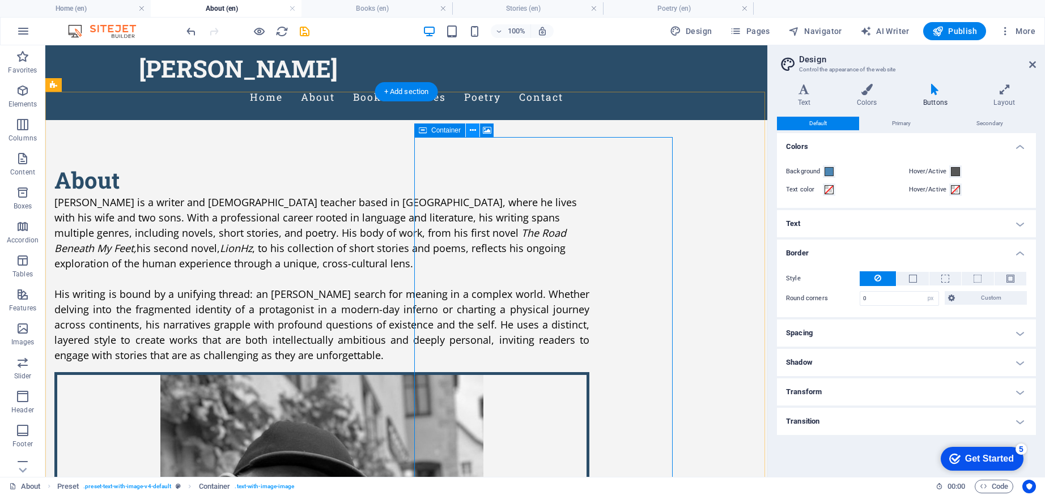
click at [475, 129] on icon at bounding box center [473, 131] width 6 height 12
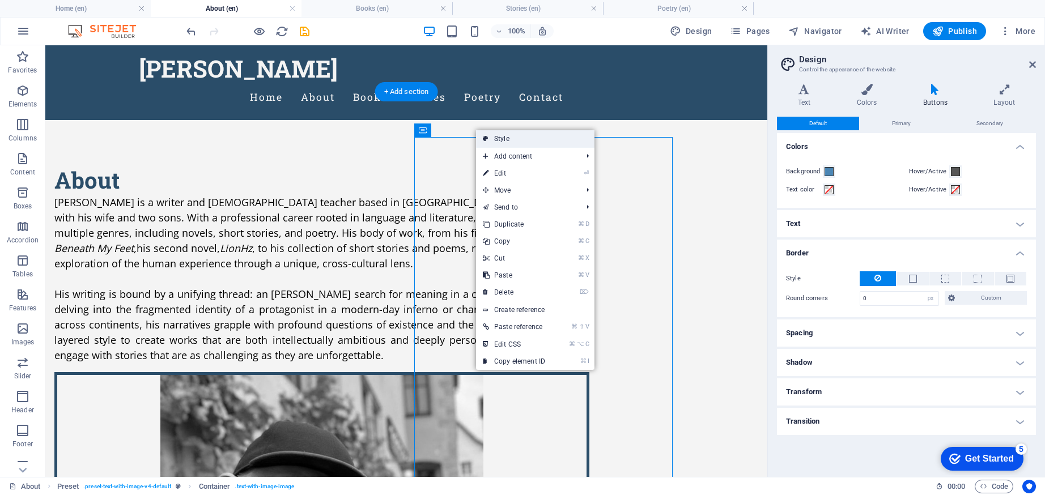
click at [500, 136] on link "Style" at bounding box center [535, 138] width 118 height 17
select select "rem"
select select "px"
select select "preset-text-with-image-v4-default"
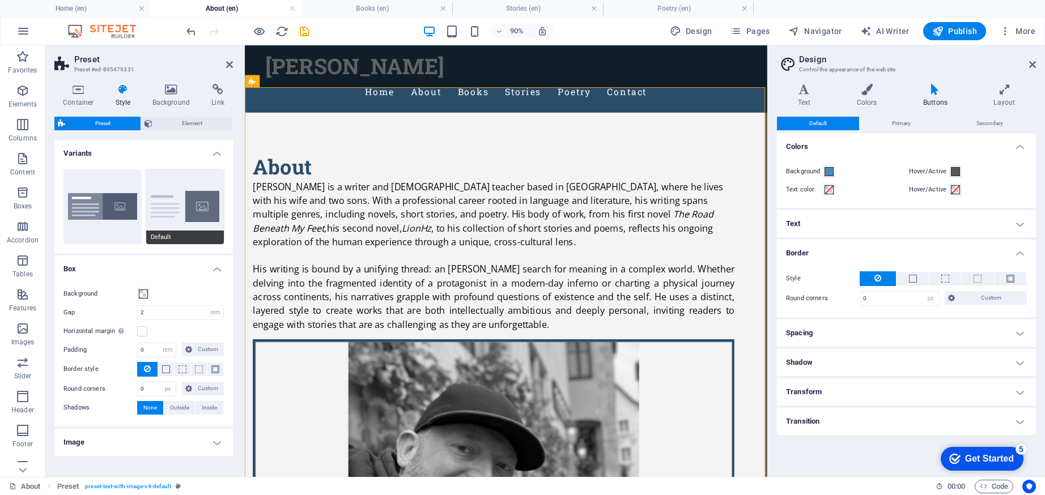
click at [173, 229] on button "Default" at bounding box center [185, 206] width 78 height 75
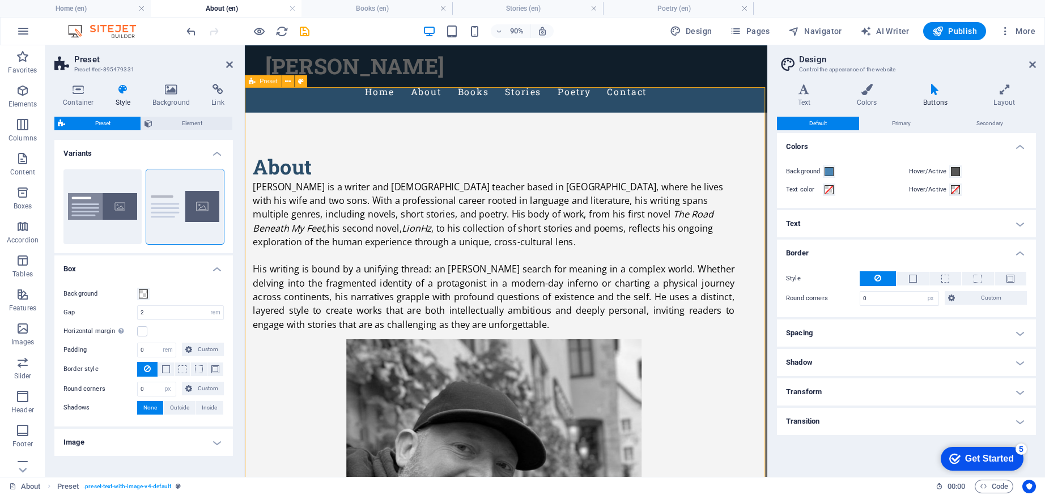
click at [343, 120] on div "About [PERSON_NAME] is a writer and [DEMOGRAPHIC_DATA] teacher based in [GEOGRA…" at bounding box center [535, 484] width 580 height 729
click at [304, 32] on icon "save" at bounding box center [304, 31] width 13 height 13
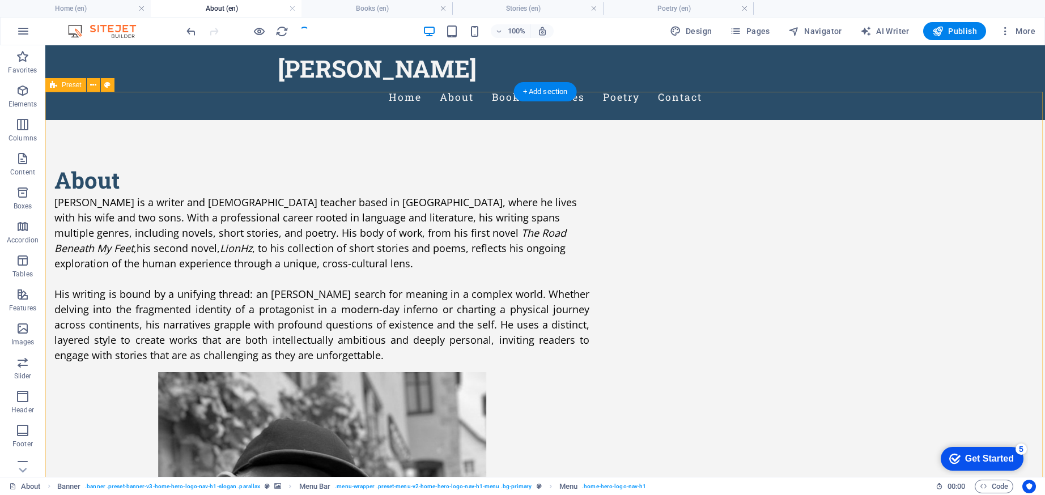
click at [104, 174] on div "About [PERSON_NAME] is a writer and [DEMOGRAPHIC_DATA] teacher based in [GEOGRA…" at bounding box center [545, 484] width 1000 height 729
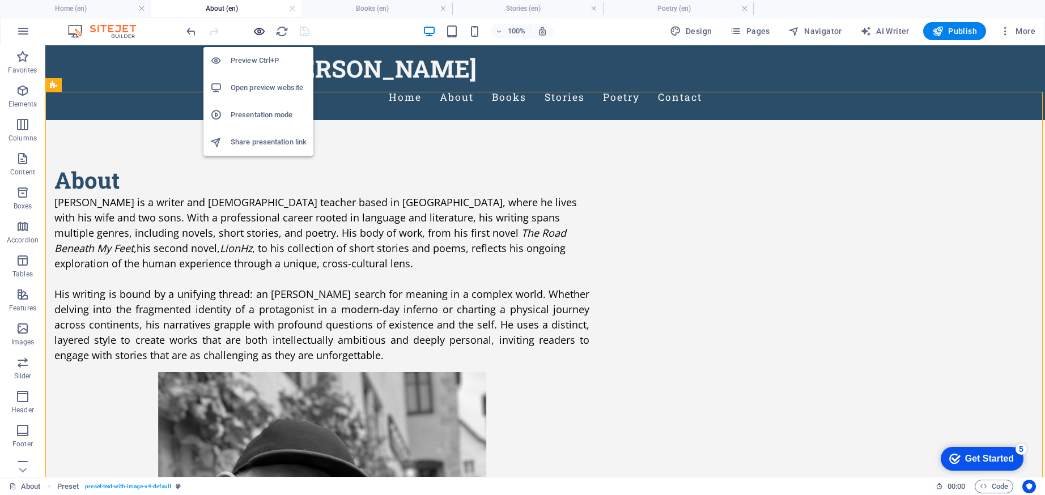
click at [262, 31] on icon "button" at bounding box center [259, 31] width 13 height 13
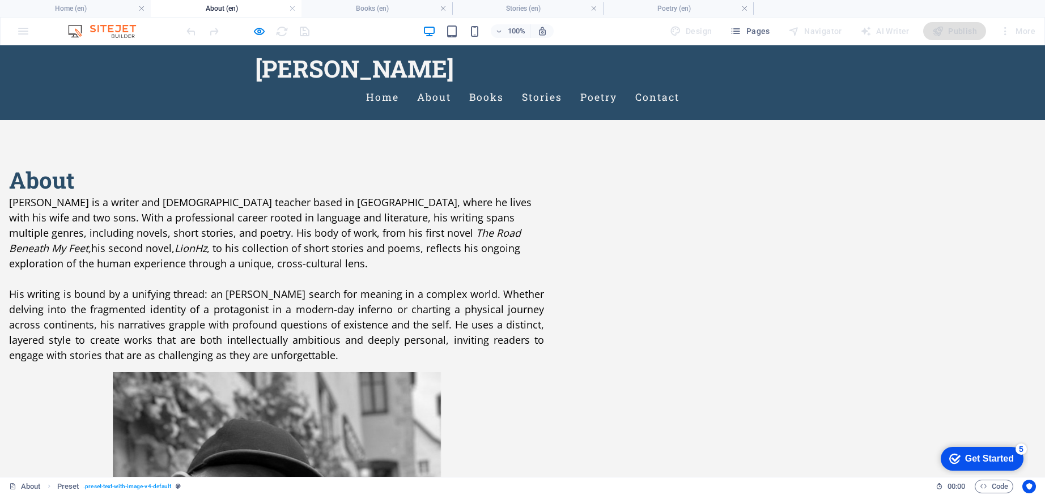
click at [679, 83] on link "Contact" at bounding box center [657, 97] width 44 height 28
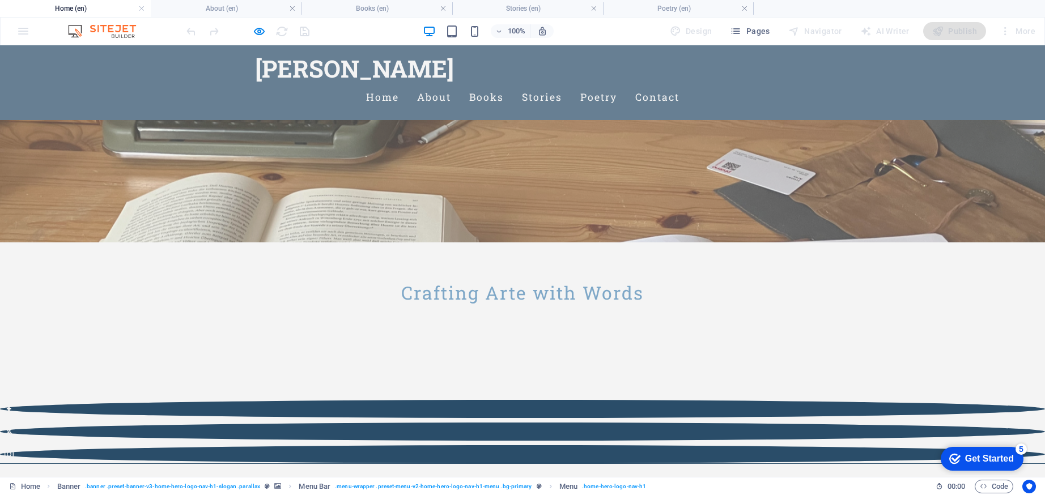
scroll to position [0, 0]
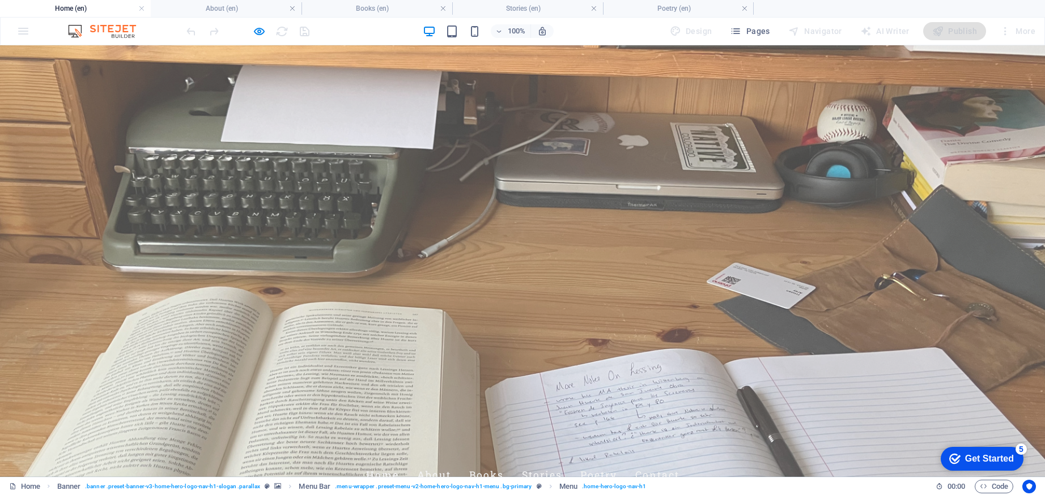
click at [679, 461] on link "Contact" at bounding box center [657, 475] width 44 height 28
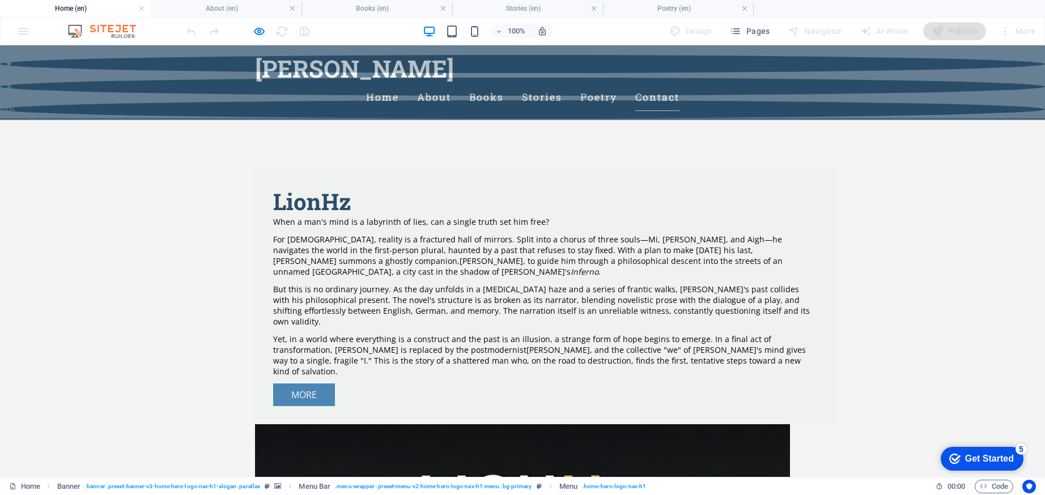
scroll to position [699, 0]
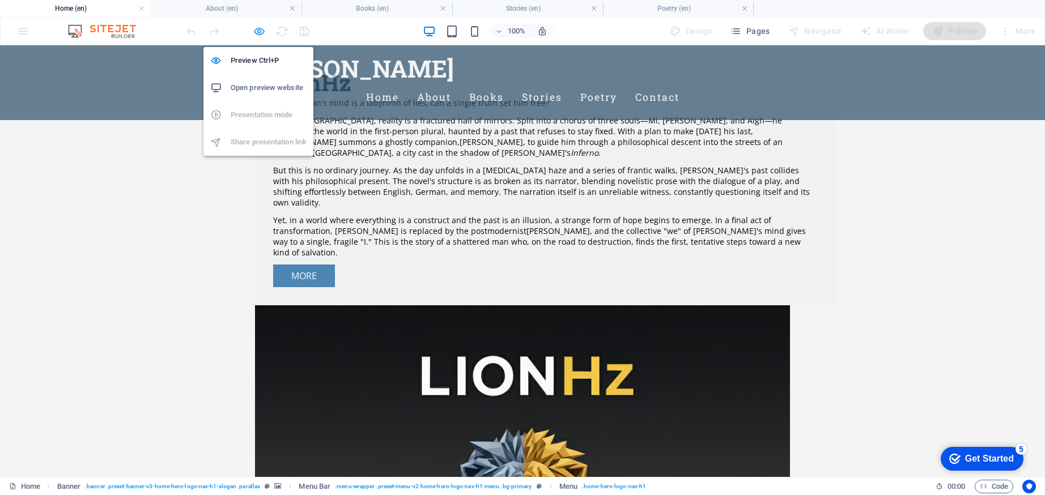
click at [258, 30] on icon "button" at bounding box center [259, 31] width 13 height 13
select select
select select "1"
select select
select select "2"
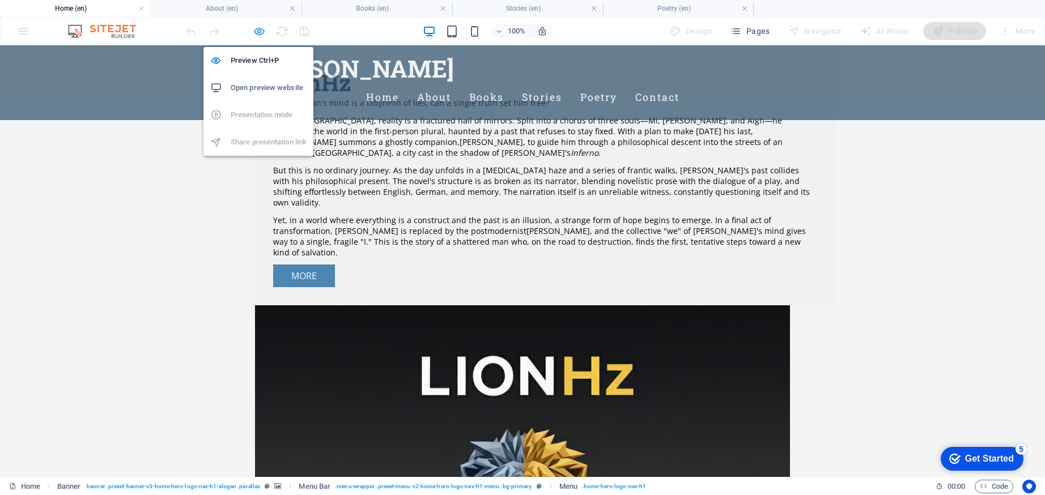
select select
select select "3"
select select
select select "4"
select select
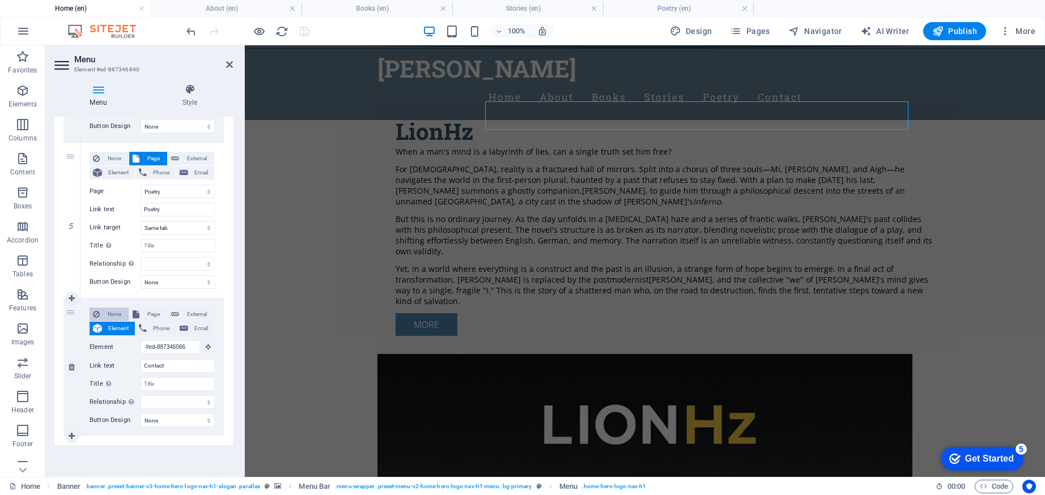
scroll to position [652, 0]
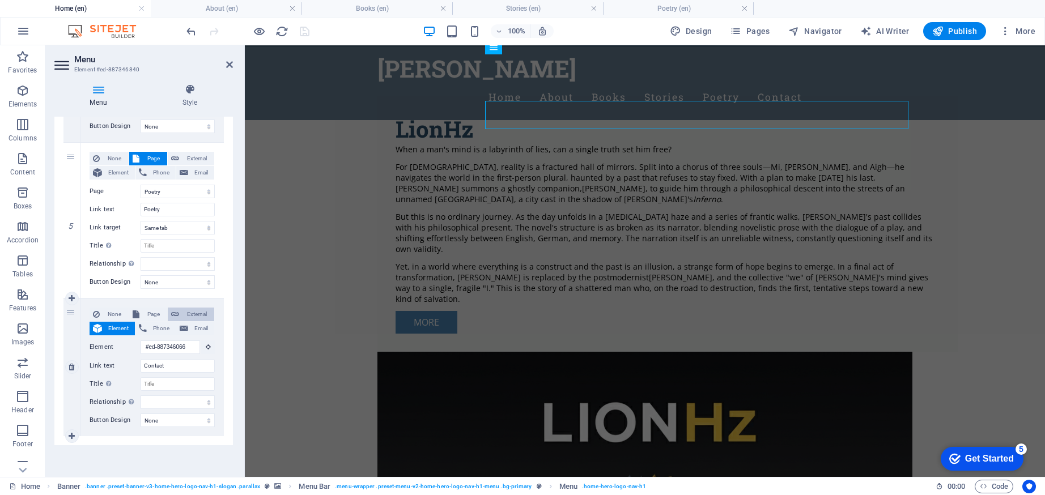
click at [182, 313] on span "External" at bounding box center [196, 315] width 28 height 14
select select
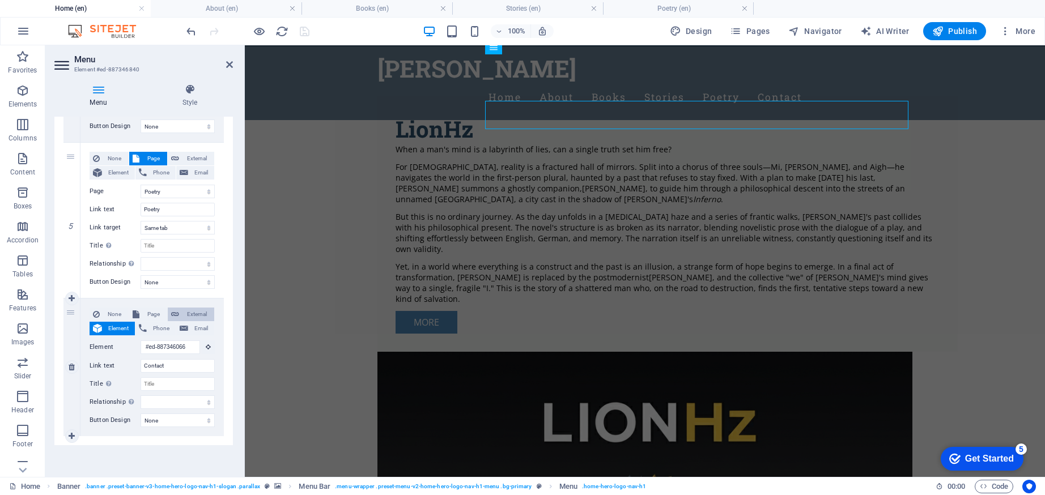
select select
select select "blank"
select select
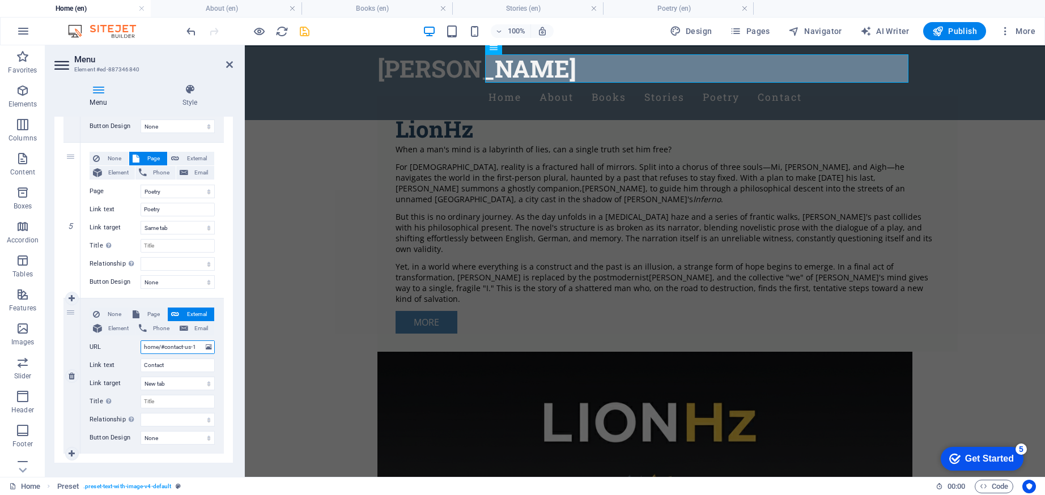
drag, startPoint x: 160, startPoint y: 345, endPoint x: 171, endPoint y: 347, distance: 10.4
click at [161, 345] on input "home/#contact-us-1" at bounding box center [178, 348] width 74 height 14
type input "#contact-us-1"
select select
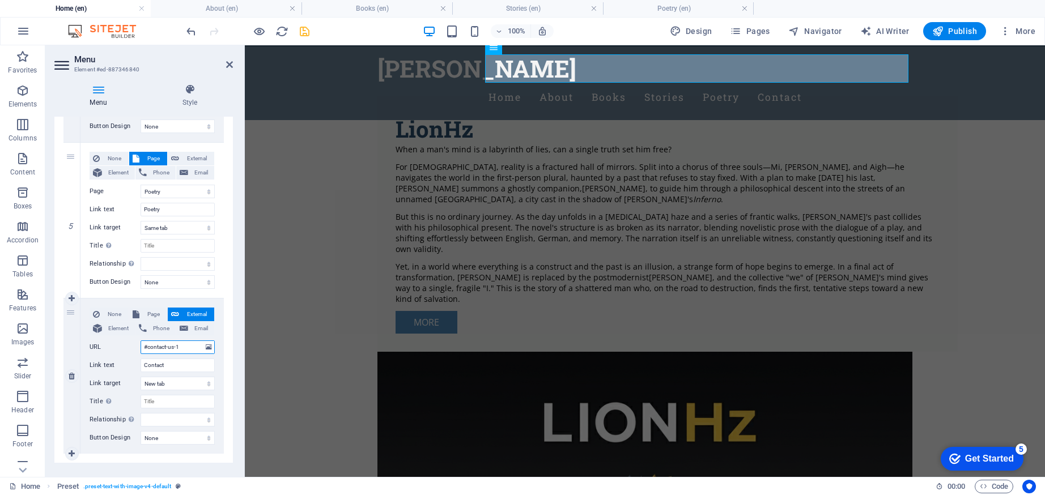
select select
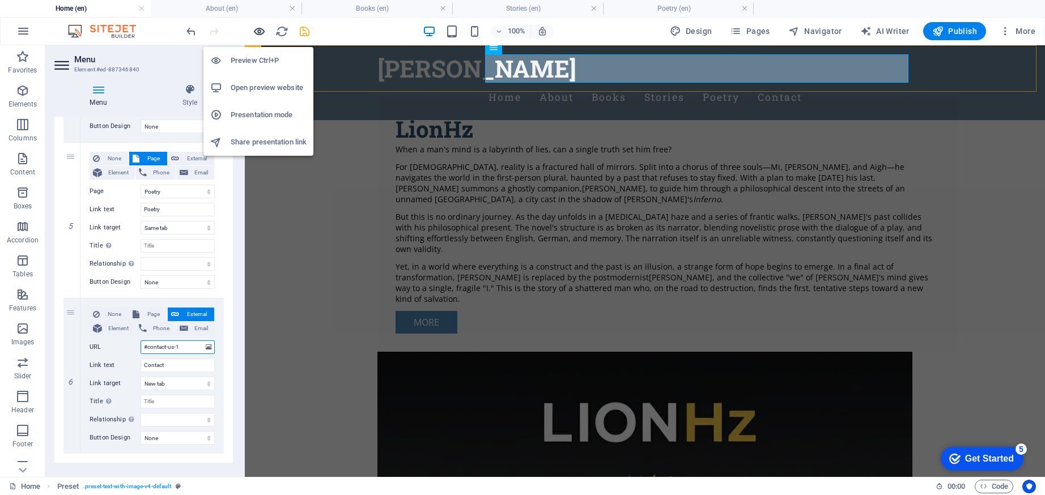
type input "#contact-us-1"
click at [256, 31] on icon "button" at bounding box center [259, 31] width 13 height 13
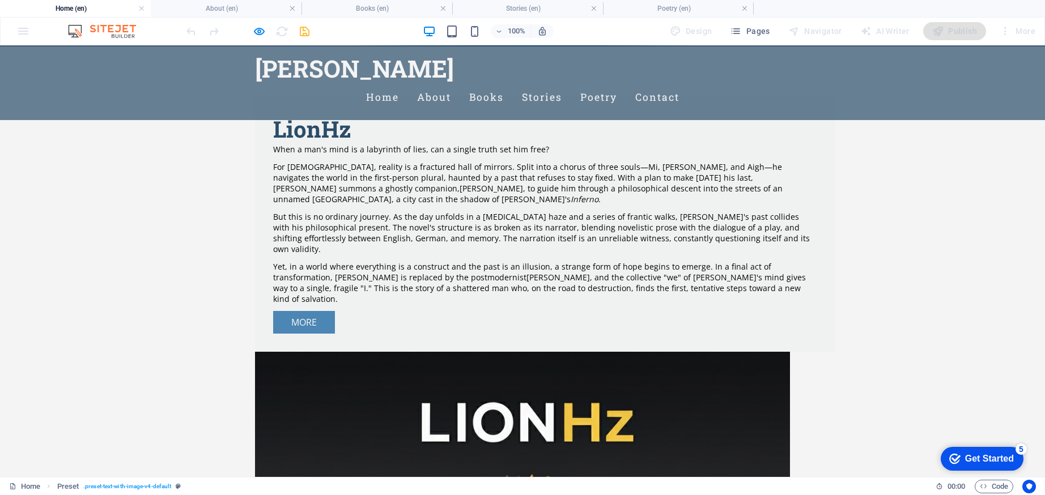
scroll to position [0, 0]
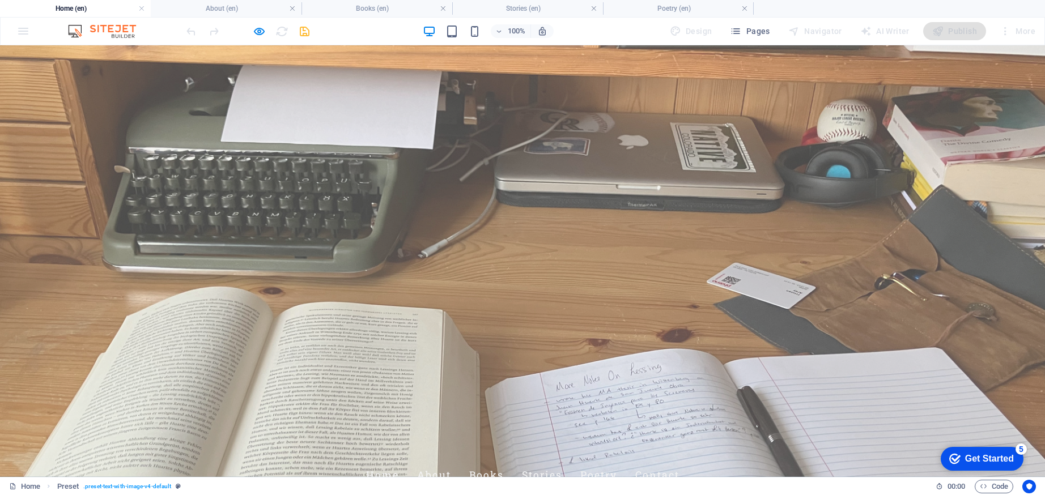
click at [399, 461] on link "Home" at bounding box center [382, 475] width 33 height 28
click at [679, 461] on link "Contact" at bounding box center [657, 475] width 44 height 28
click at [617, 461] on link "Poetry" at bounding box center [598, 475] width 37 height 28
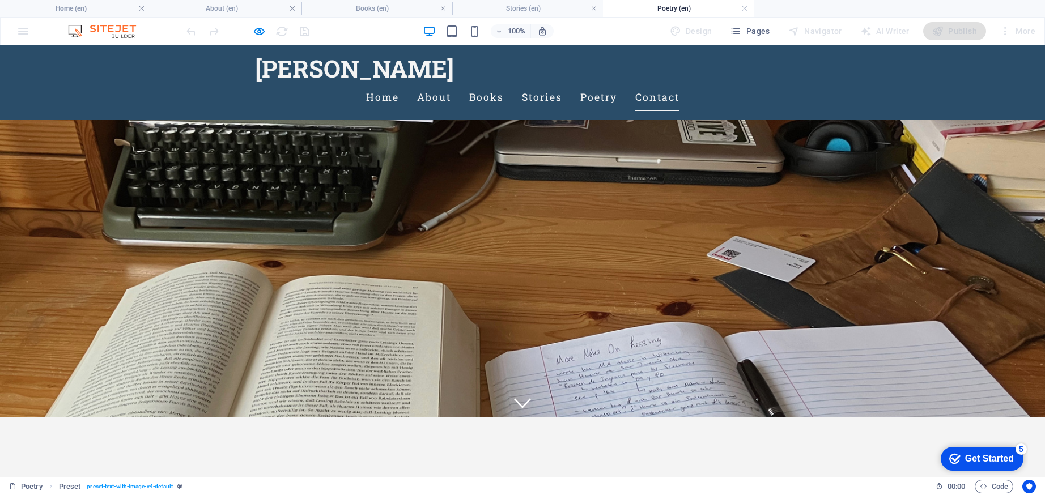
click at [679, 83] on link "Contact" at bounding box center [657, 97] width 44 height 28
click at [399, 83] on link "Home" at bounding box center [382, 97] width 33 height 28
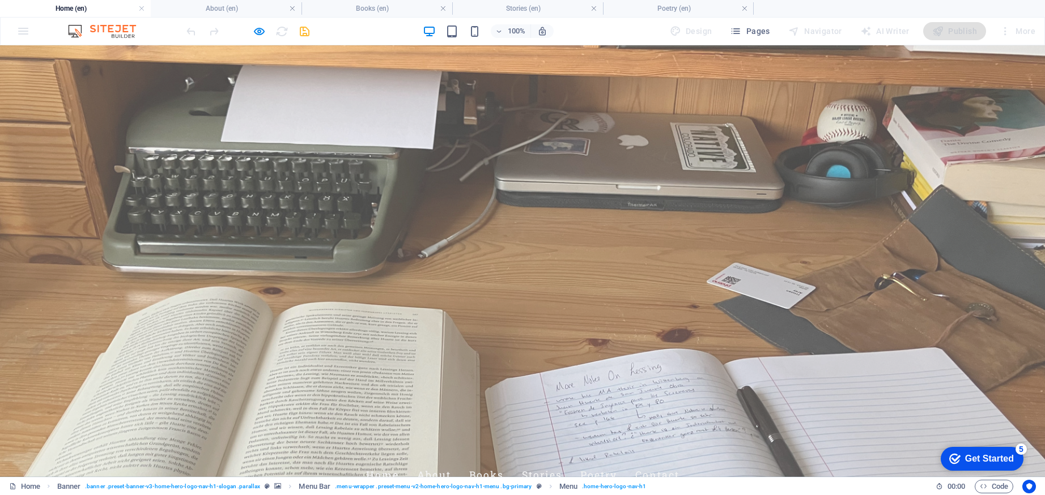
click at [451, 461] on link "About" at bounding box center [434, 475] width 34 height 28
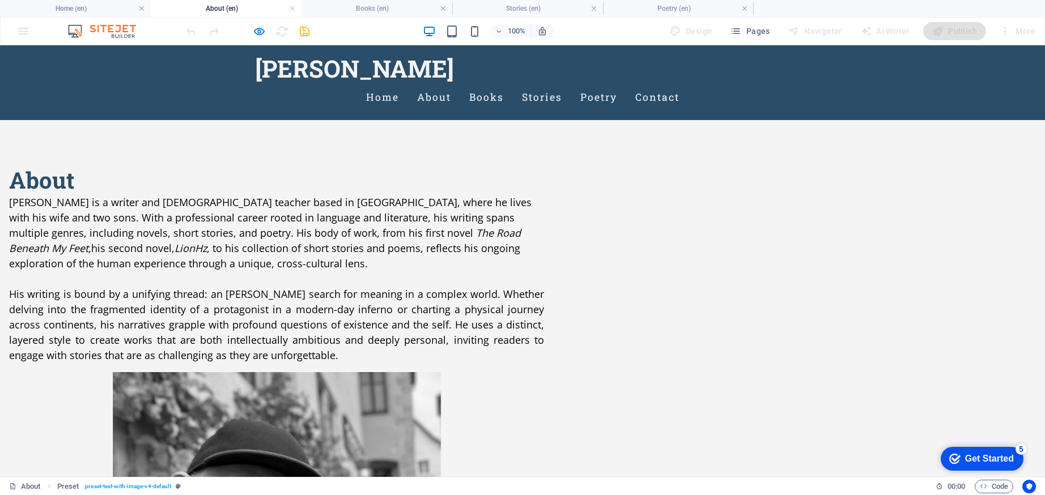
click at [504, 83] on link "Books" at bounding box center [486, 97] width 35 height 28
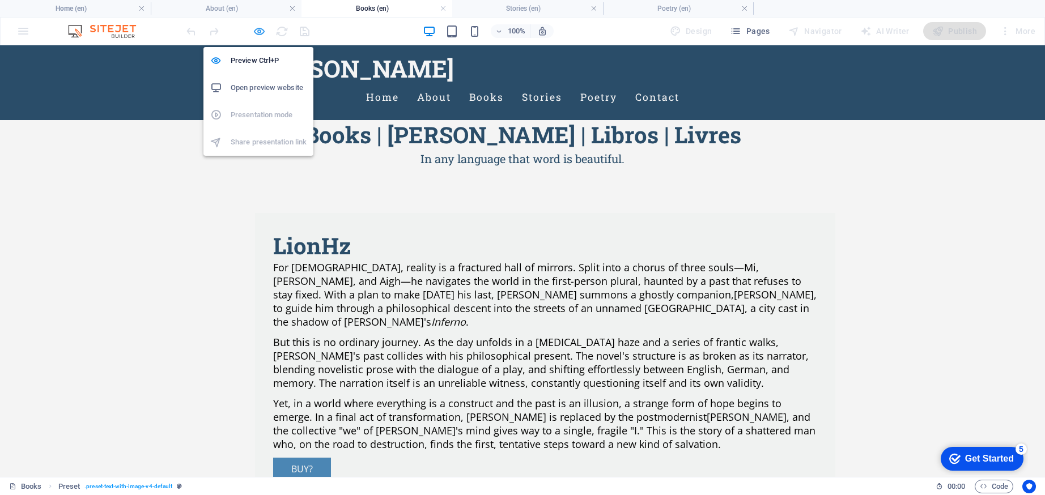
click at [259, 30] on icon "button" at bounding box center [259, 31] width 13 height 13
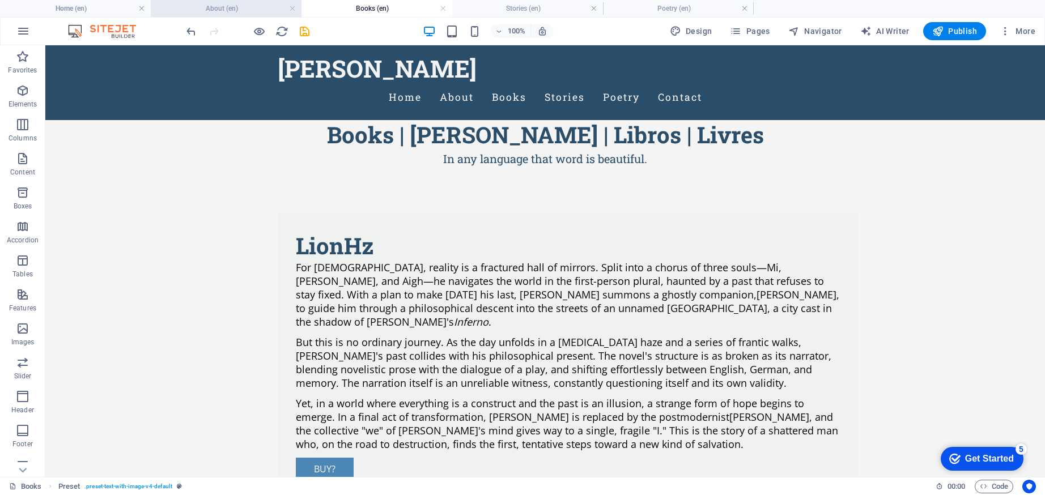
click at [222, 8] on h4 "About (en)" at bounding box center [226, 8] width 151 height 12
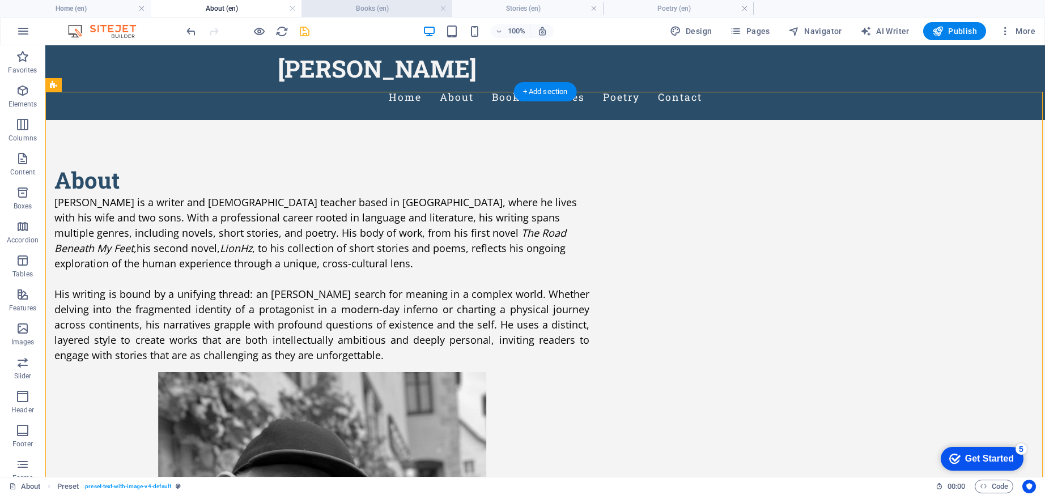
click at [384, 13] on h4 "Books (en)" at bounding box center [376, 8] width 151 height 12
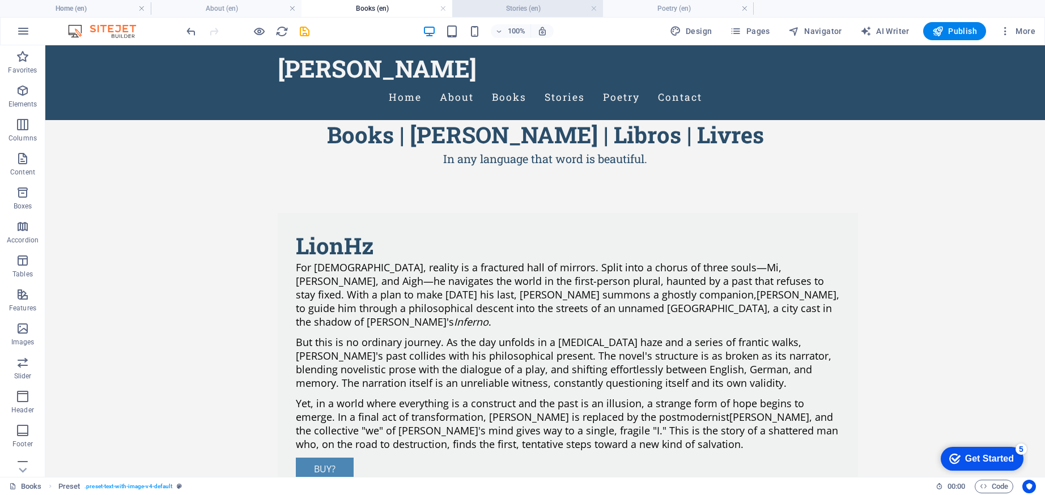
click at [516, 10] on h4 "Stories (en)" at bounding box center [527, 8] width 151 height 12
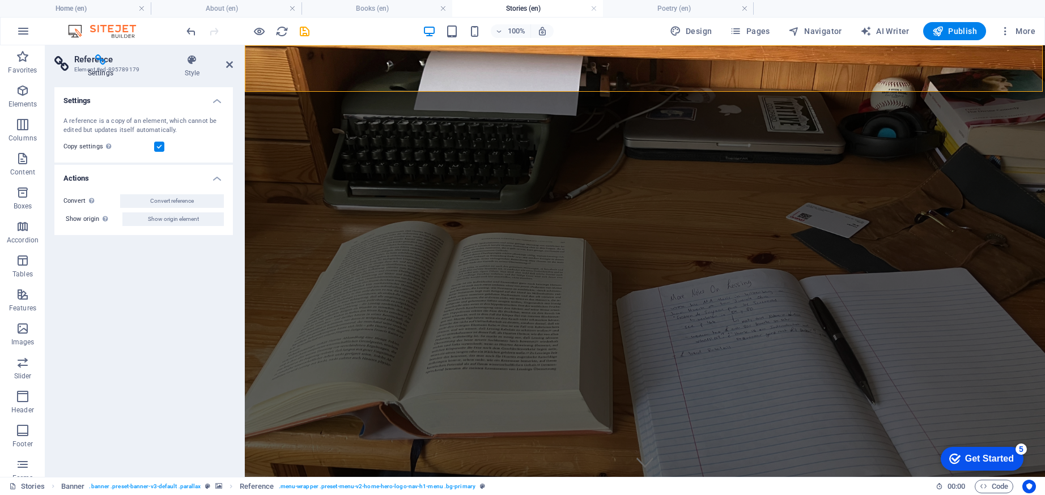
click at [330, 287] on figure at bounding box center [645, 261] width 800 height 432
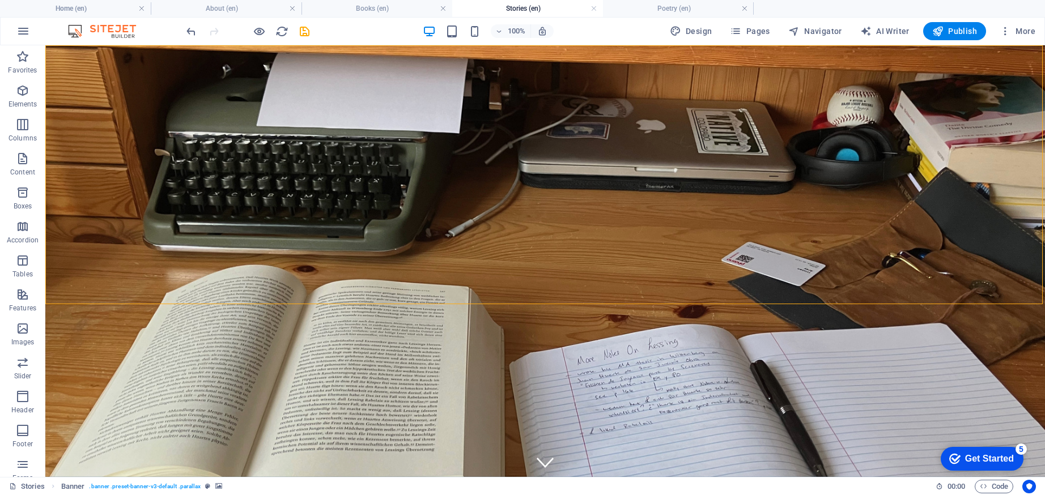
click at [330, 287] on figure at bounding box center [545, 261] width 1000 height 432
click at [269, 292] on figure at bounding box center [545, 261] width 1000 height 432
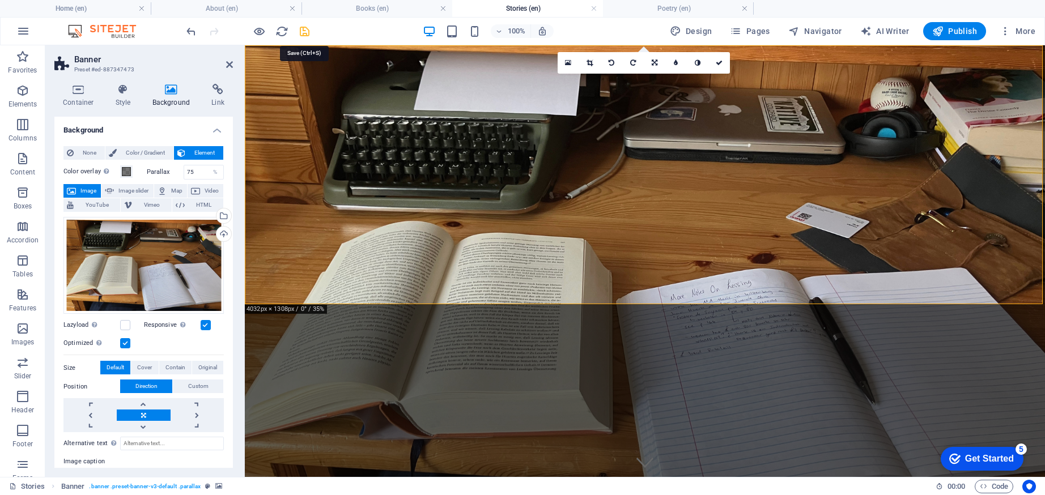
click at [305, 29] on icon "save" at bounding box center [304, 31] width 13 height 13
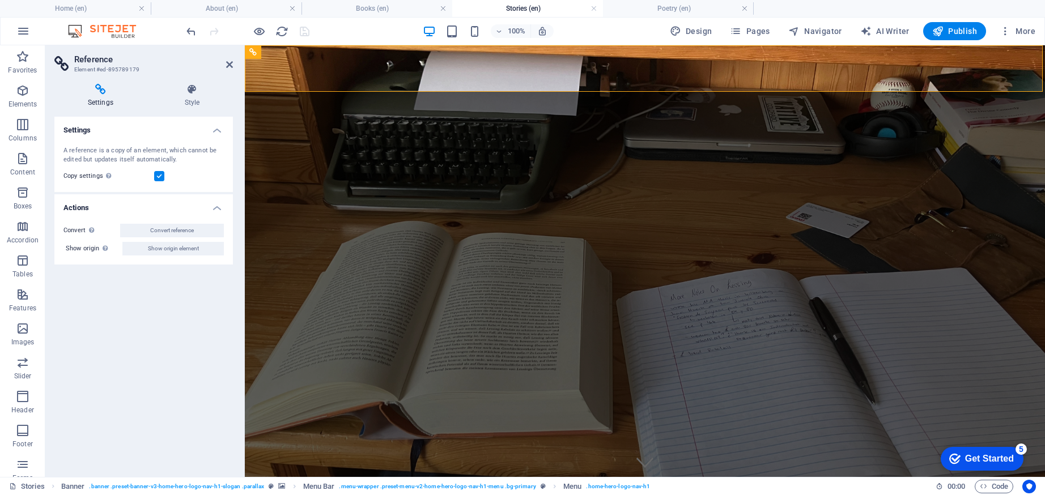
click at [343, 298] on figure at bounding box center [645, 261] width 800 height 432
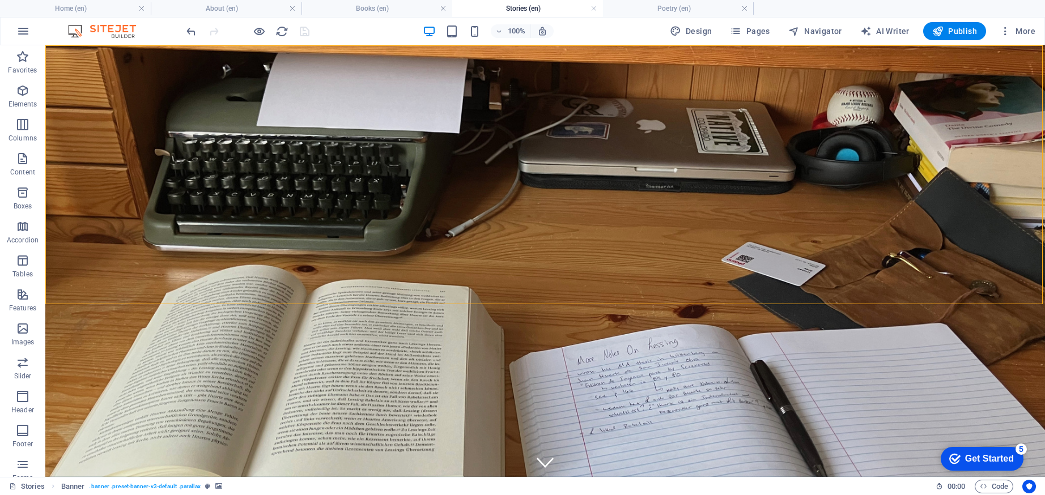
click at [343, 298] on figure at bounding box center [545, 261] width 1000 height 432
click at [337, 296] on figure at bounding box center [545, 261] width 1000 height 432
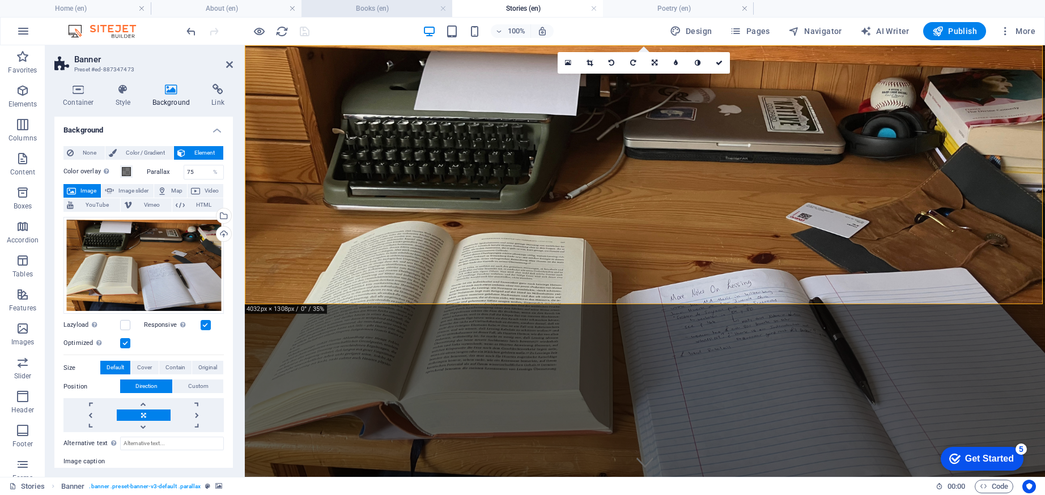
click at [387, 10] on h4 "Books (en)" at bounding box center [376, 8] width 151 height 12
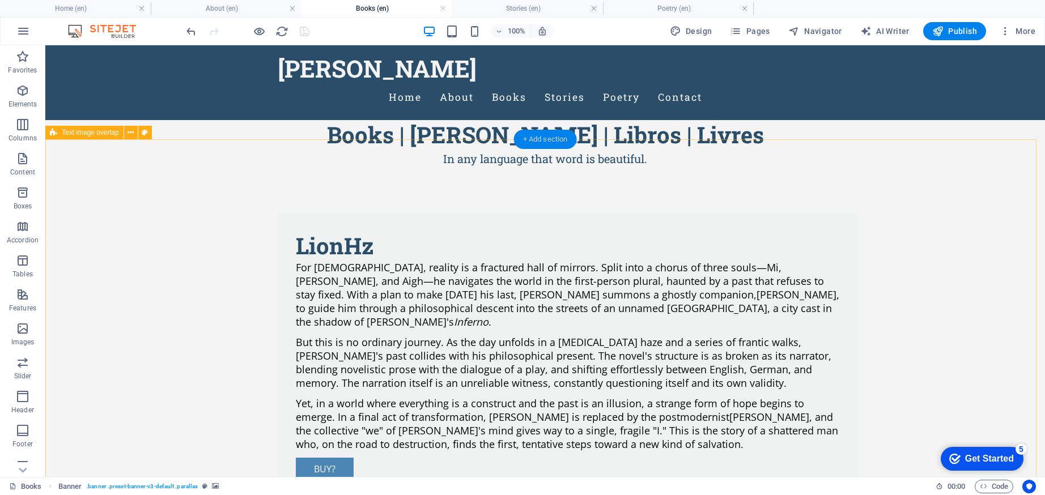
click at [540, 141] on div "+ Add section" at bounding box center [545, 139] width 63 height 19
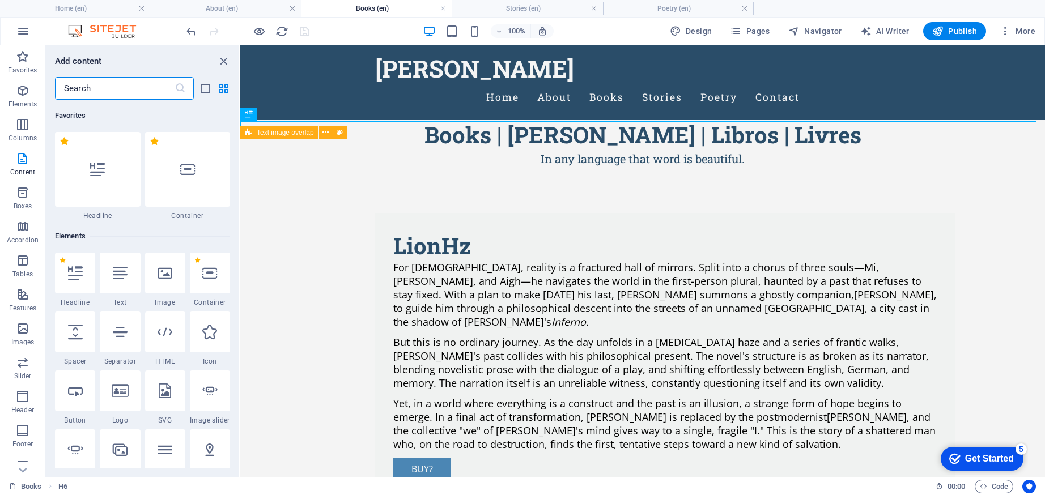
scroll to position [1983, 0]
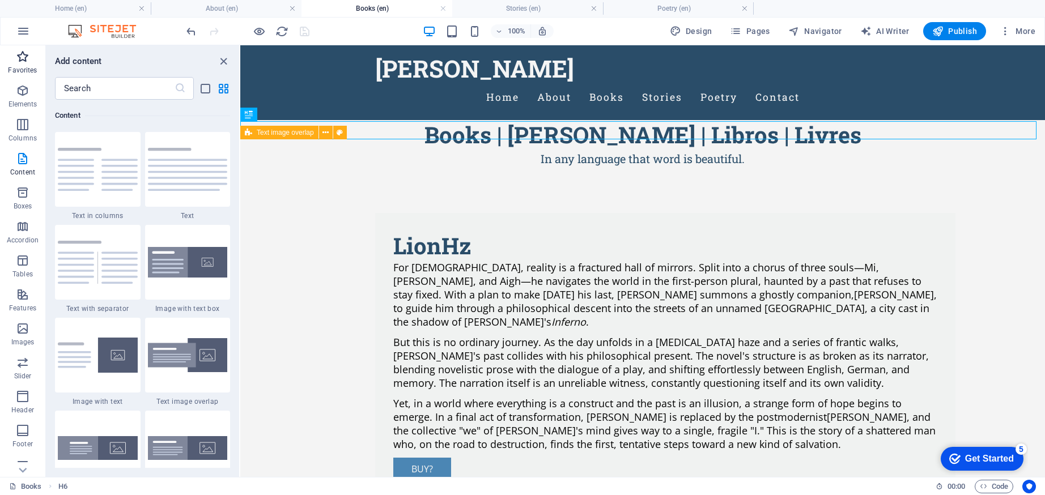
click at [27, 69] on p "Favorites" at bounding box center [22, 70] width 29 height 9
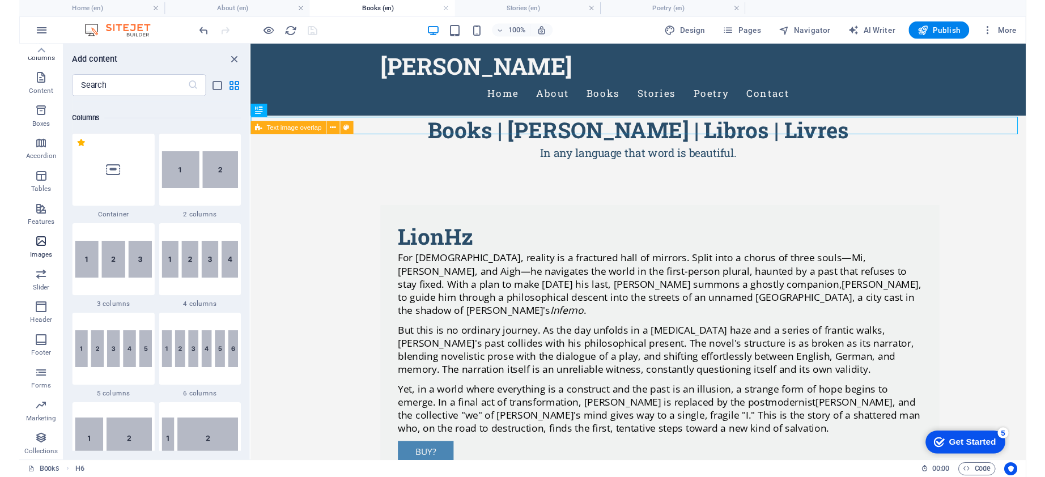
scroll to position [0, 0]
